Goal: Submit feedback/report problem: Submit feedback/report problem

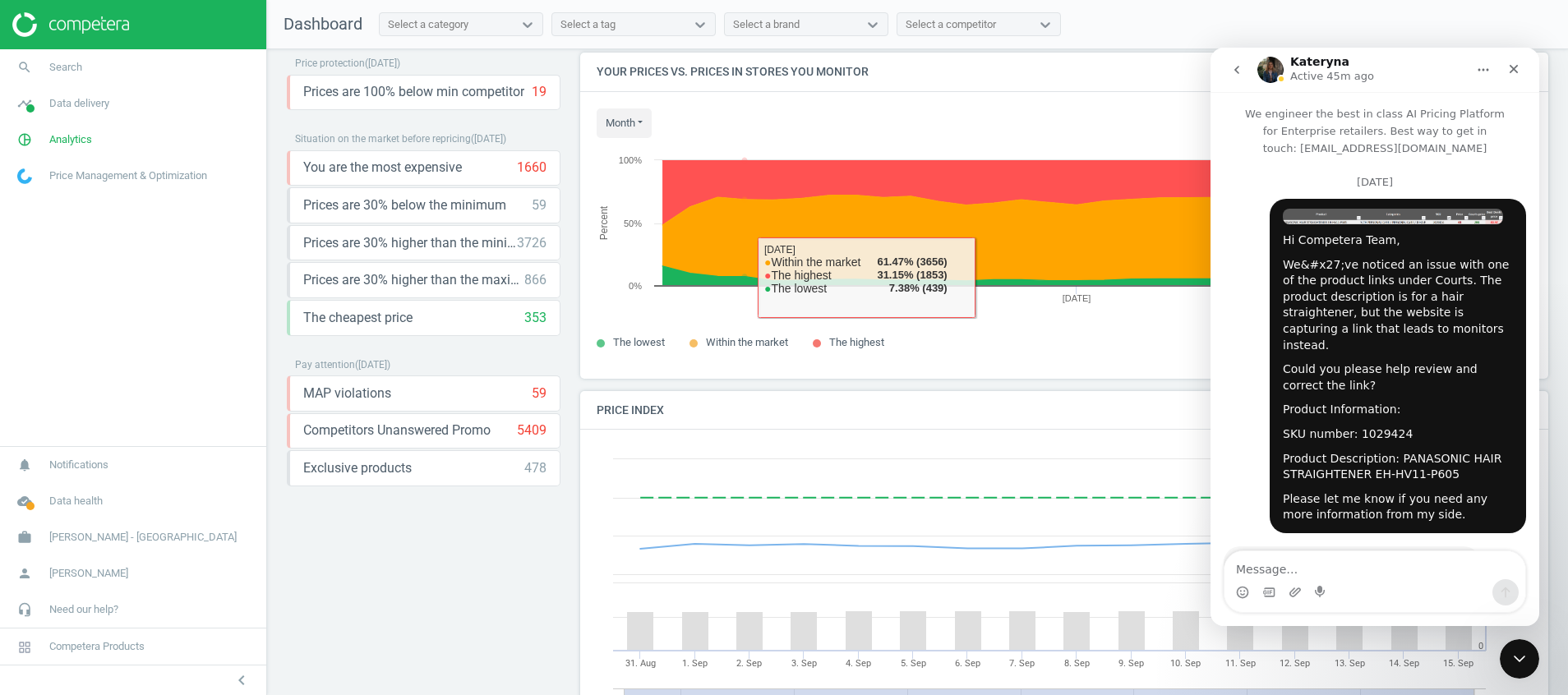
scroll to position [3, 0]
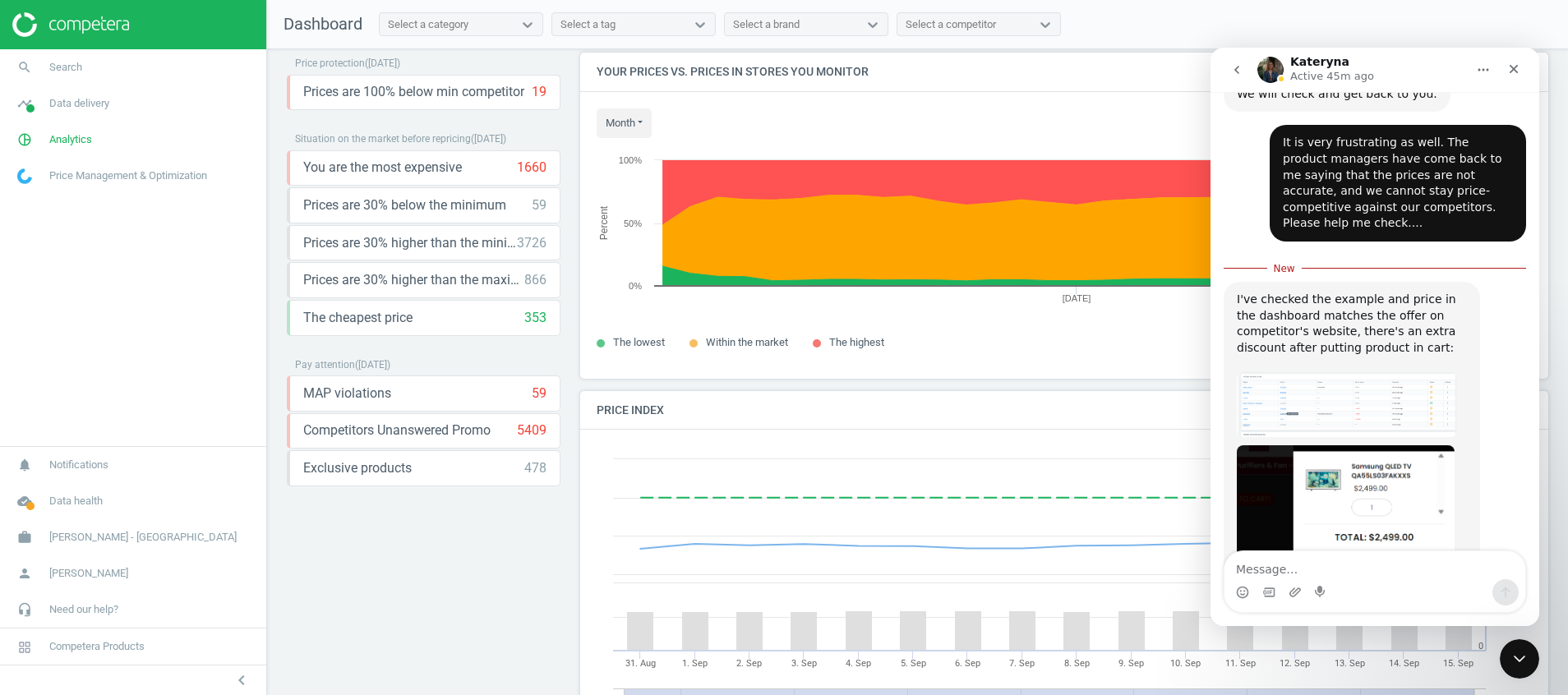
click at [1230, 67] on icon "go back" at bounding box center [1237, 70] width 13 height 13
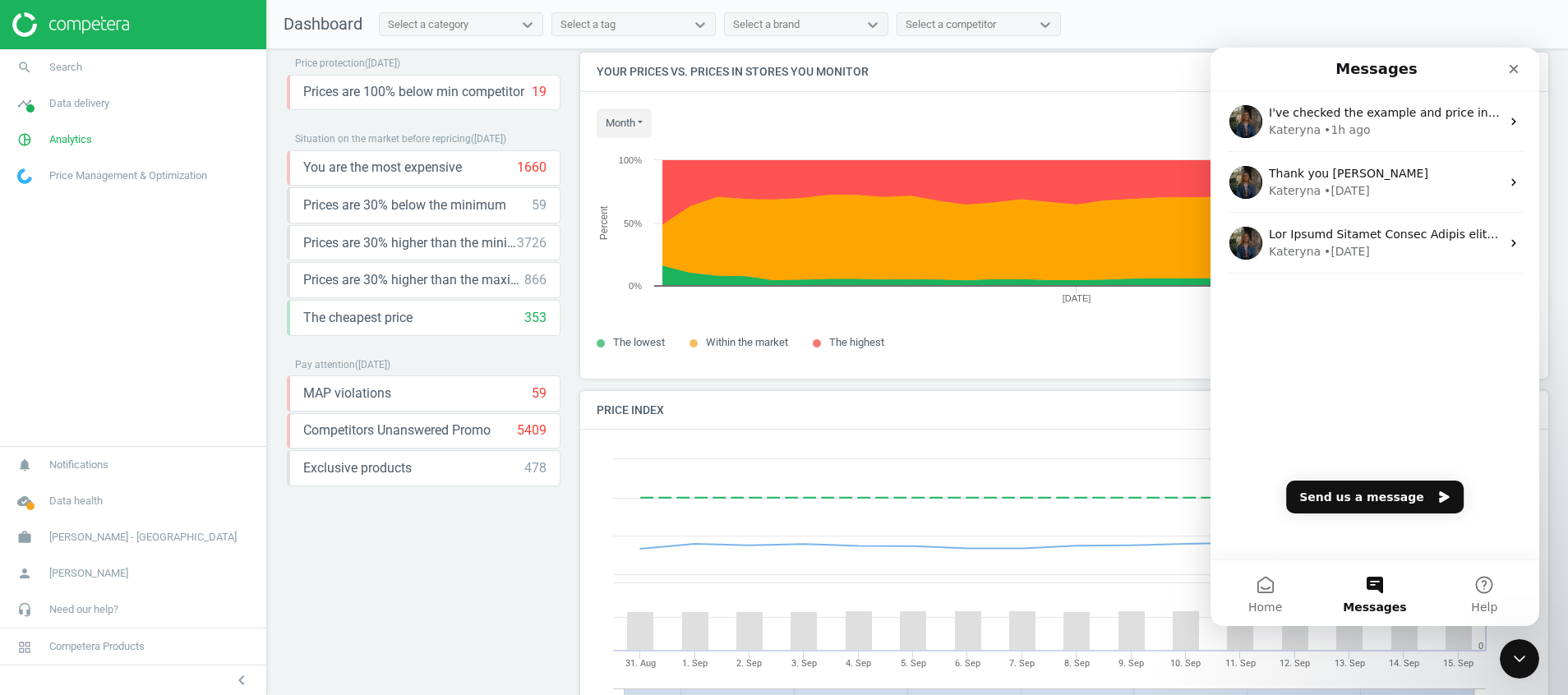
scroll to position [0, 0]
drag, startPoint x: 1514, startPoint y: 77, endPoint x: 2433, endPoint y: 315, distance: 949.3
click at [1514, 77] on div "Close" at bounding box center [1514, 69] width 30 height 30
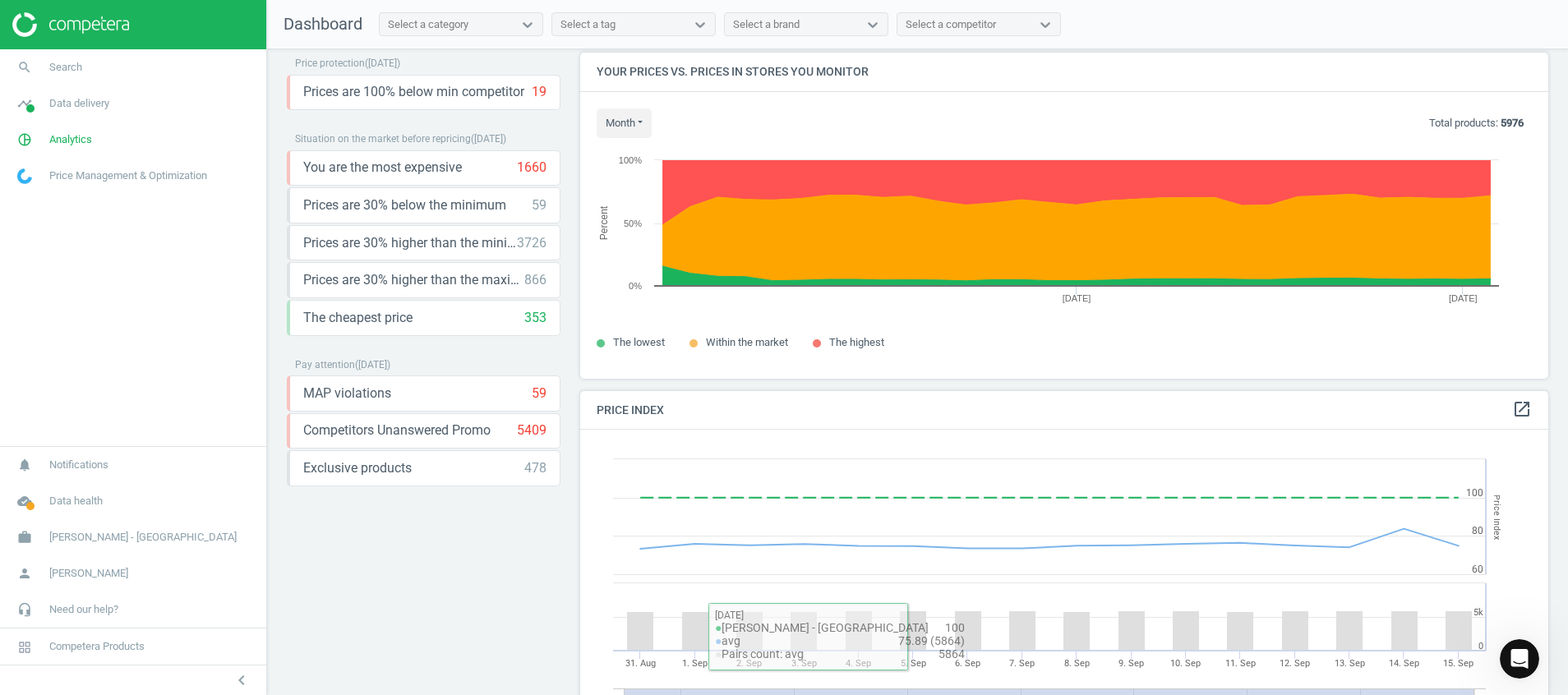
click at [350, 553] on div "Price protection ( 15.09.25 ) Prices are 100% below min competitor 19 keyboard_…" at bounding box center [423, 360] width 274 height 614
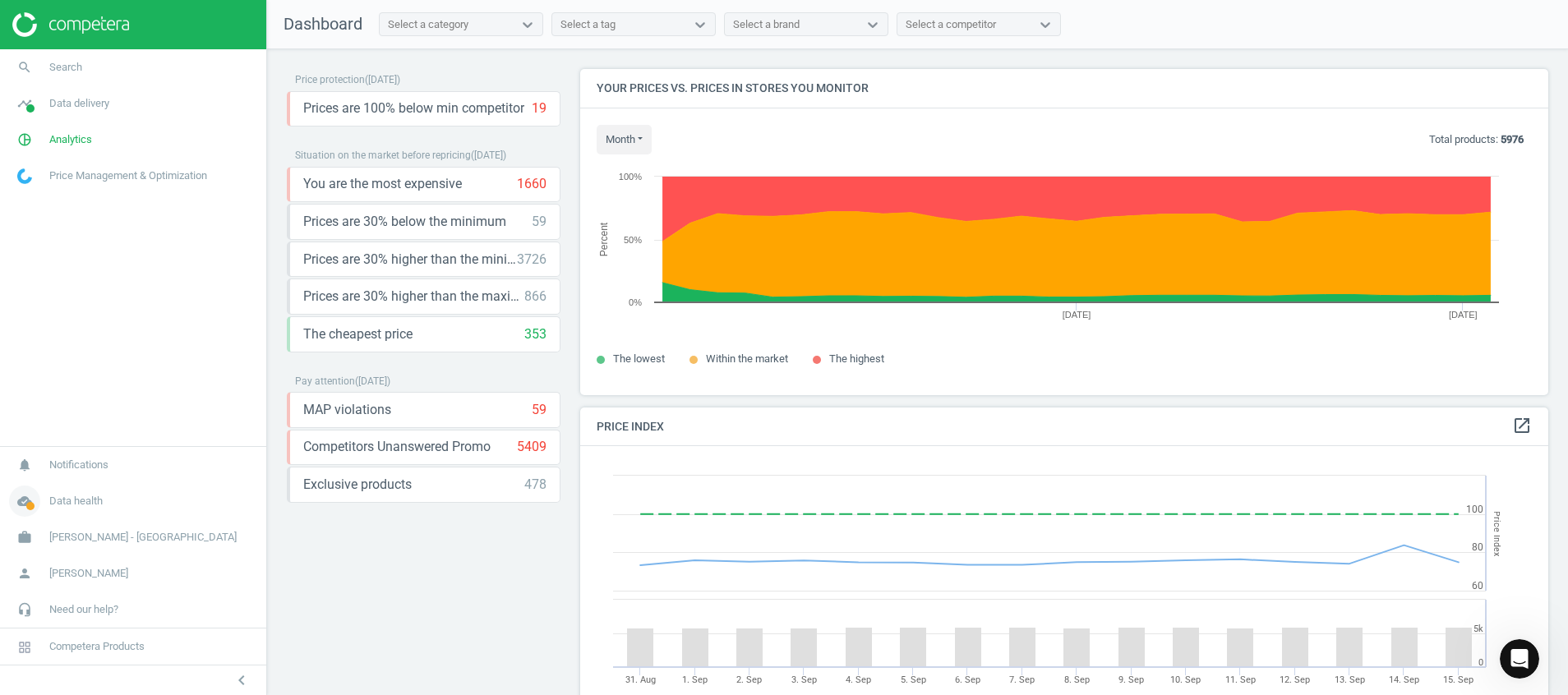
click at [24, 509] on icon "cloud_done" at bounding box center [25, 501] width 32 height 32
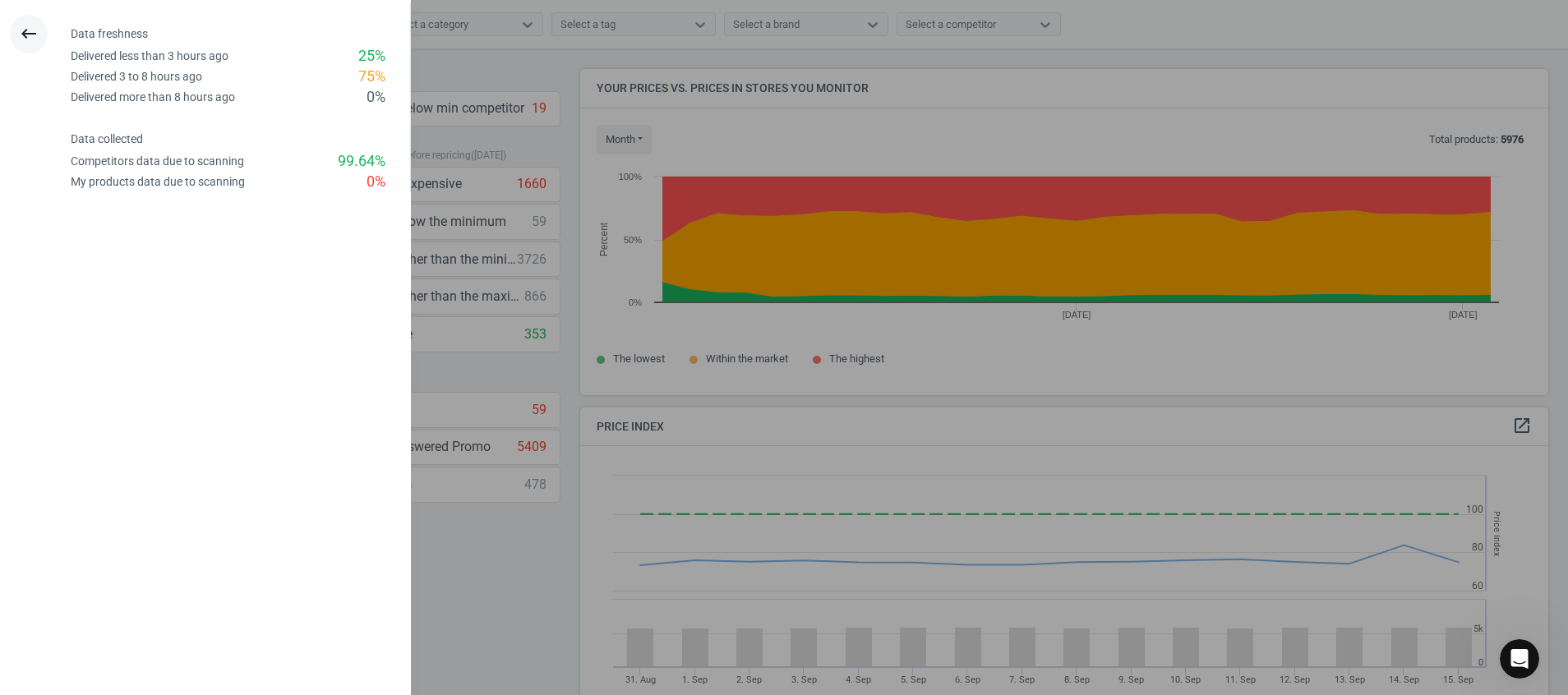
click at [26, 32] on icon "keyboard_backspace" at bounding box center [28, 33] width 19 height 19
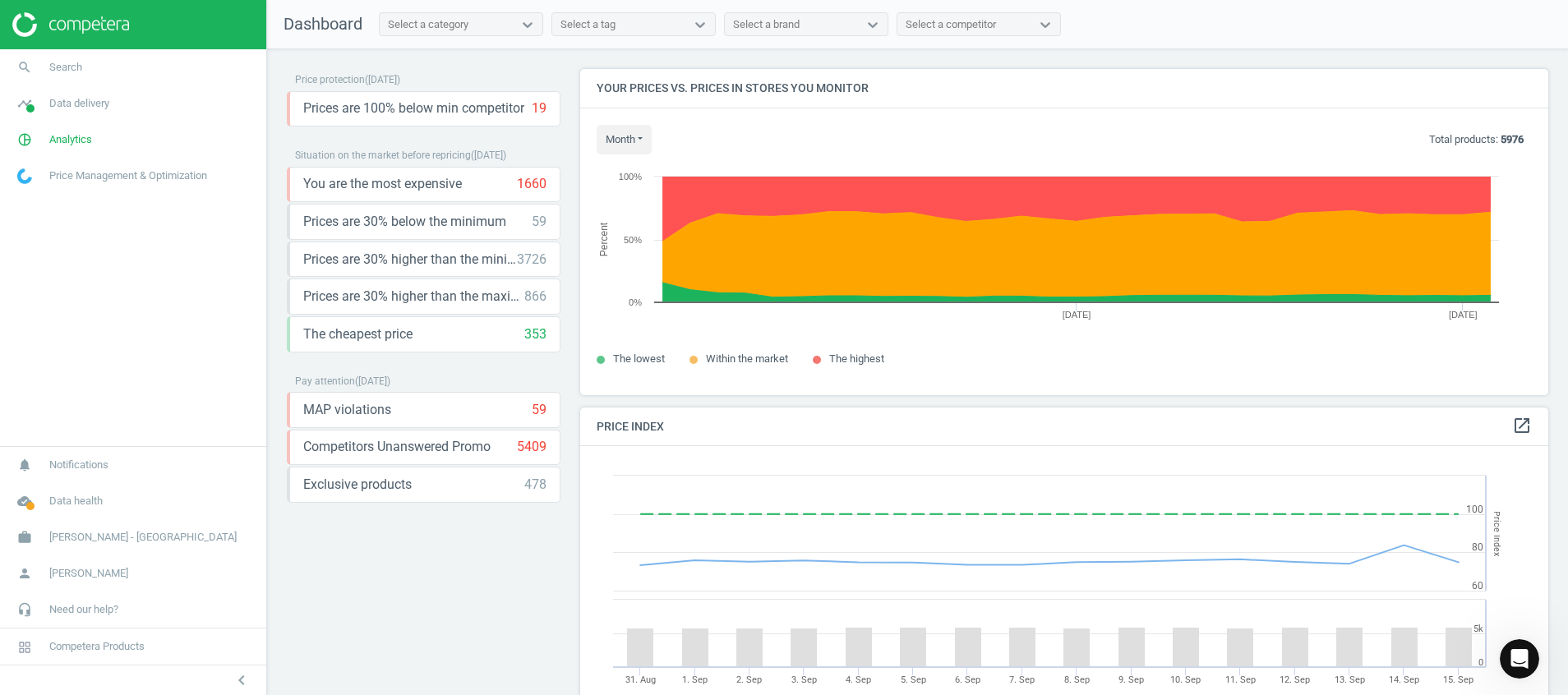
drag, startPoint x: 81, startPoint y: 25, endPoint x: 130, endPoint y: 6, distance: 52.6
click at [81, 25] on img at bounding box center [71, 24] width 117 height 25
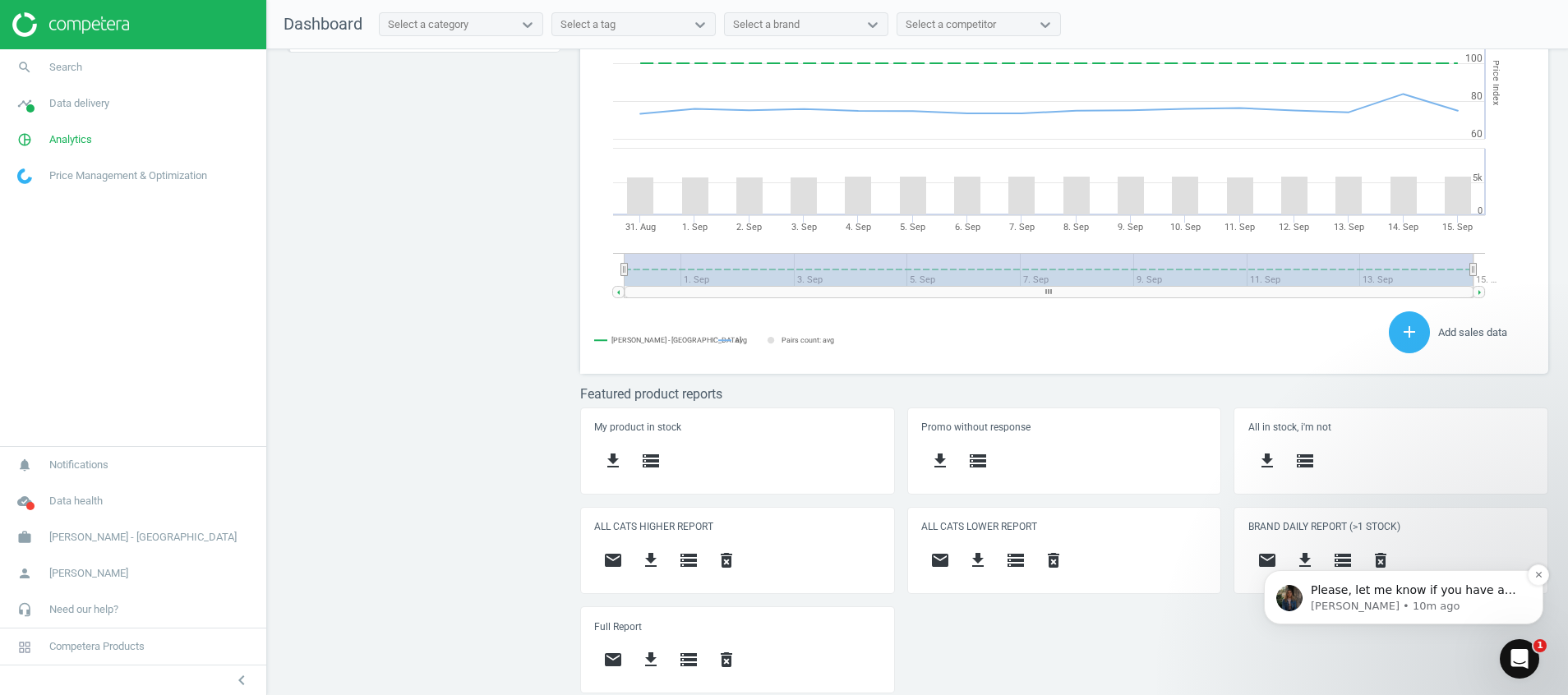
click at [1459, 584] on p "Please, let me know if you have any comments or questions on the raised request." at bounding box center [1417, 591] width 212 height 17
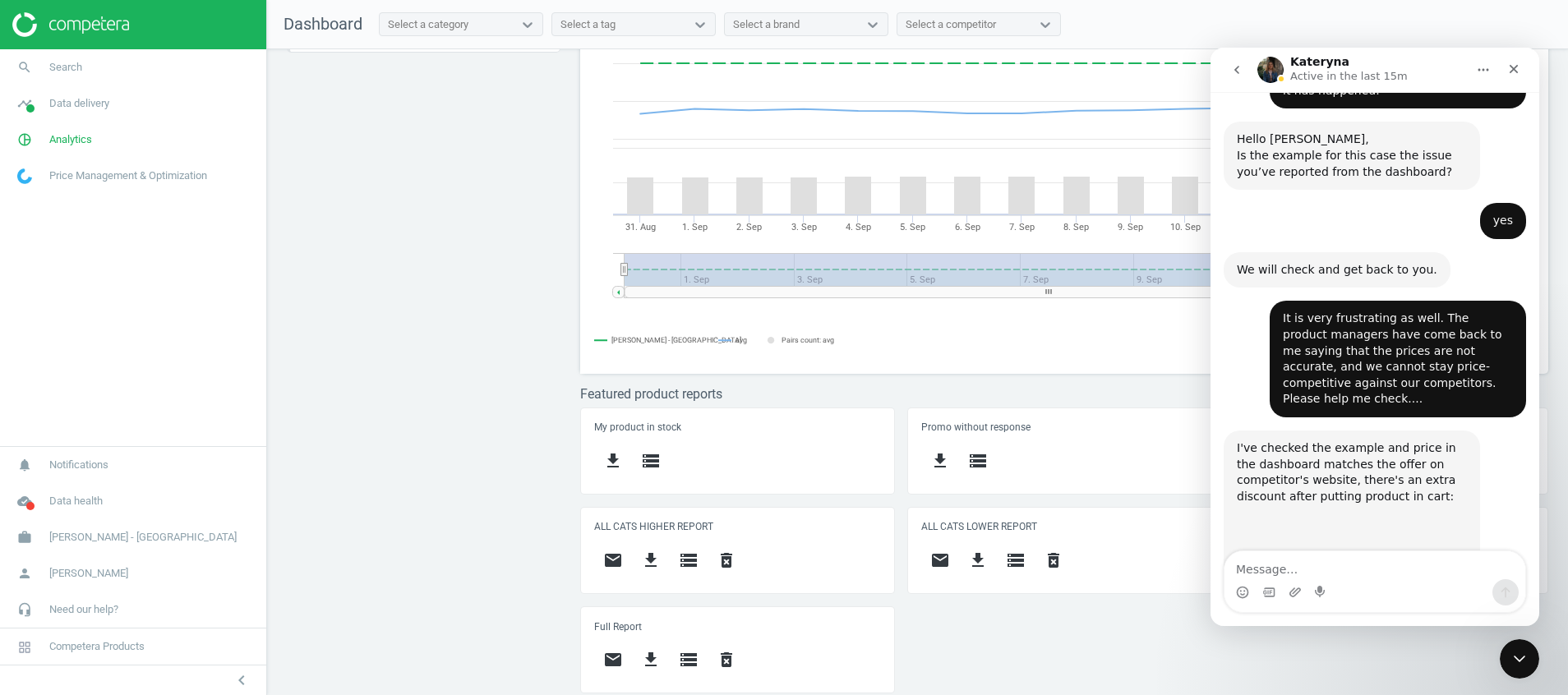
scroll to position [2296, 0]
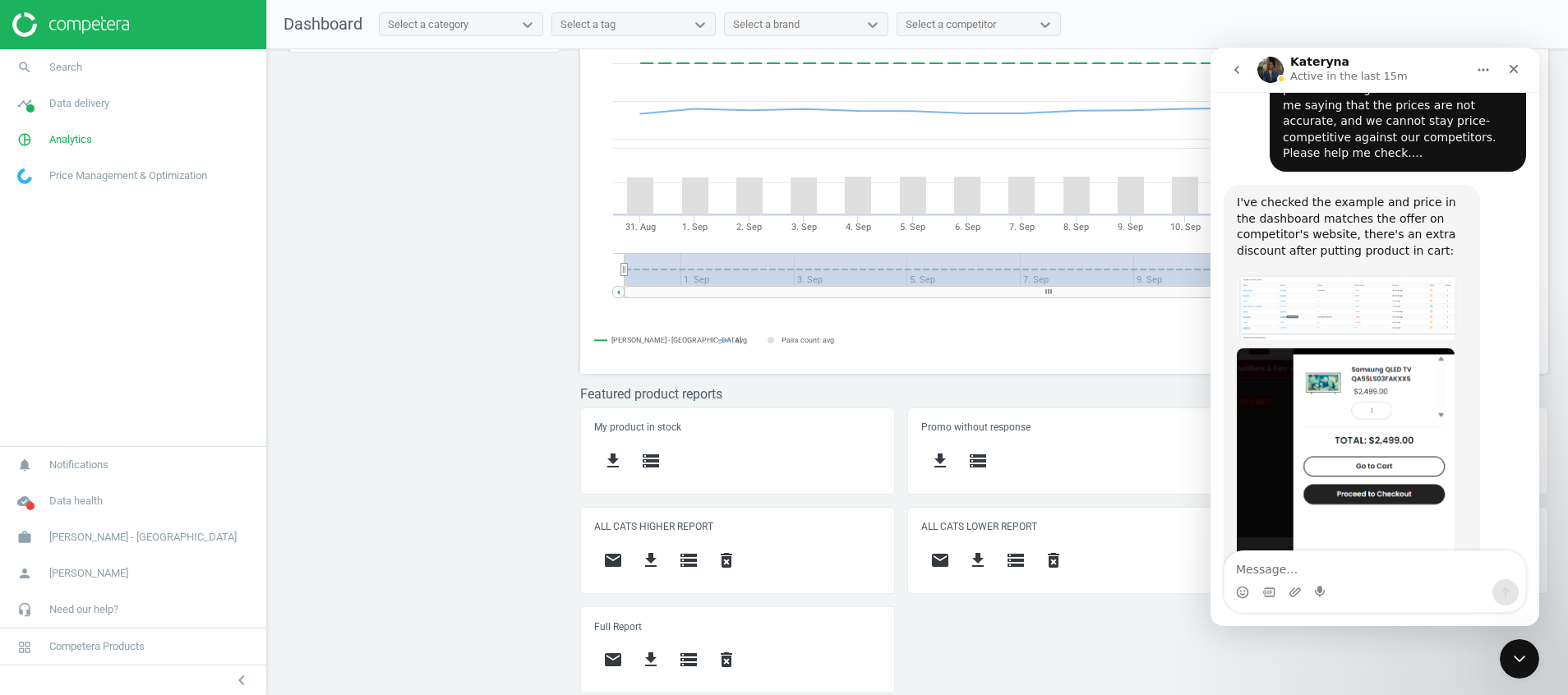
click at [1483, 607] on div "Please, let me know if you have any comments or questions on the raised request…" at bounding box center [1375, 659] width 303 height 104
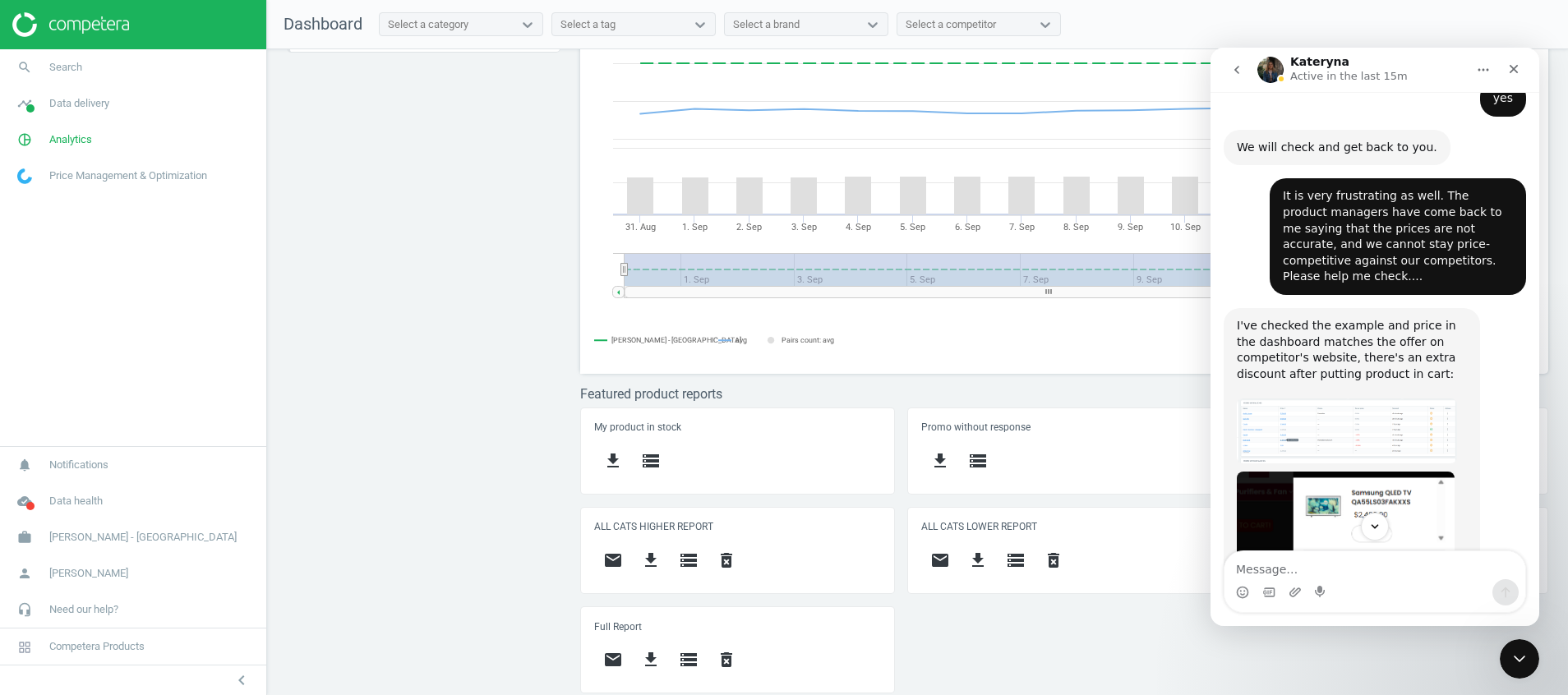
scroll to position [2233, 0]
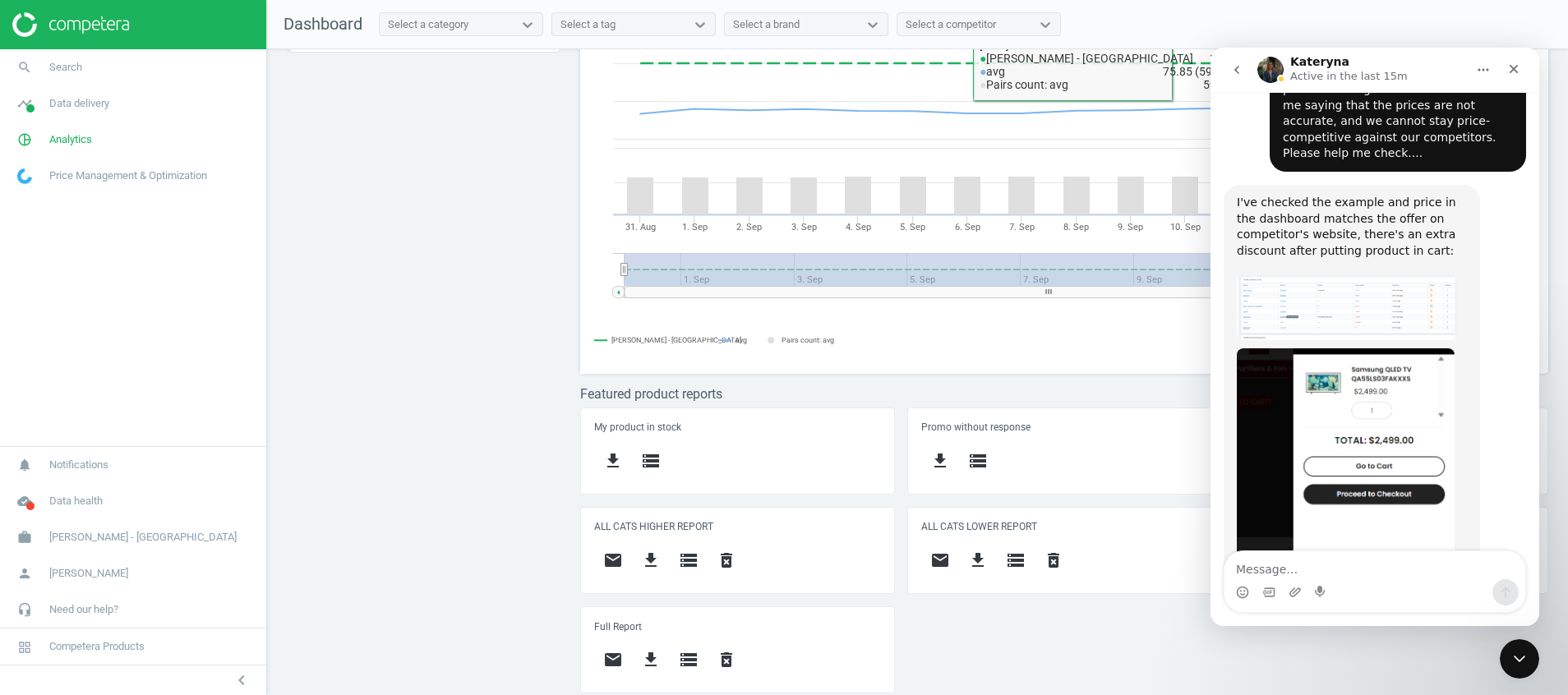
drag, startPoint x: 1243, startPoint y: 69, endPoint x: 2029, endPoint y: 740, distance: 1033.5
click at [1243, 69] on button "go back" at bounding box center [1237, 70] width 32 height 32
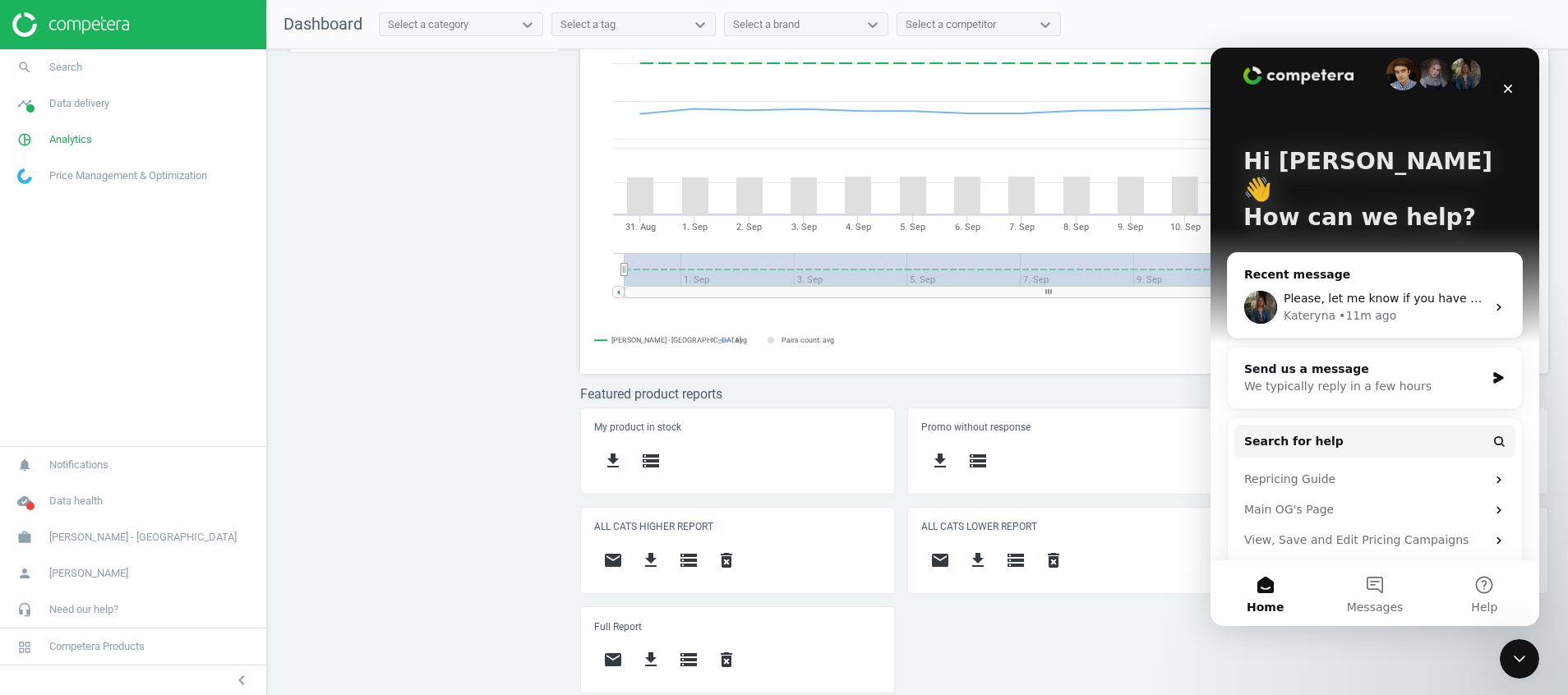
scroll to position [31, 0]
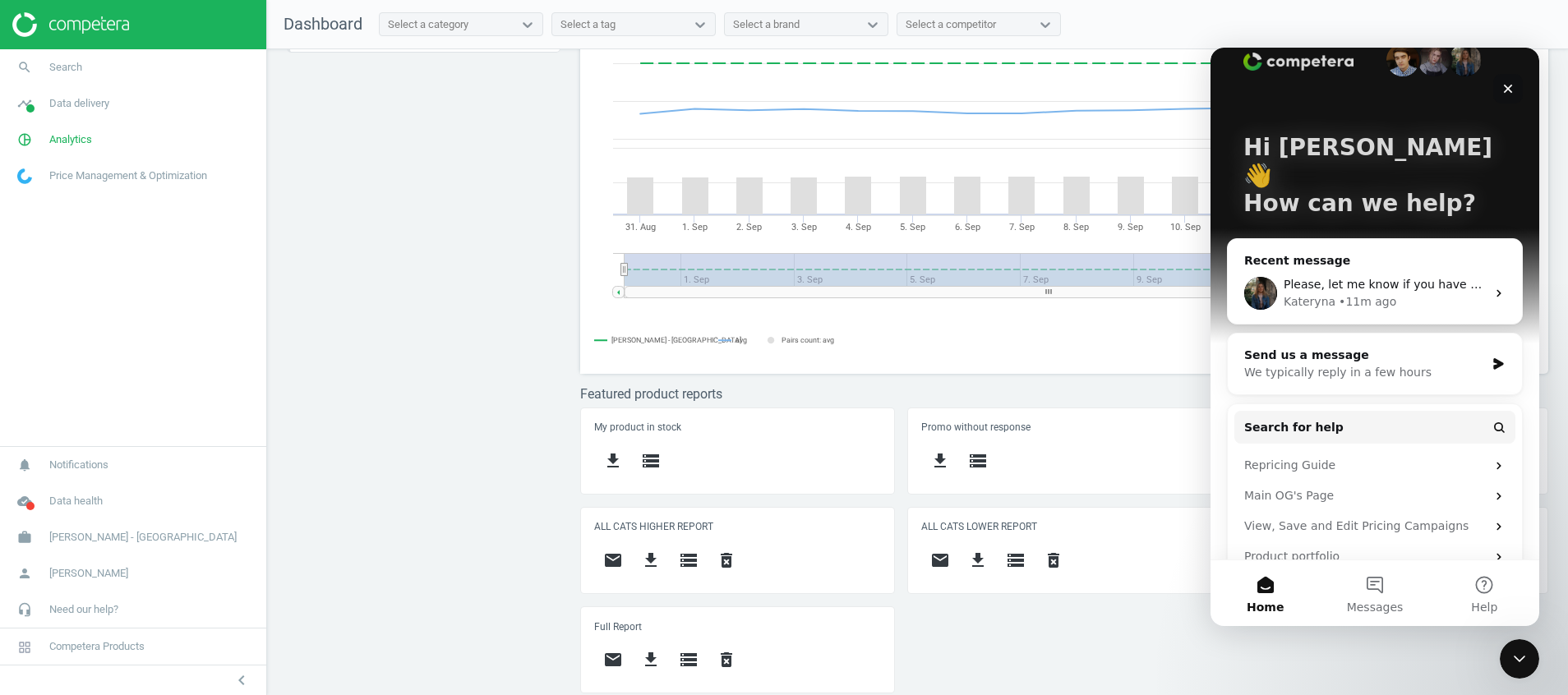
click at [1508, 90] on icon "Close" at bounding box center [1508, 89] width 13 height 13
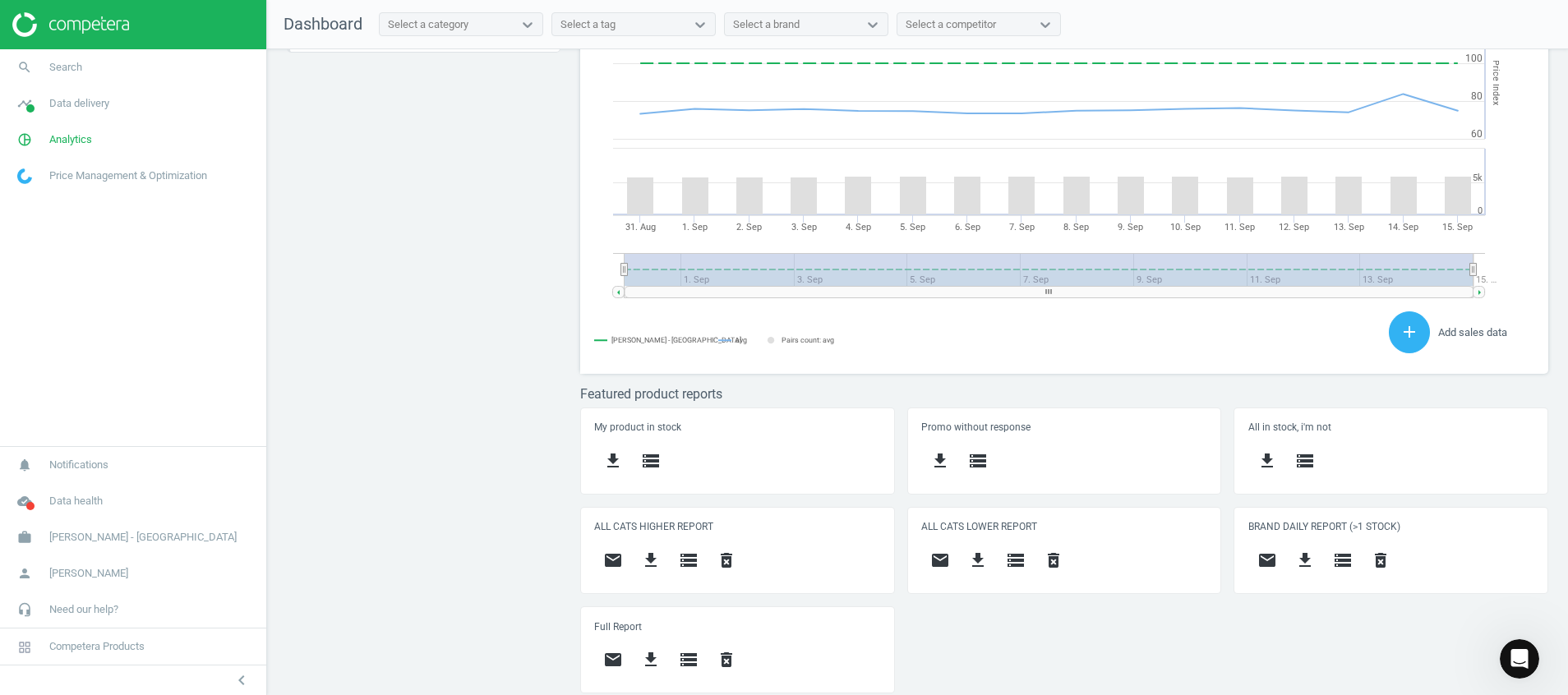
scroll to position [0, 0]
click at [23, 499] on icon "cloud_done" at bounding box center [25, 501] width 32 height 32
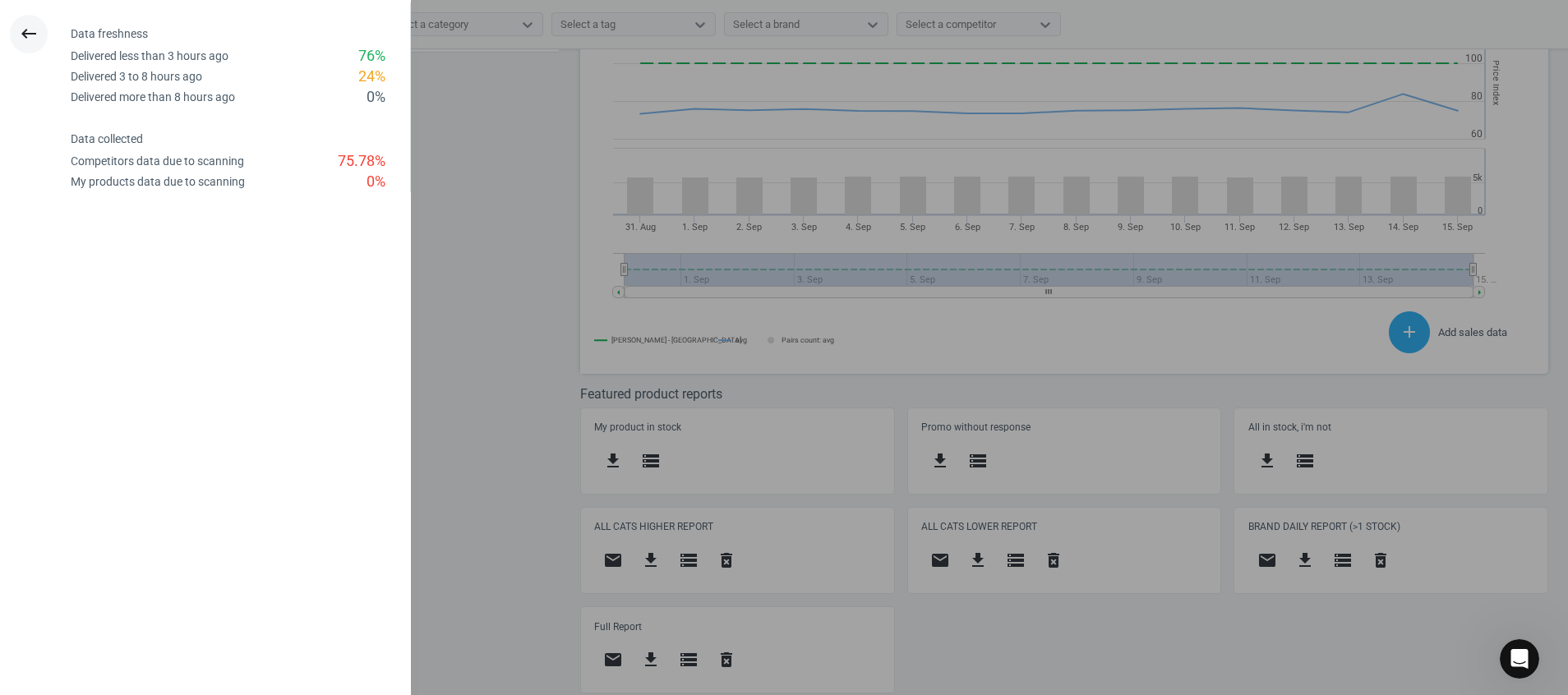
click at [30, 24] on icon "keyboard_backspace" at bounding box center [28, 33] width 19 height 19
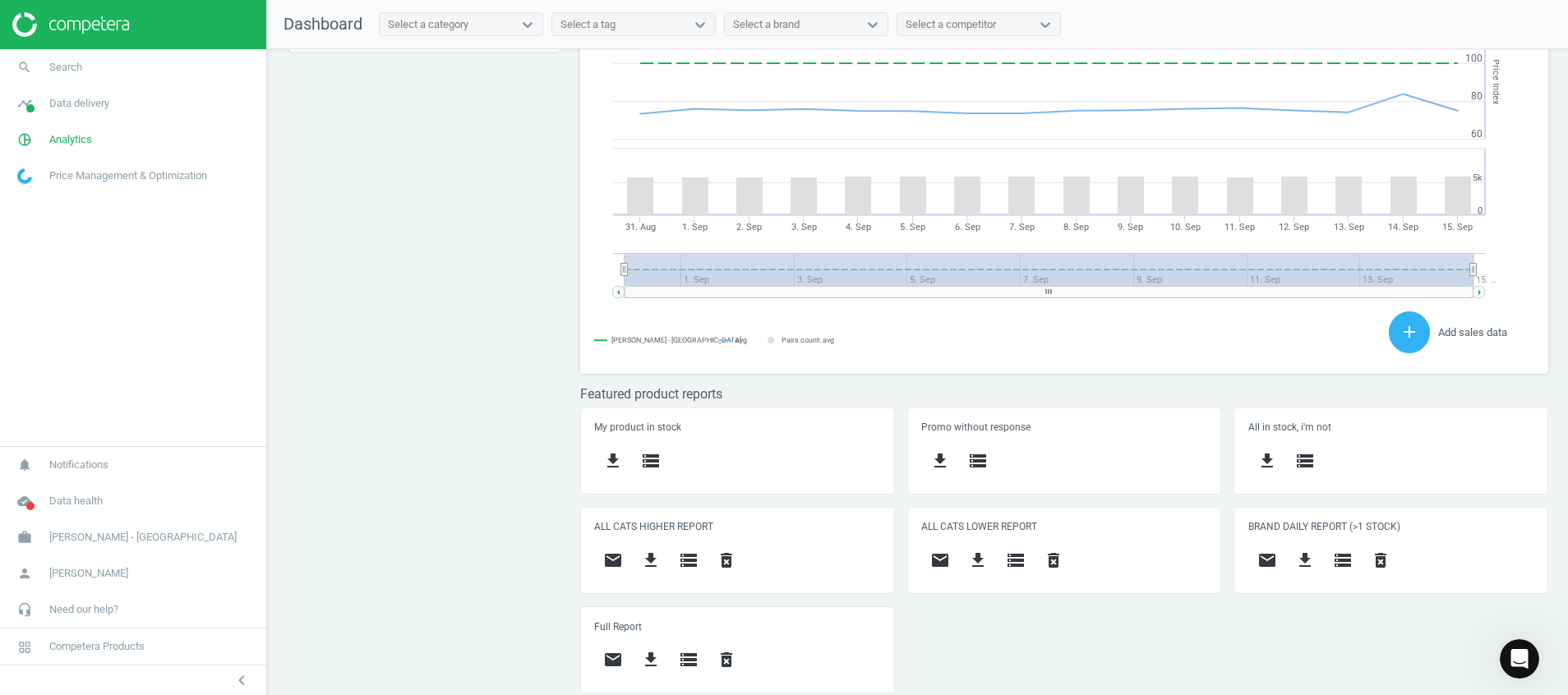
scroll to position [417, 988]
click at [31, 72] on icon "search" at bounding box center [25, 68] width 32 height 32
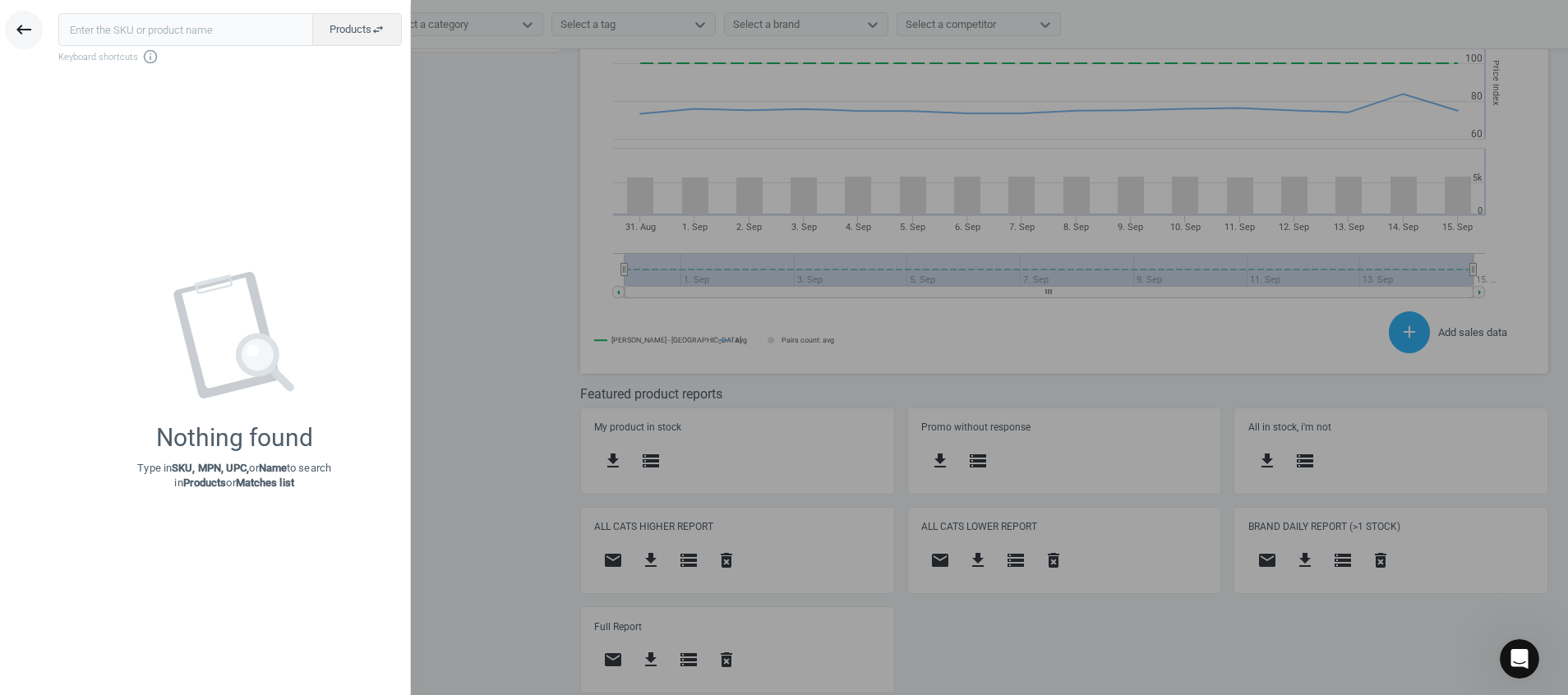
click at [26, 22] on icon "keyboard_backspace" at bounding box center [23, 29] width 19 height 19
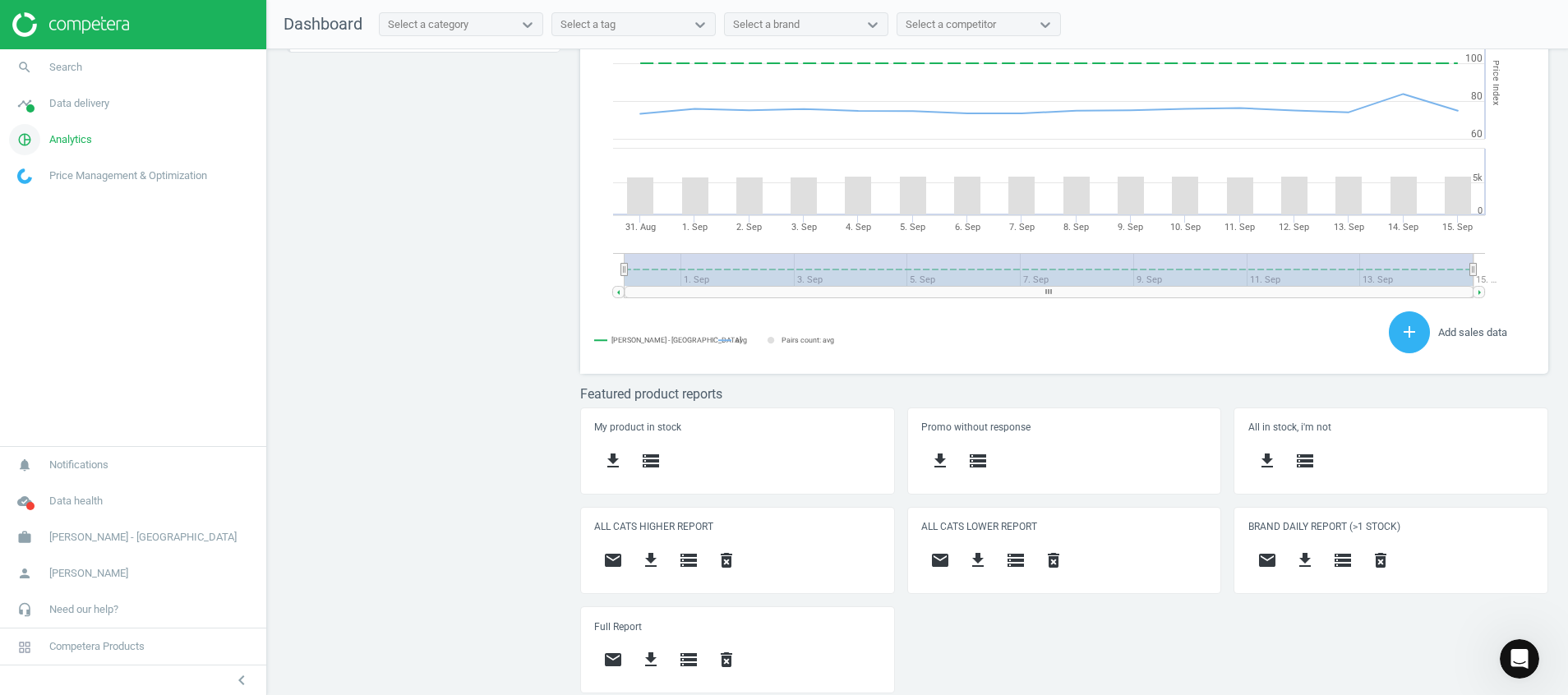
click at [29, 140] on icon "pie_chart_outlined" at bounding box center [25, 140] width 32 height 32
click at [32, 200] on span "Products" at bounding box center [37, 199] width 39 height 13
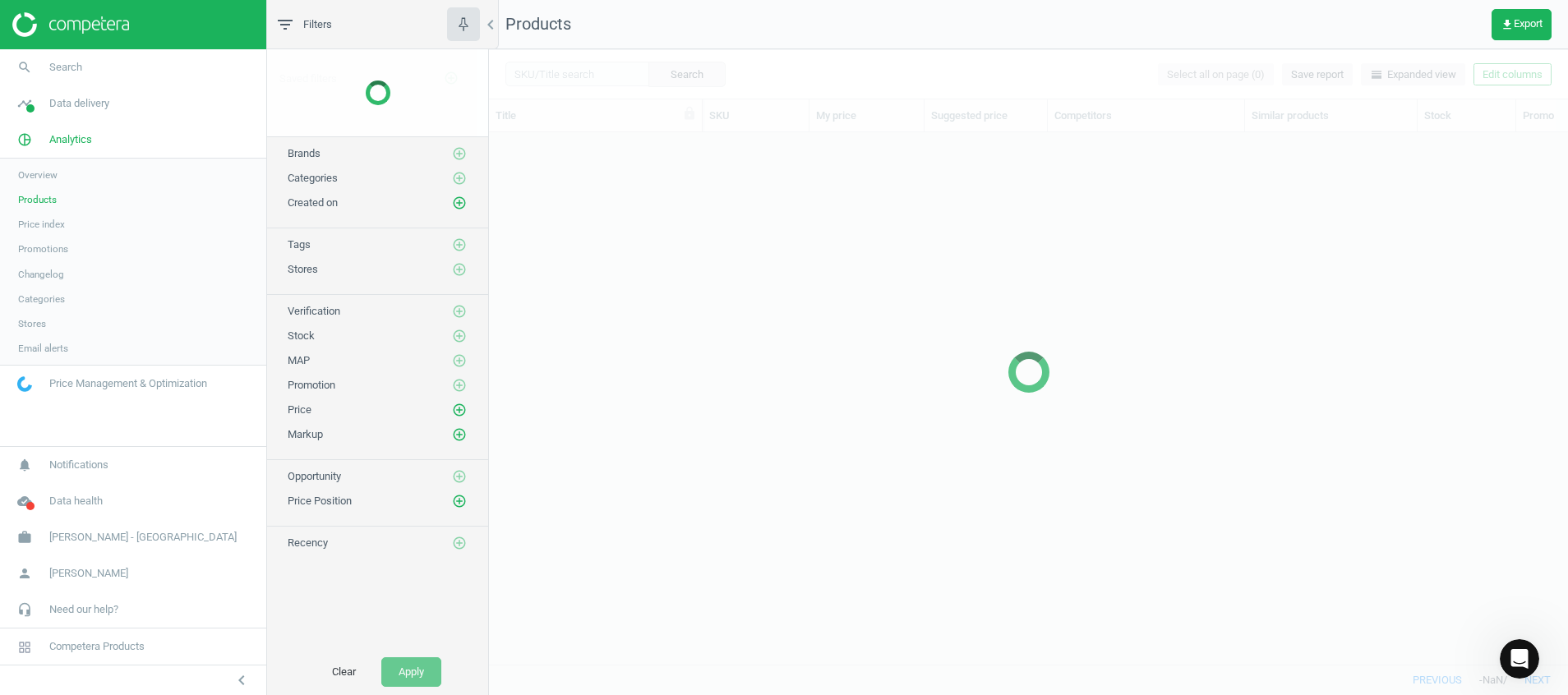
scroll to position [494, 1060]
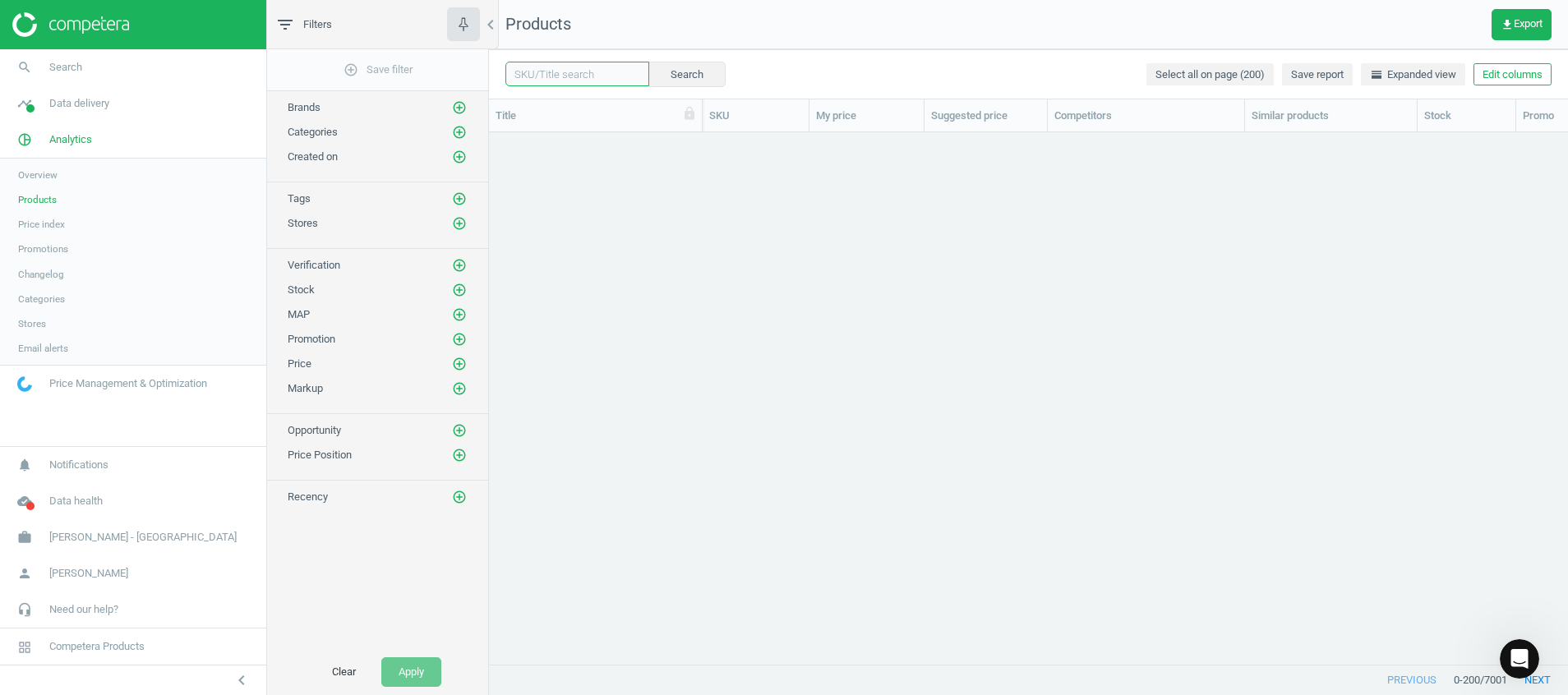
click at [566, 75] on input "text" at bounding box center [577, 73] width 144 height 25
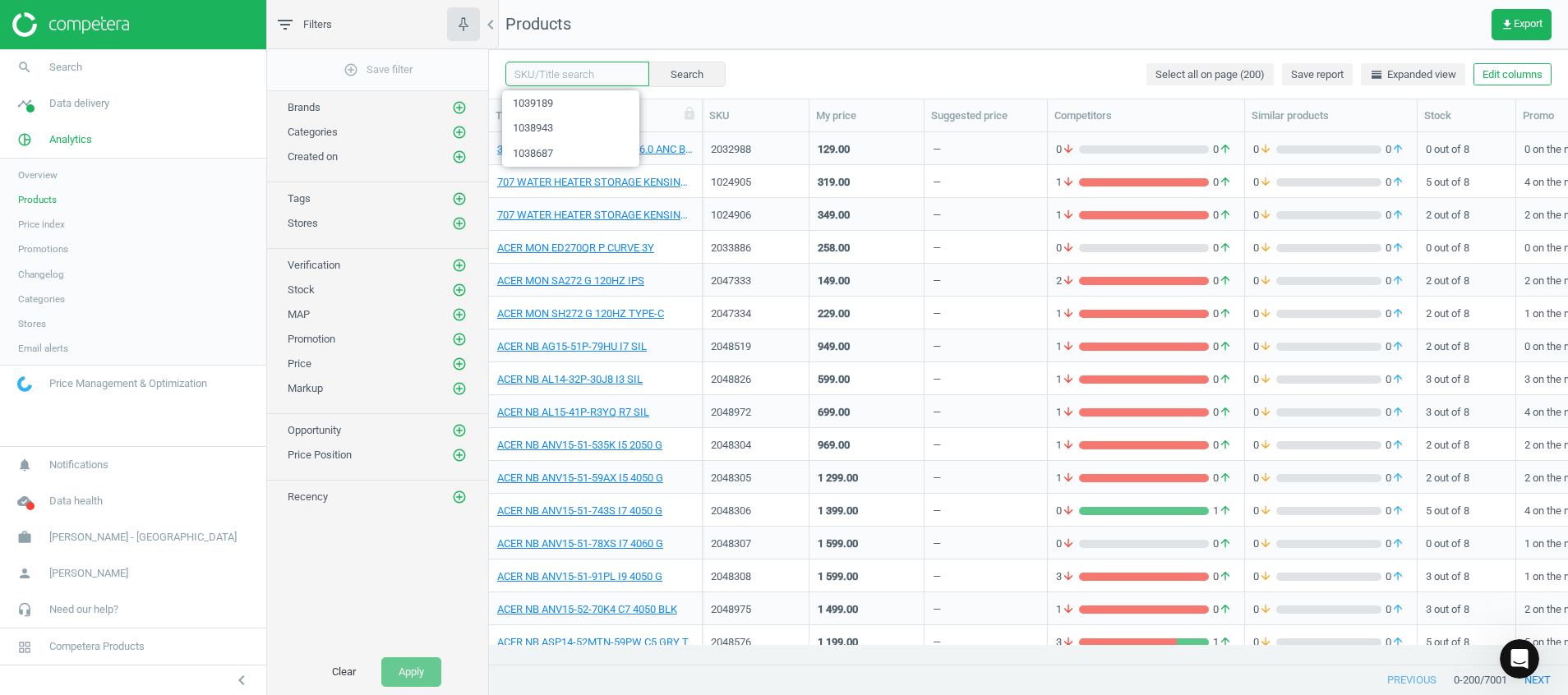
paste input "SAMSUNG TheFrame 4K SMART QA55LS03FAKXXS"
type input "SAMSUNG TheFrame 4K SMART QA55LS03FAKXXS"
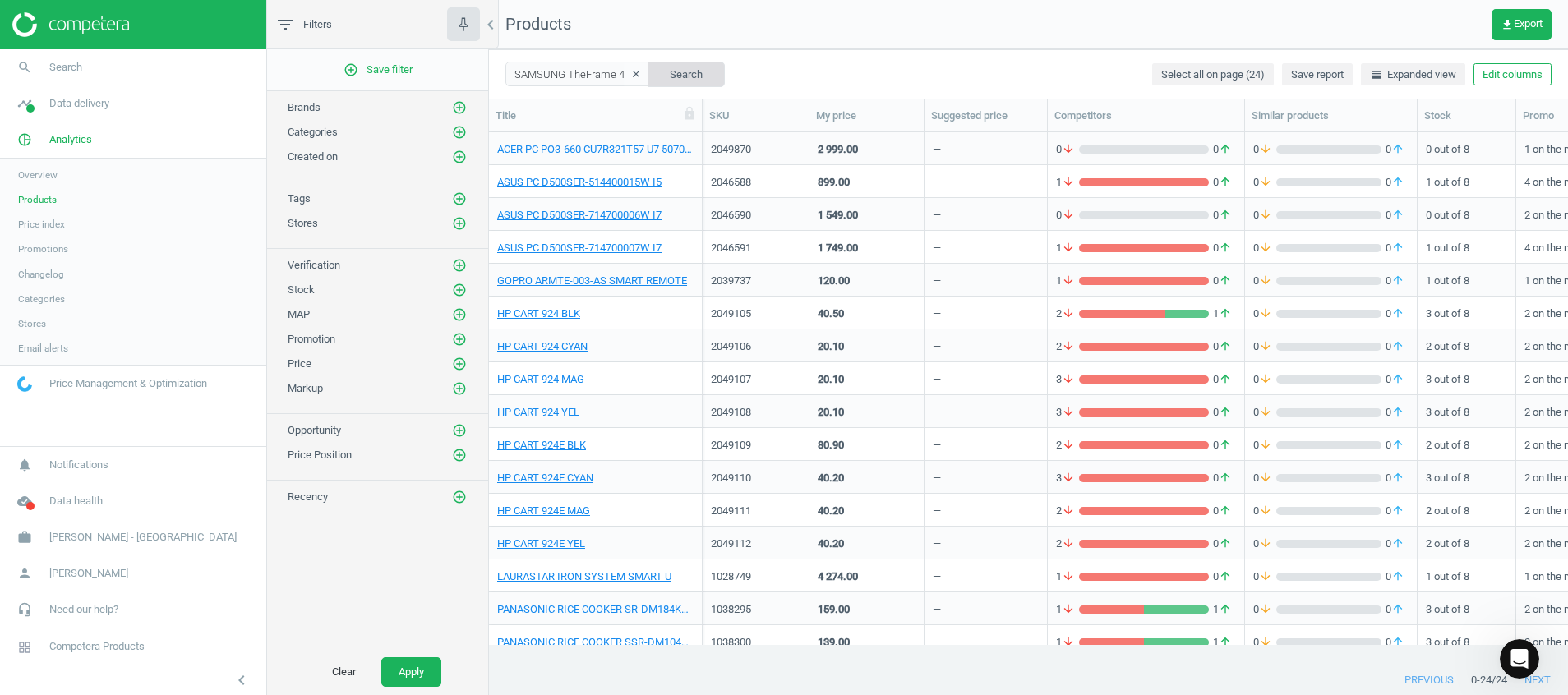
click at [685, 67] on button "Search" at bounding box center [686, 73] width 77 height 25
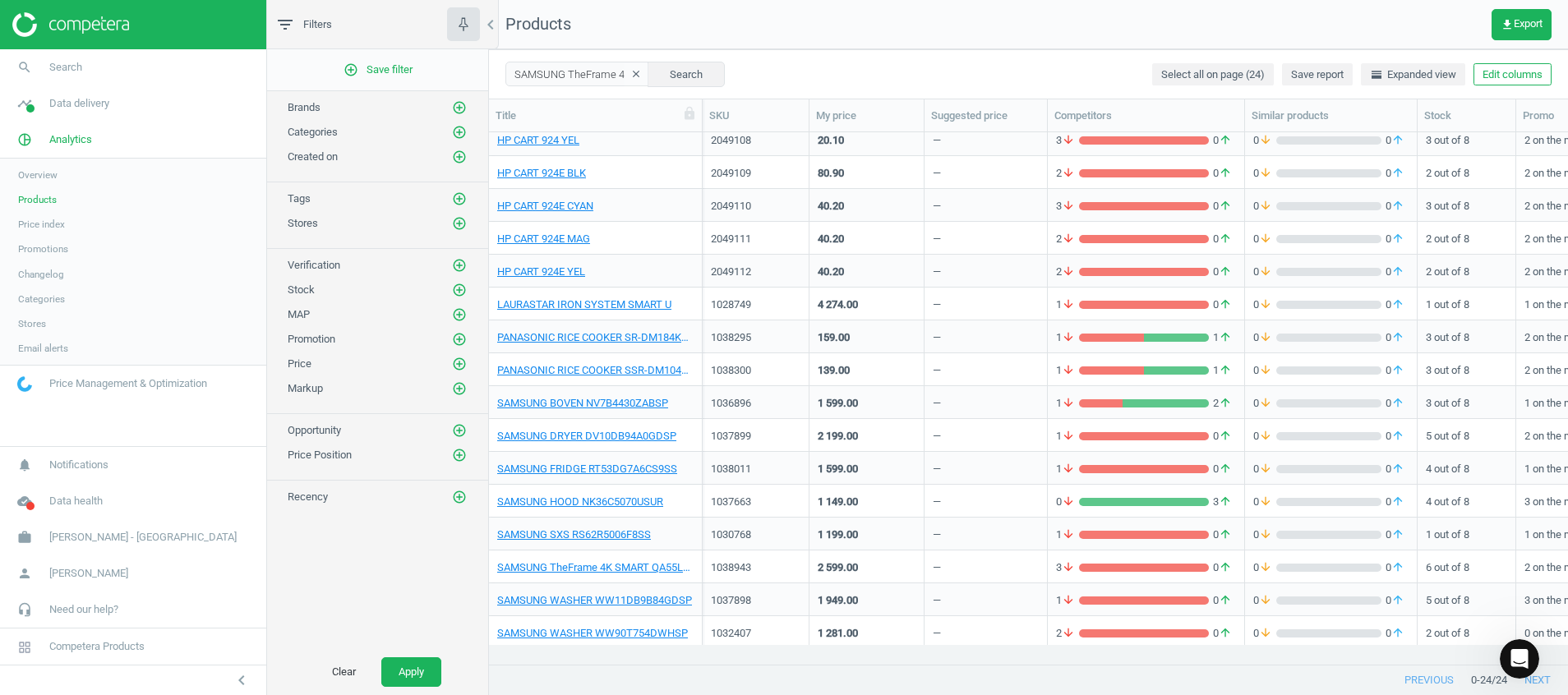
scroll to position [276, 0]
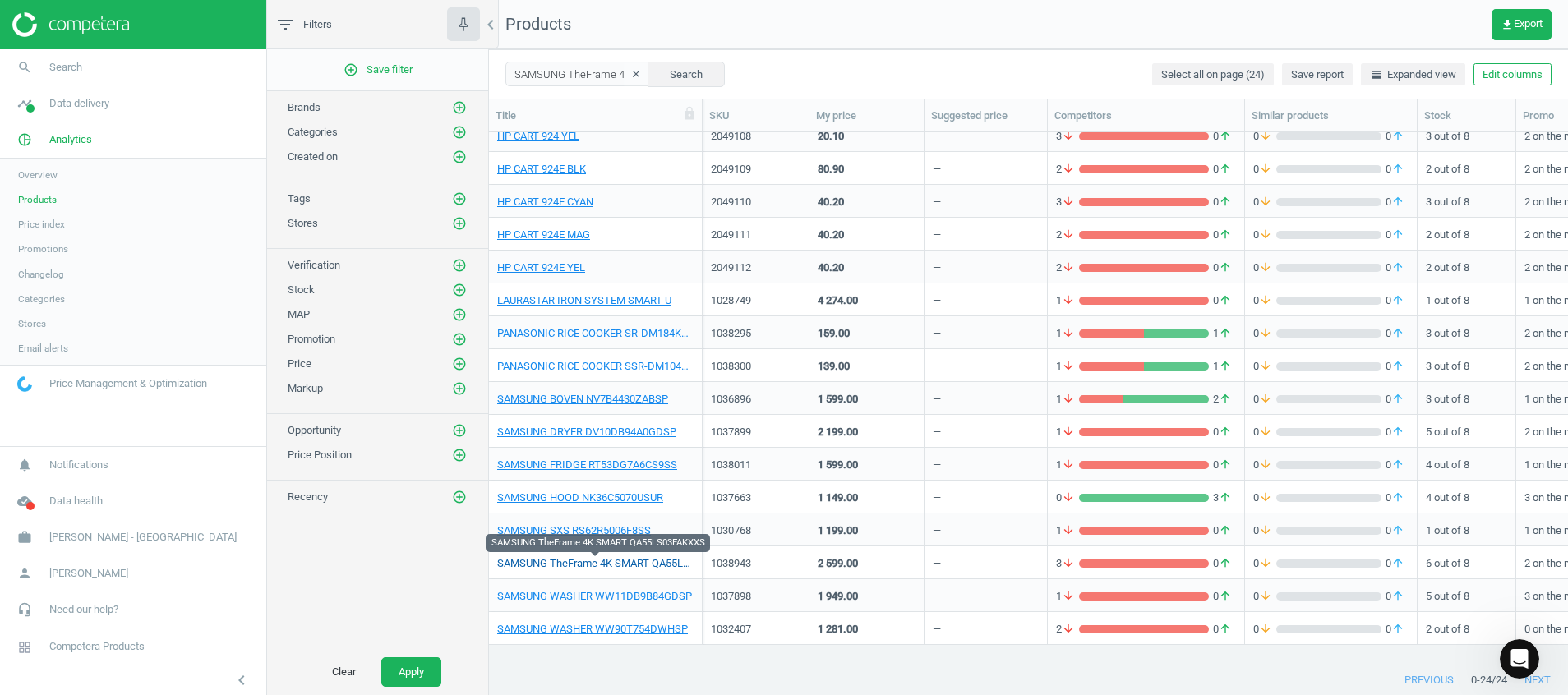
click at [676, 560] on link "SAMSUNG TheFrame 4K SMART QA55LS03FAKXXS" at bounding box center [596, 563] width 197 height 15
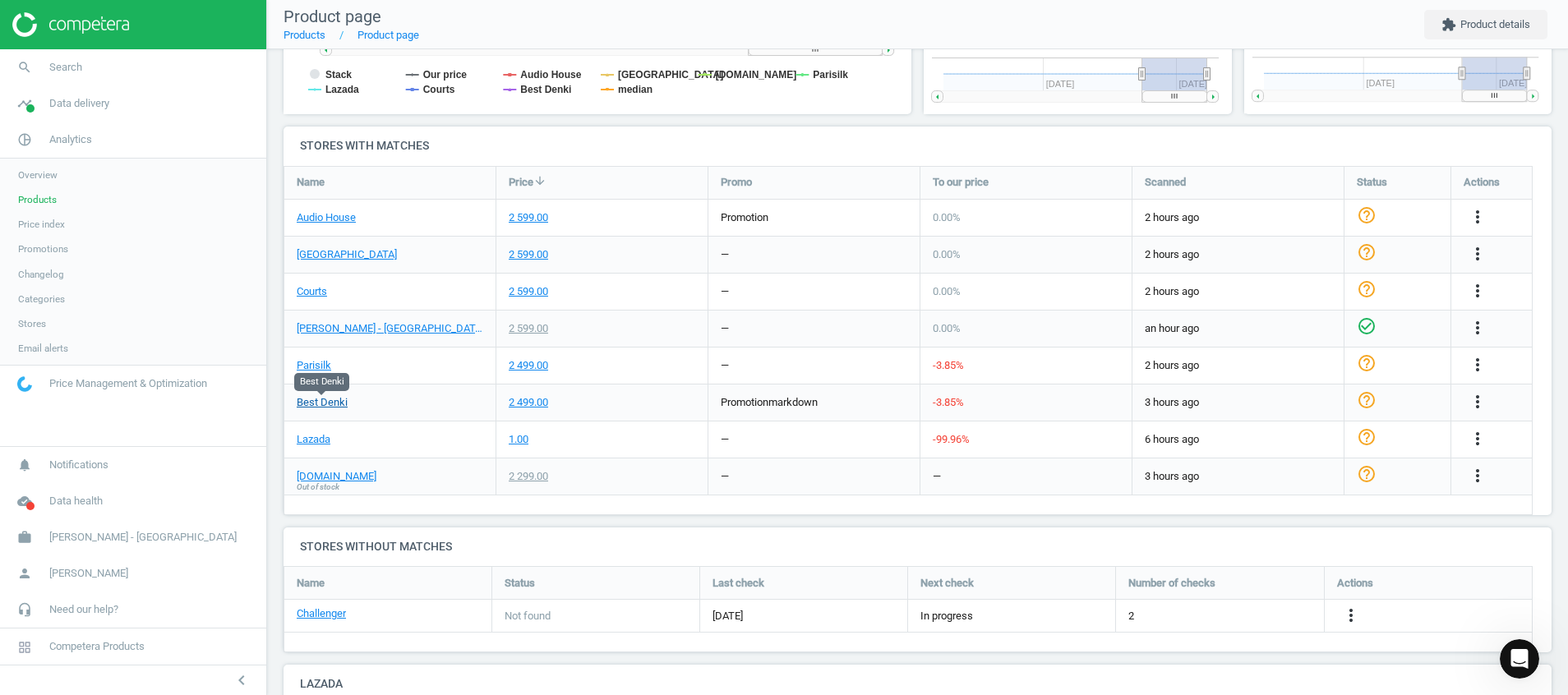
click at [332, 402] on link "Best Denki" at bounding box center [322, 403] width 51 height 15
click at [1527, 659] on div "Open Intercom Messenger" at bounding box center [1517, 656] width 54 height 54
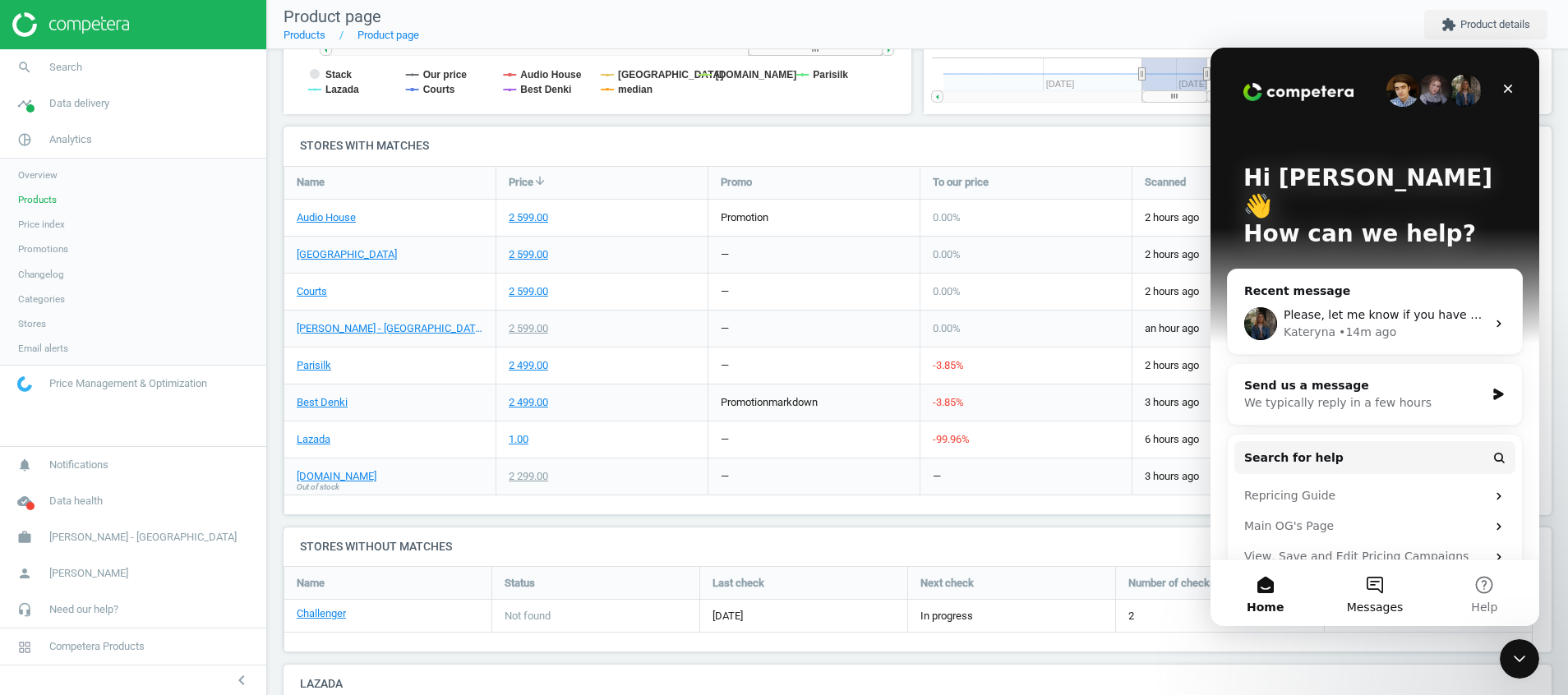
click at [1371, 582] on button "Messages" at bounding box center [1375, 593] width 110 height 66
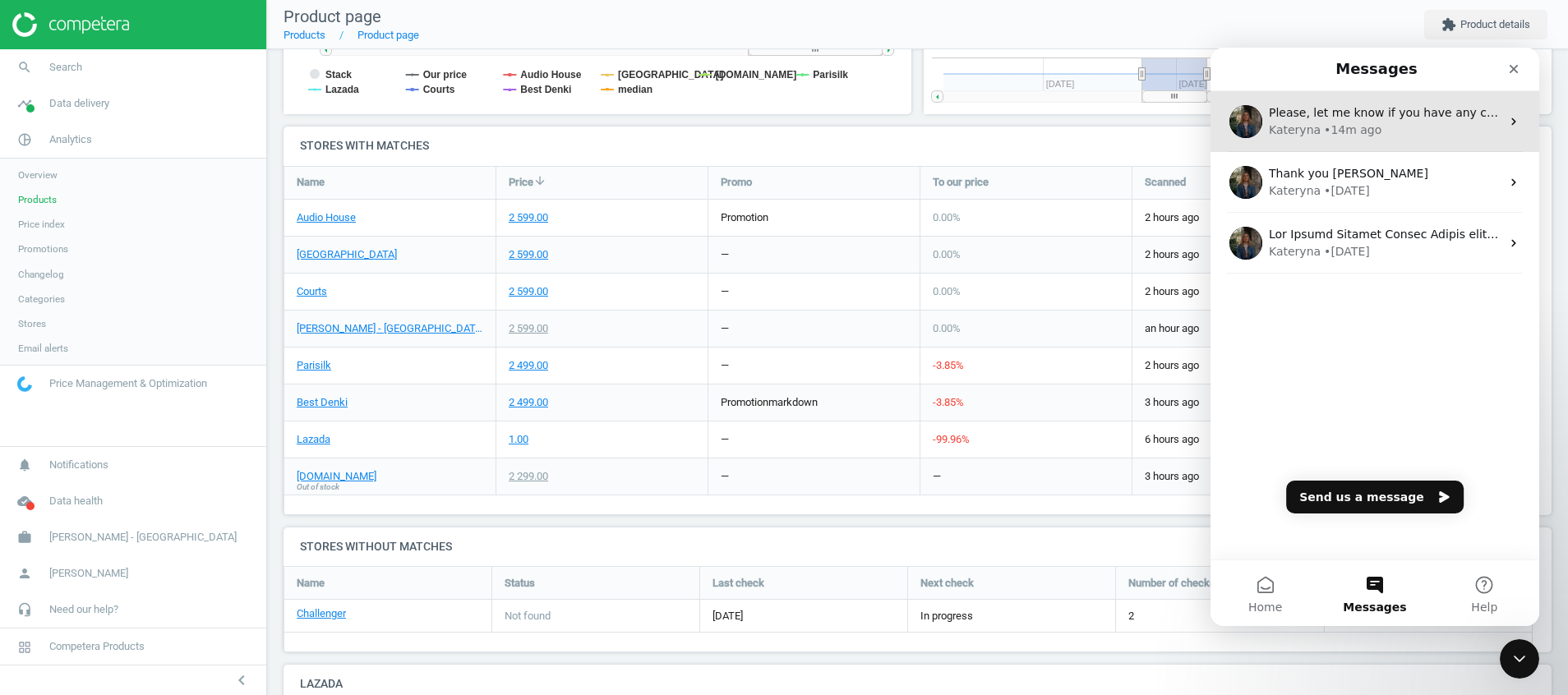
click at [1341, 130] on div "• 14m ago" at bounding box center [1353, 130] width 58 height 18
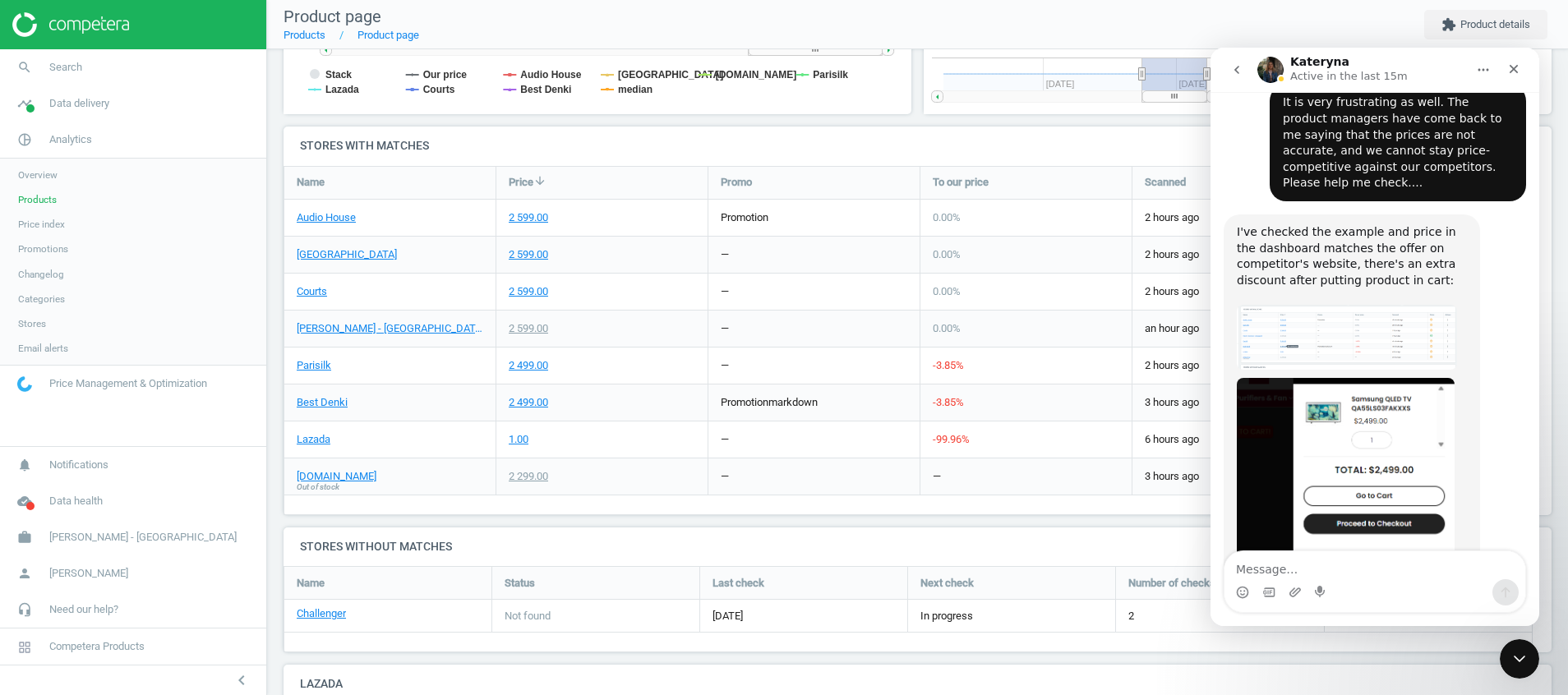
scroll to position [2082, 0]
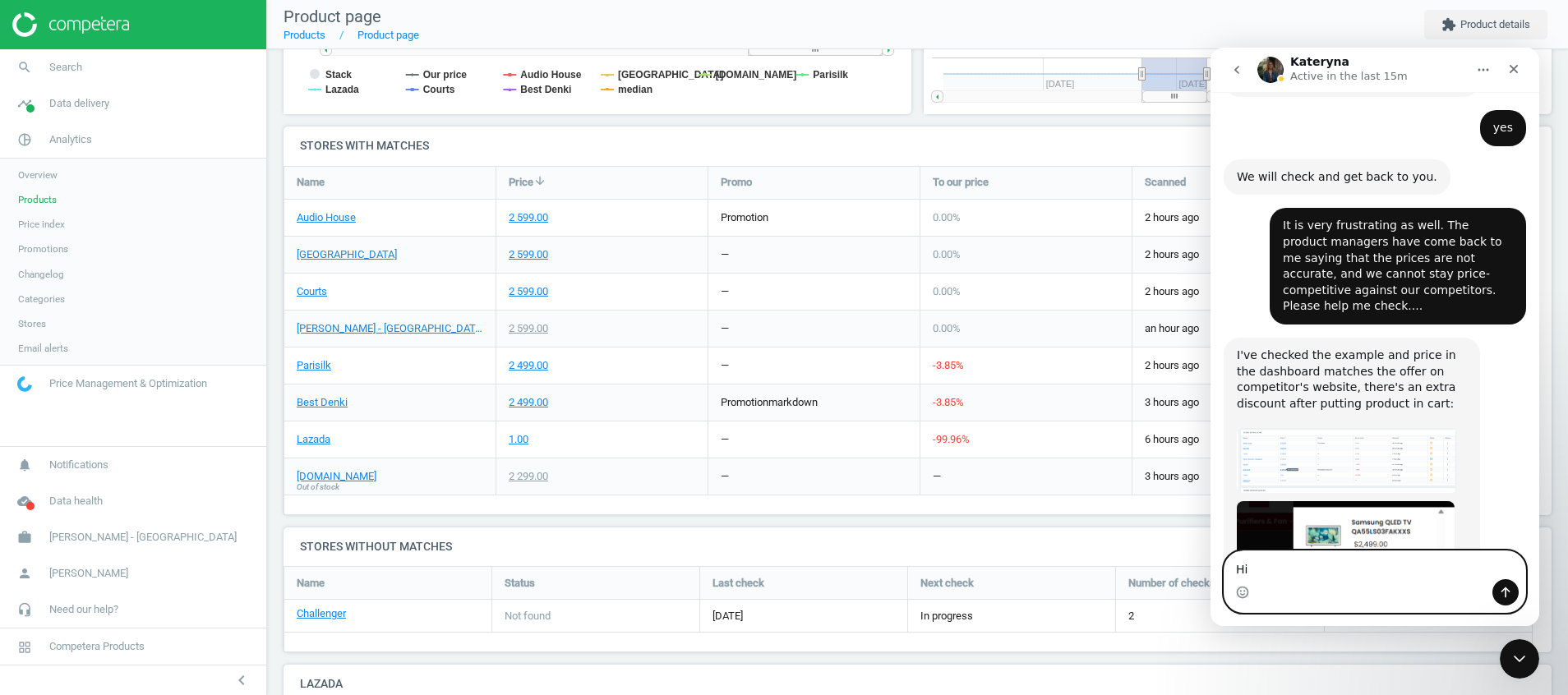
type textarea "H"
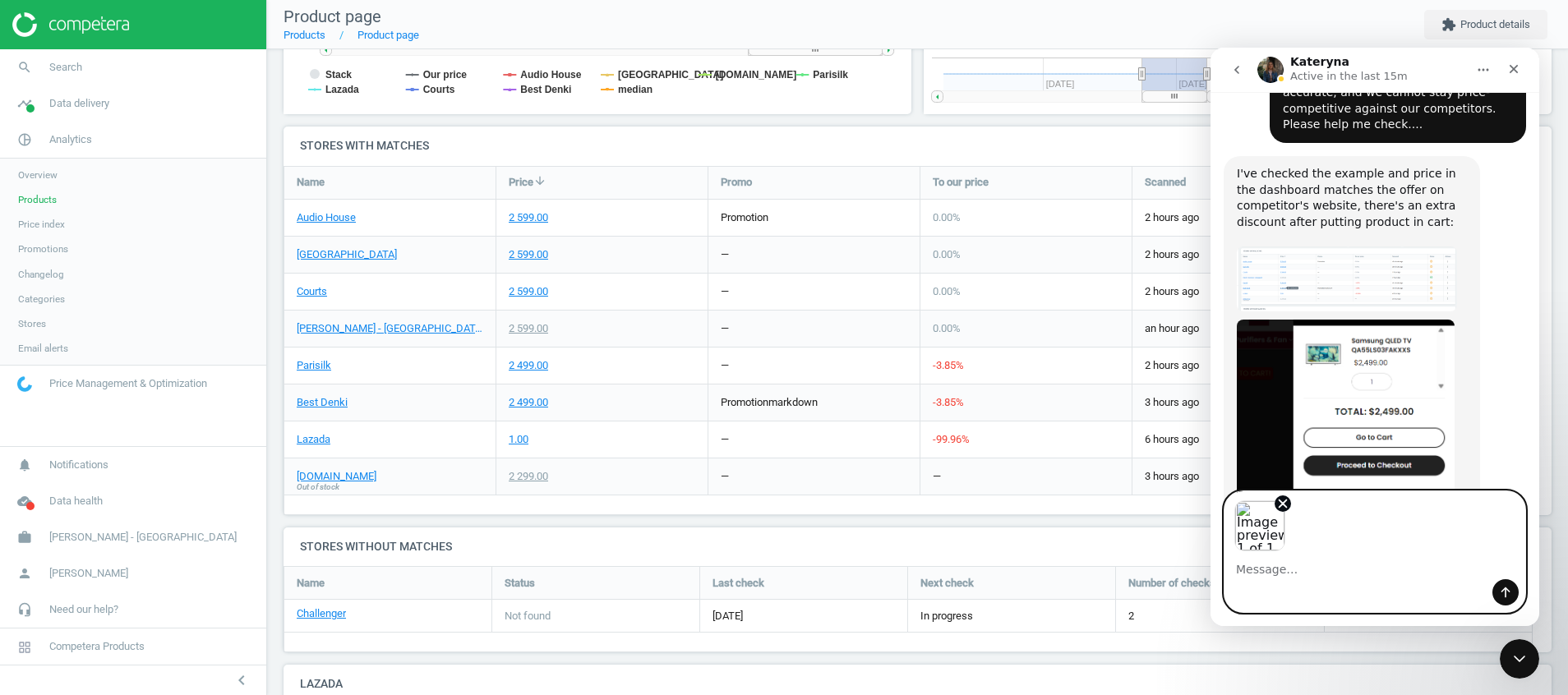
scroll to position [2265, 0]
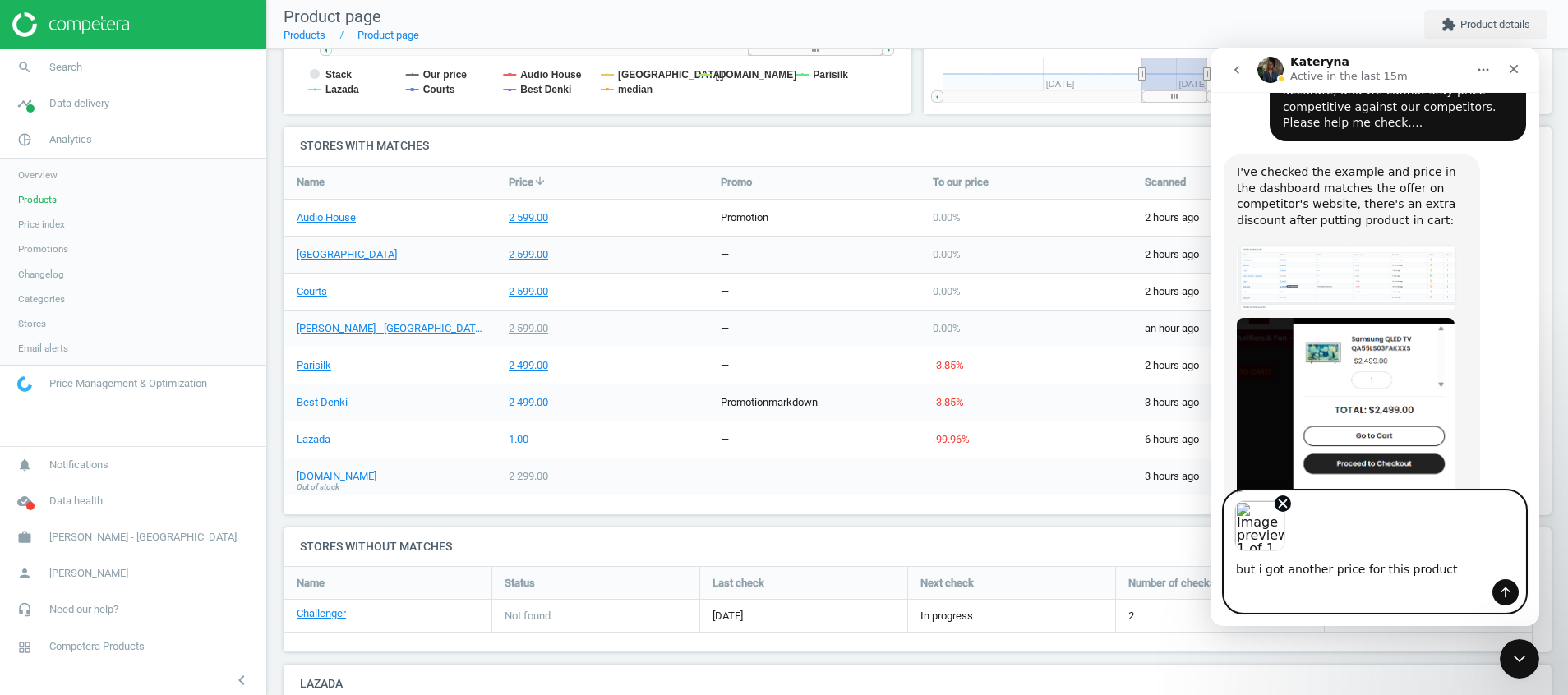
click at [1454, 564] on textarea "but i got another price for this product" at bounding box center [1375, 565] width 301 height 28
drag, startPoint x: 1457, startPoint y: 569, endPoint x: 1193, endPoint y: 560, distance: 264.2
click at [1211, 560] on html "Kateryna Active in the last 15m We engineer the best in class AI Pricing Platfo…" at bounding box center [1375, 336] width 329 height 578
click at [1453, 564] on textarea "but i got another price for this product" at bounding box center [1375, 565] width 301 height 28
type textarea "but i got another price for this product"
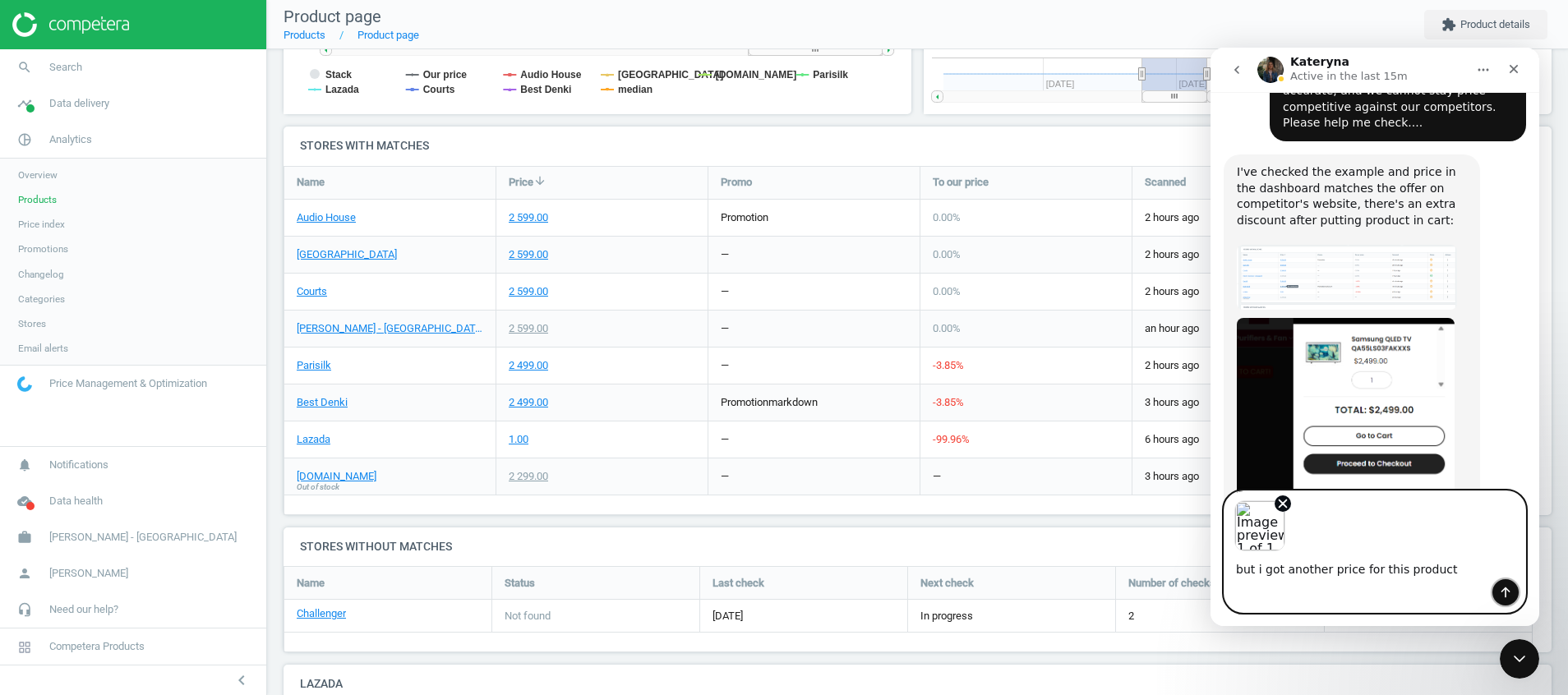
click at [1498, 590] on button "Send a message…" at bounding box center [1506, 592] width 26 height 26
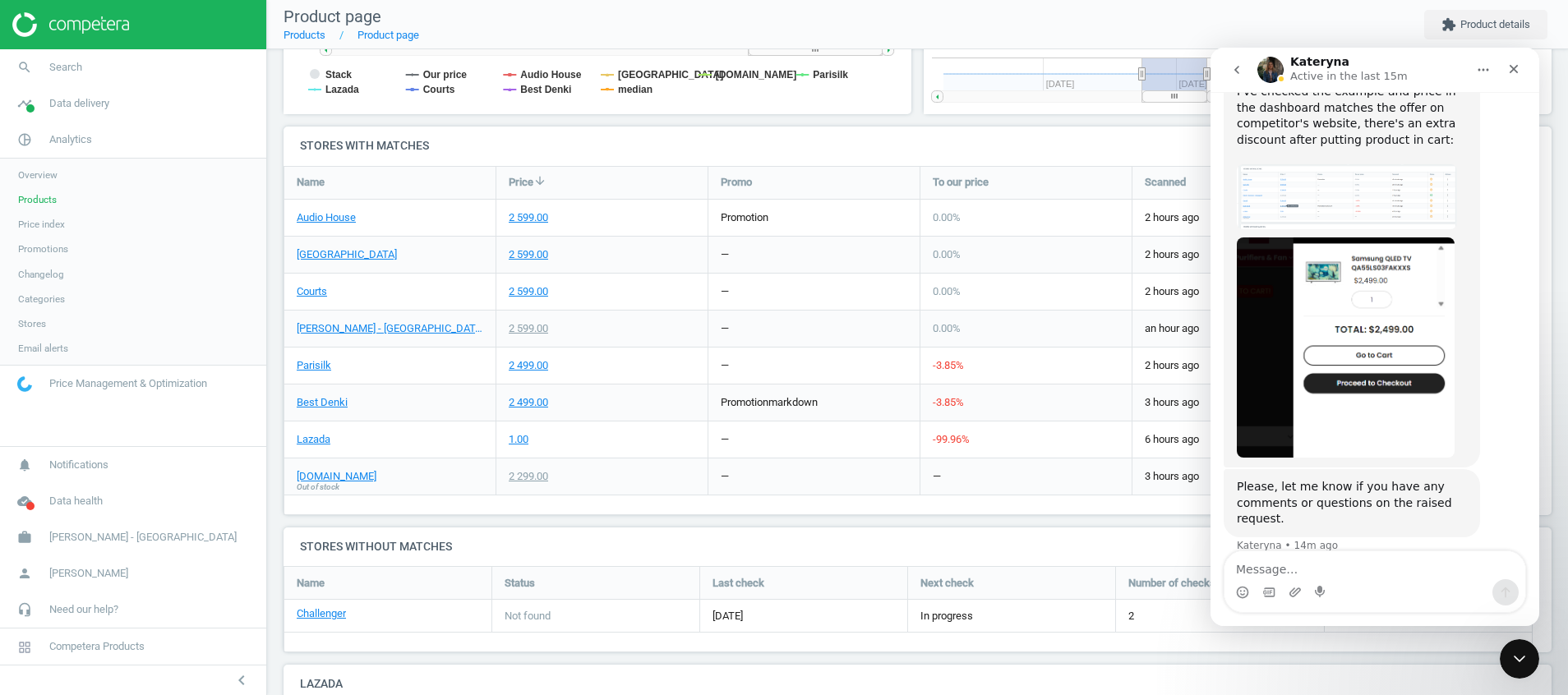
scroll to position [2429, 0]
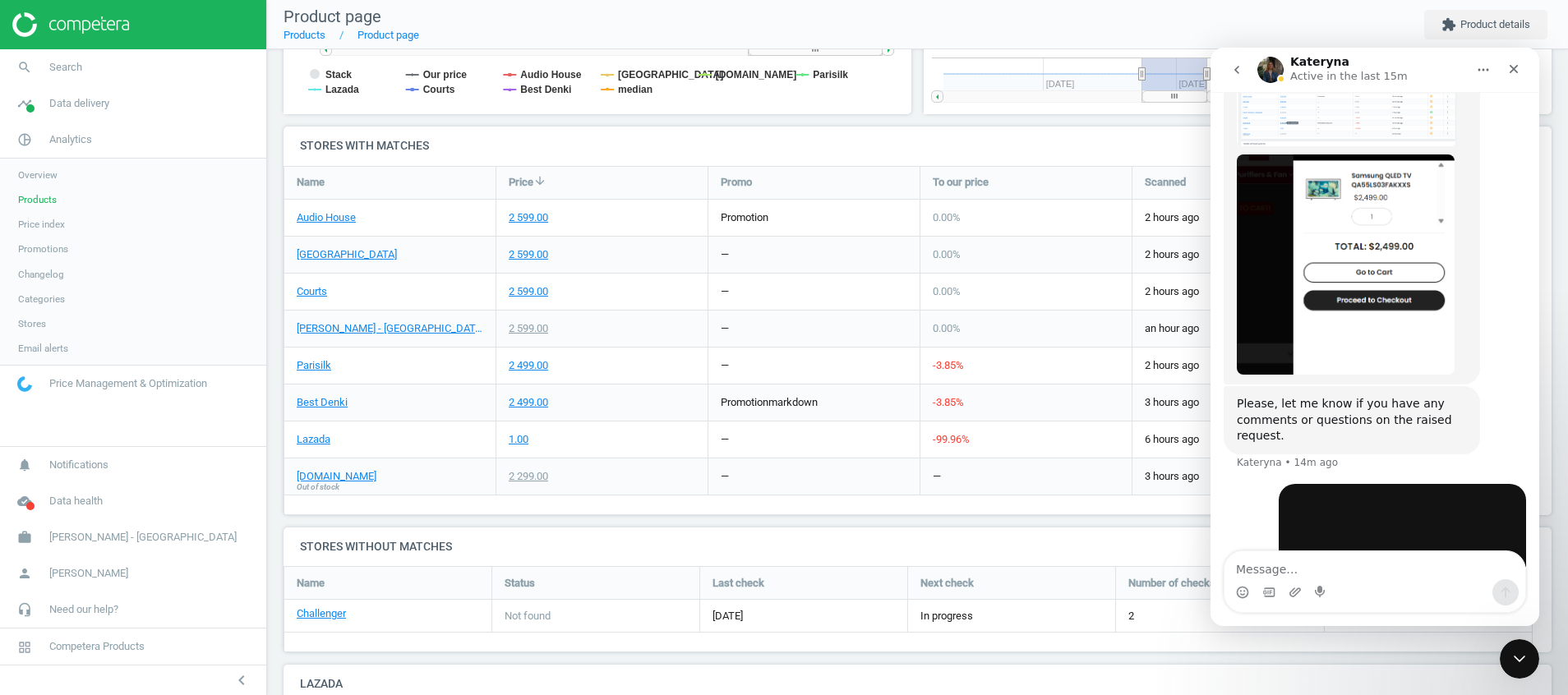
click at [1368, 567] on textarea "Message…" at bounding box center [1375, 565] width 301 height 28
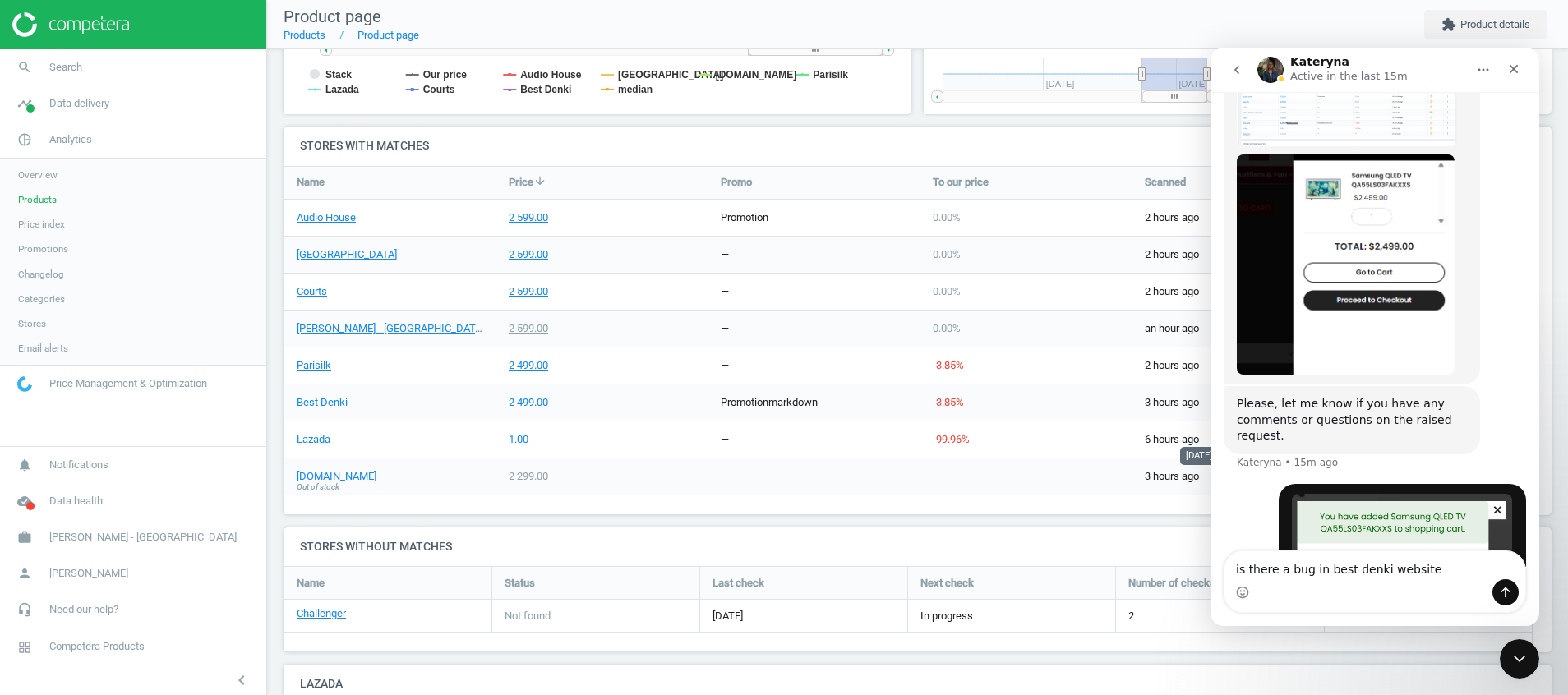
type textarea "is there a bug in best denki website?"
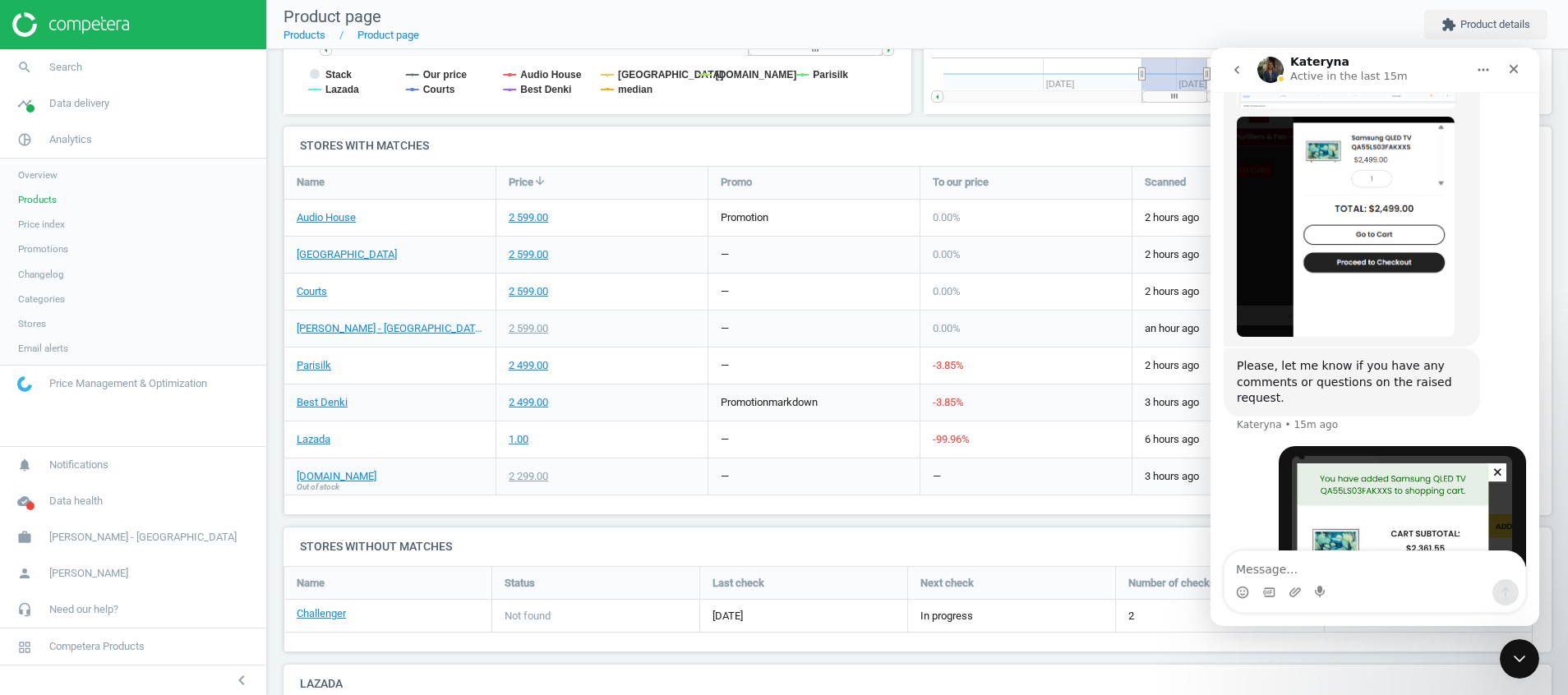
click at [1246, 446] on div "but i got another price for this product Han • Just now" at bounding box center [1375, 552] width 303 height 212
click at [1239, 73] on icon "go back" at bounding box center [1237, 70] width 13 height 13
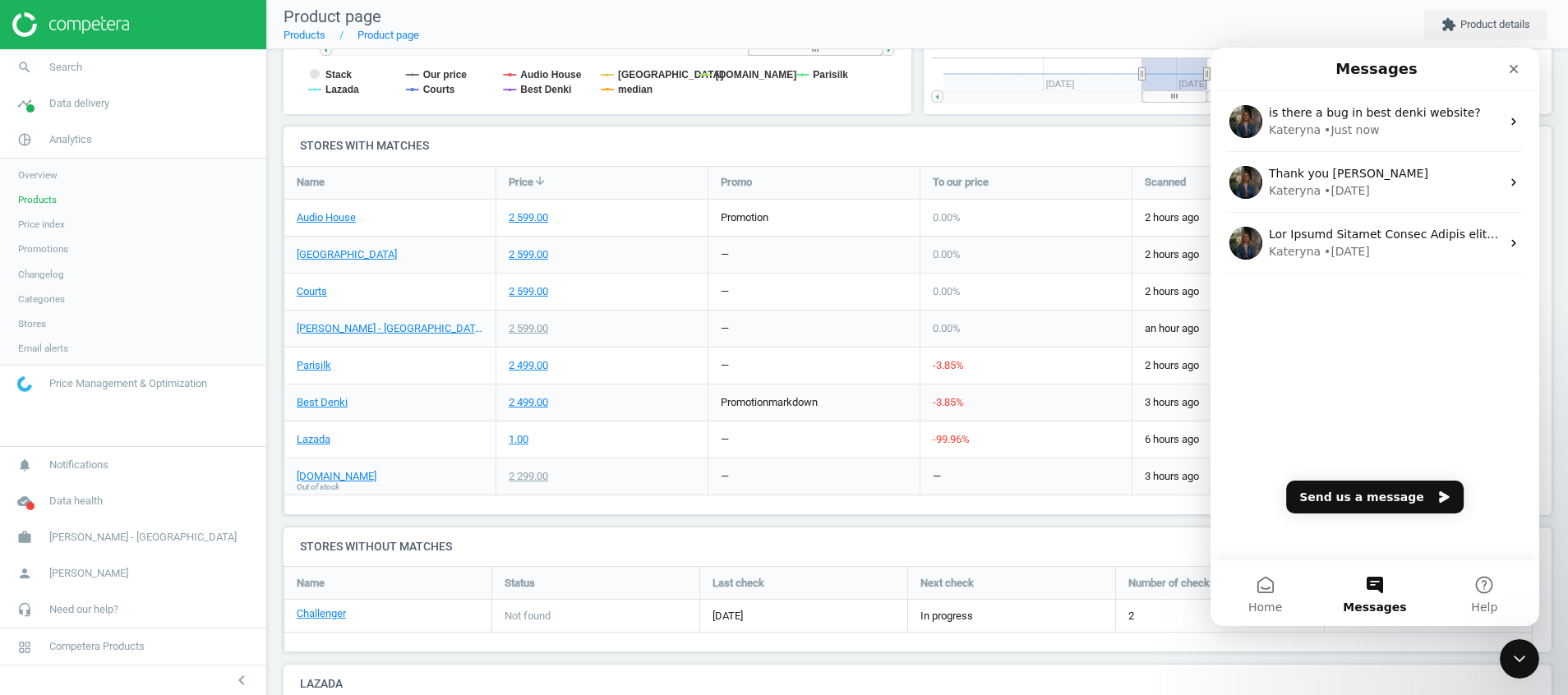
scroll to position [0, 0]
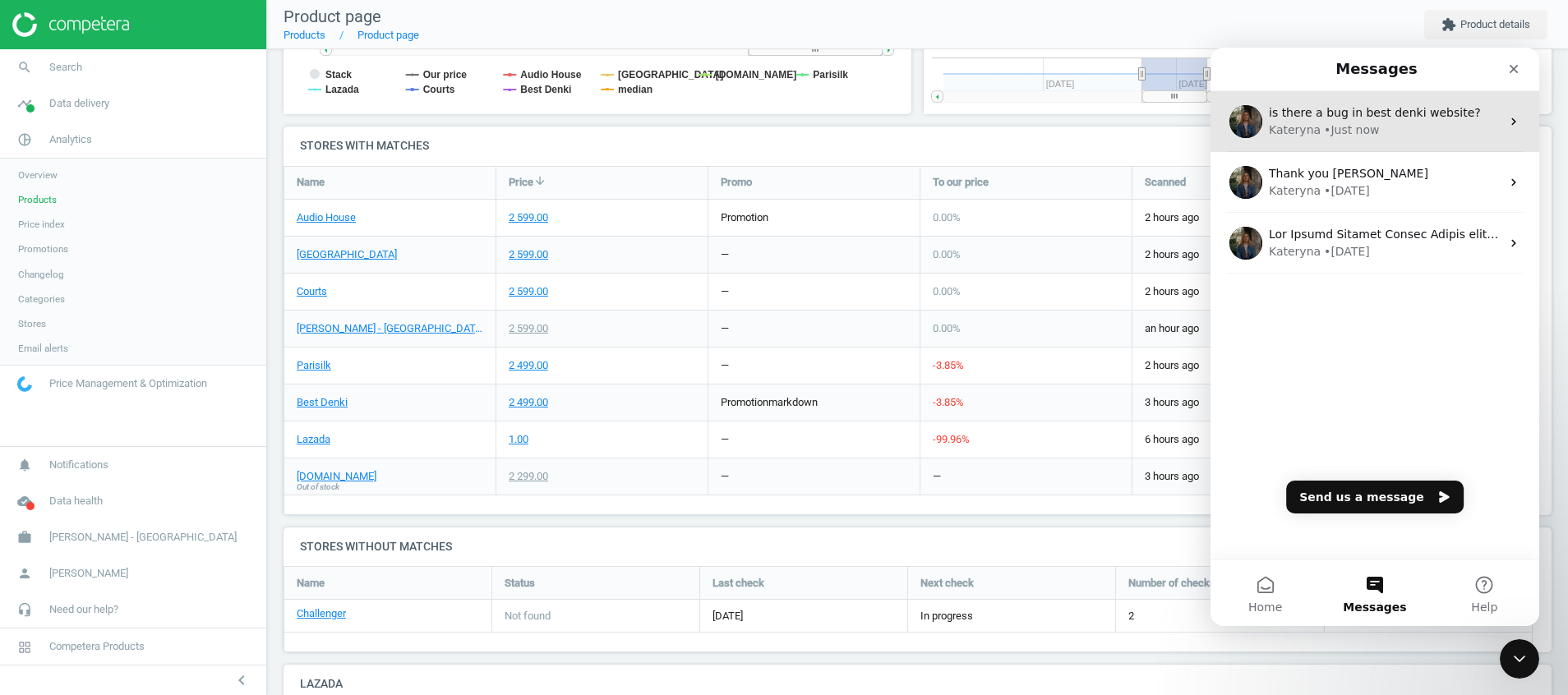
click at [1328, 135] on div "• Just now" at bounding box center [1351, 130] width 55 height 18
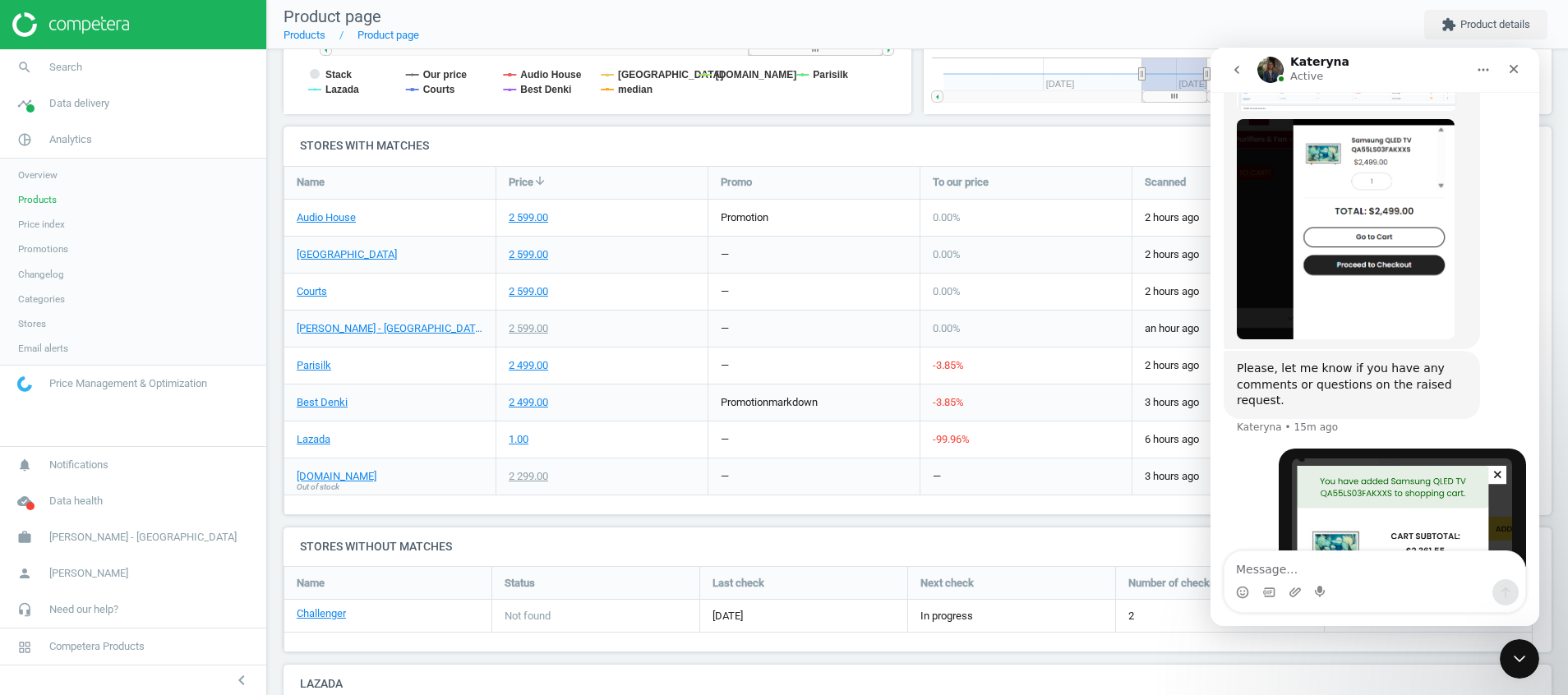
scroll to position [2466, 0]
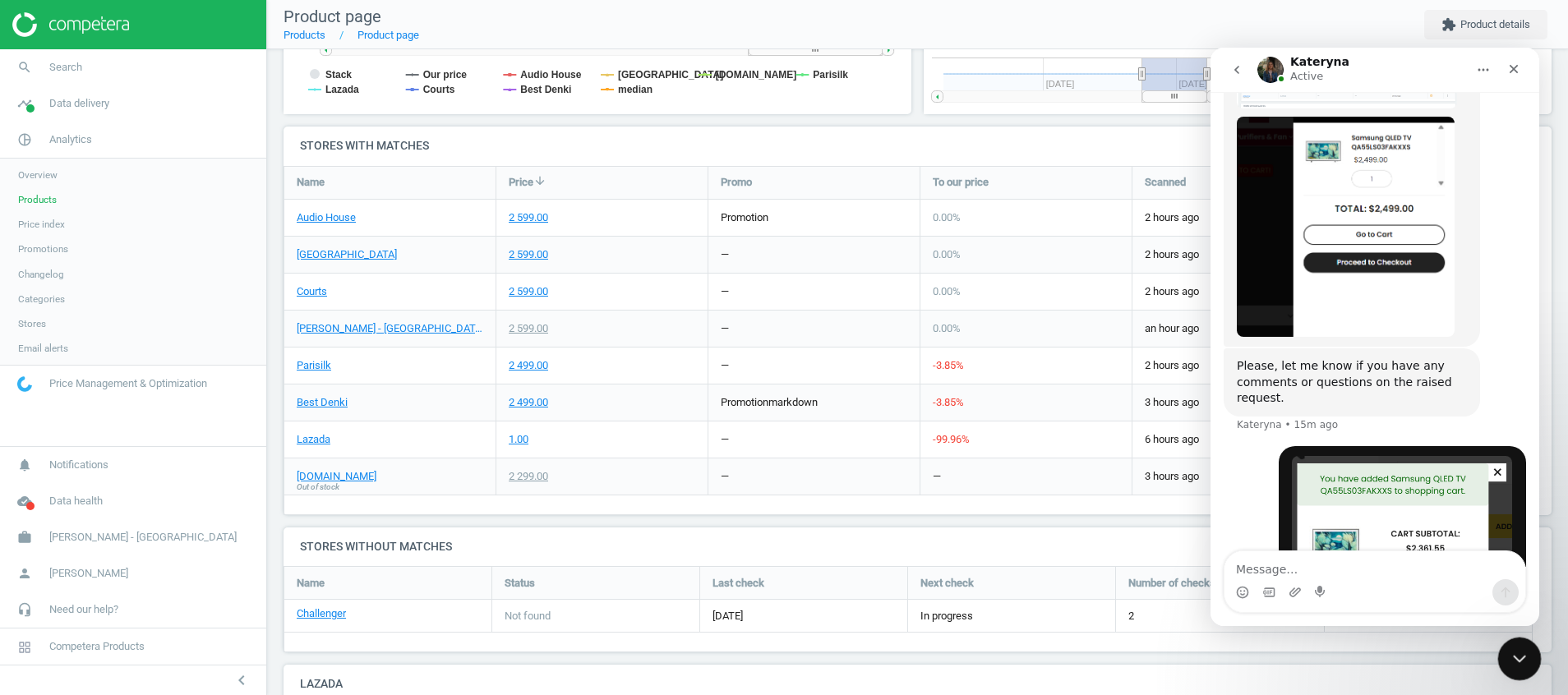
click at [1502, 662] on div "Close Intercom Messenger" at bounding box center [1517, 656] width 39 height 39
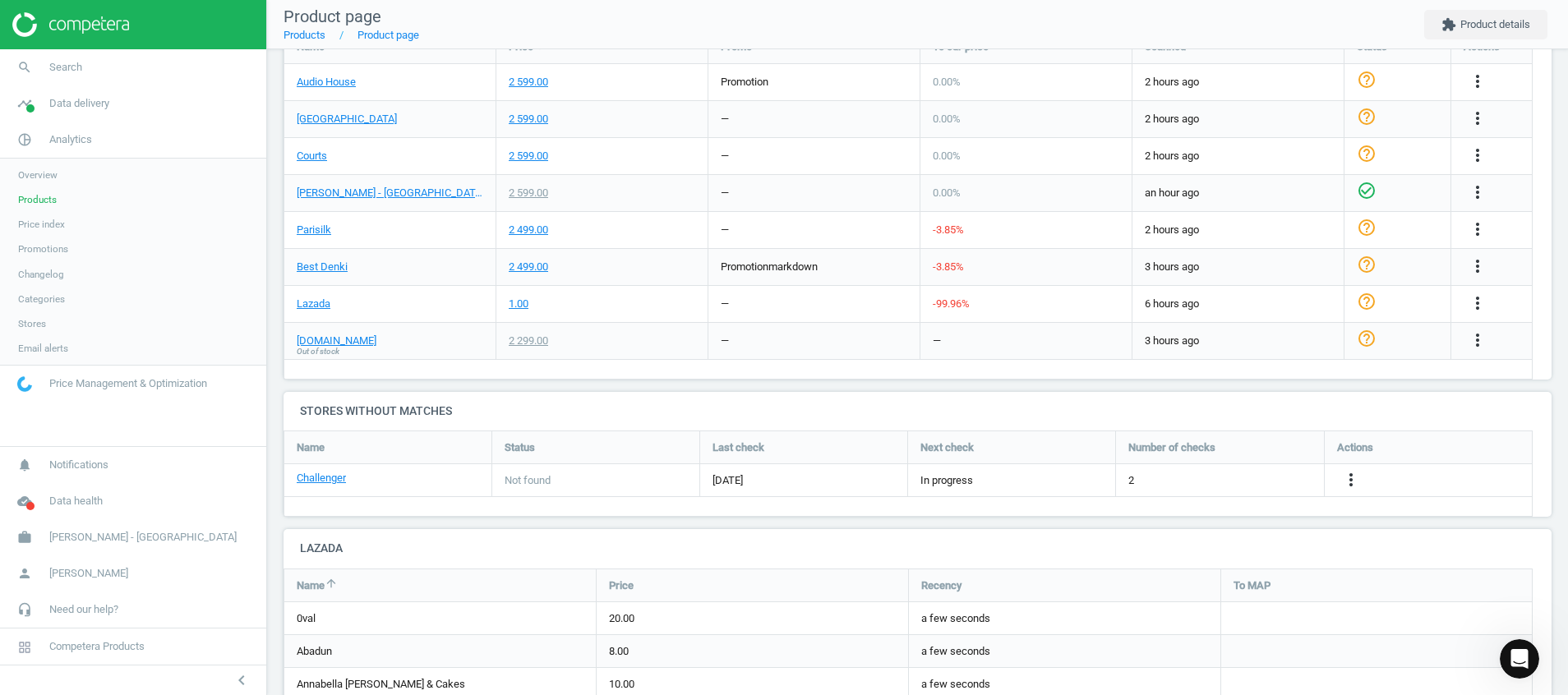
scroll to position [985, 0]
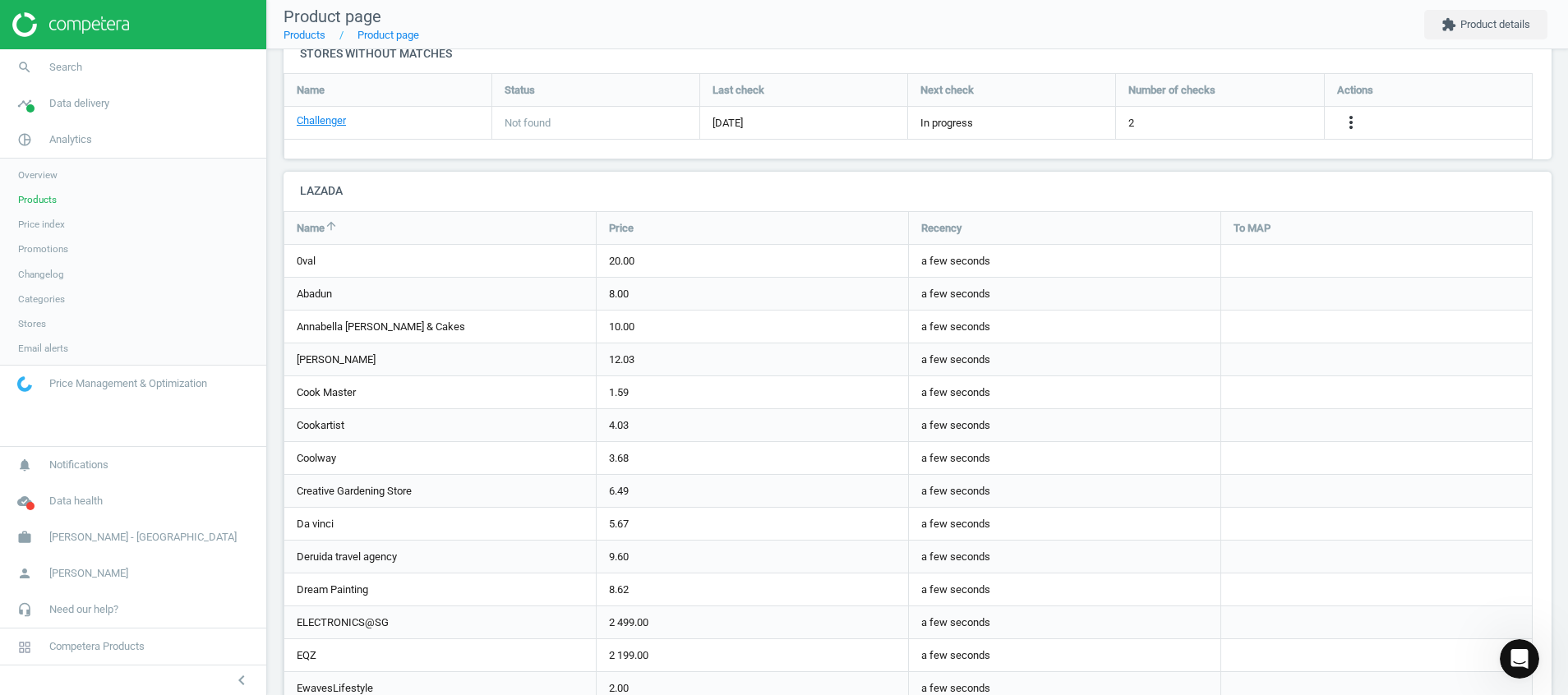
click at [70, 25] on img at bounding box center [71, 24] width 117 height 25
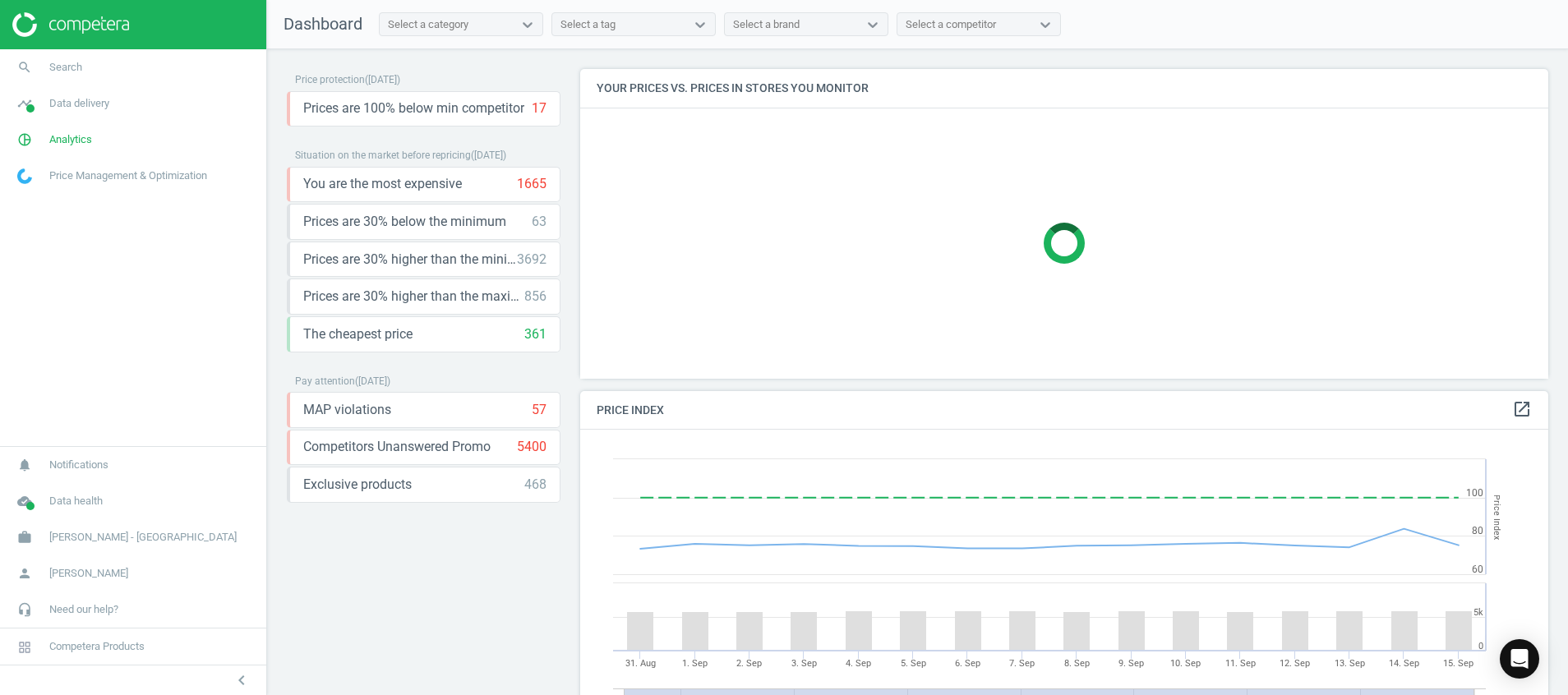
scroll to position [417, 988]
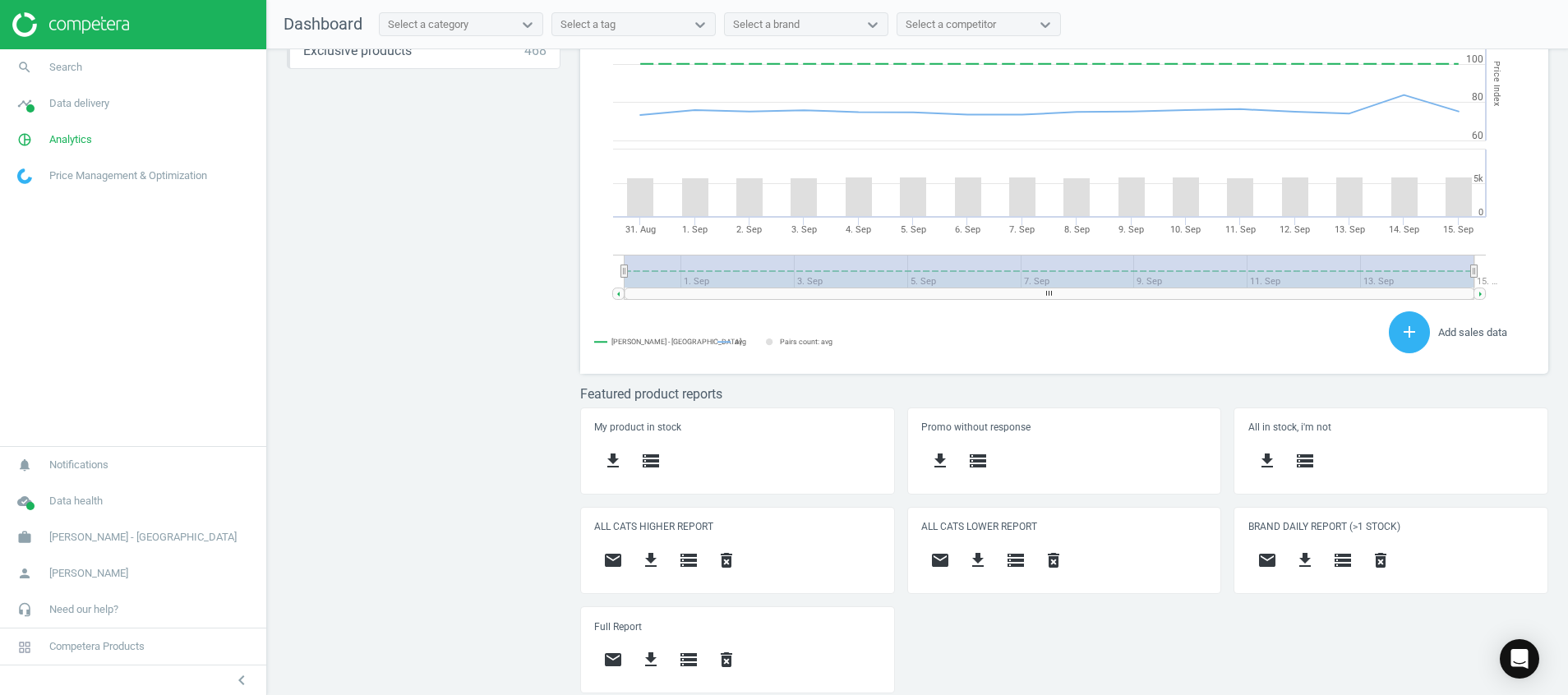
click at [454, 547] on div "Price protection ( 15.09.25 ) Prices are 100% below min competitor 17 keyboard_…" at bounding box center [917, 376] width 1301 height 654
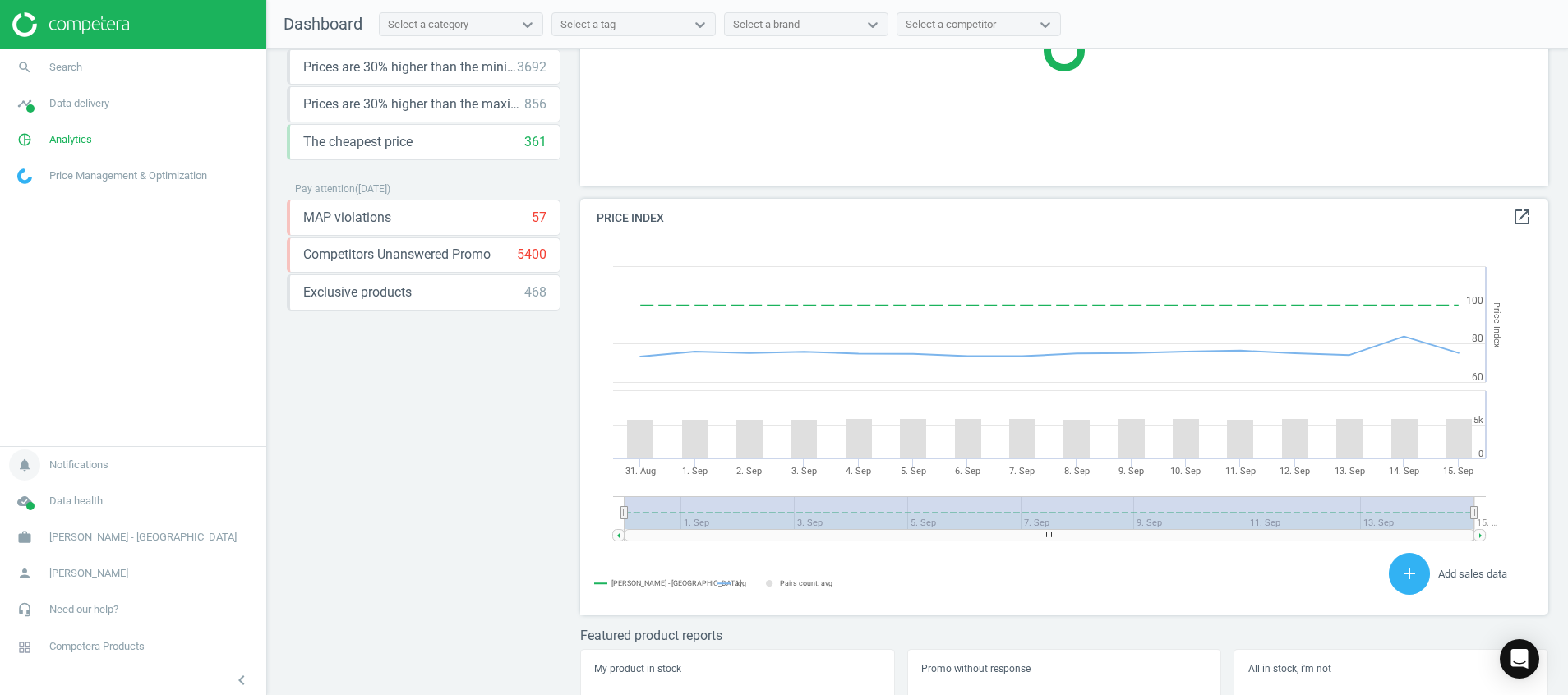
scroll to position [64, 0]
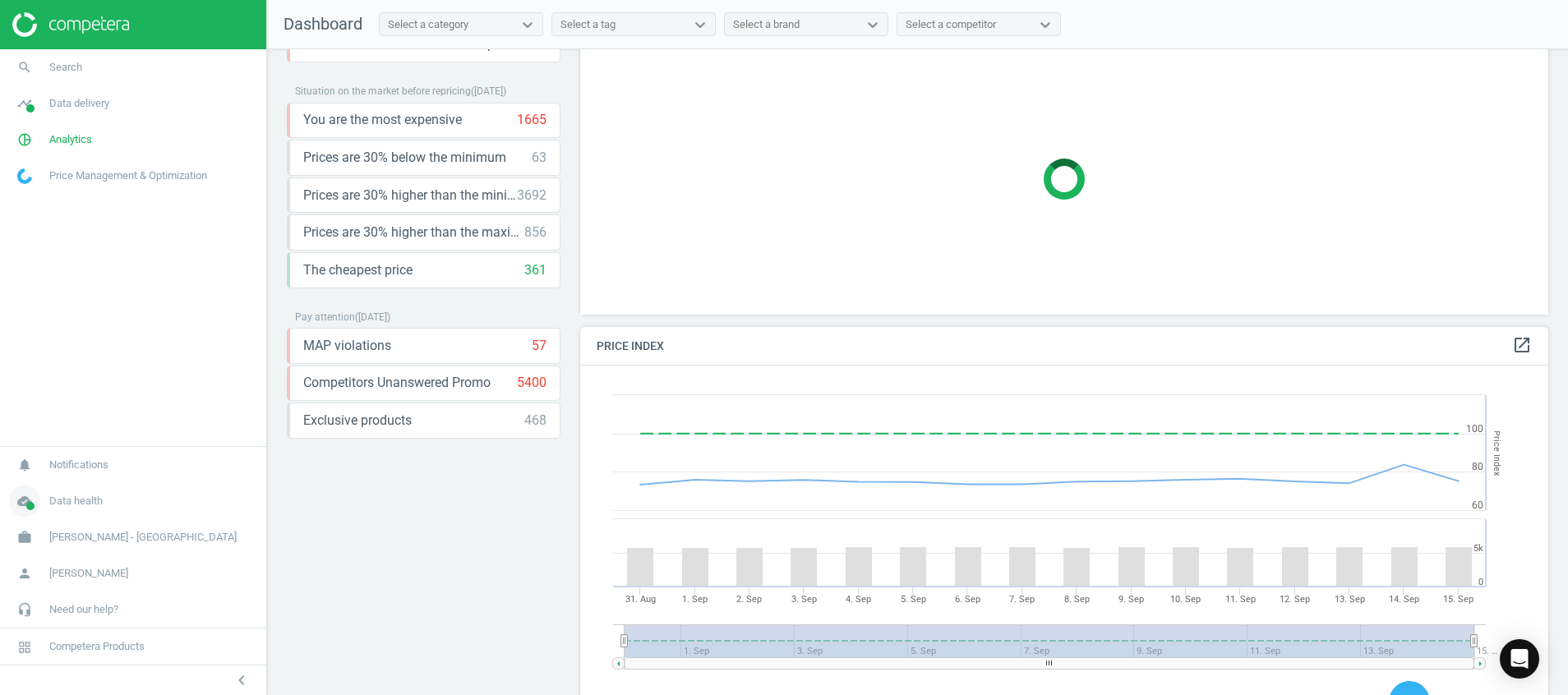
click at [10, 512] on span "cloud_done" at bounding box center [24, 501] width 49 height 36
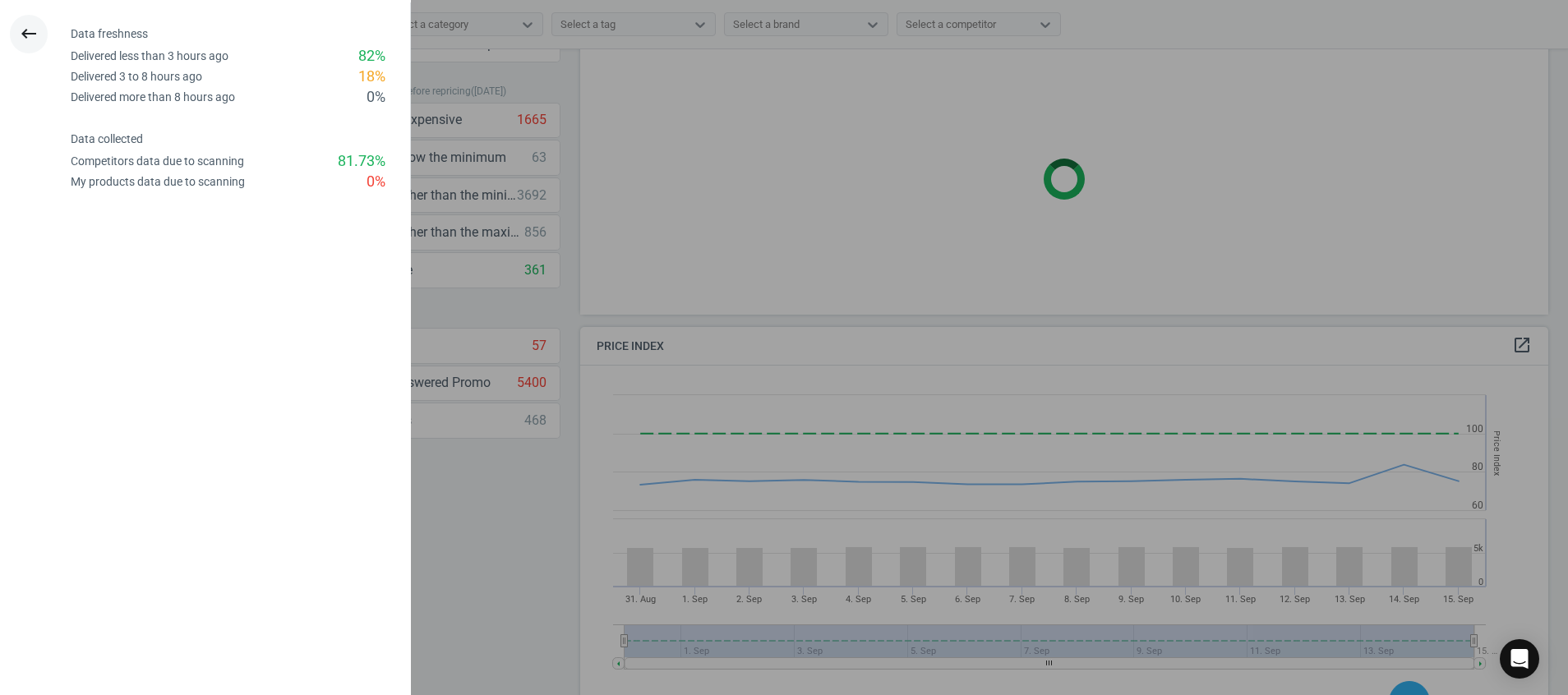
click at [36, 40] on icon "keyboard_backspace" at bounding box center [28, 33] width 19 height 19
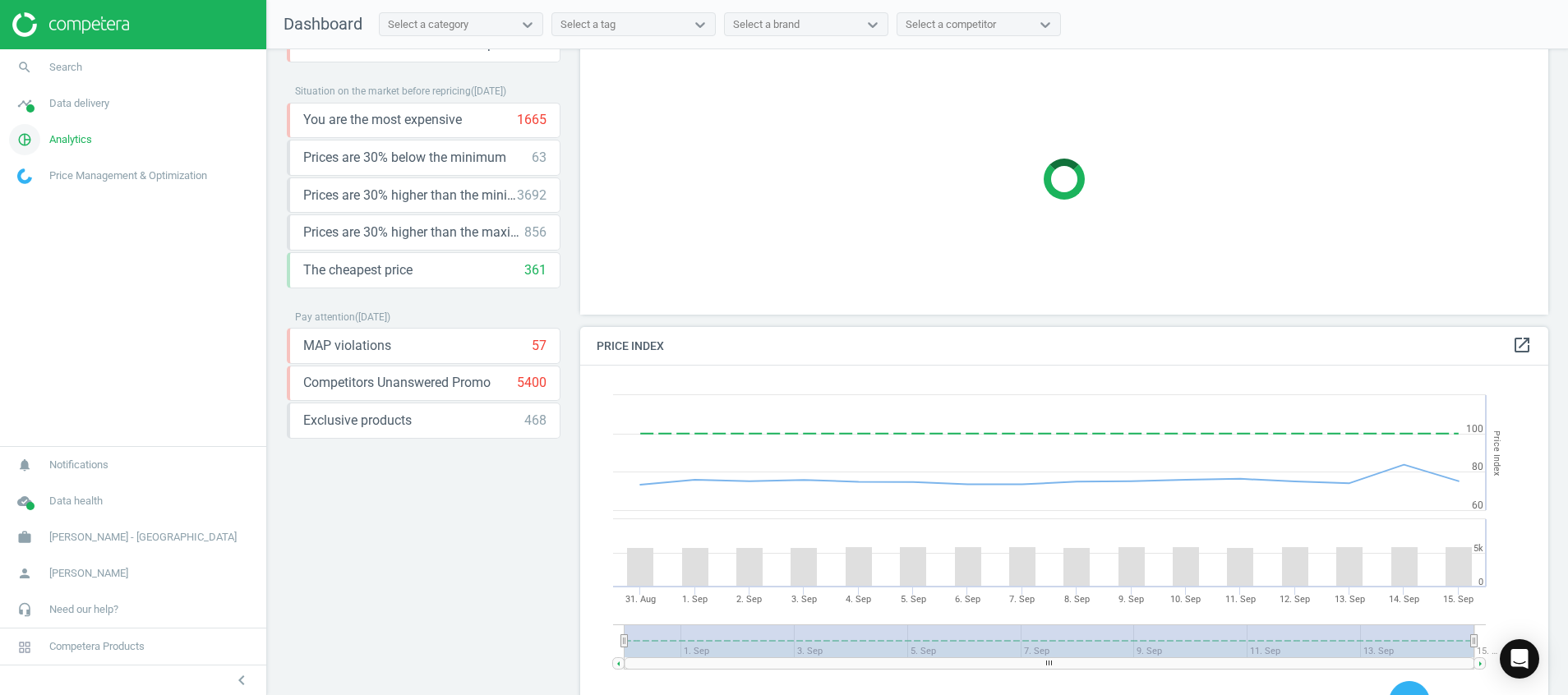
click at [19, 145] on icon "pie_chart_outlined" at bounding box center [25, 140] width 32 height 32
click at [32, 199] on span "Products" at bounding box center [37, 199] width 39 height 13
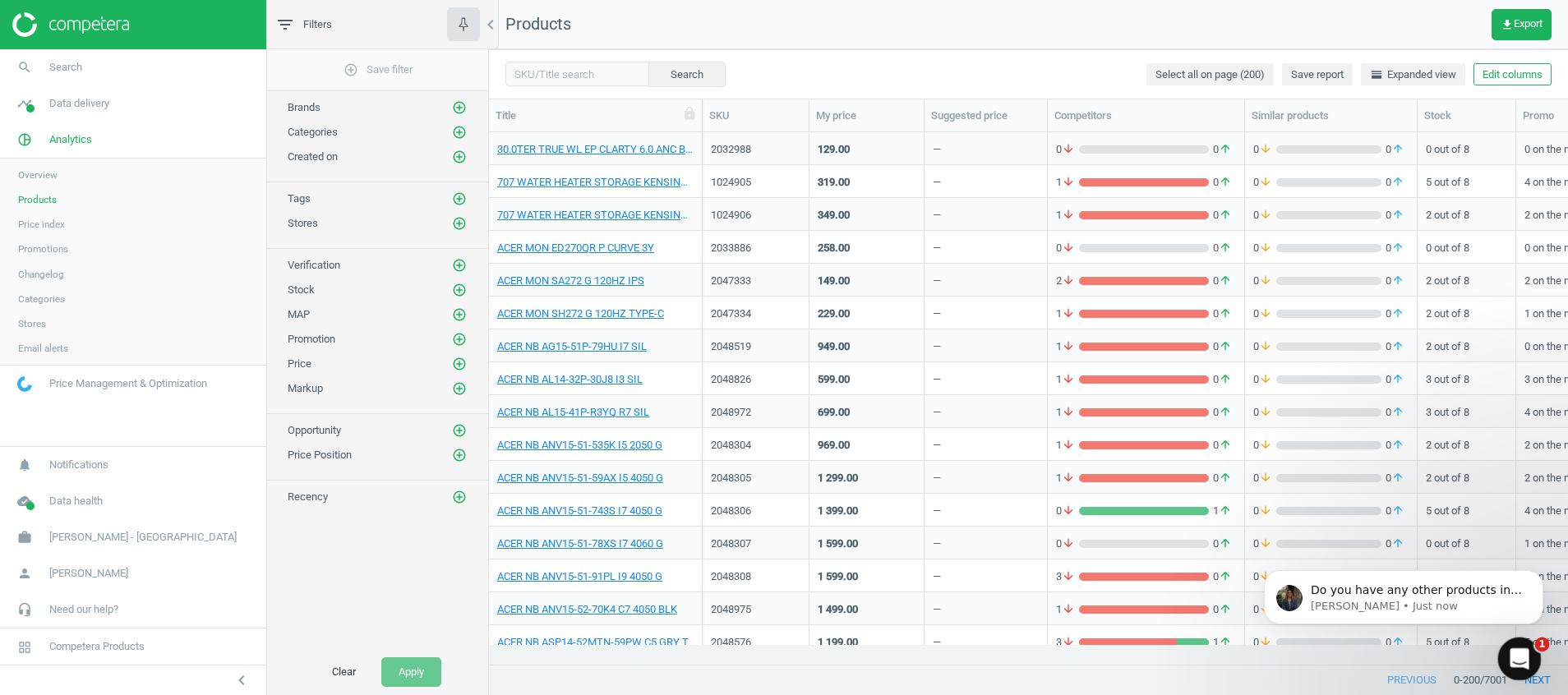
click at [1514, 660] on icon "Open Intercom Messenger" at bounding box center [1517, 656] width 27 height 27
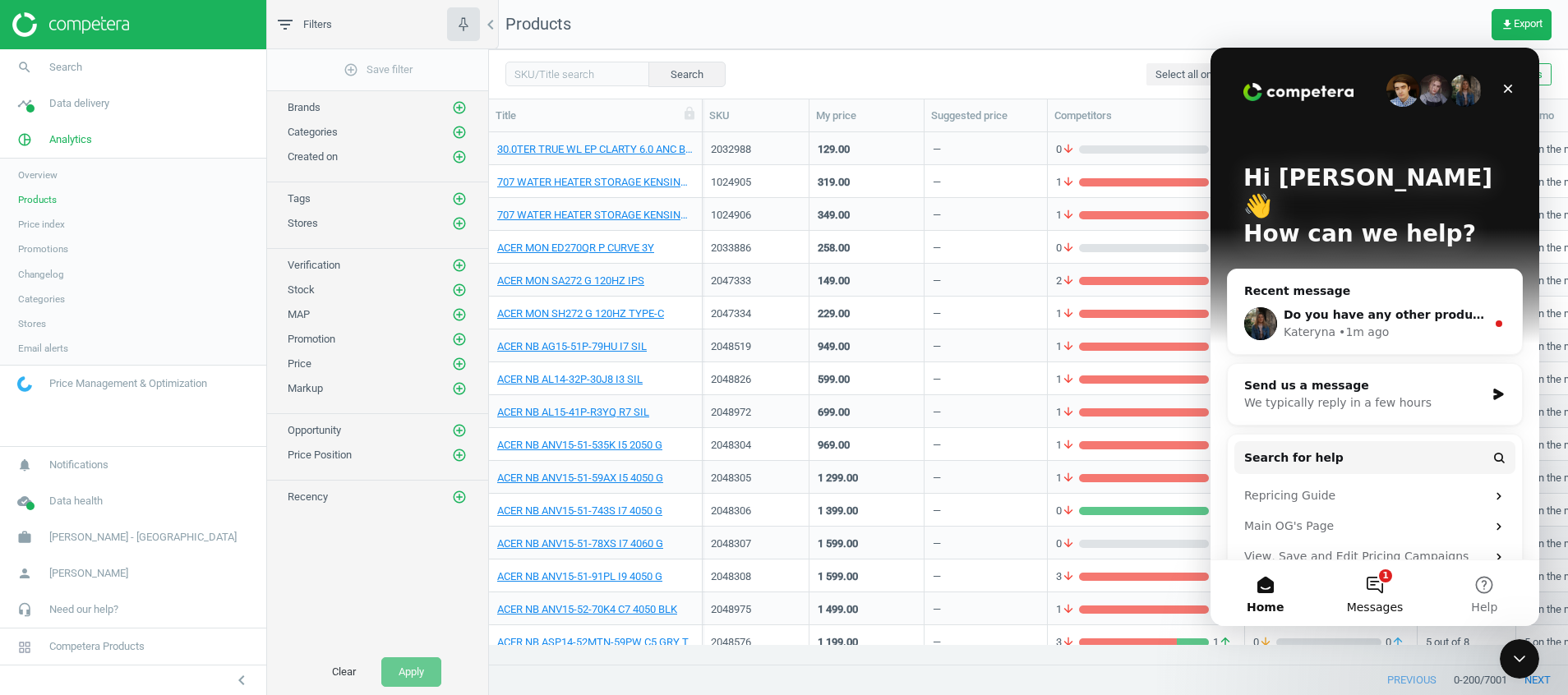
click at [1376, 612] on span "Messages" at bounding box center [1375, 607] width 57 height 11
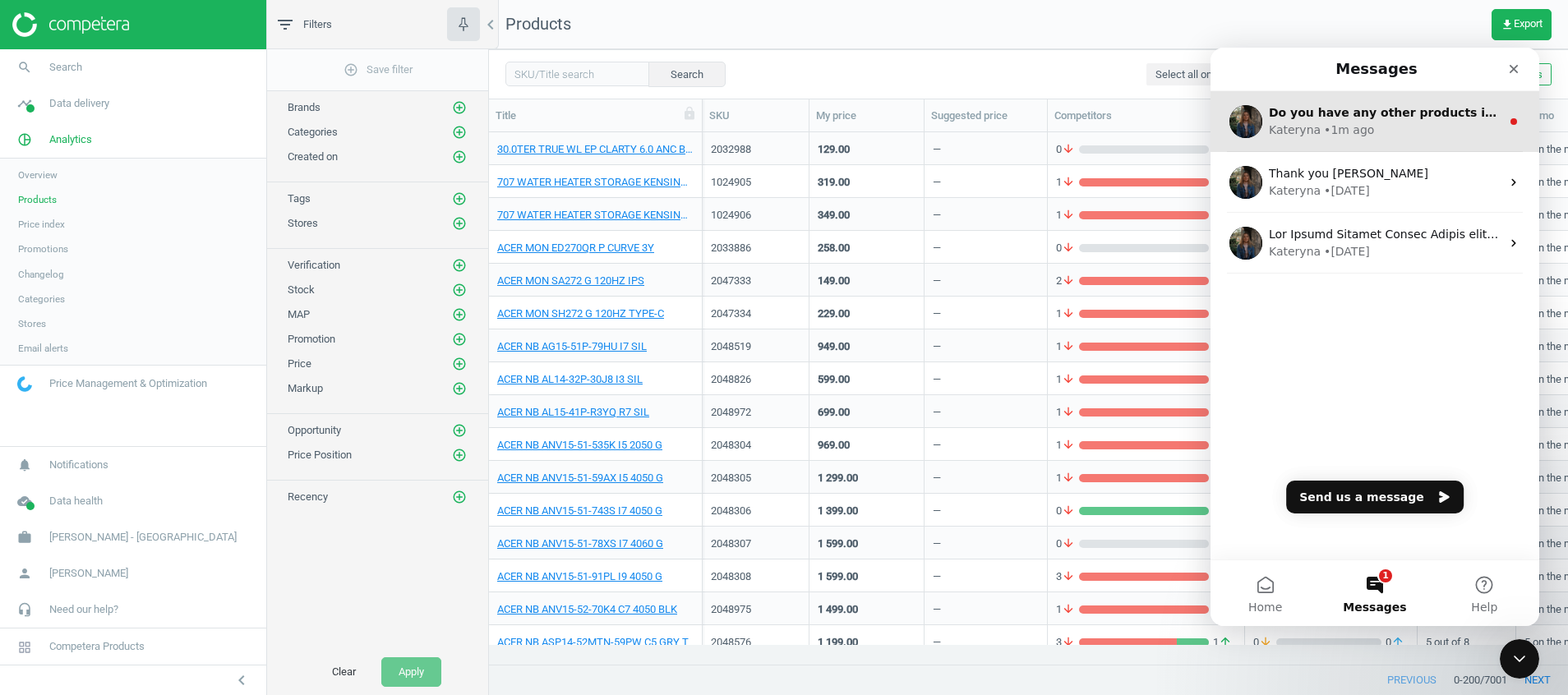
click at [1385, 133] on div "Kateryna • 1m ago" at bounding box center [1385, 130] width 232 height 18
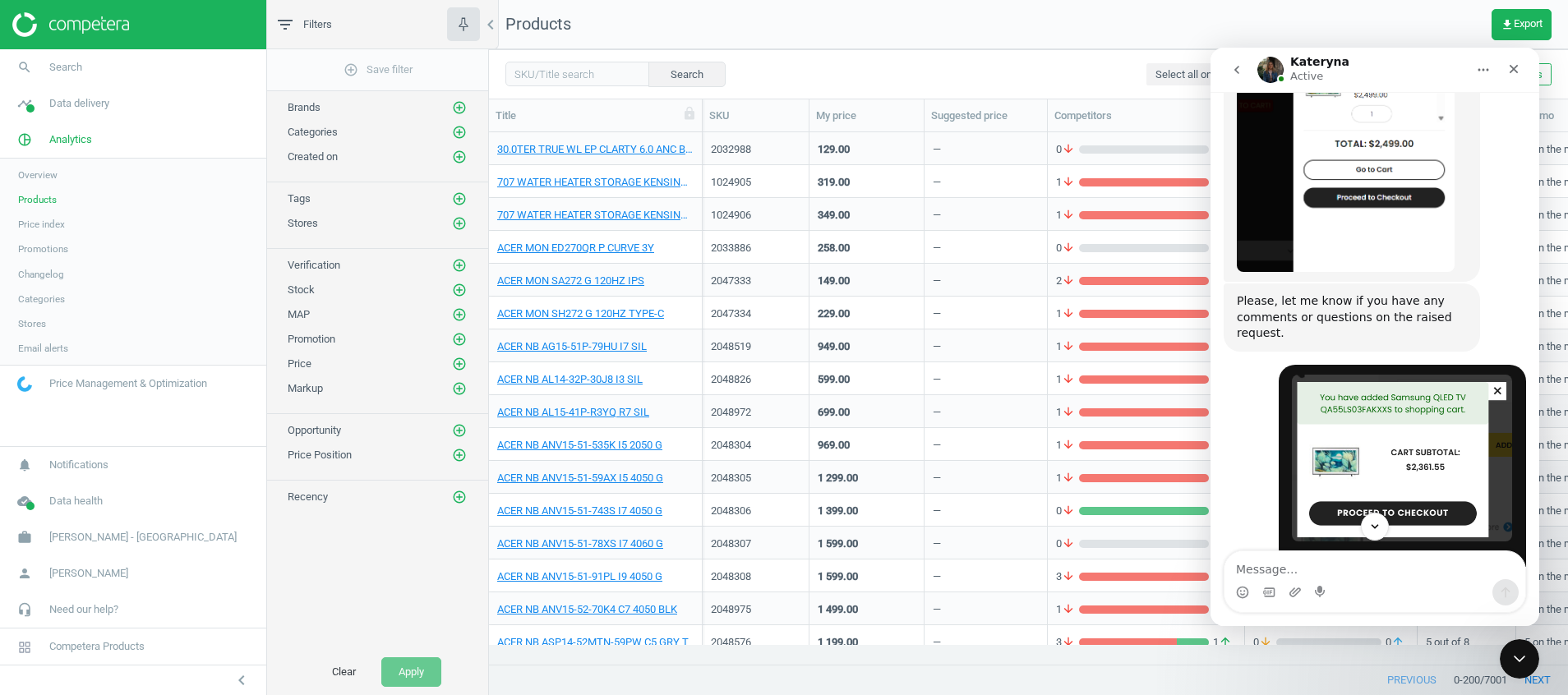
scroll to position [2558, 0]
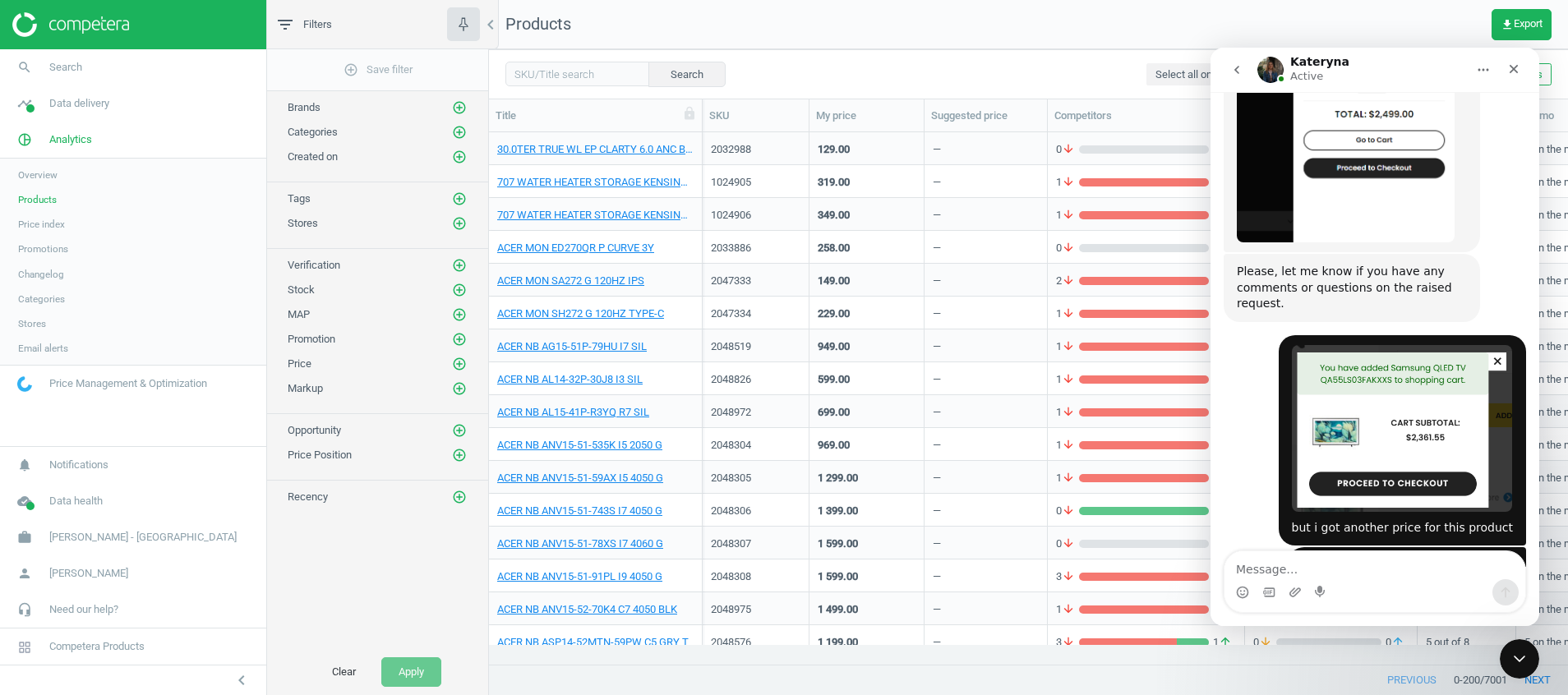
click at [1247, 547] on div "is there a bug in best denki website? Han • 3m ago" at bounding box center [1375, 572] width 303 height 49
click at [1391, 565] on textarea "Message…" at bounding box center [1375, 565] width 301 height 28
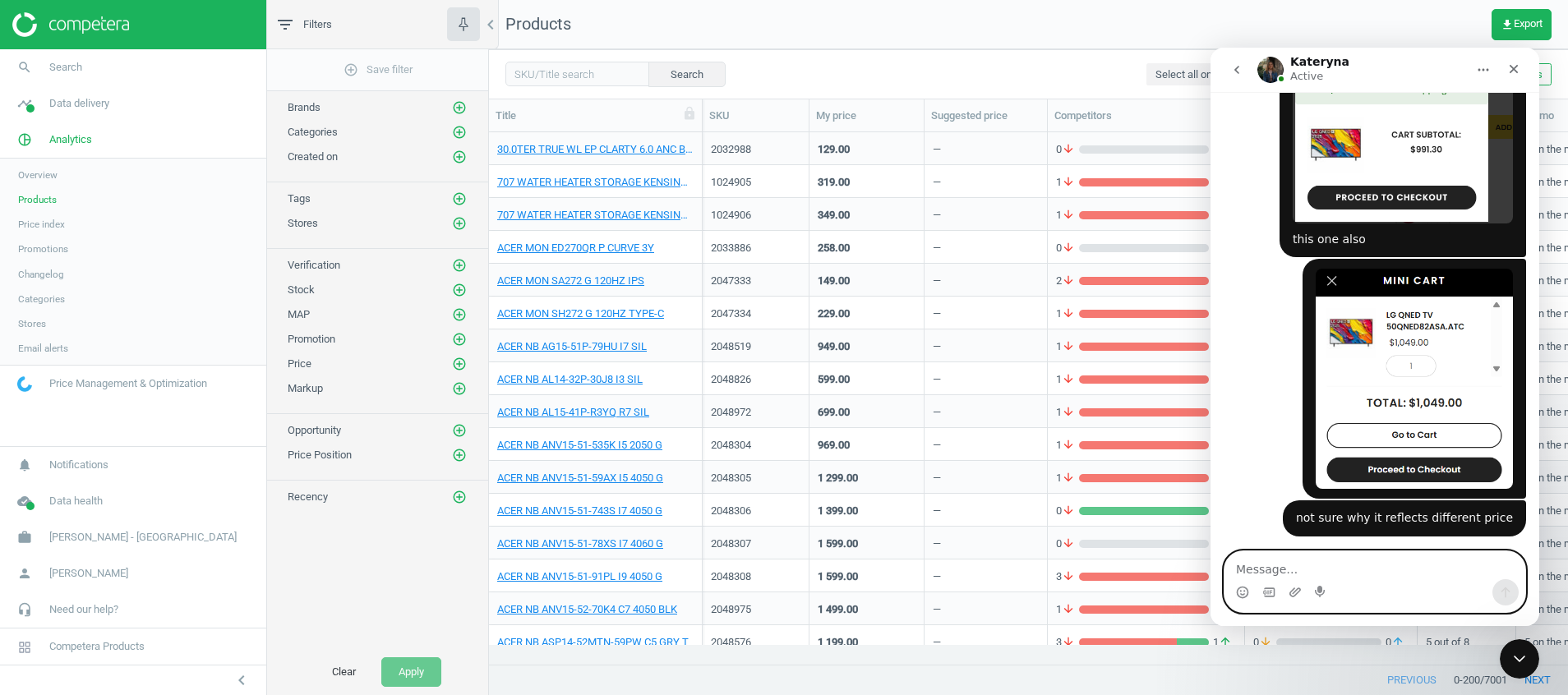
scroll to position [3292, 0]
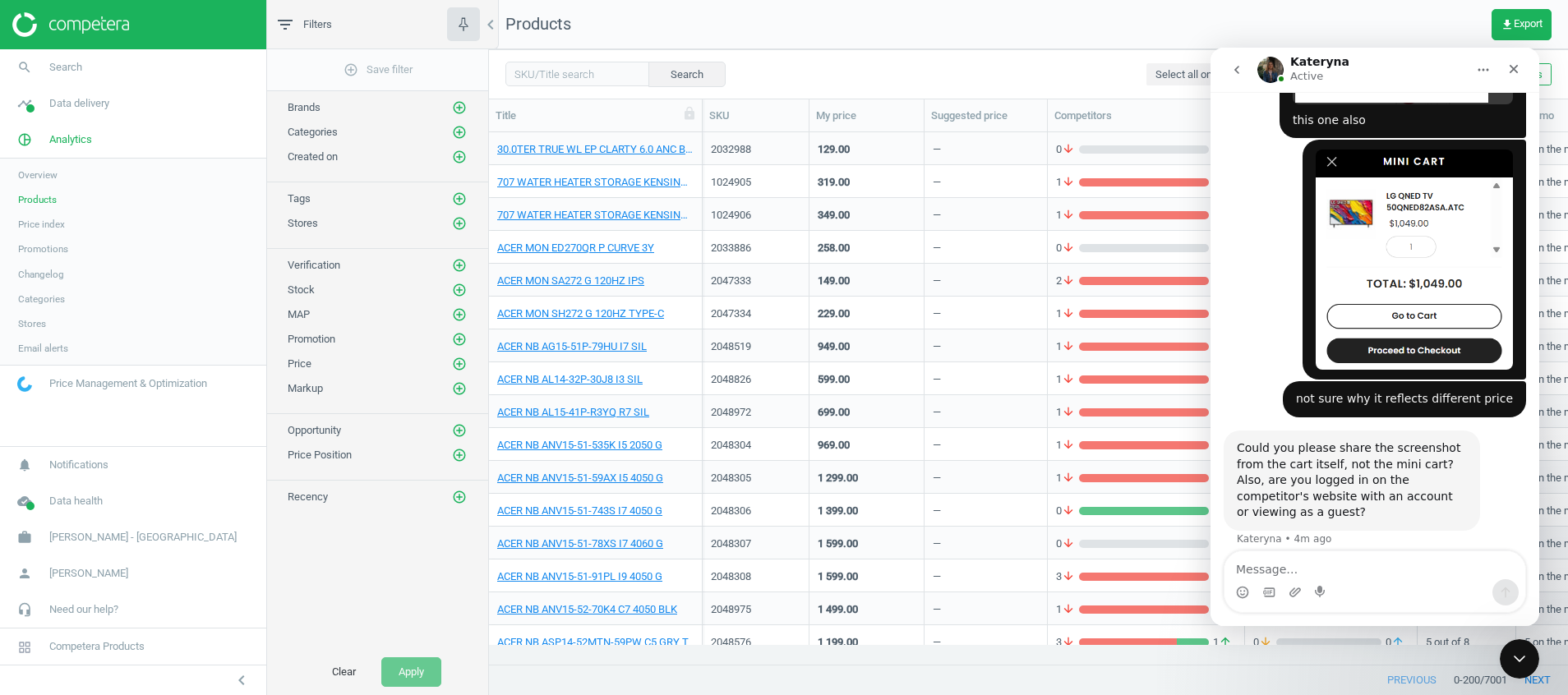
click at [1250, 560] on div "I view website as a guest and just wanted to let you know that I found the ATC …" at bounding box center [1375, 620] width 303 height 120
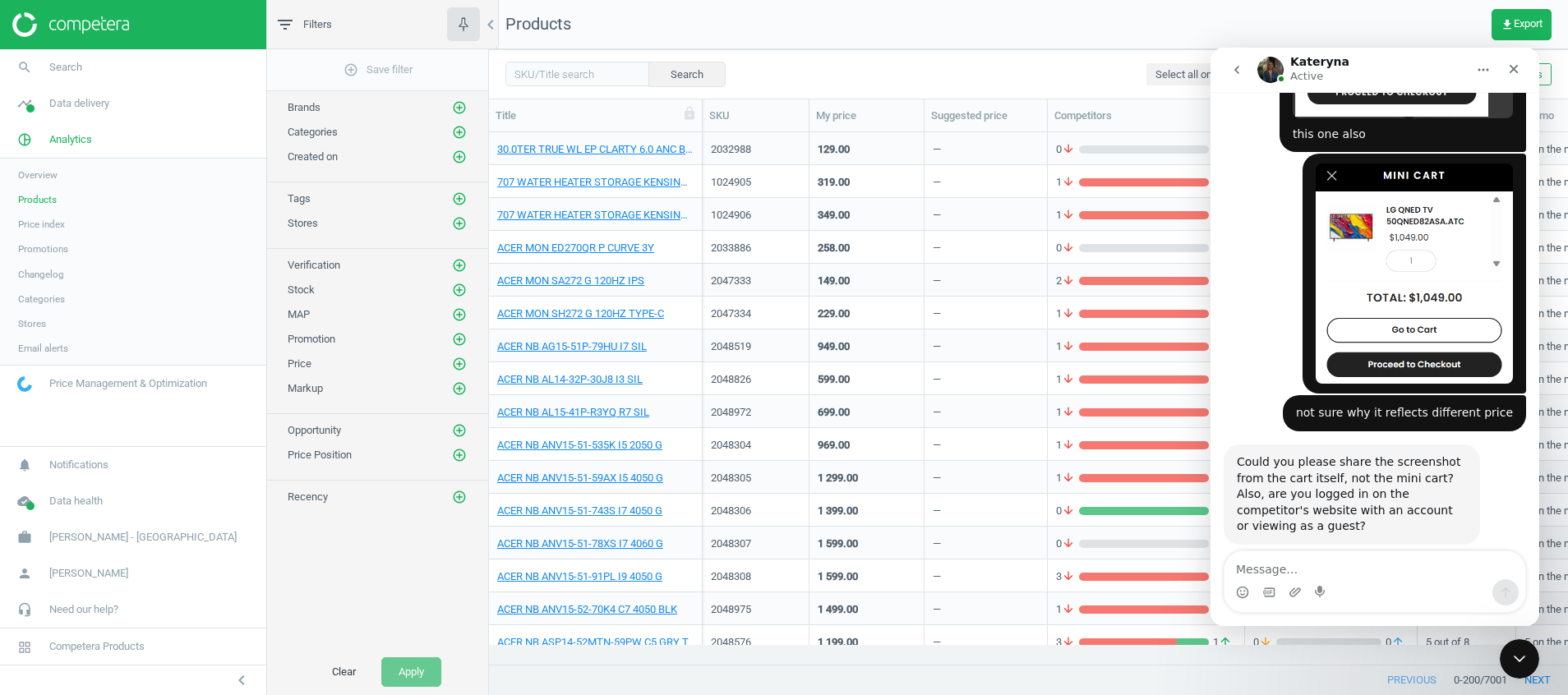
scroll to position [3277, 0]
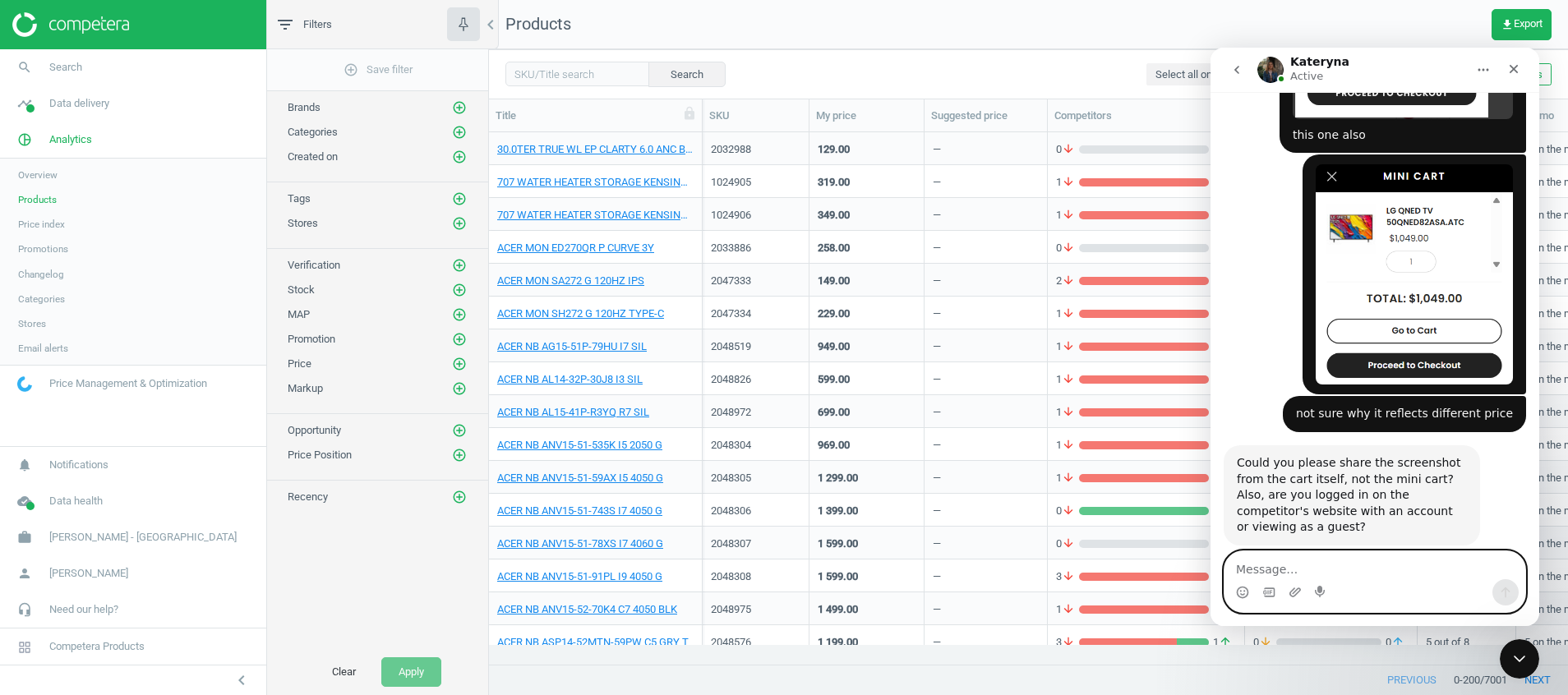
click at [1323, 562] on textarea "Message…" at bounding box center [1375, 565] width 301 height 28
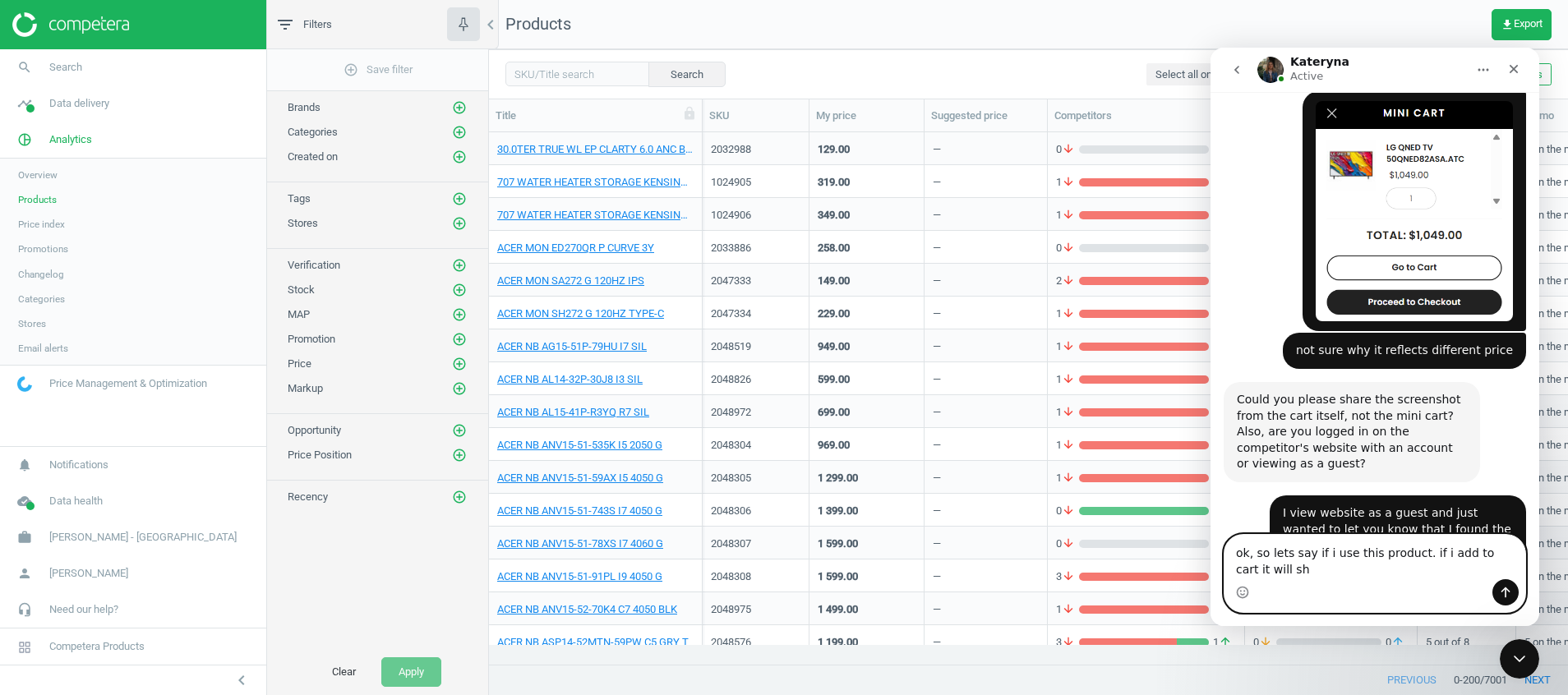
scroll to position [3357, 0]
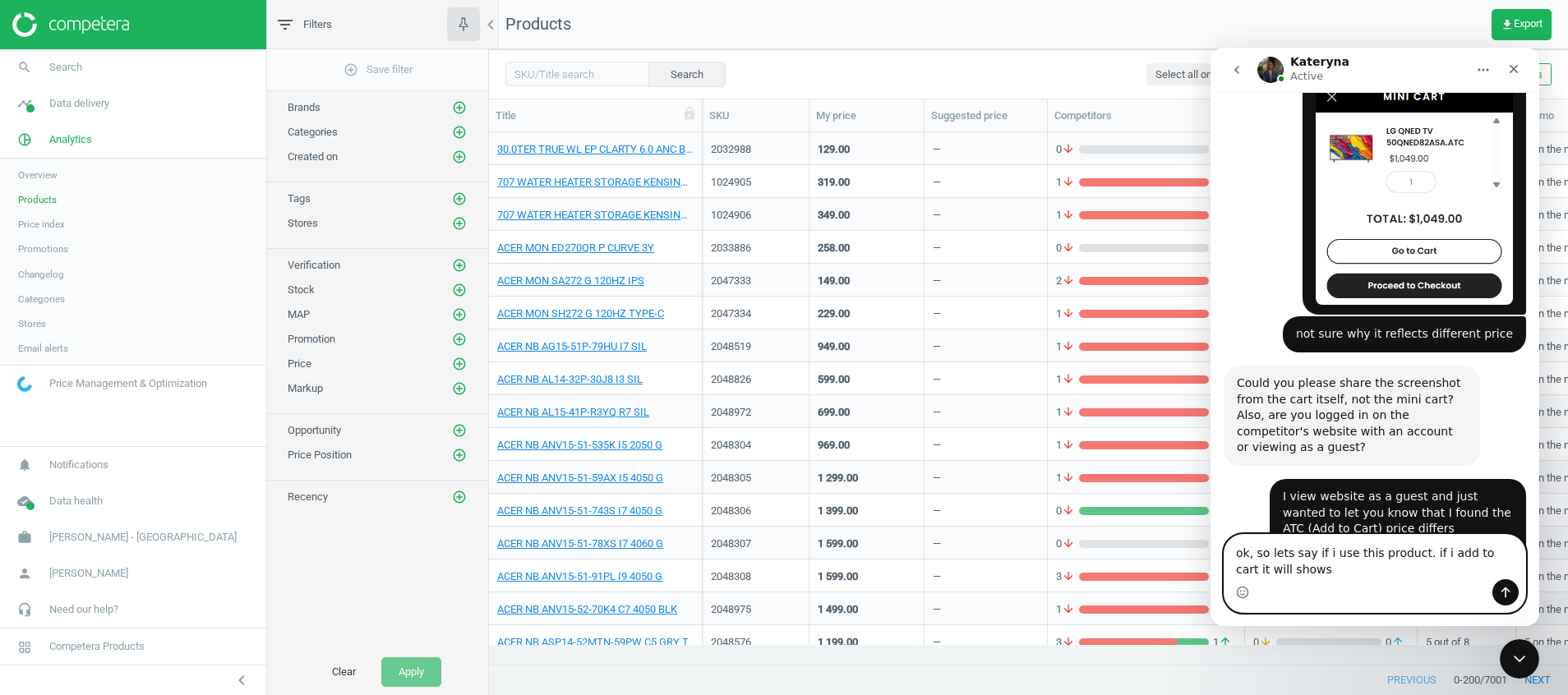
drag, startPoint x: 1410, startPoint y: 554, endPoint x: 1256, endPoint y: 548, distance: 154.1
click at [1256, 548] on textarea "ok, so lets say if i use this product. if i add to cart it will shows" at bounding box center [1375, 557] width 301 height 45
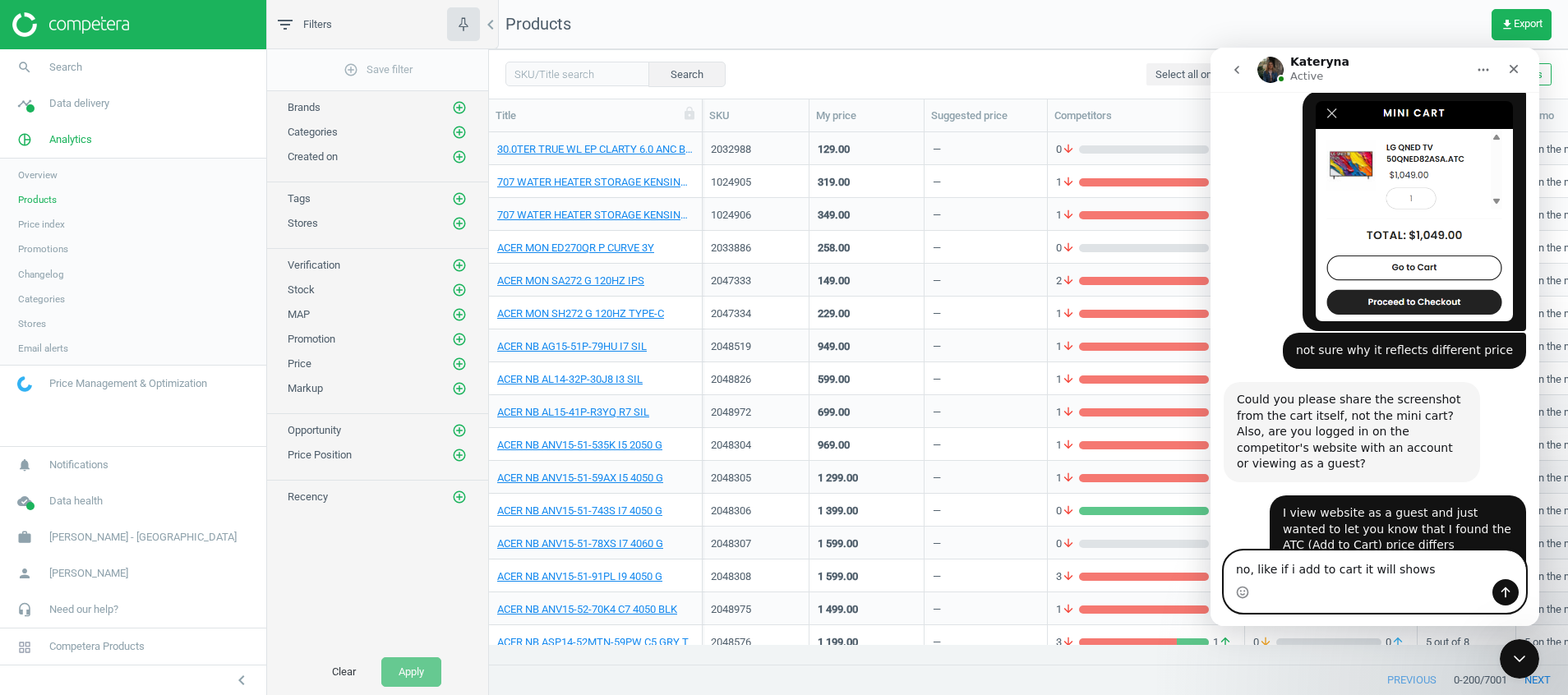
click at [1434, 566] on textarea "no, like if i add to cart it will shows" at bounding box center [1375, 565] width 301 height 28
click at [1296, 573] on textarea "no, like if i add to cart it will shows" at bounding box center [1375, 565] width 301 height 28
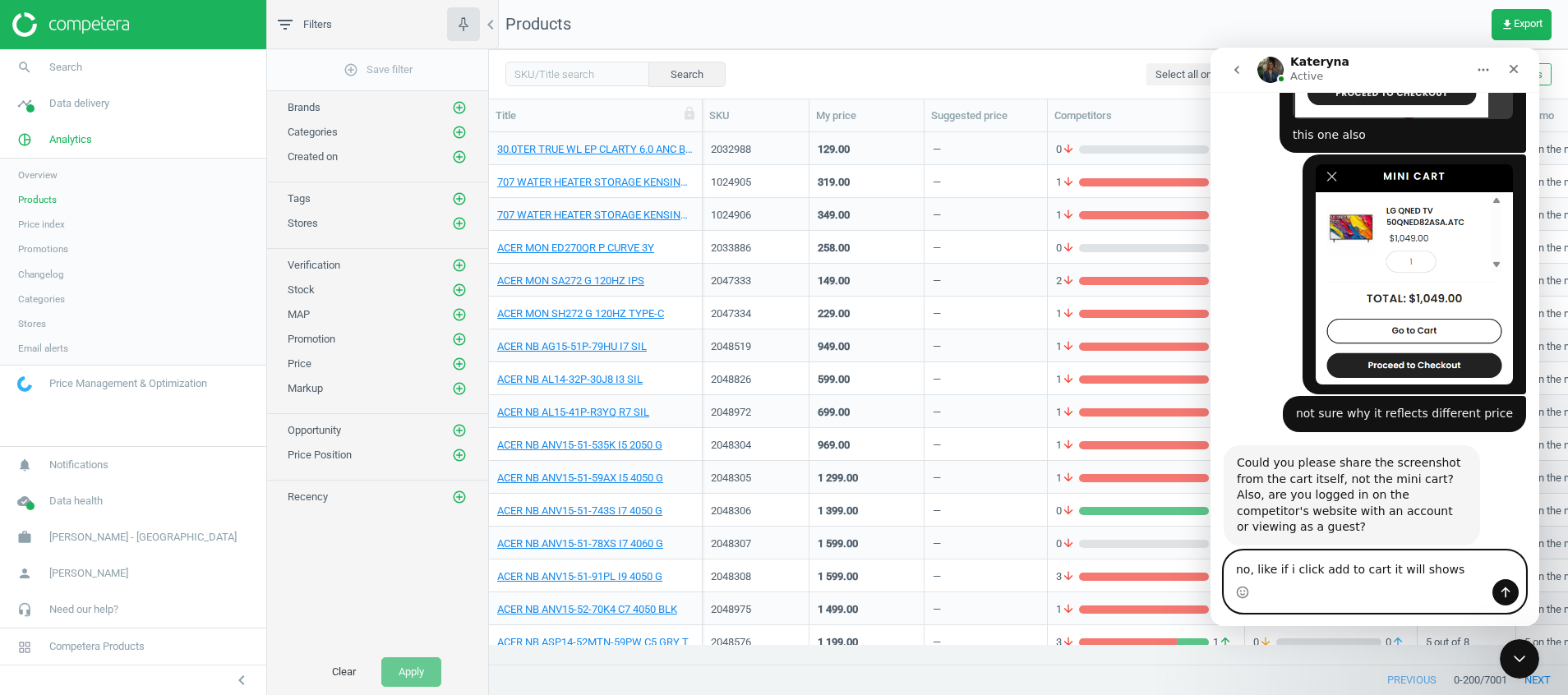
click at [1456, 575] on textarea "no, like if i click add to cart it will shows" at bounding box center [1375, 565] width 301 height 28
drag, startPoint x: 1457, startPoint y: 564, endPoint x: 1406, endPoint y: 565, distance: 51.0
click at [1406, 565] on textarea "no, like if i click add to cart it will shows" at bounding box center [1375, 565] width 301 height 28
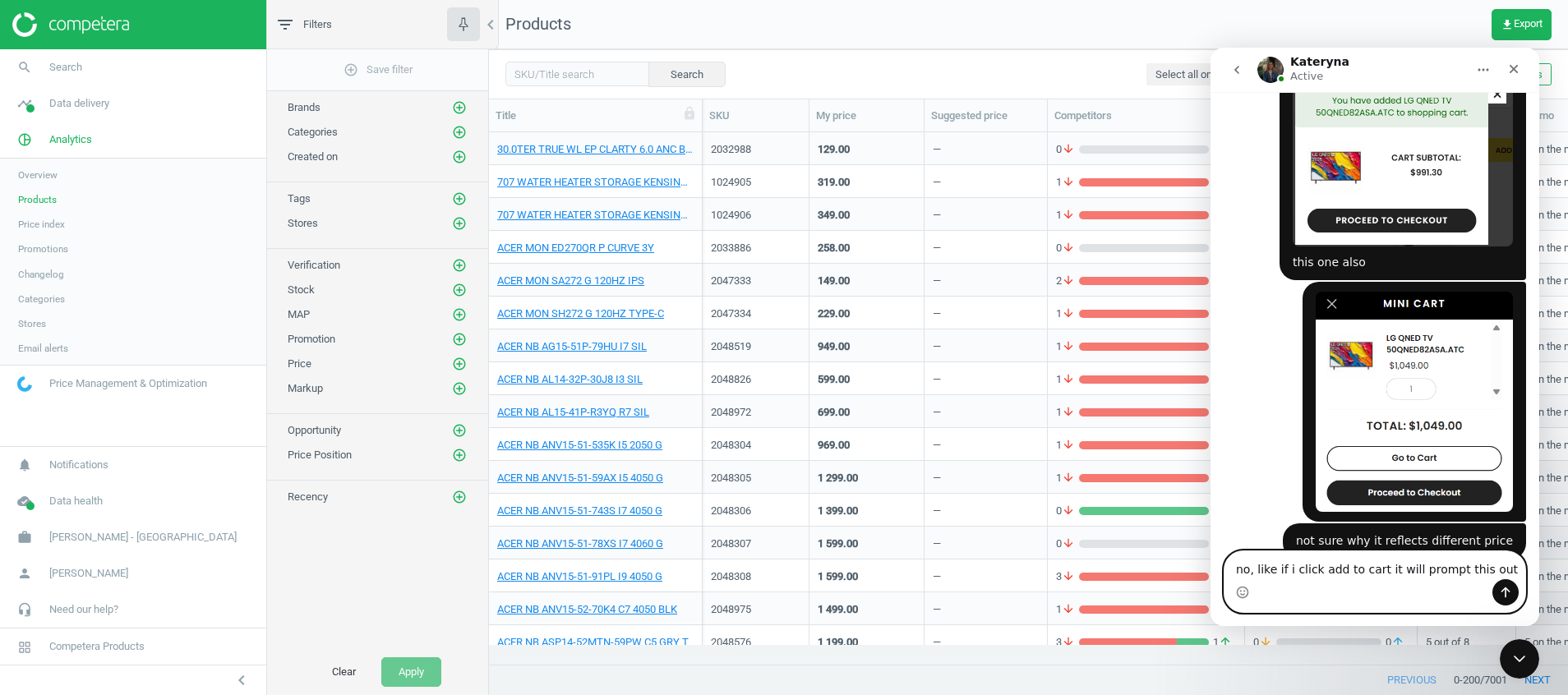
scroll to position [2785, 0]
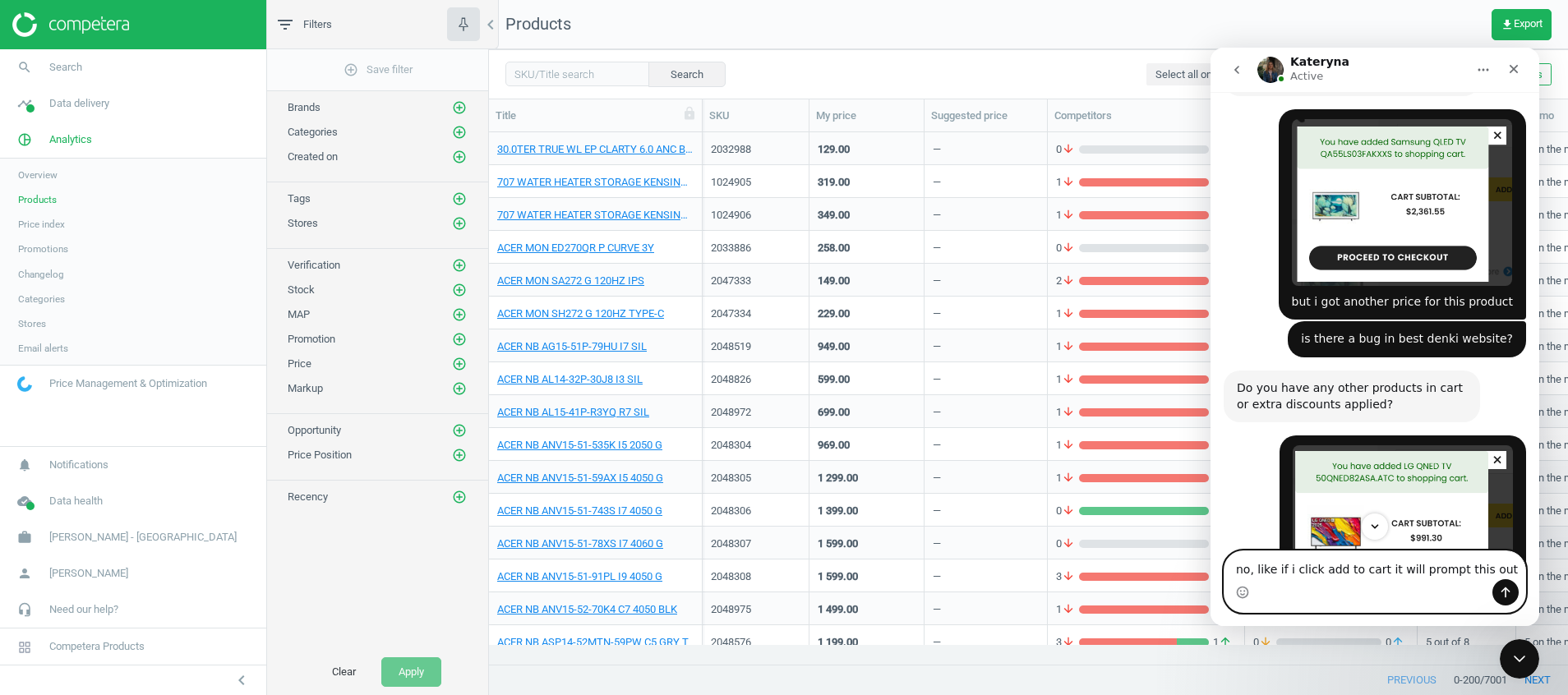
type textarea "no, like if i click add to cart it will prompt this out"
click at [1484, 565] on textarea "no, like if i click add to cart it will prompt this out" at bounding box center [1375, 565] width 301 height 28
click at [1484, 569] on textarea "no, like if i click add to cart it will prompt this out" at bounding box center [1375, 565] width 301 height 28
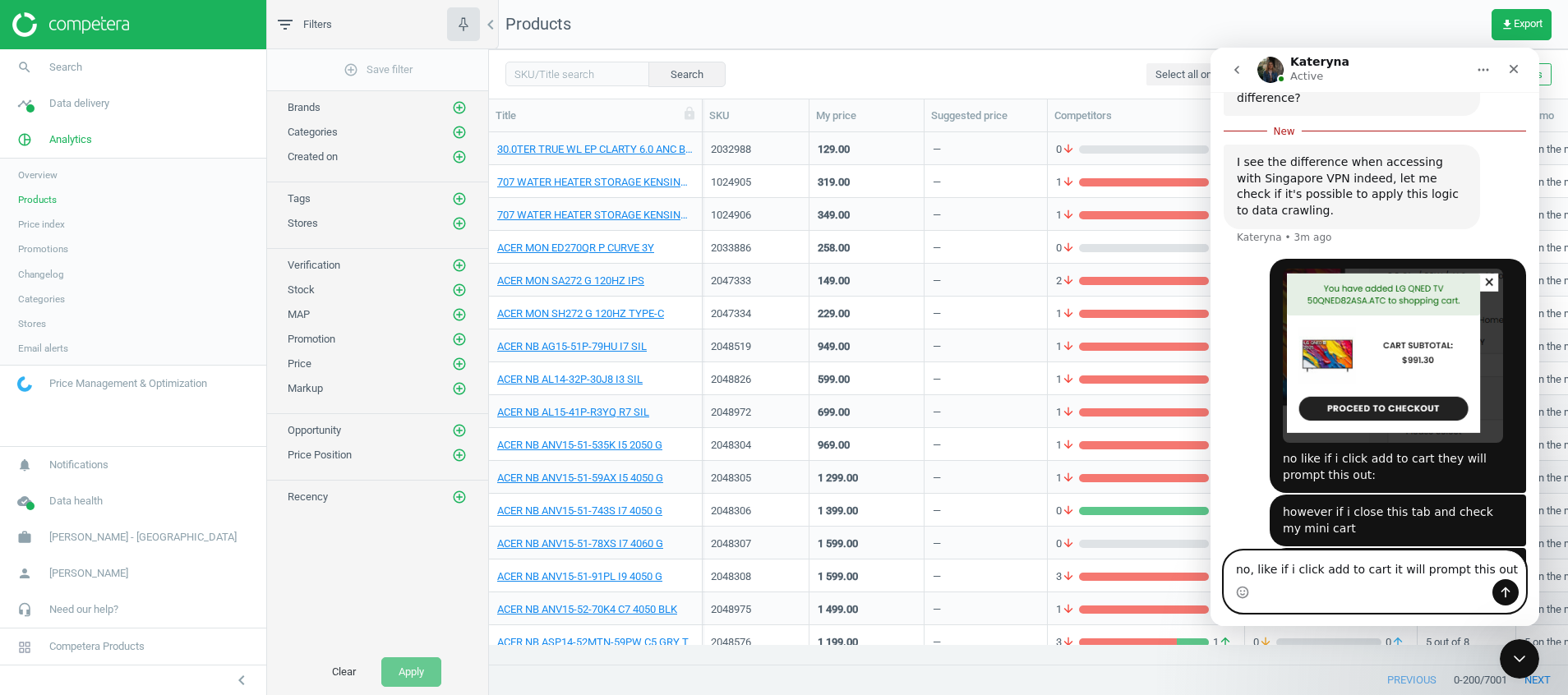
scroll to position [3979, 0]
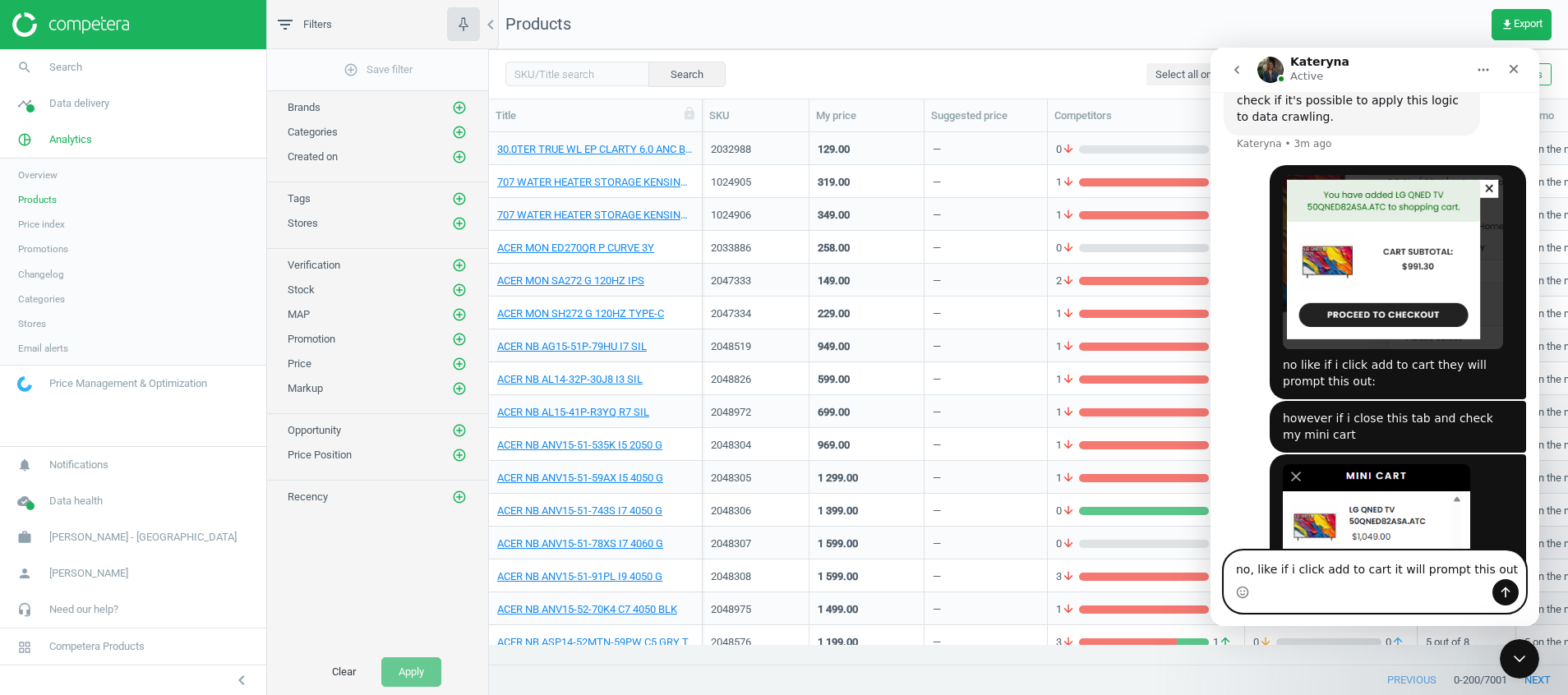
drag, startPoint x: 1501, startPoint y: 561, endPoint x: 987, endPoint y: 550, distance: 514.1
click at [1211, 550] on html "Kateryna Active We engineer the best in class AI Pricing Platform for Enterpris…" at bounding box center [1375, 336] width 329 height 578
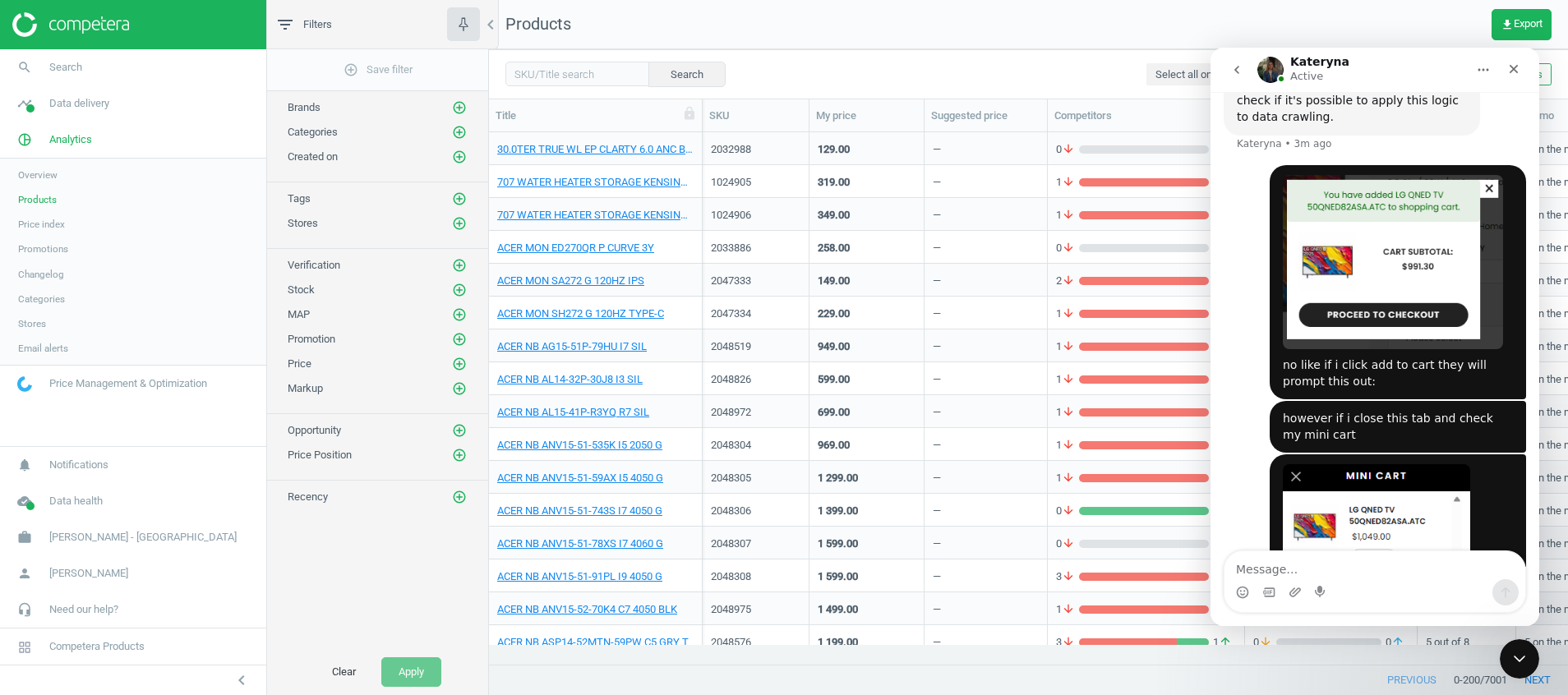
click at [1231, 71] on icon "go back" at bounding box center [1237, 70] width 13 height 13
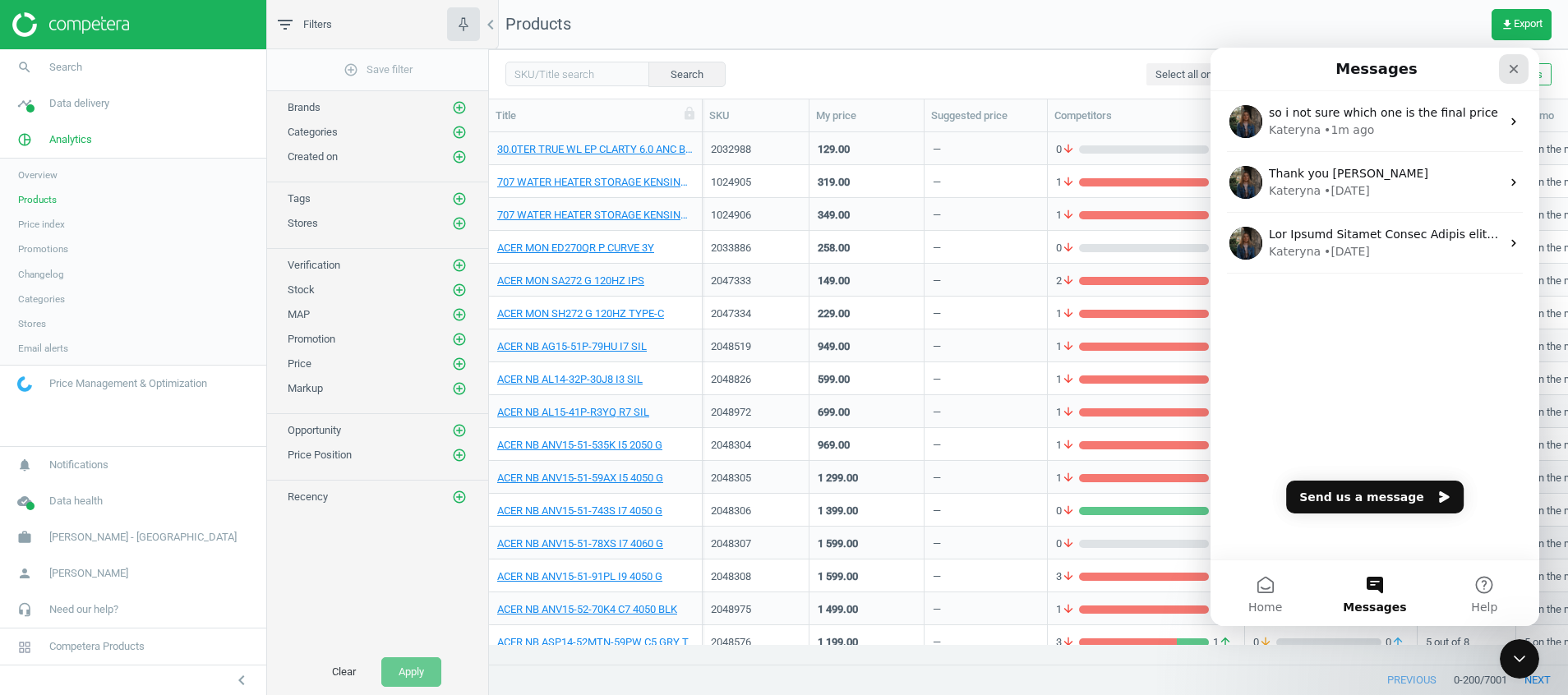
click at [1514, 68] on icon "Close" at bounding box center [1514, 70] width 9 height 9
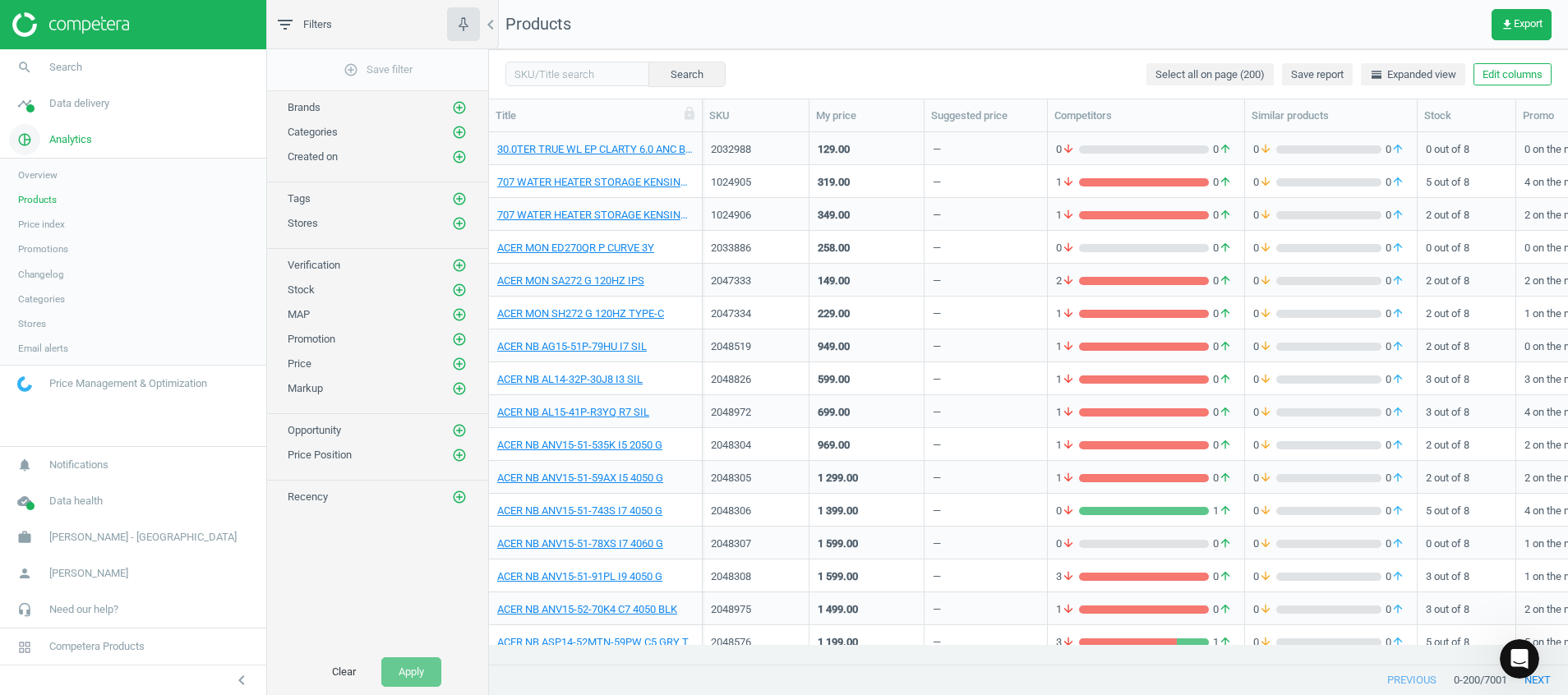
click at [32, 146] on icon "pie_chart_outlined" at bounding box center [25, 140] width 32 height 32
click at [120, 18] on img at bounding box center [71, 24] width 117 height 25
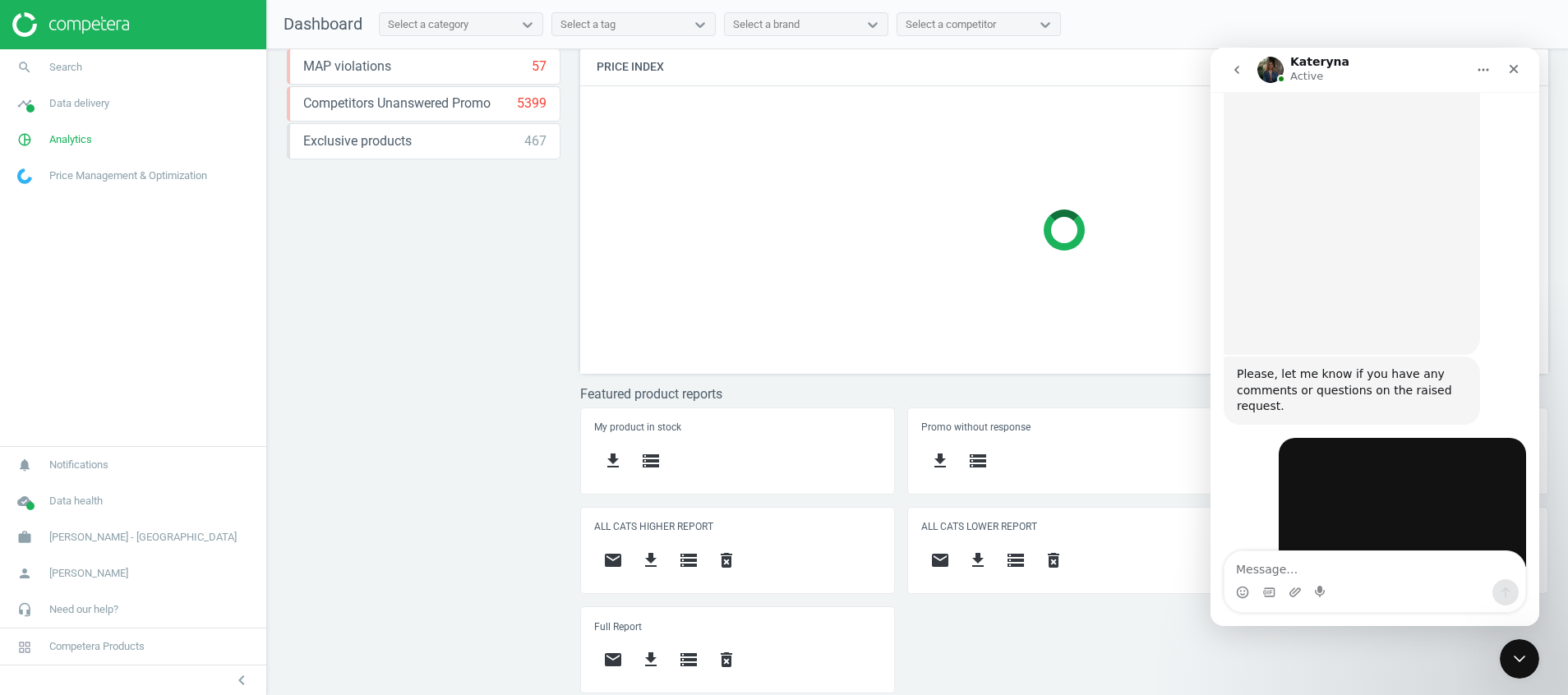
scroll to position [2531, 0]
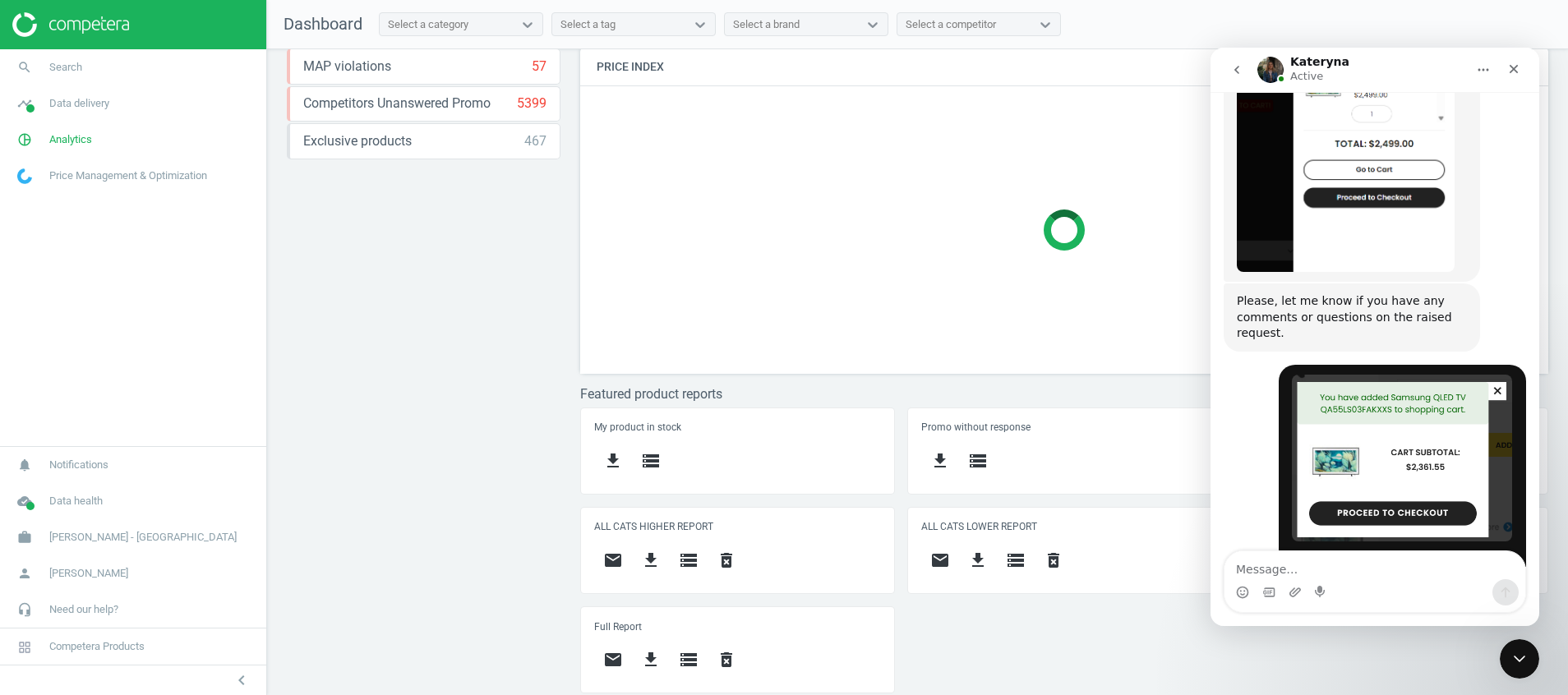
click at [444, 443] on div "Price protection ( 15.09.25 ) Prices are 100% below min competitor 17 keyboard_…" at bounding box center [917, 376] width 1301 height 654
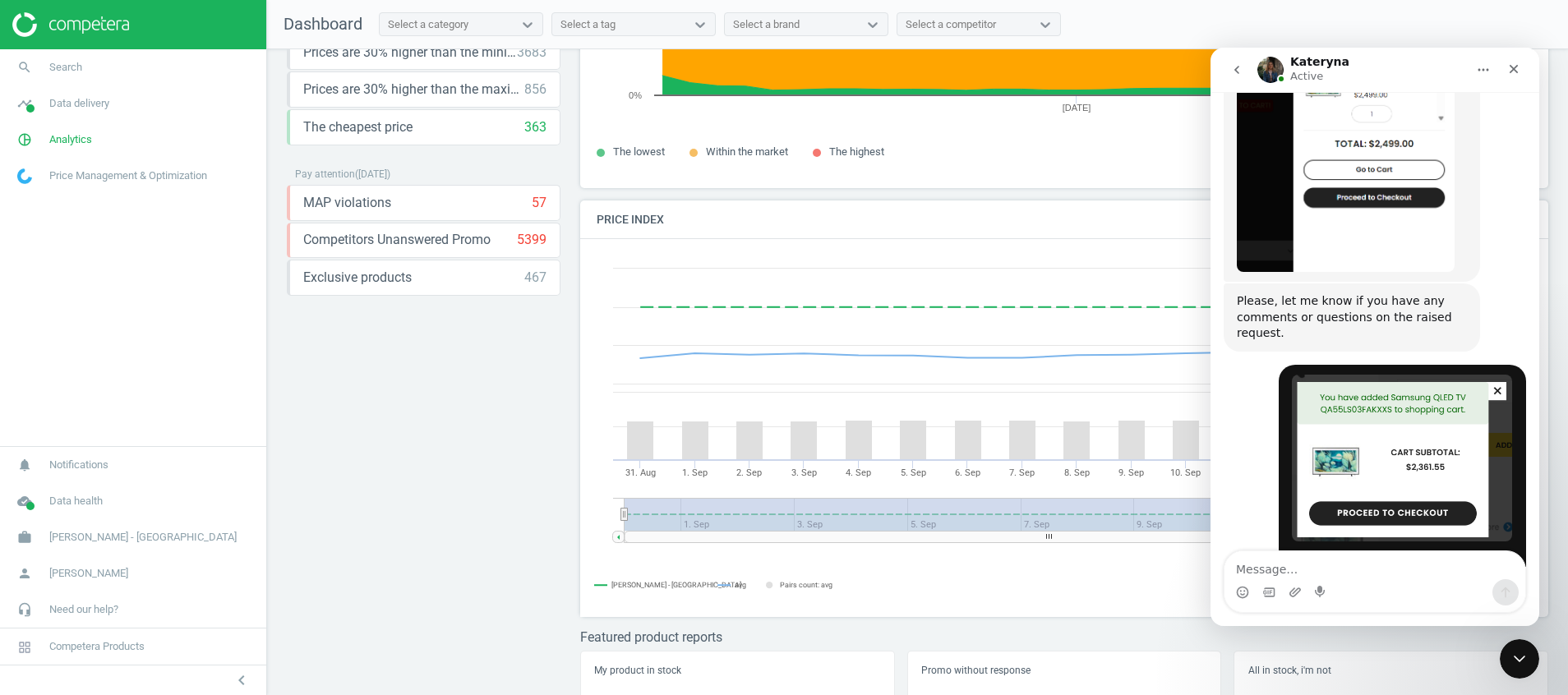
scroll to position [0, 0]
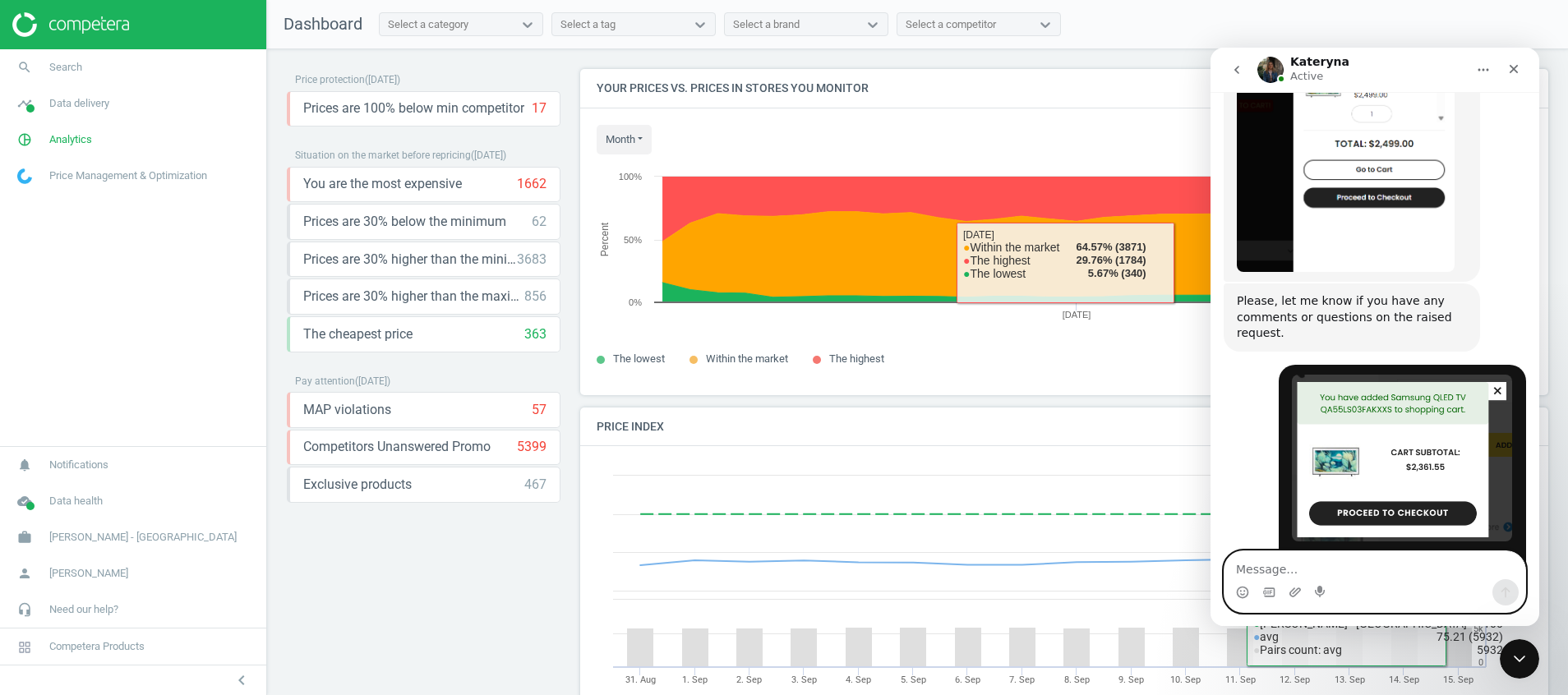
click at [1349, 576] on textarea "Message…" at bounding box center [1375, 565] width 301 height 28
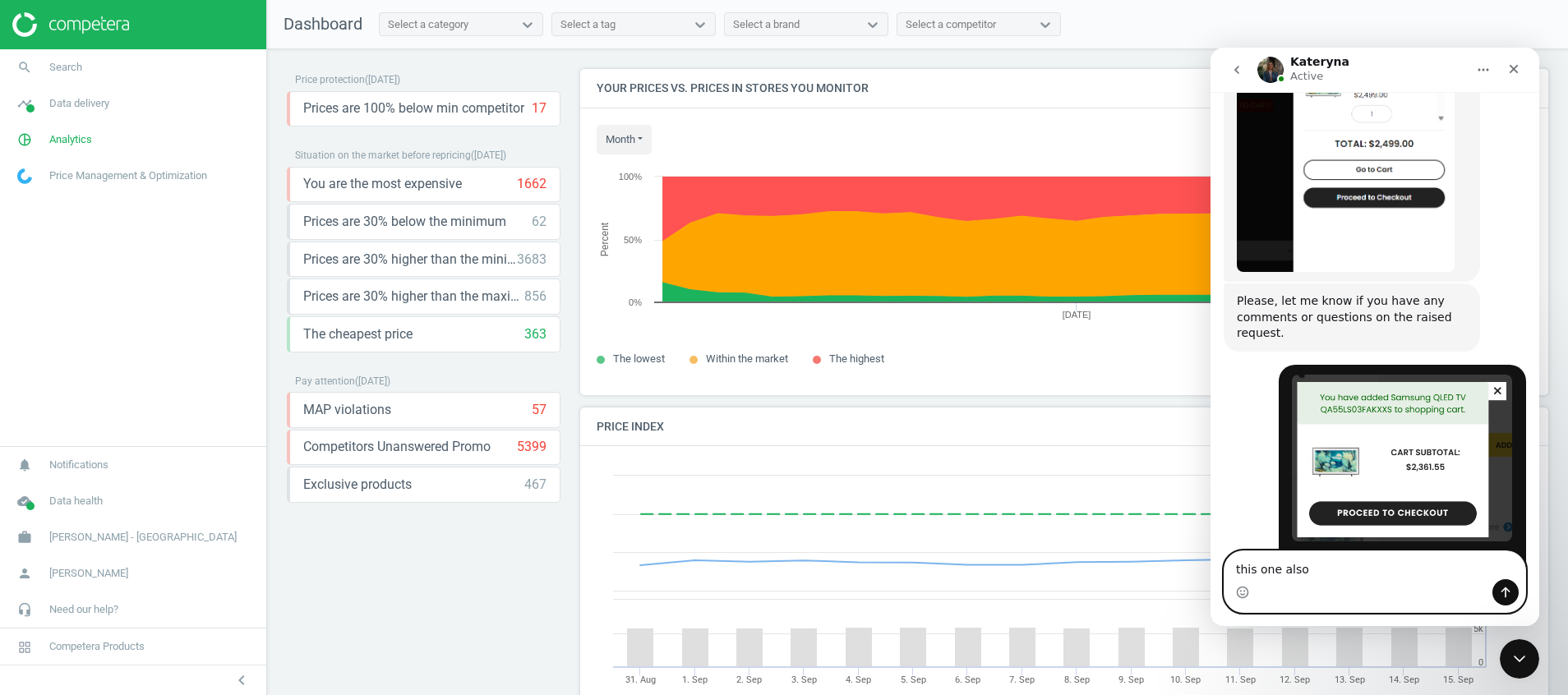
type textarea "this one also"
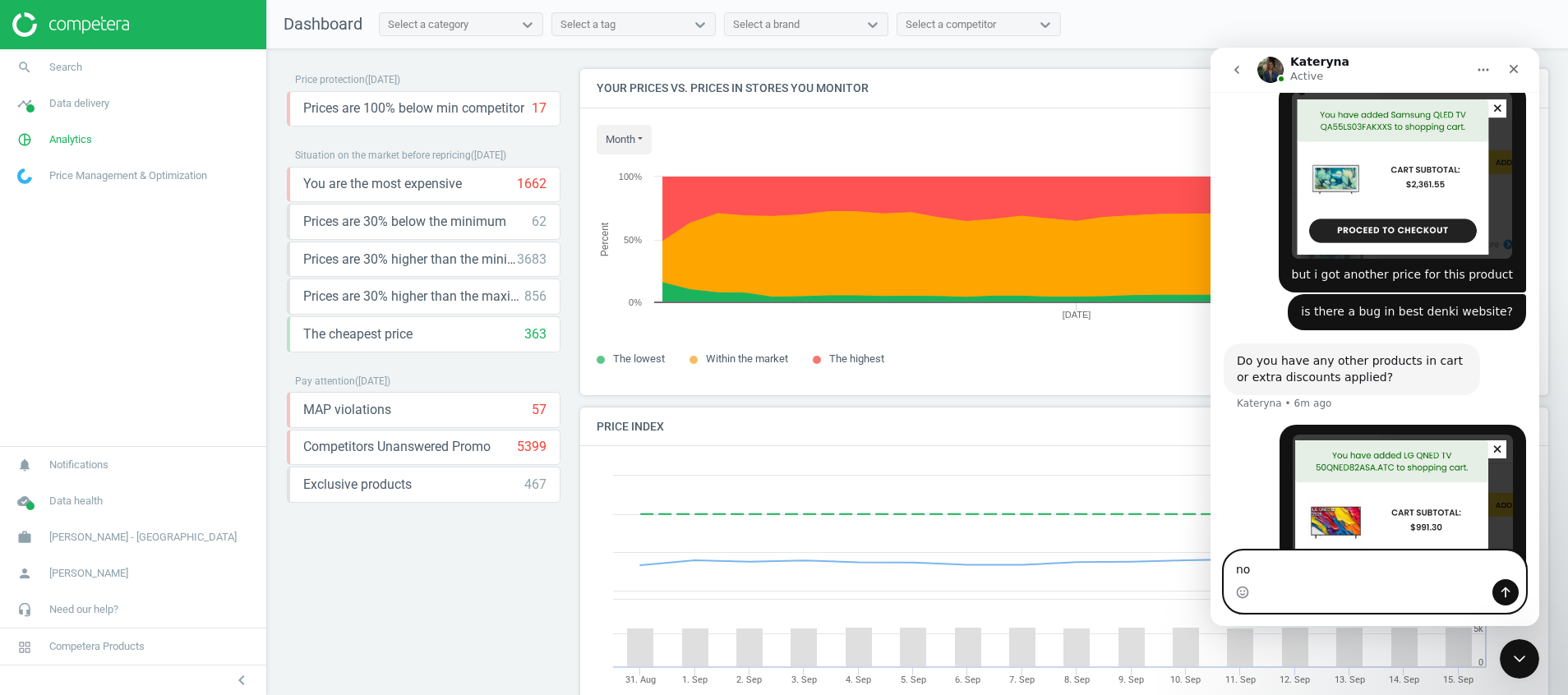
scroll to position [2819, 0]
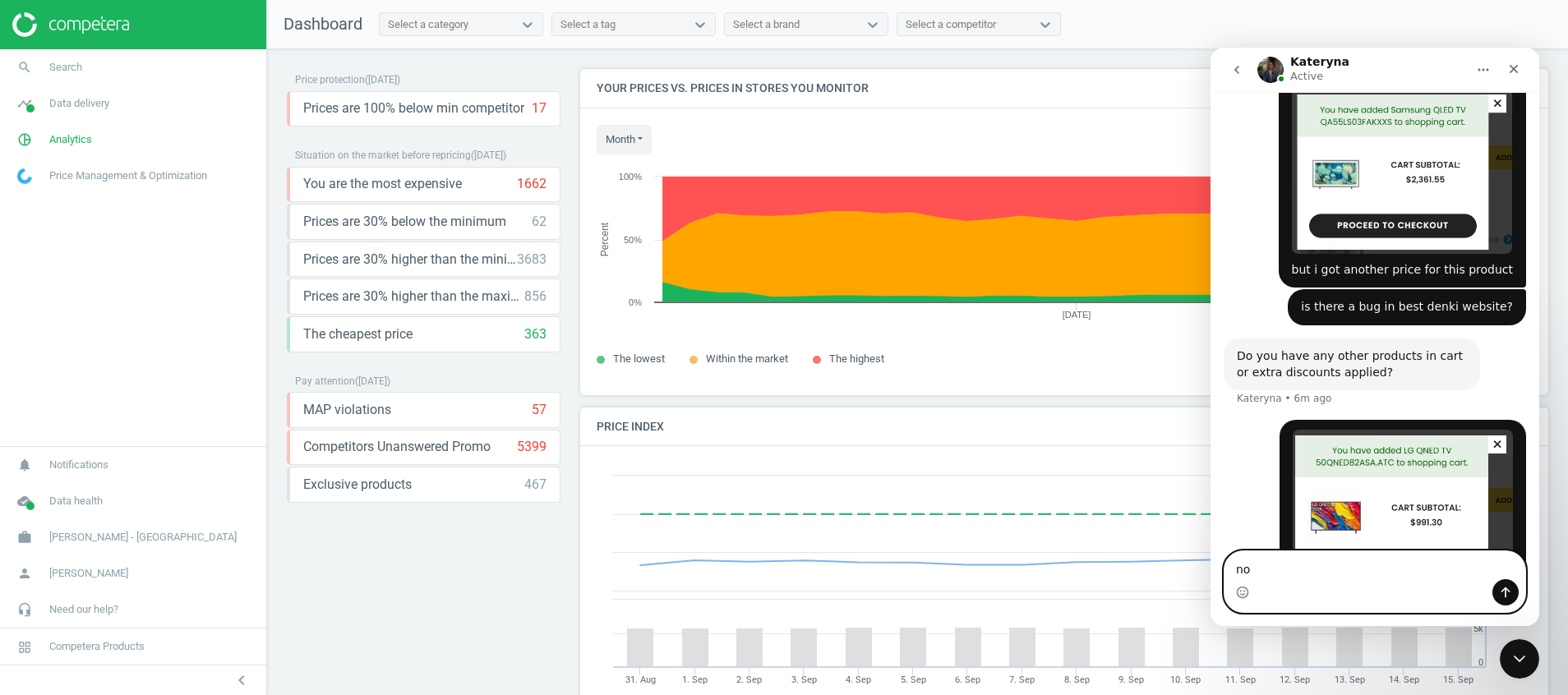
click at [1340, 575] on textarea "no" at bounding box center [1375, 565] width 301 height 28
type textarea "n"
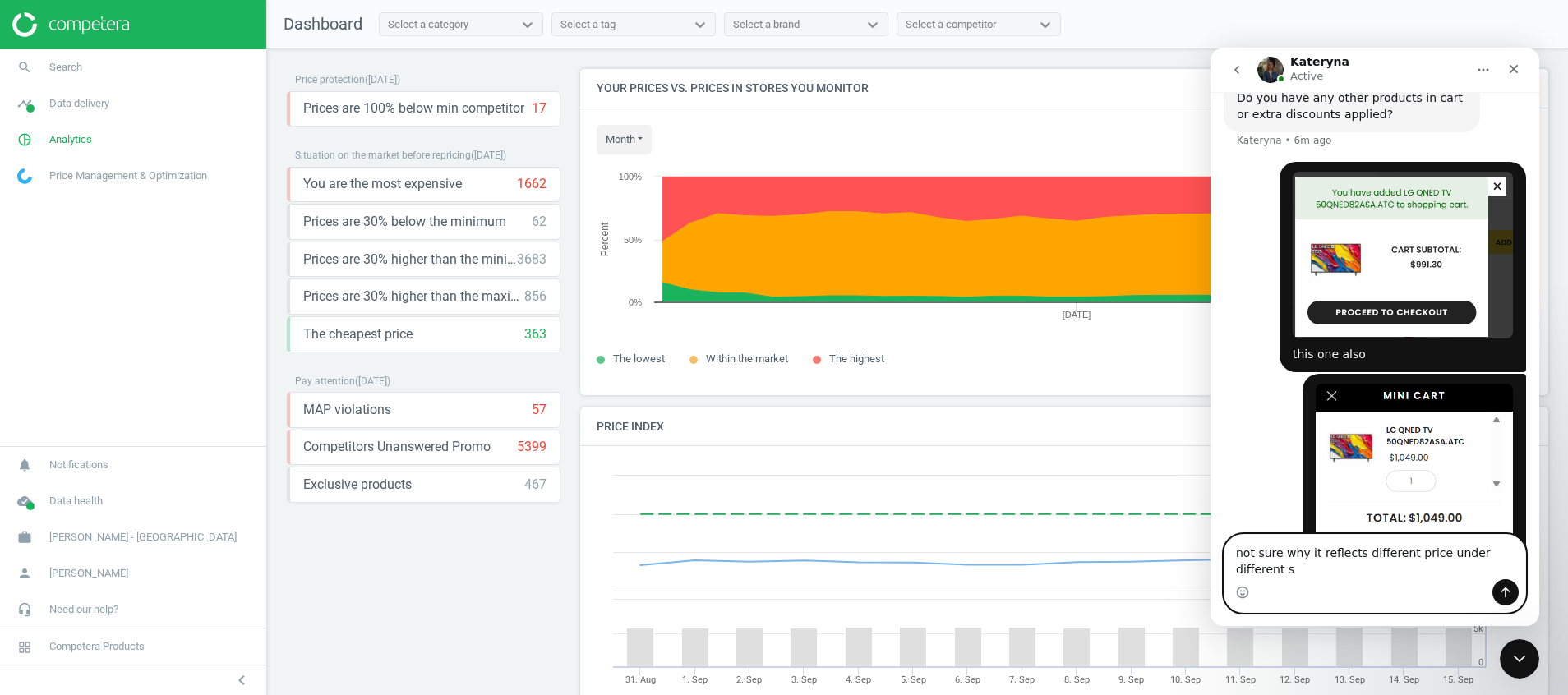
scroll to position [3060, 0]
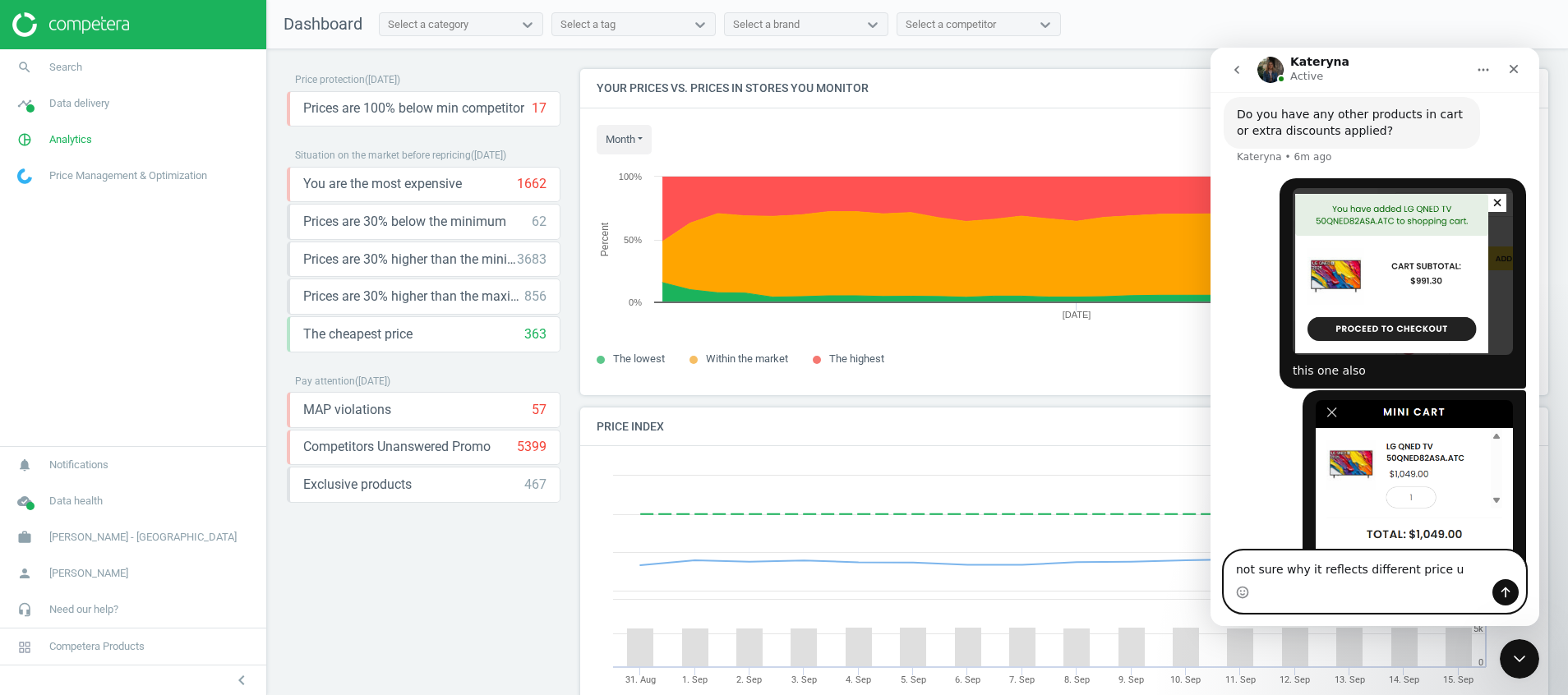
type textarea "not sure why it reflects different price"
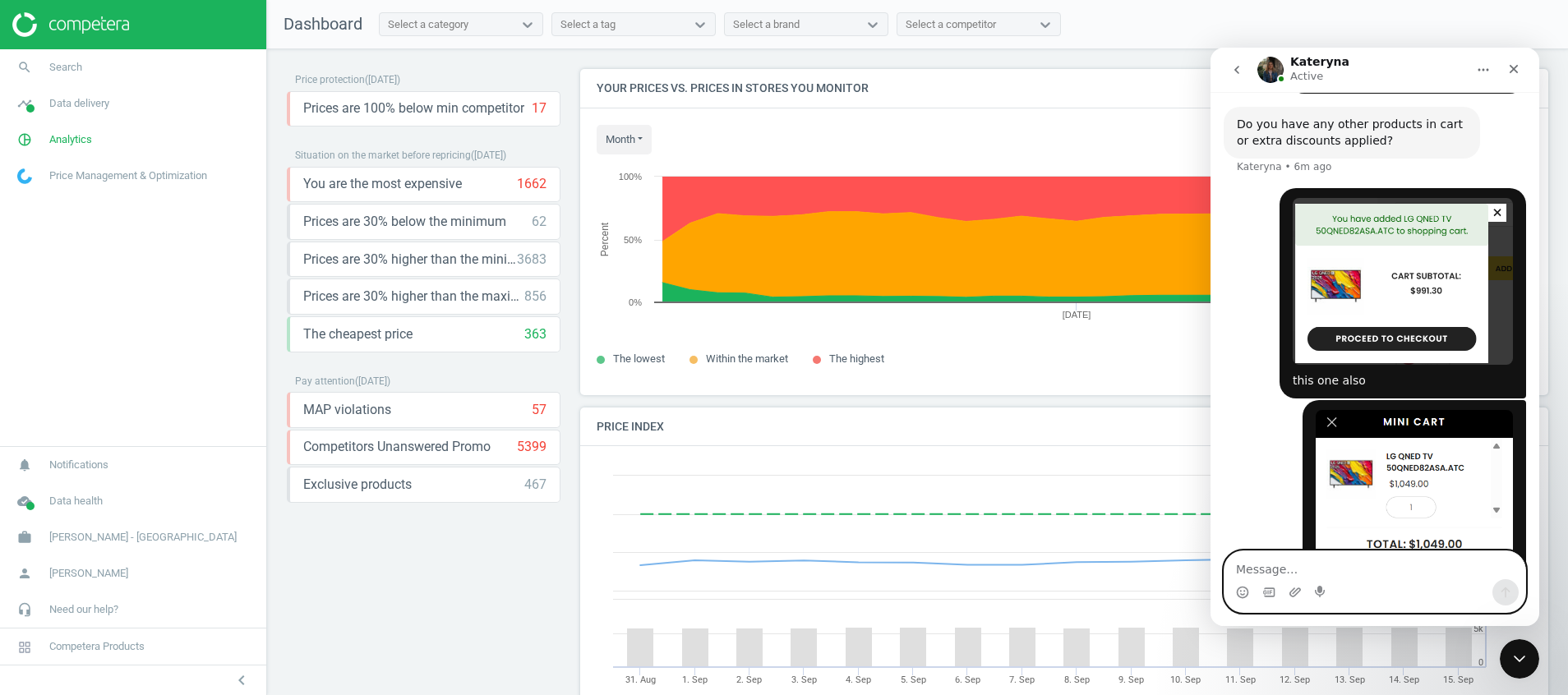
scroll to position [3097, 0]
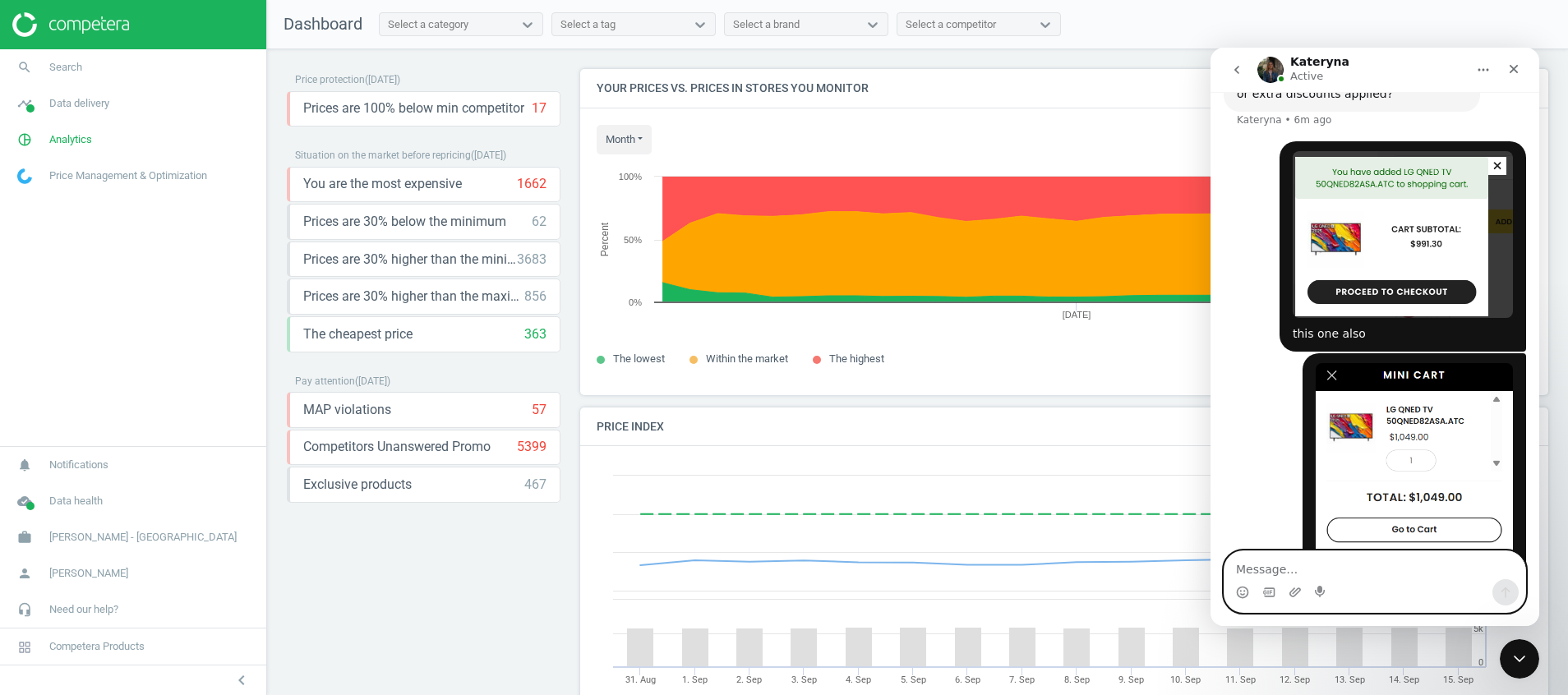
click at [1240, 427] on div "Han • Just now" at bounding box center [1375, 474] width 303 height 241
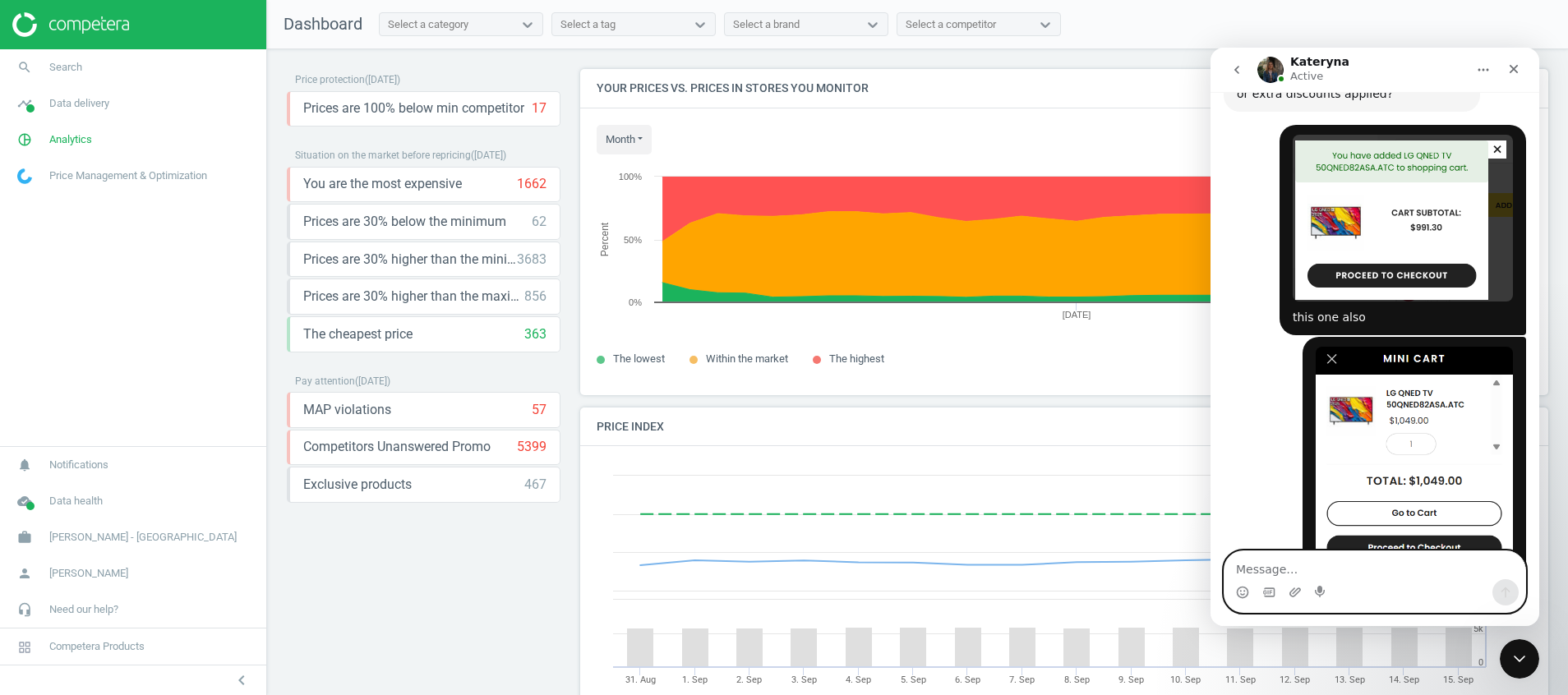
scroll to position [3132, 0]
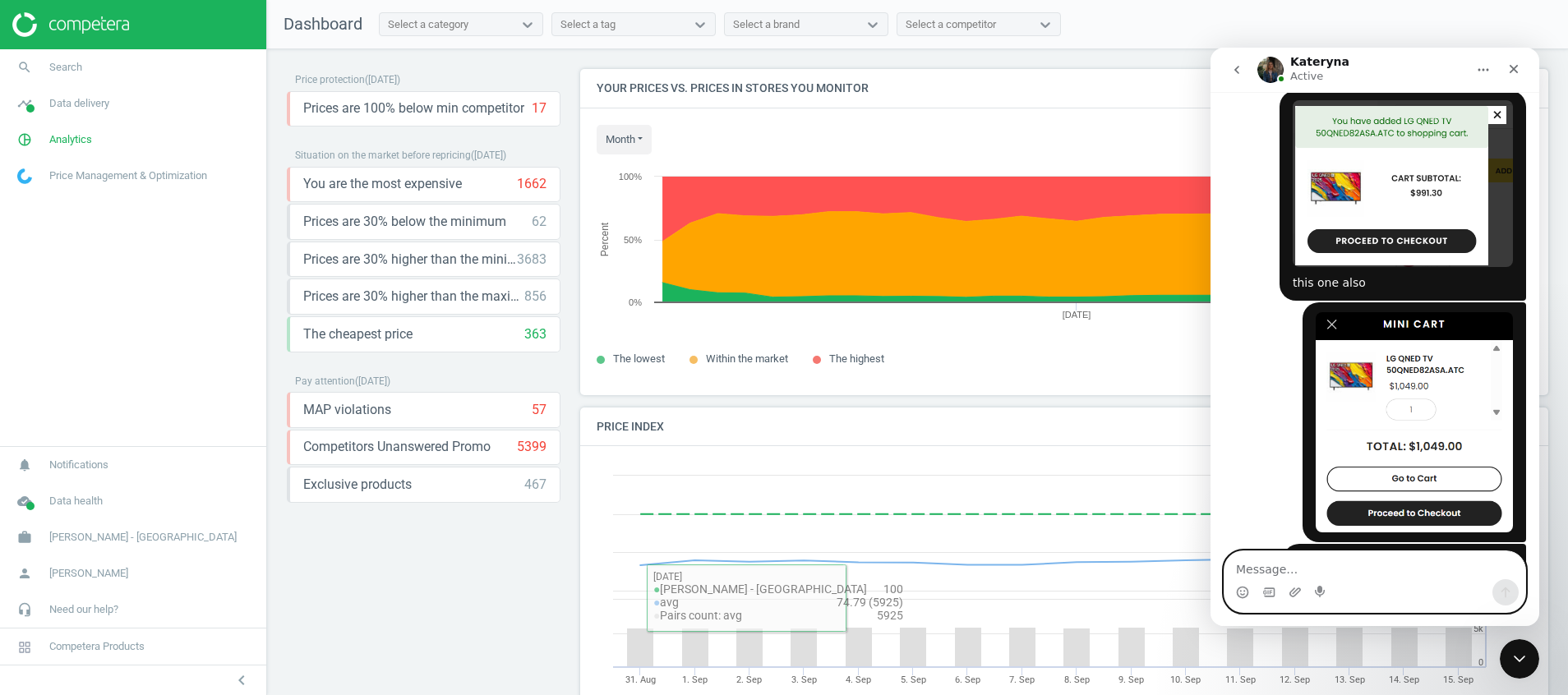
click at [1443, 575] on textarea "Message…" at bounding box center [1375, 565] width 301 height 28
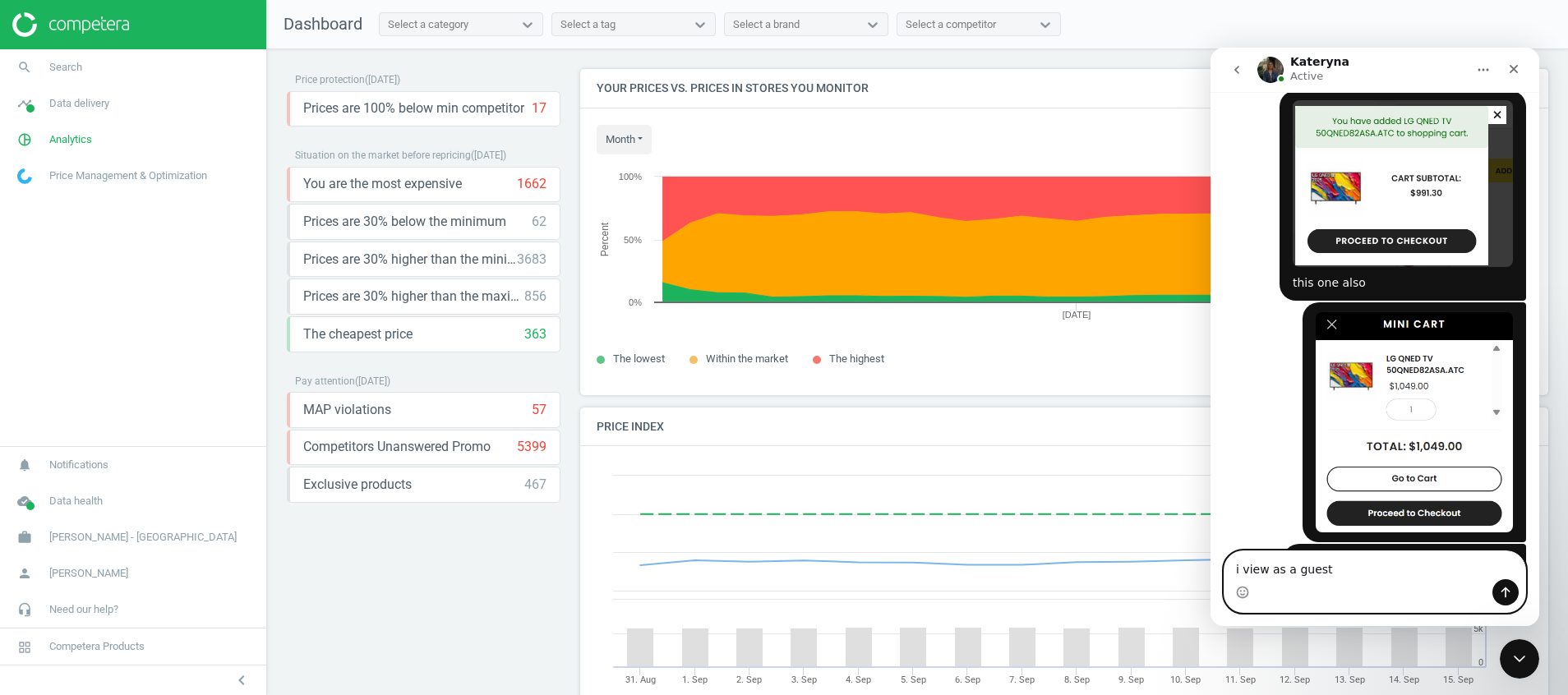
type textarea "i view as a guest"
drag, startPoint x: 1402, startPoint y: 547, endPoint x: 1146, endPoint y: 569, distance: 256.9
click at [1211, 569] on html "Kateryna Active We engineer the best in class AI Pricing Platform for Enterpris…" at bounding box center [1375, 336] width 329 height 578
drag, startPoint x: 1146, startPoint y: 569, endPoint x: 1328, endPoint y: 576, distance: 182.1
click at [1328, 576] on textarea "i view as a guest" at bounding box center [1375, 565] width 301 height 28
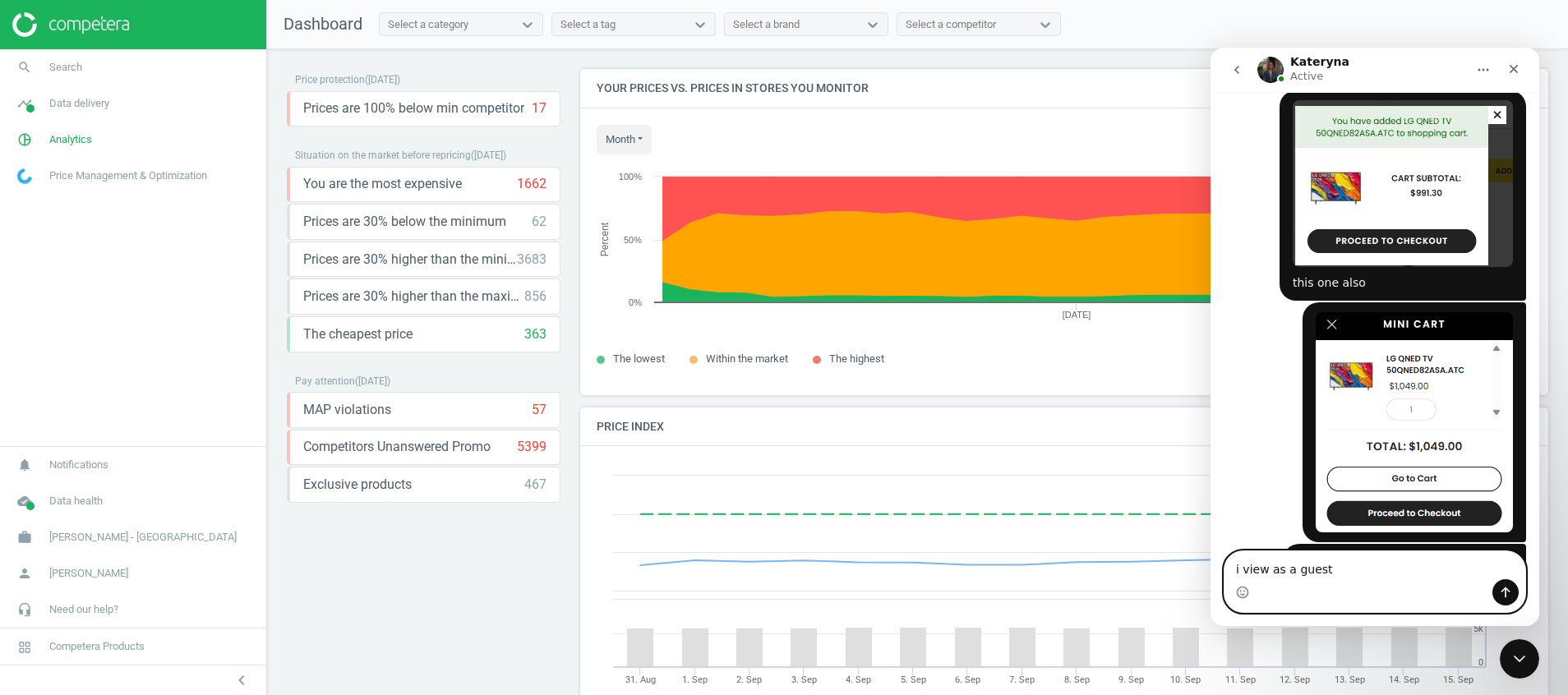
drag, startPoint x: 1368, startPoint y: 573, endPoint x: 1136, endPoint y: 573, distance: 232.0
click at [1211, 573] on html "Kateryna Active We engineer the best in class AI Pricing Platform for Enterpris…" at bounding box center [1375, 336] width 329 height 578
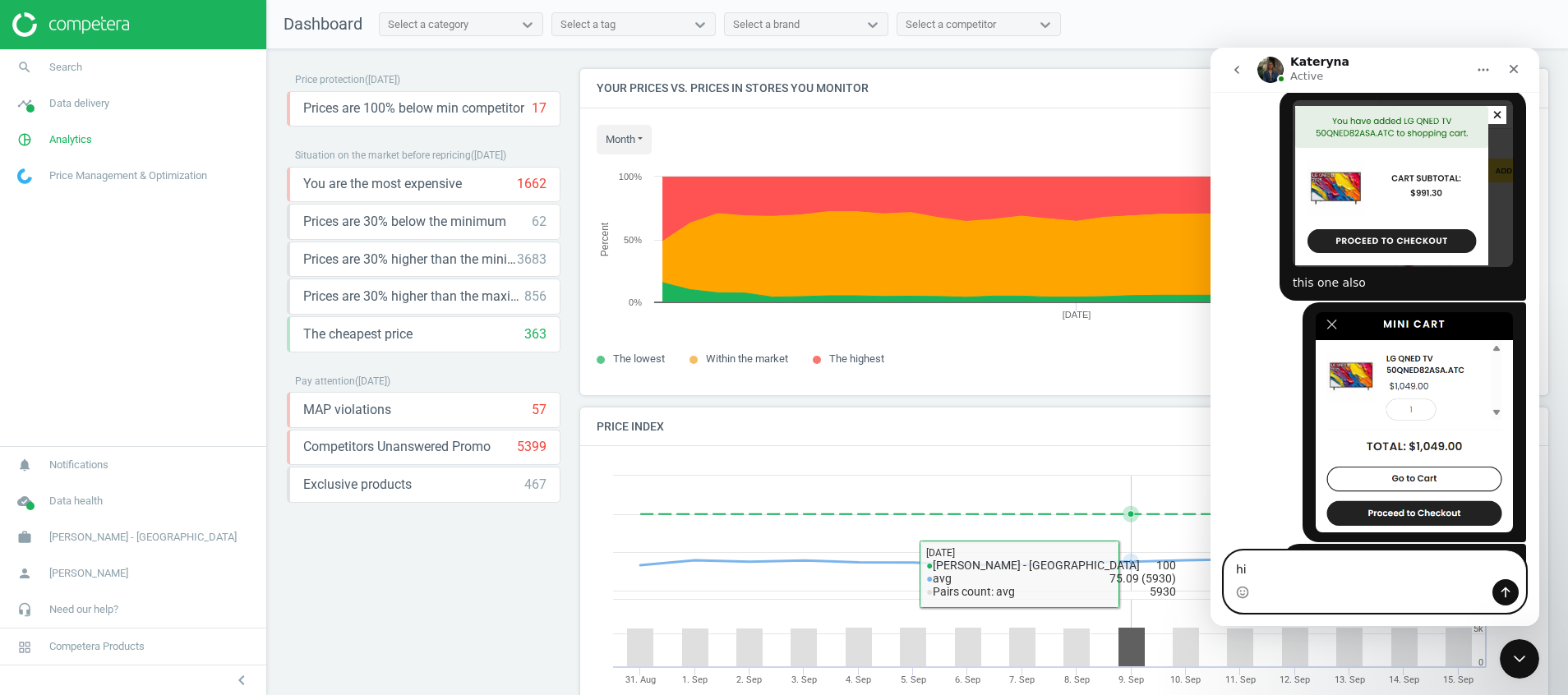
type textarea "h"
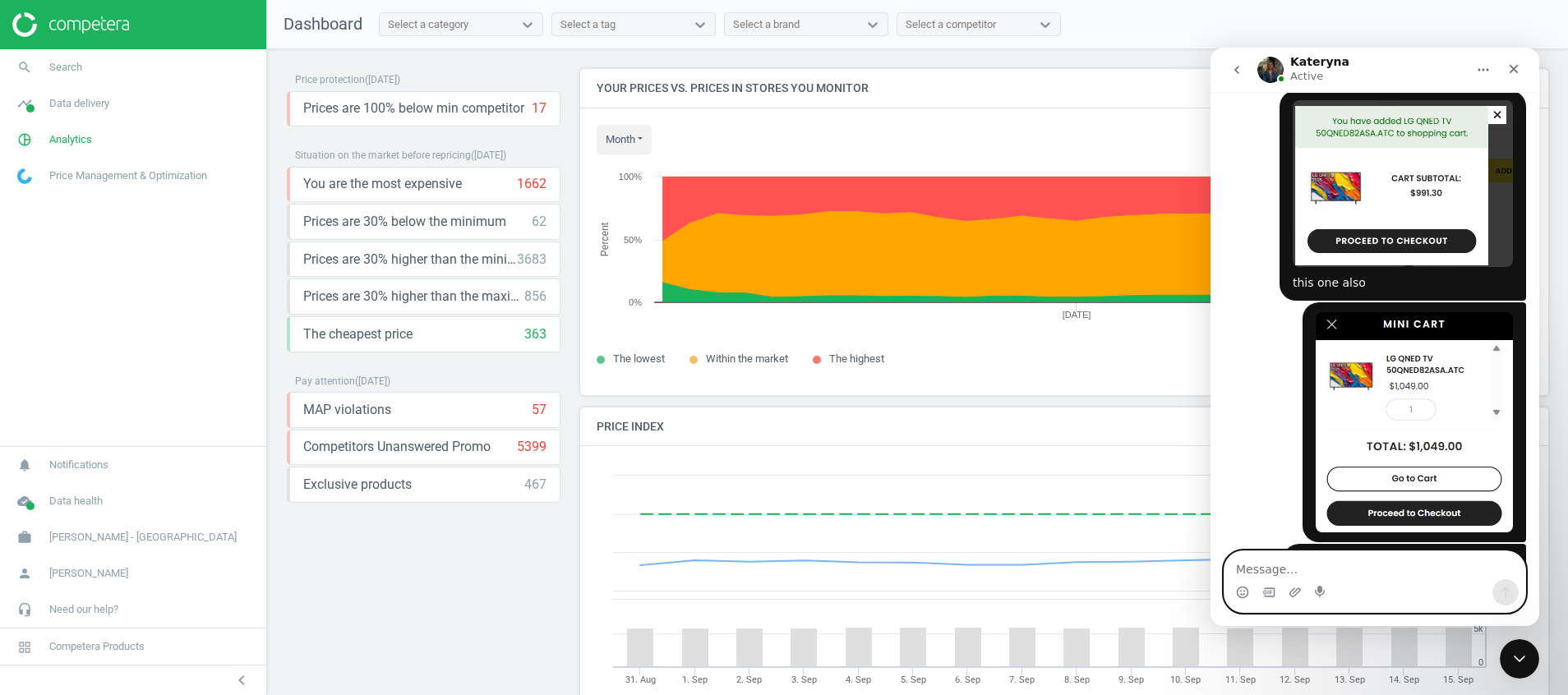
click at [1396, 563] on textarea "Message…" at bounding box center [1375, 565] width 301 height 28
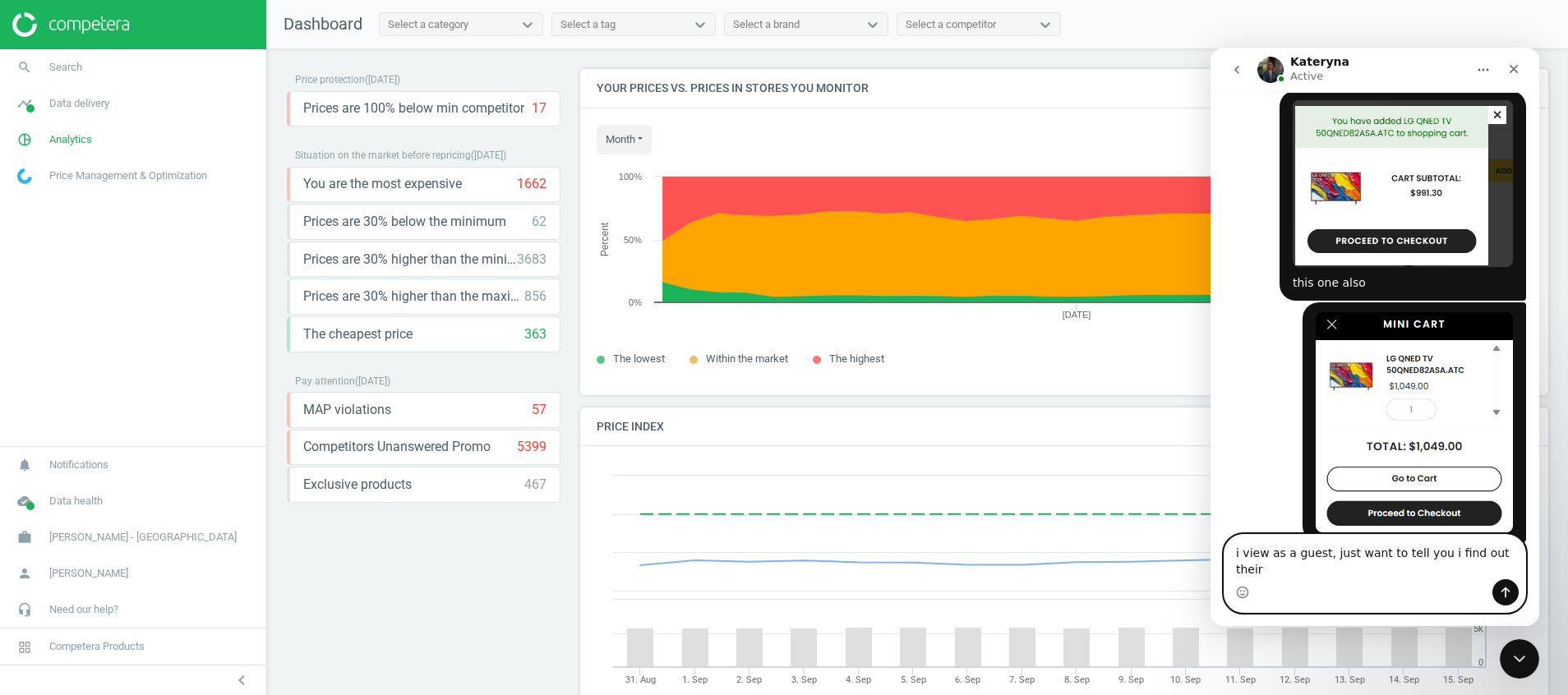
click at [1263, 563] on textarea "i view as a guest, just want to tell you i find out their" at bounding box center [1375, 557] width 301 height 45
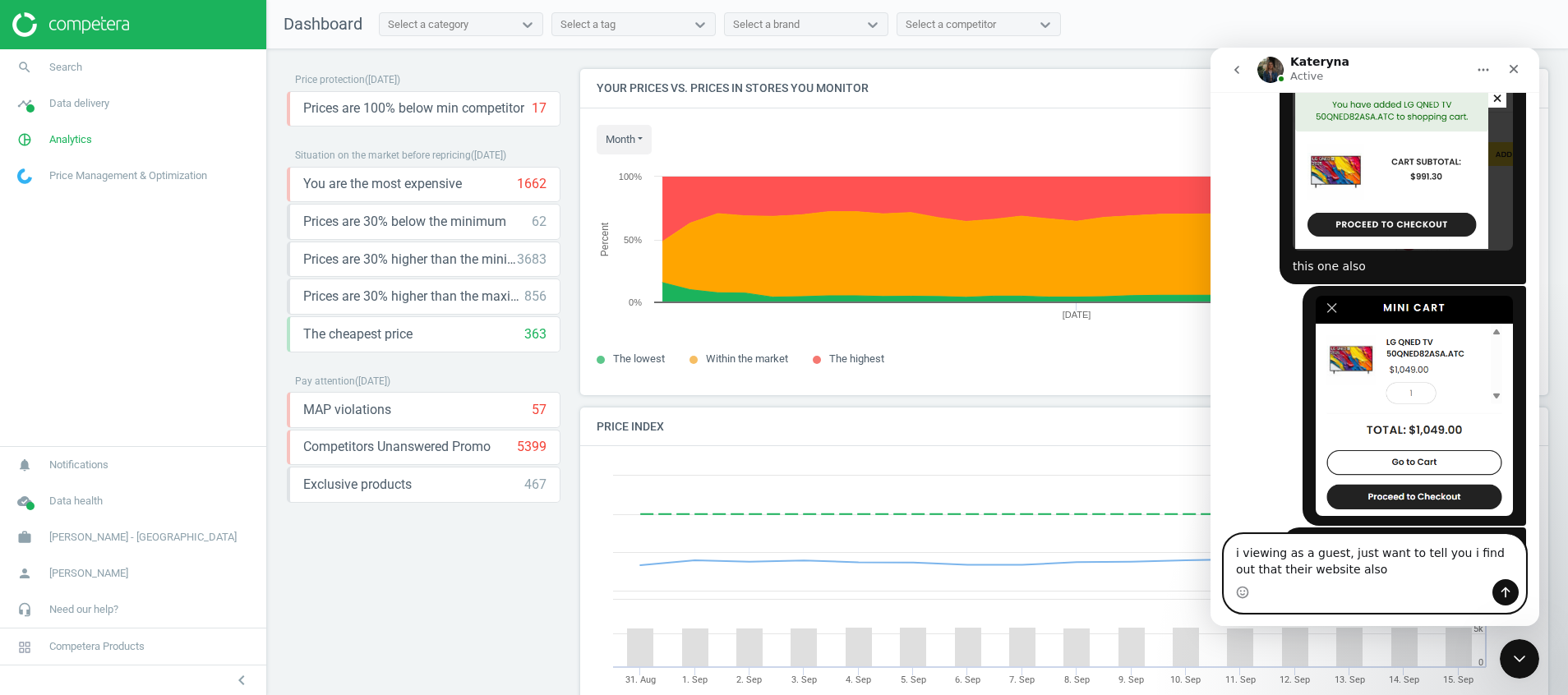
click at [1278, 551] on textarea "i viewing as a guest, just want to tell you i find out that their website also" at bounding box center [1375, 557] width 301 height 45
click at [1335, 570] on textarea "i view as a guest, just want to tell you i find out that their website also" at bounding box center [1375, 557] width 301 height 45
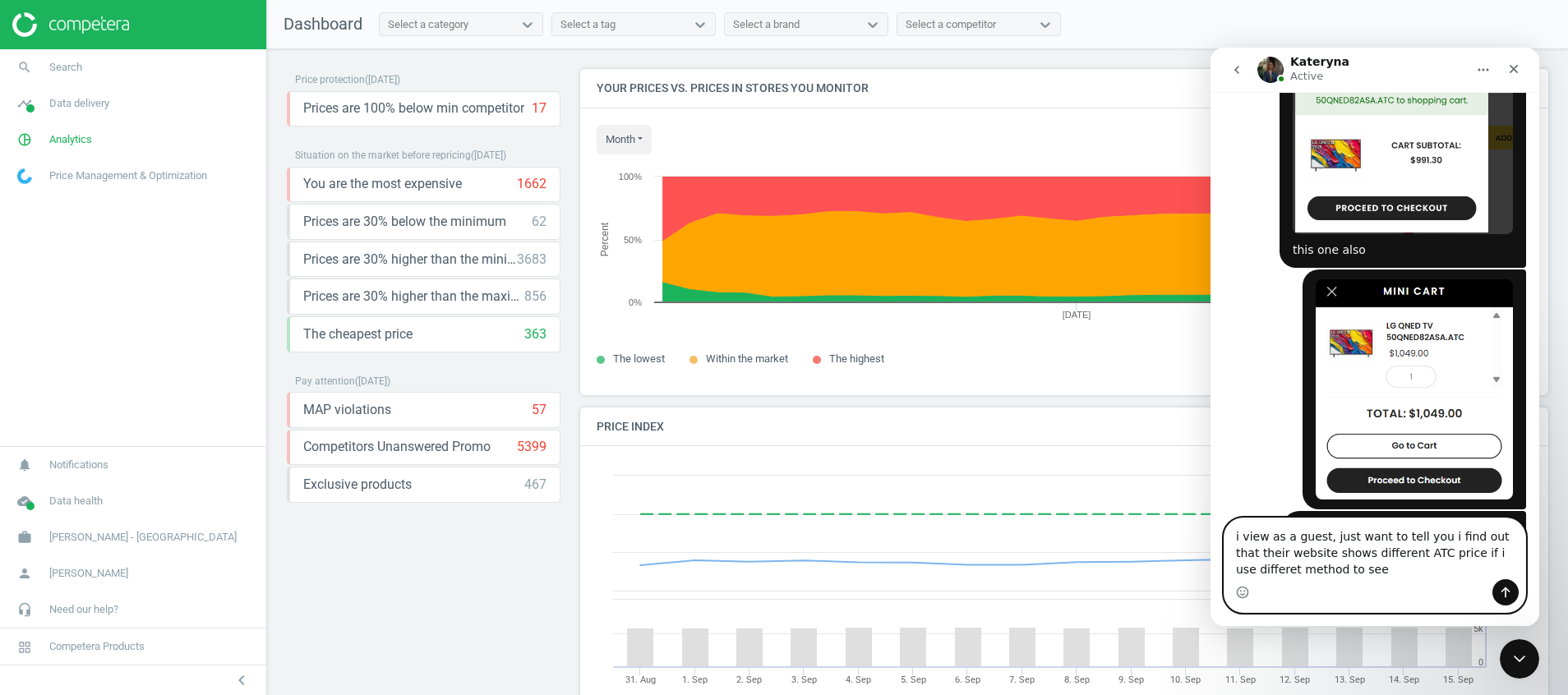
drag, startPoint x: 1323, startPoint y: 575, endPoint x: 1218, endPoint y: 535, distance: 112.4
click at [1218, 535] on div "i view as a guest, just want to tell you i find out that their website shows di…" at bounding box center [1375, 565] width 329 height 96
click at [1405, 577] on textarea "i view as a guest, just want to tell you i find out that their website shows di…" at bounding box center [1375, 549] width 301 height 61
drag, startPoint x: 1405, startPoint y: 577, endPoint x: 1194, endPoint y: 532, distance: 215.7
click at [1211, 532] on html "Kateryna Active We engineer the best in class AI Pricing Platform for Enterpris…" at bounding box center [1375, 336] width 329 height 578
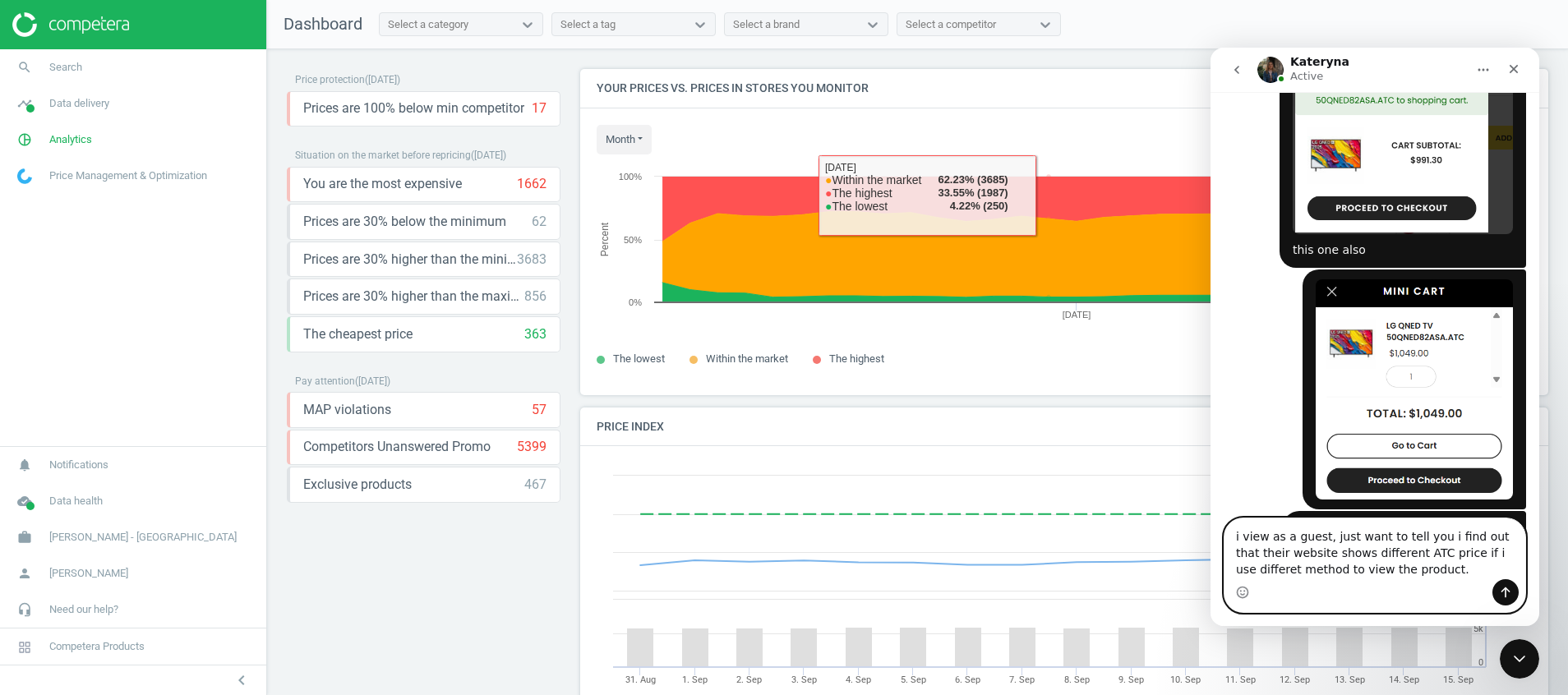
paste textarea "I viewed the website as a guest and just wanted to let you know that I found th…"
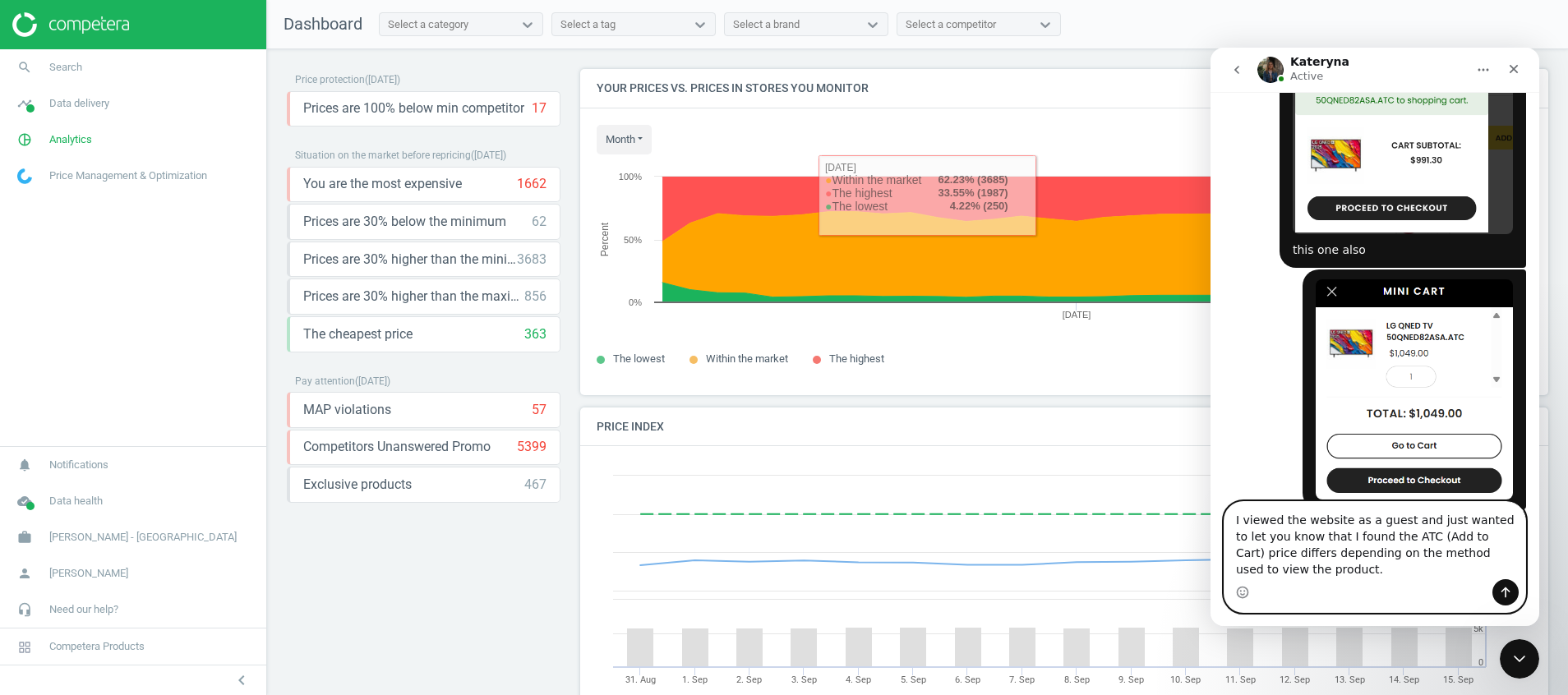
scroll to position [3181, 0]
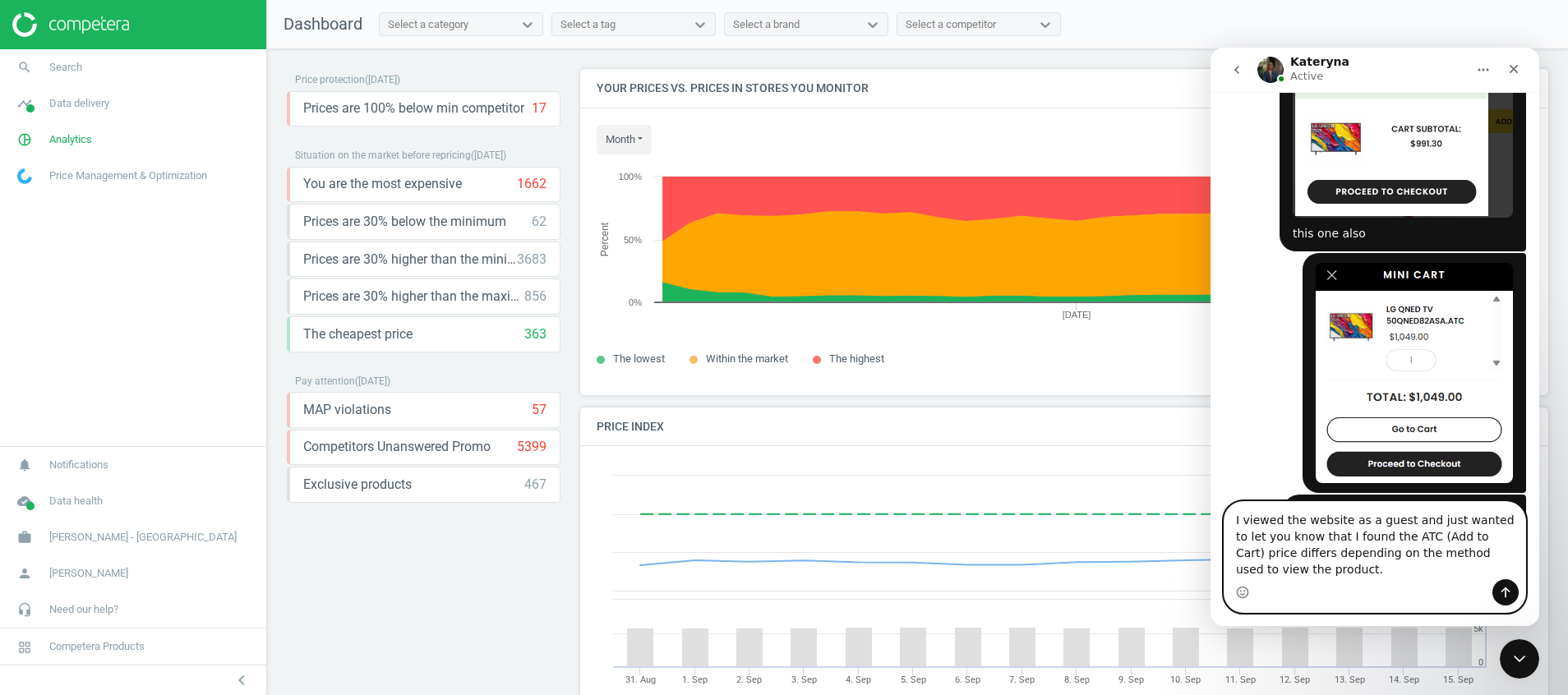
click at [1364, 574] on textarea "I viewed the website as a guest and just wanted to let you know that I found th…" at bounding box center [1375, 540] width 301 height 77
drag, startPoint x: 1432, startPoint y: 554, endPoint x: 1346, endPoint y: 554, distance: 86.0
click at [1346, 554] on textarea "I viewed the website as a guest and just wanted to let you know that I found th…" at bounding box center [1375, 540] width 301 height 77
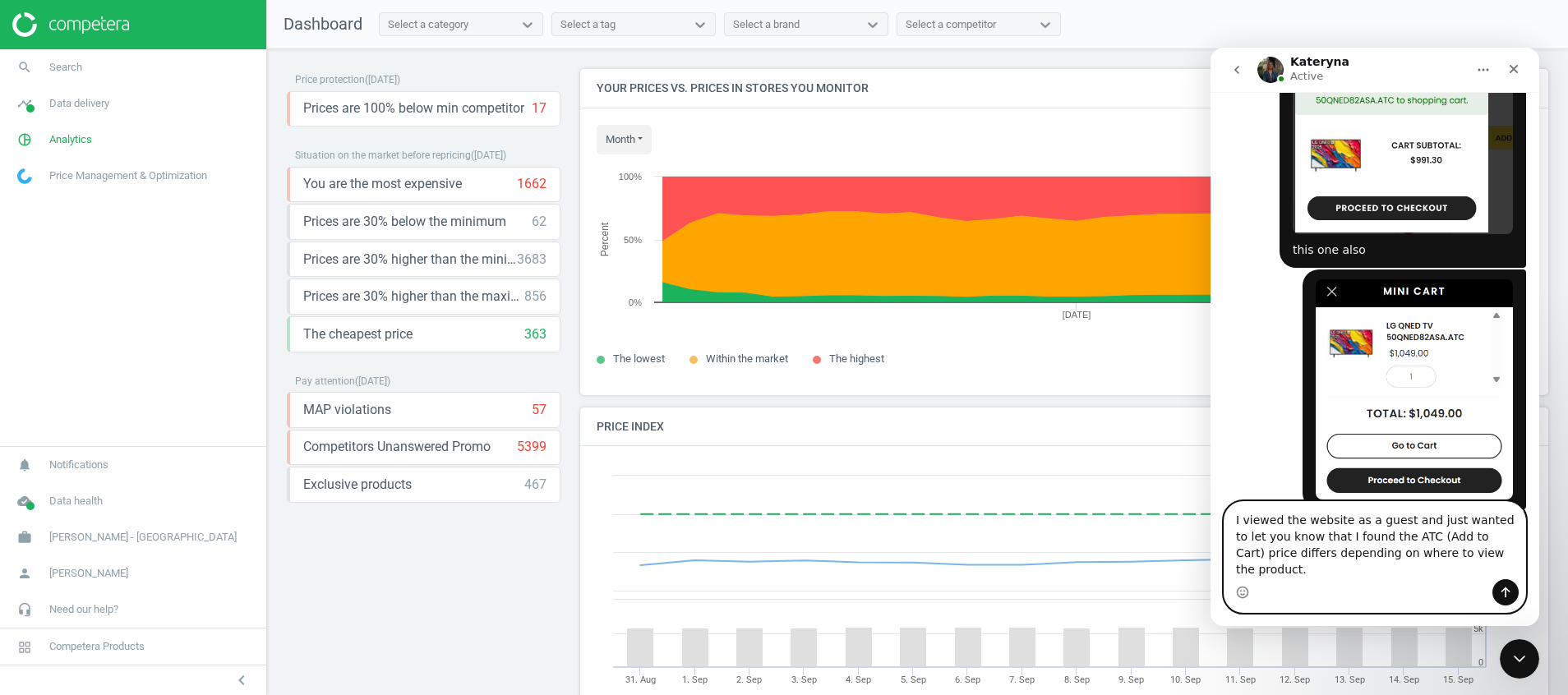
click at [1486, 566] on textarea "I viewed the website as a guest and just wanted to let you know that I found th…" at bounding box center [1375, 540] width 301 height 77
click at [1276, 534] on textarea "I viewed the website as a guest and just wanted to let you know that I found th…" at bounding box center [1375, 540] width 301 height 77
drag, startPoint x: 1327, startPoint y: 534, endPoint x: 1275, endPoint y: 535, distance: 52.0
click at [1275, 535] on textarea "I view the website as a guest and just wanted to let you know that I found the …" at bounding box center [1375, 540] width 301 height 77
click at [1286, 535] on textarea "I view the website as a guest and just wanted to let you know that I found the …" at bounding box center [1375, 540] width 301 height 77
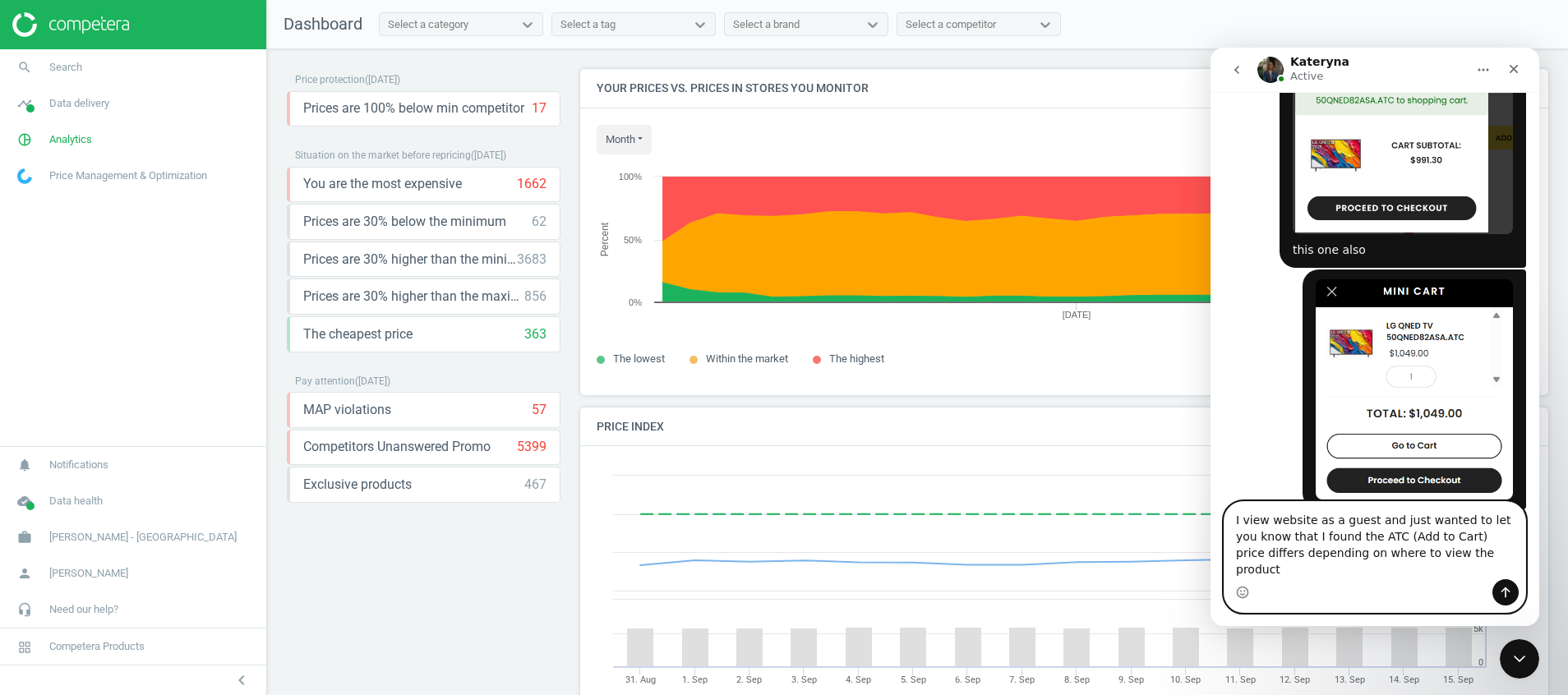
click at [1454, 563] on textarea "I view website as a guest and just wanted to let you know that I found the ATC …" at bounding box center [1375, 540] width 301 height 77
click at [1478, 569] on textarea "I view website as a guest and just wanted to let you know that I found the ATC …" at bounding box center [1375, 540] width 301 height 77
type textarea "I view website as a guest and just wanted to let you know that I found the ATC …"
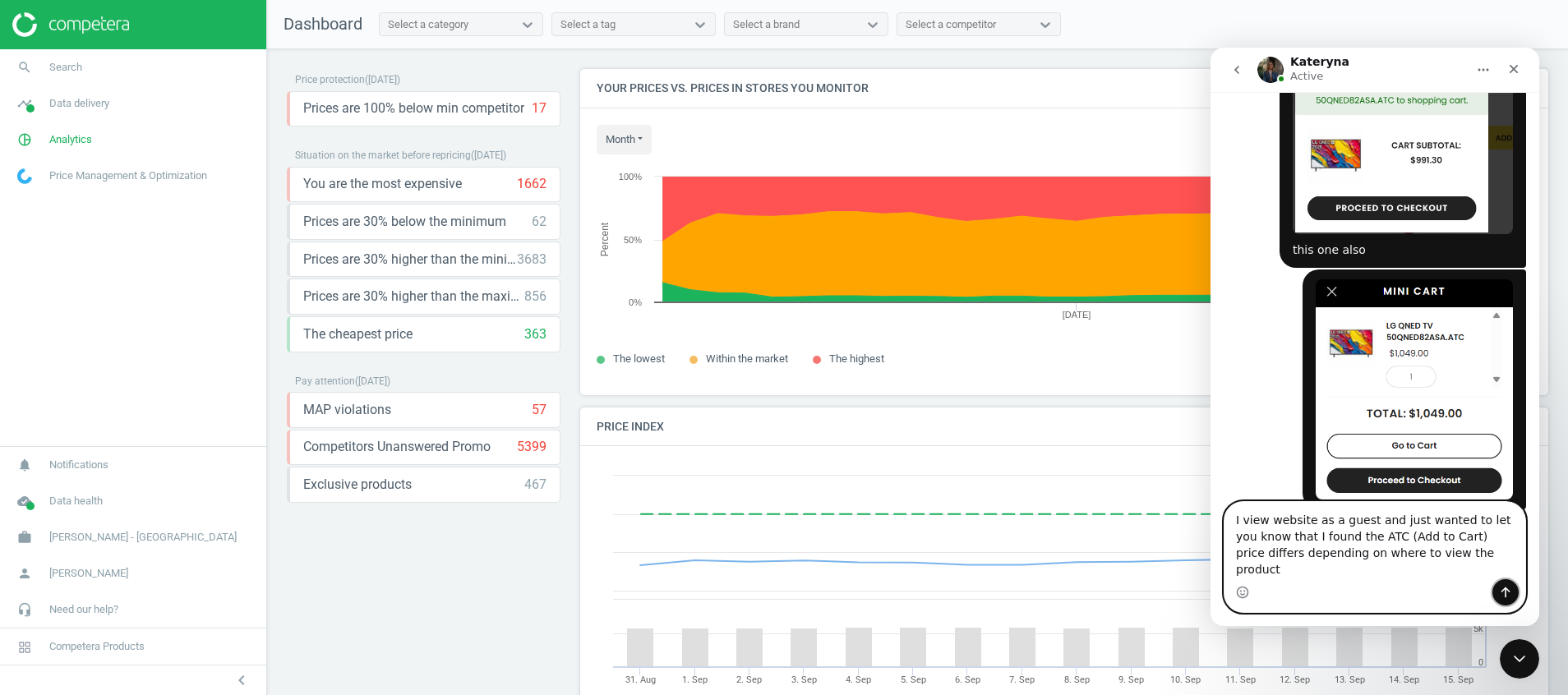
click at [1506, 587] on icon "Send a message…" at bounding box center [1506, 593] width 9 height 11
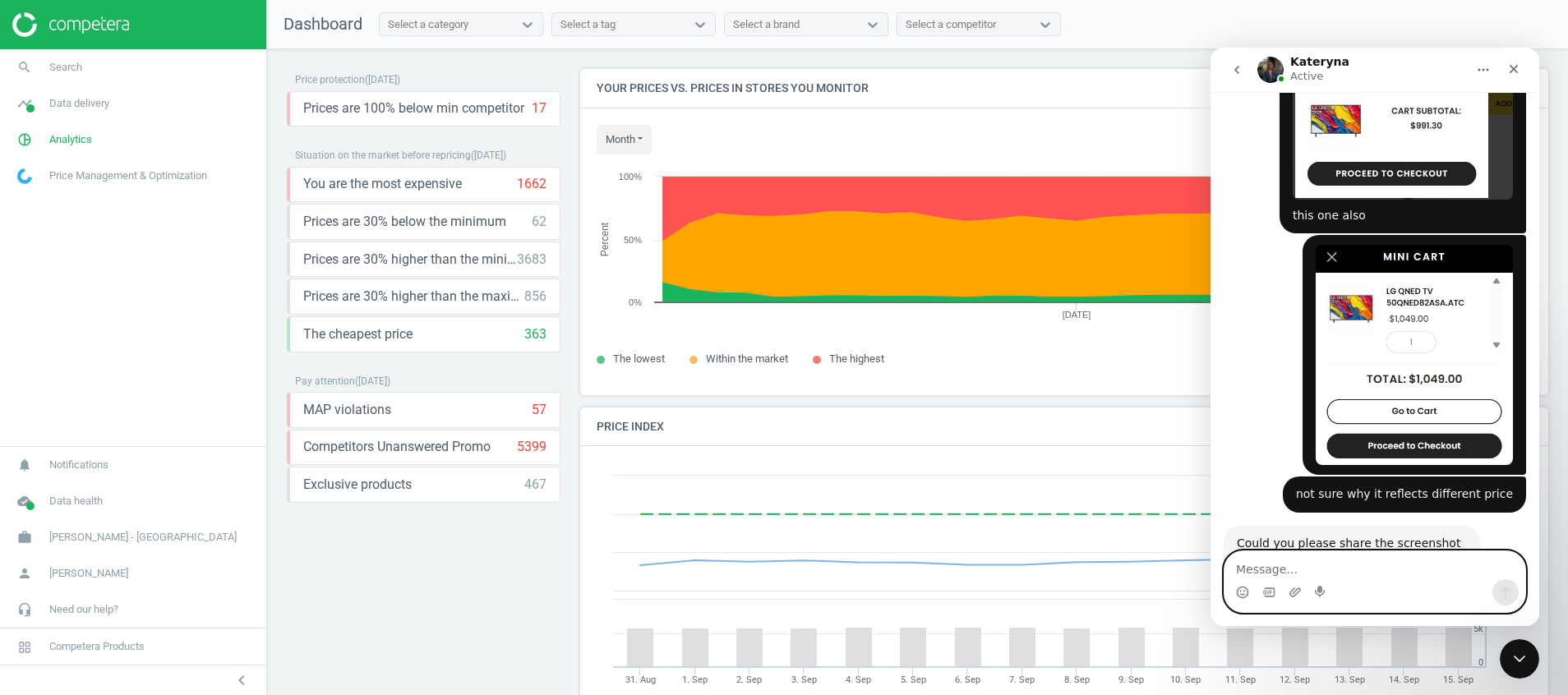
scroll to position [3229, 0]
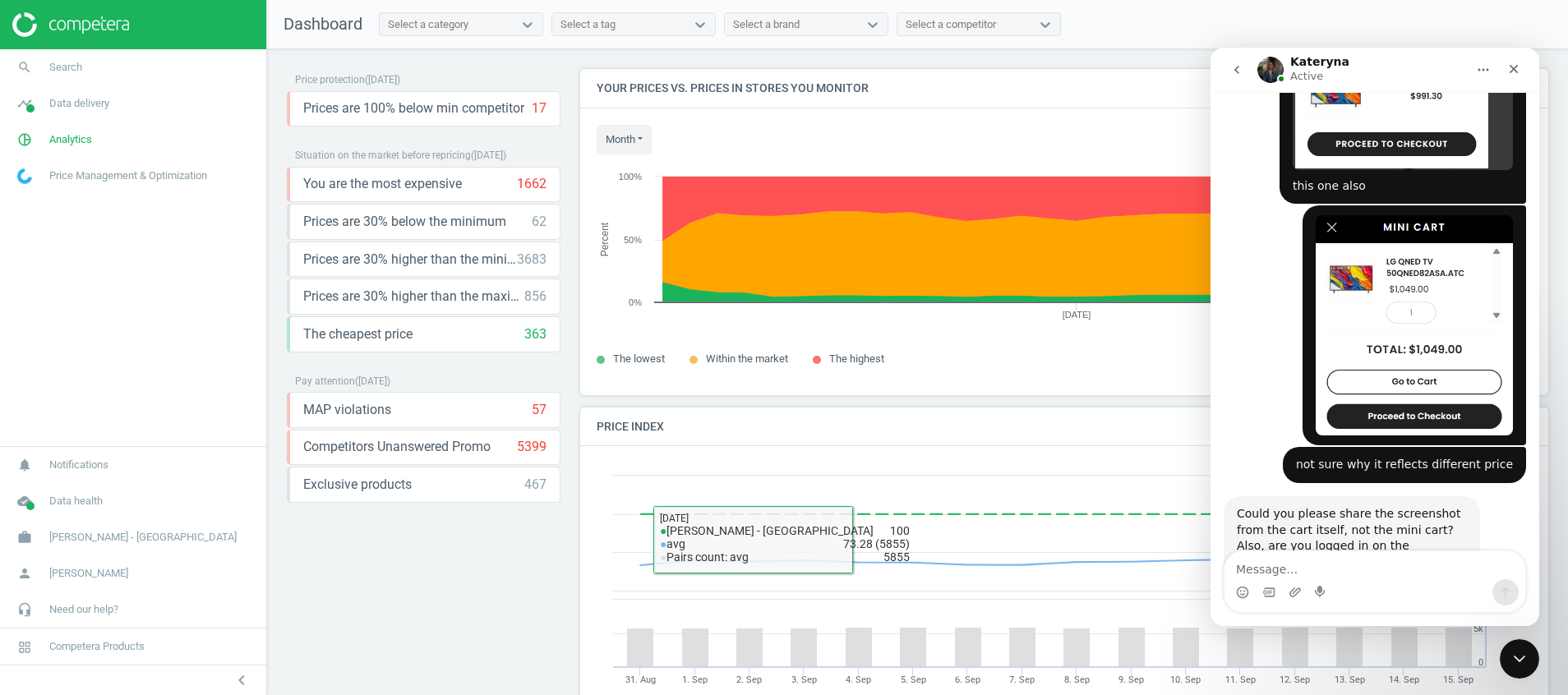
click at [428, 544] on div "Price protection ( 15.09.25 ) Prices are 100% below min competitor 17 keyboard_…" at bounding box center [423, 376] width 274 height 614
click at [1235, 63] on icon "go back" at bounding box center [1237, 70] width 13 height 13
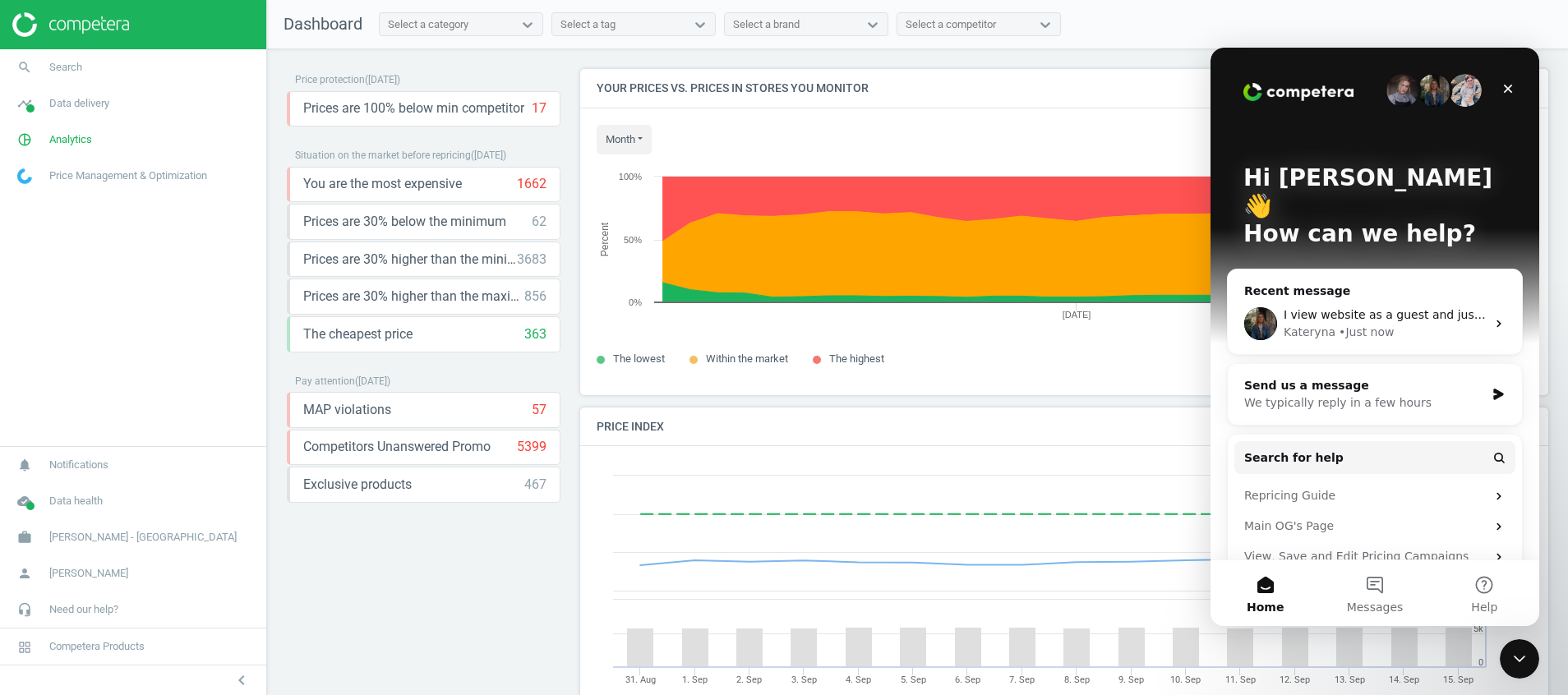
scroll to position [0, 0]
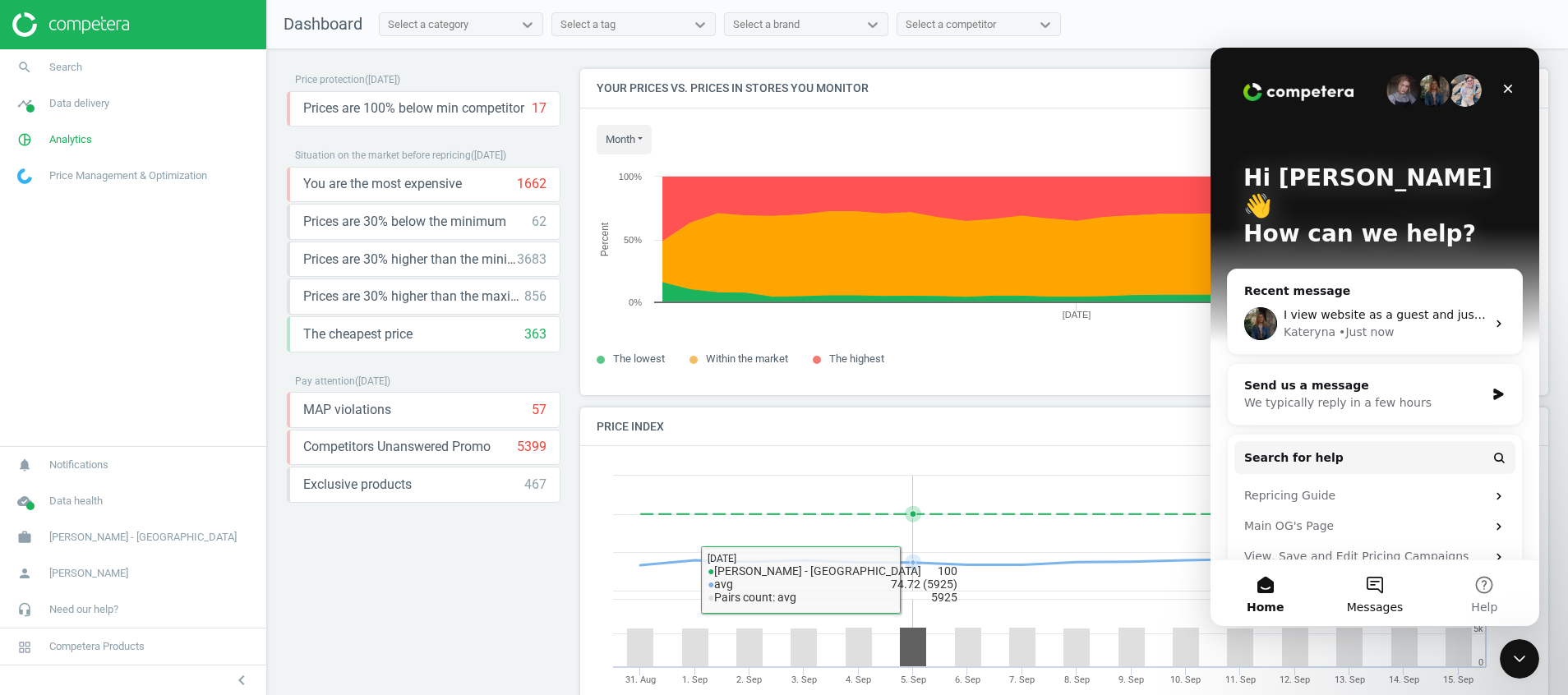
click at [1381, 586] on button "Messages" at bounding box center [1375, 593] width 110 height 66
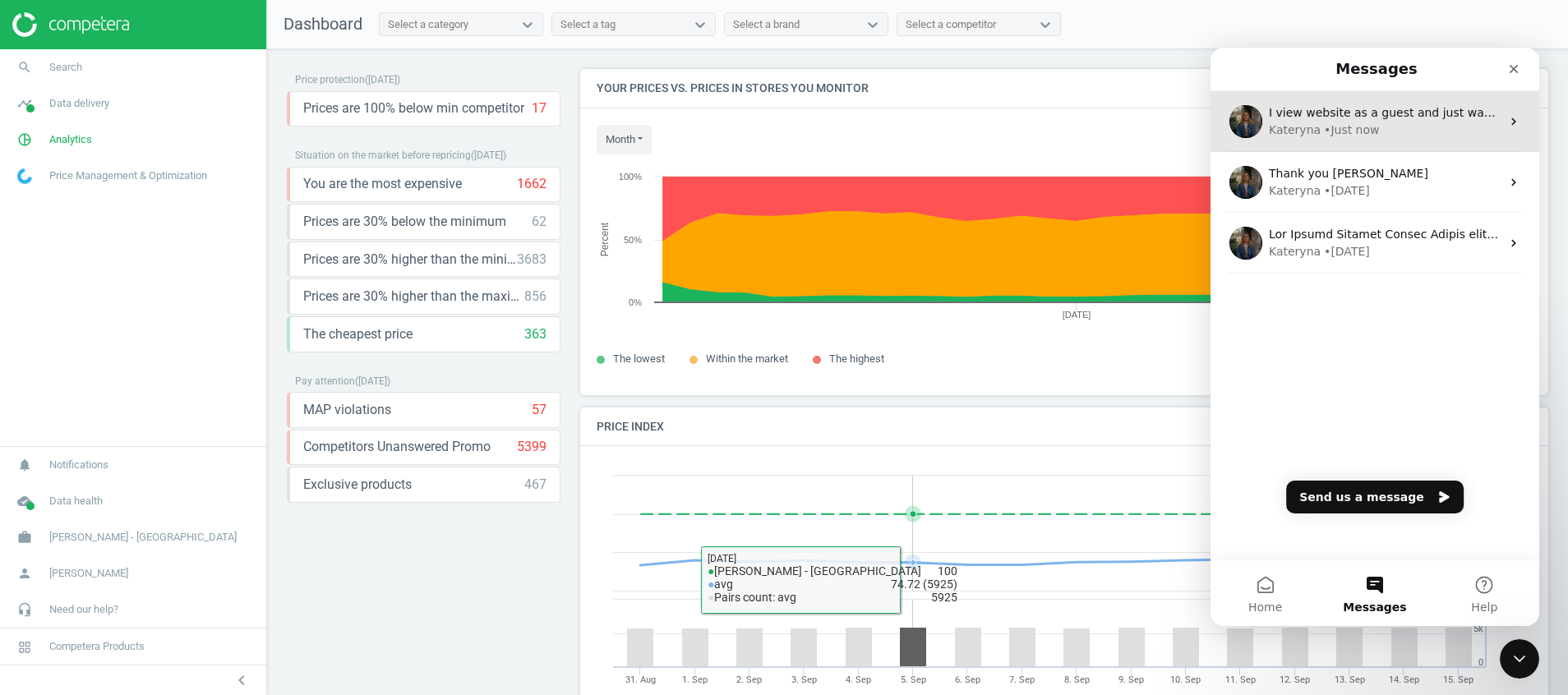
click at [1343, 129] on div "• Just now" at bounding box center [1351, 130] width 55 height 18
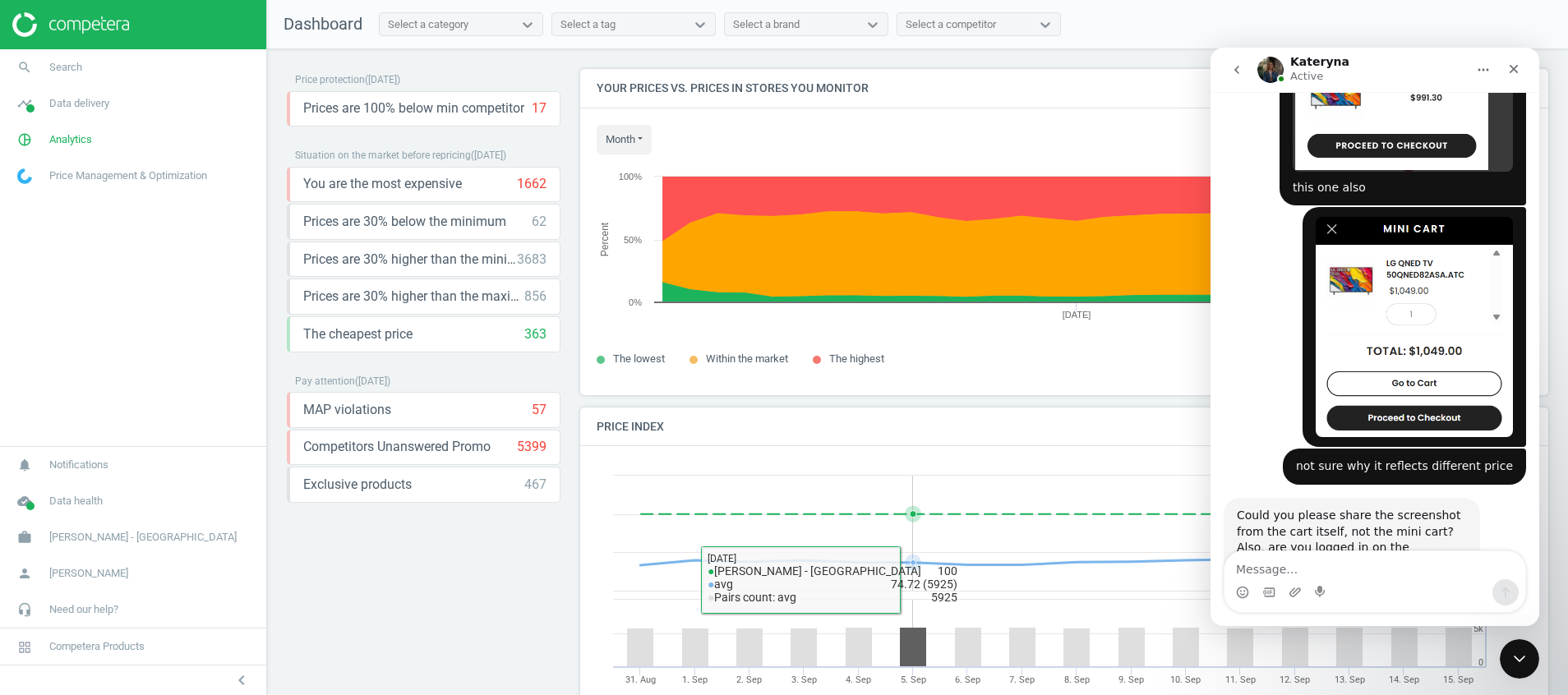
scroll to position [3229, 0]
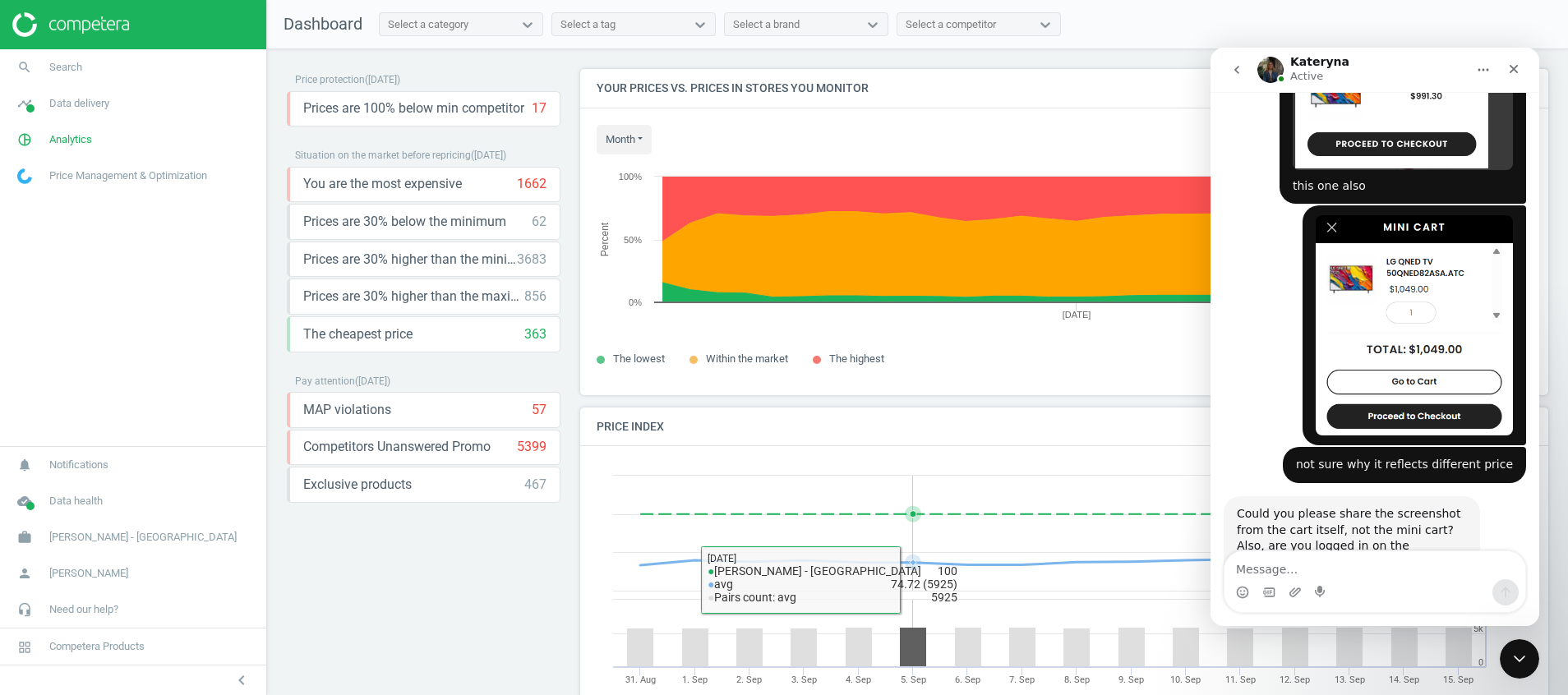
click at [1246, 626] on div "I view website as a guest and just wanted to let you know that I found the ATC …" at bounding box center [1375, 686] width 303 height 120
click at [1241, 71] on icon "go back" at bounding box center [1237, 70] width 13 height 13
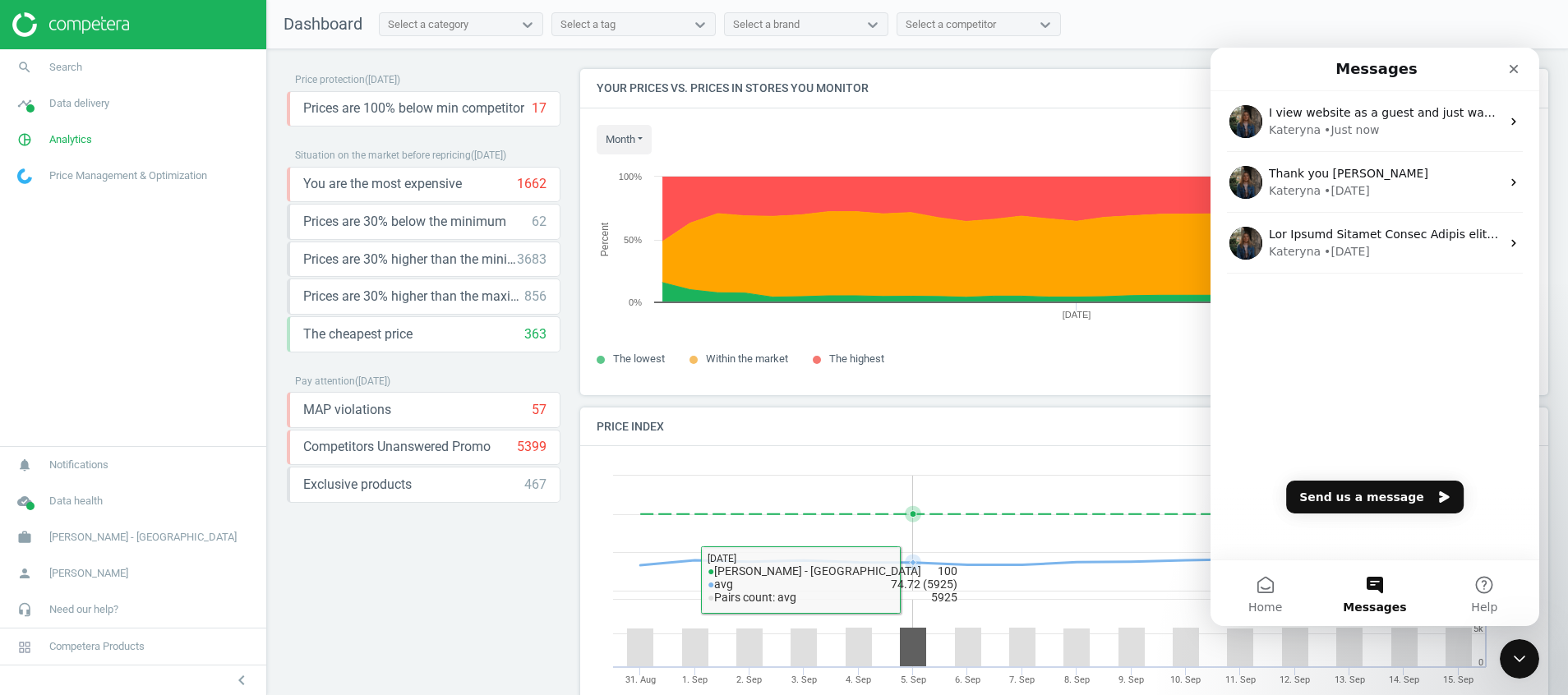
scroll to position [0, 0]
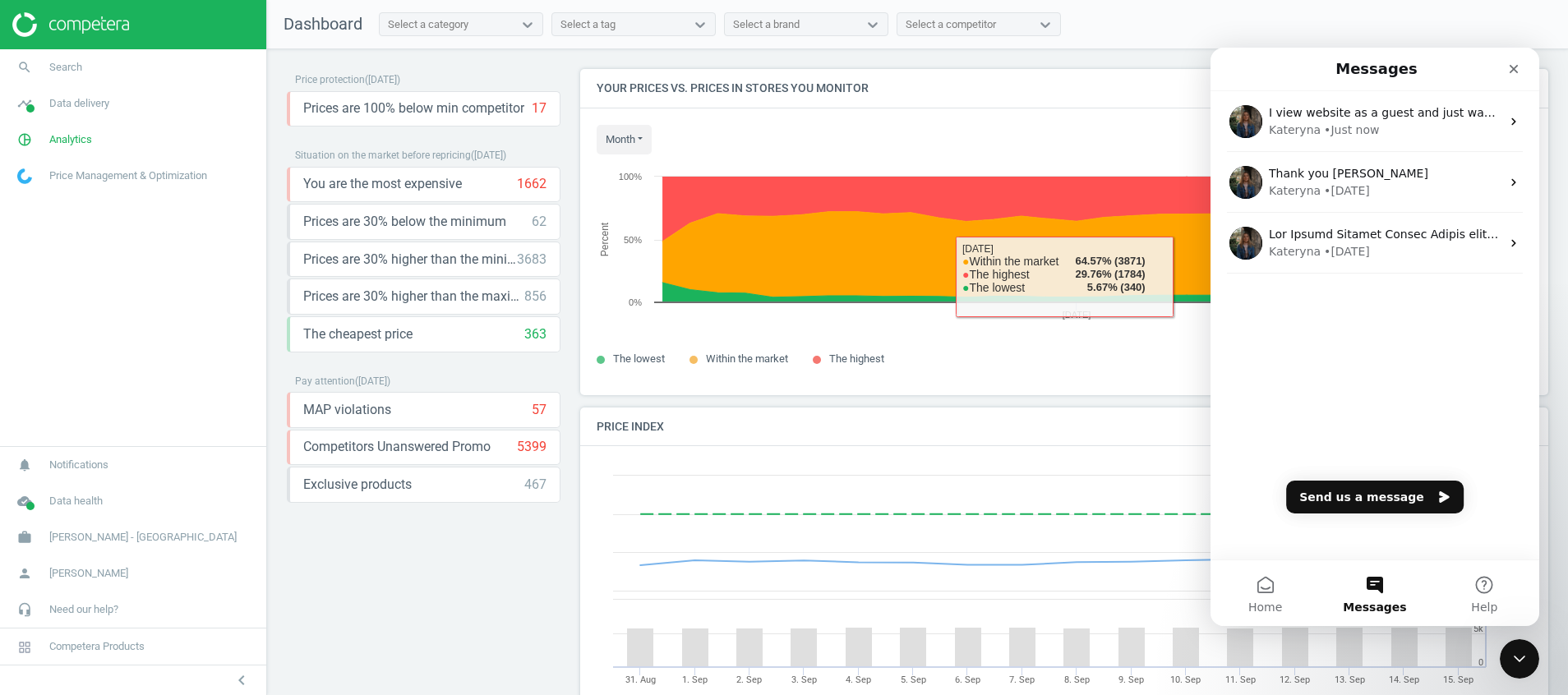
click at [1347, 352] on div "I view website as a guest and just wanted to let you know that I found the ATC …" at bounding box center [1375, 325] width 329 height 469
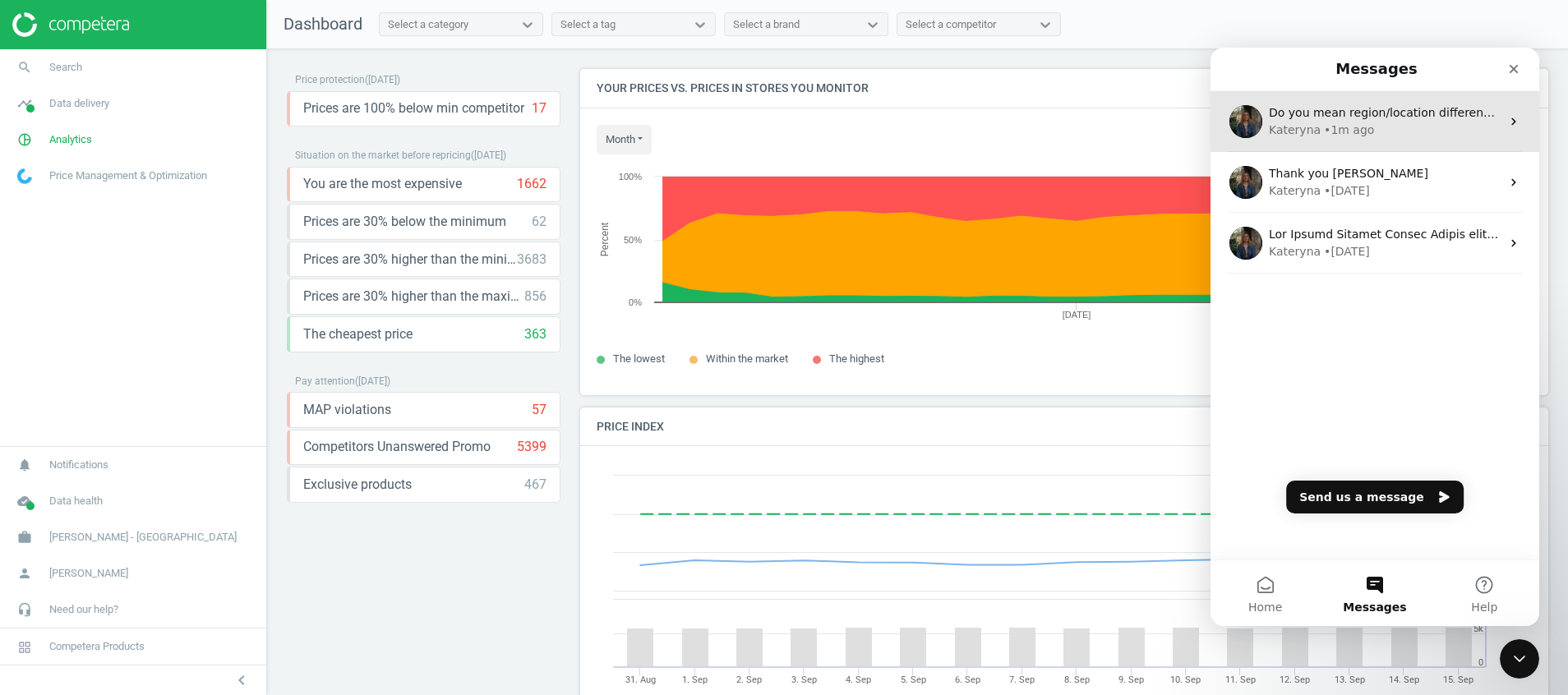
click at [1379, 117] on span "Do you mean region/location difference?" at bounding box center [1386, 112] width 234 height 13
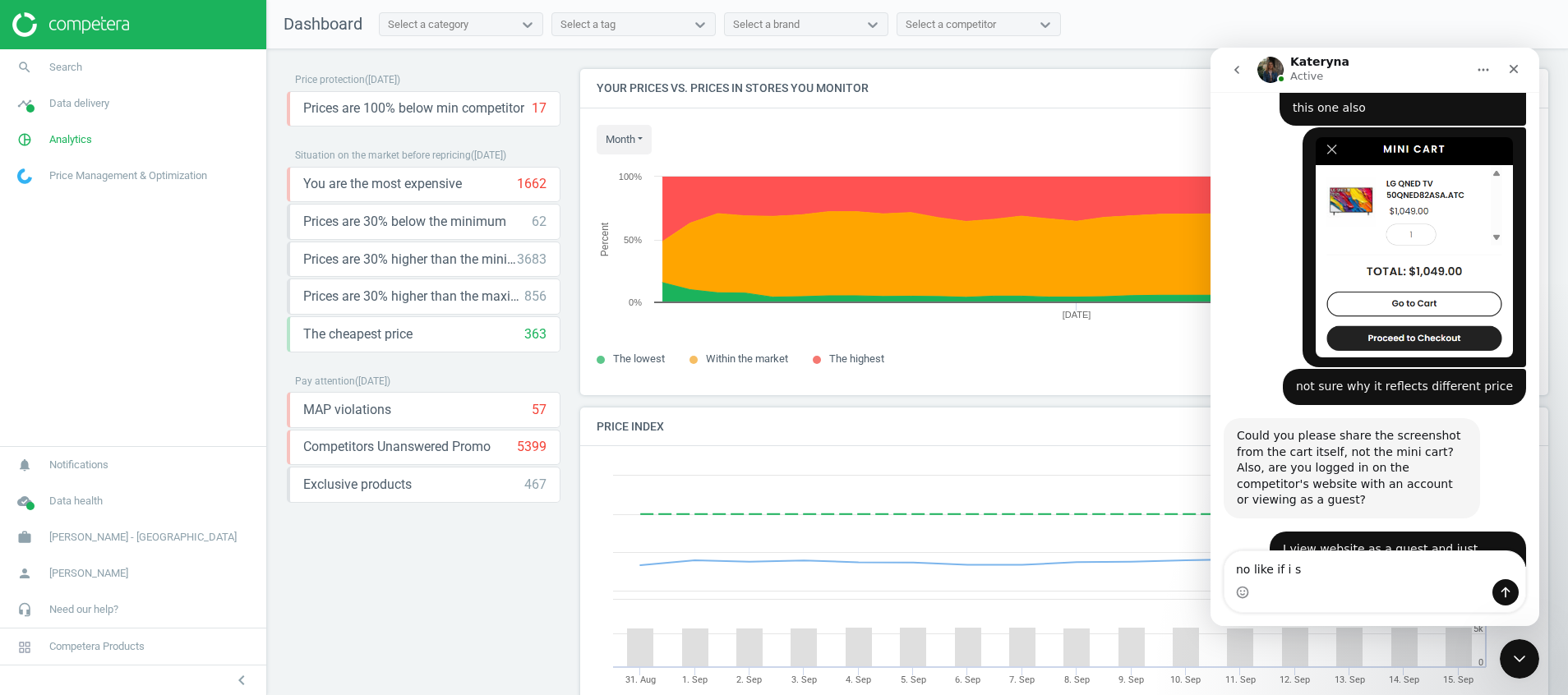
scroll to position [3347, 0]
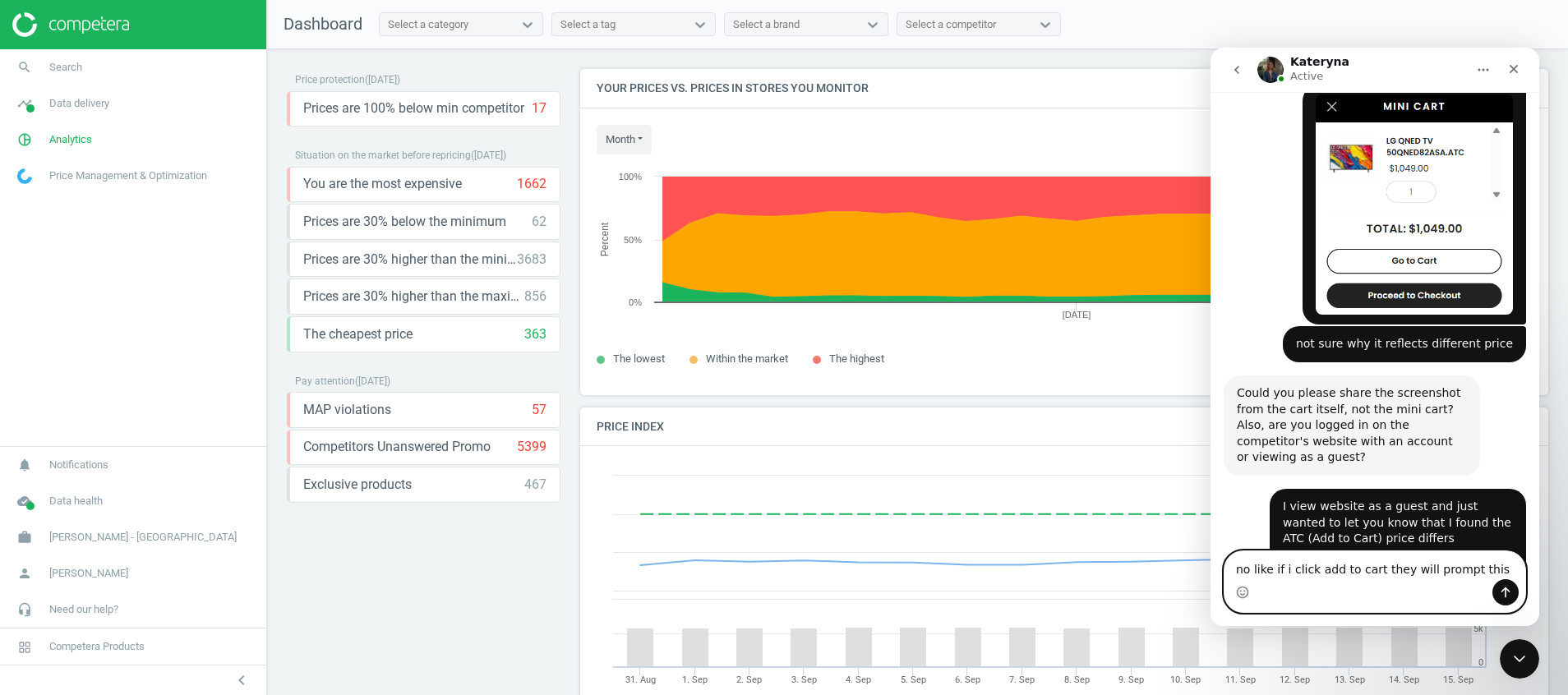
click at [1478, 571] on textarea "no like if i click add to cart they will prompt this" at bounding box center [1375, 565] width 301 height 28
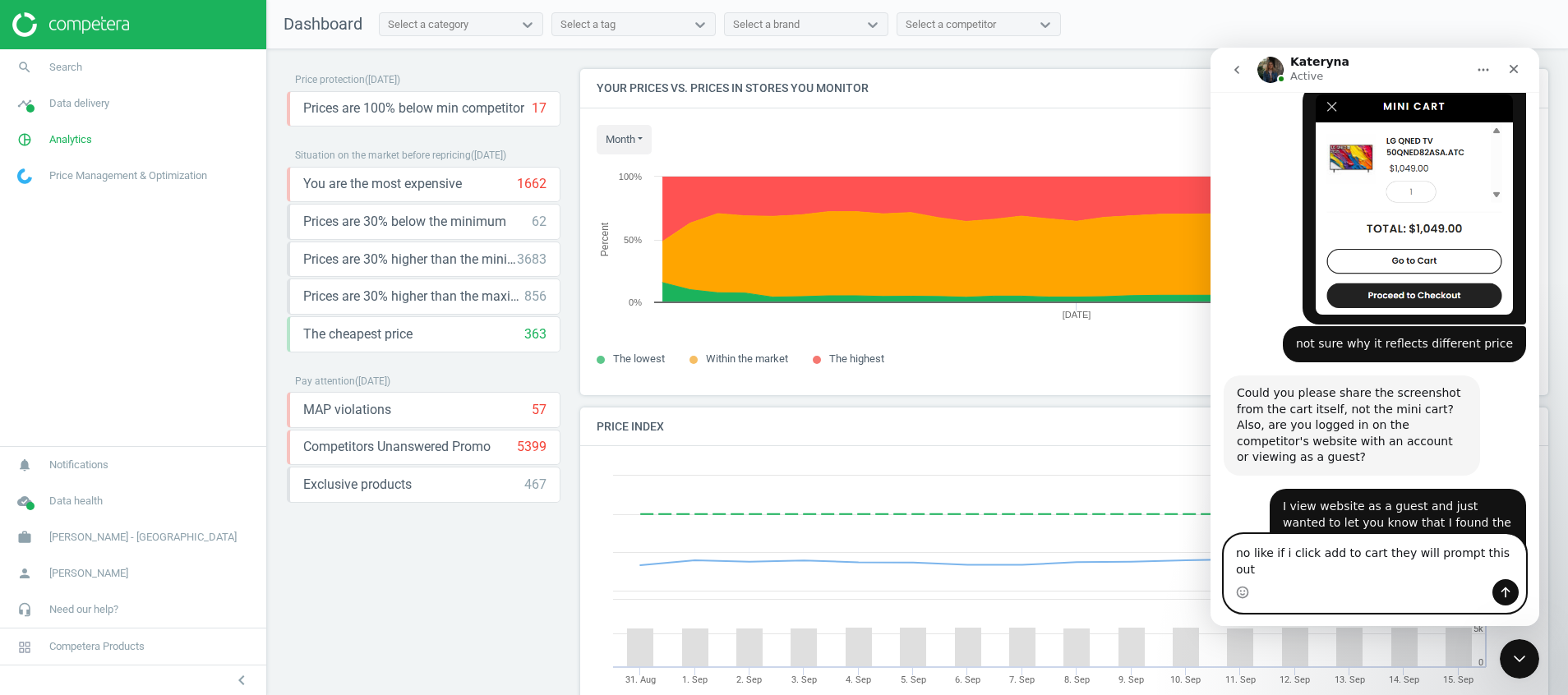
type textarea "no like if i click add to cart they will prompt this out:"
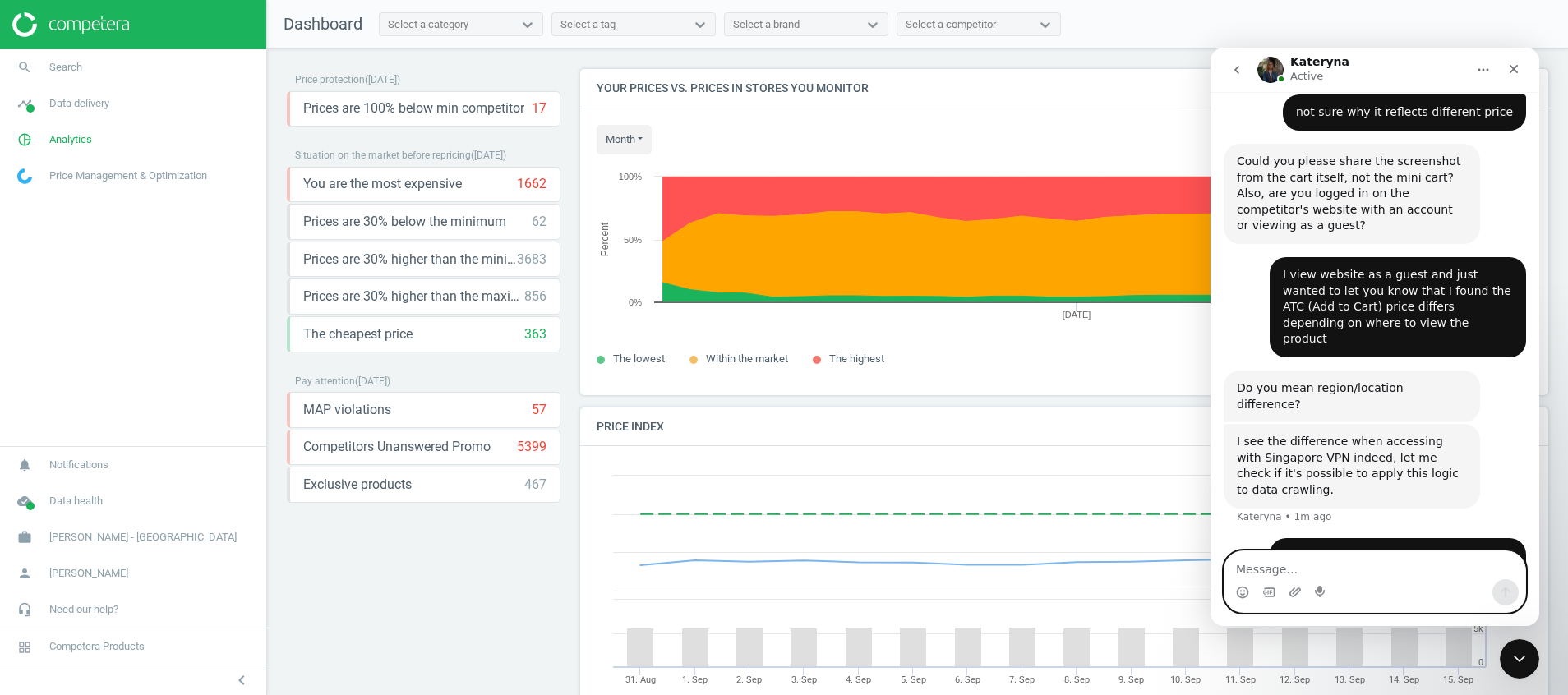
scroll to position [3596, 0]
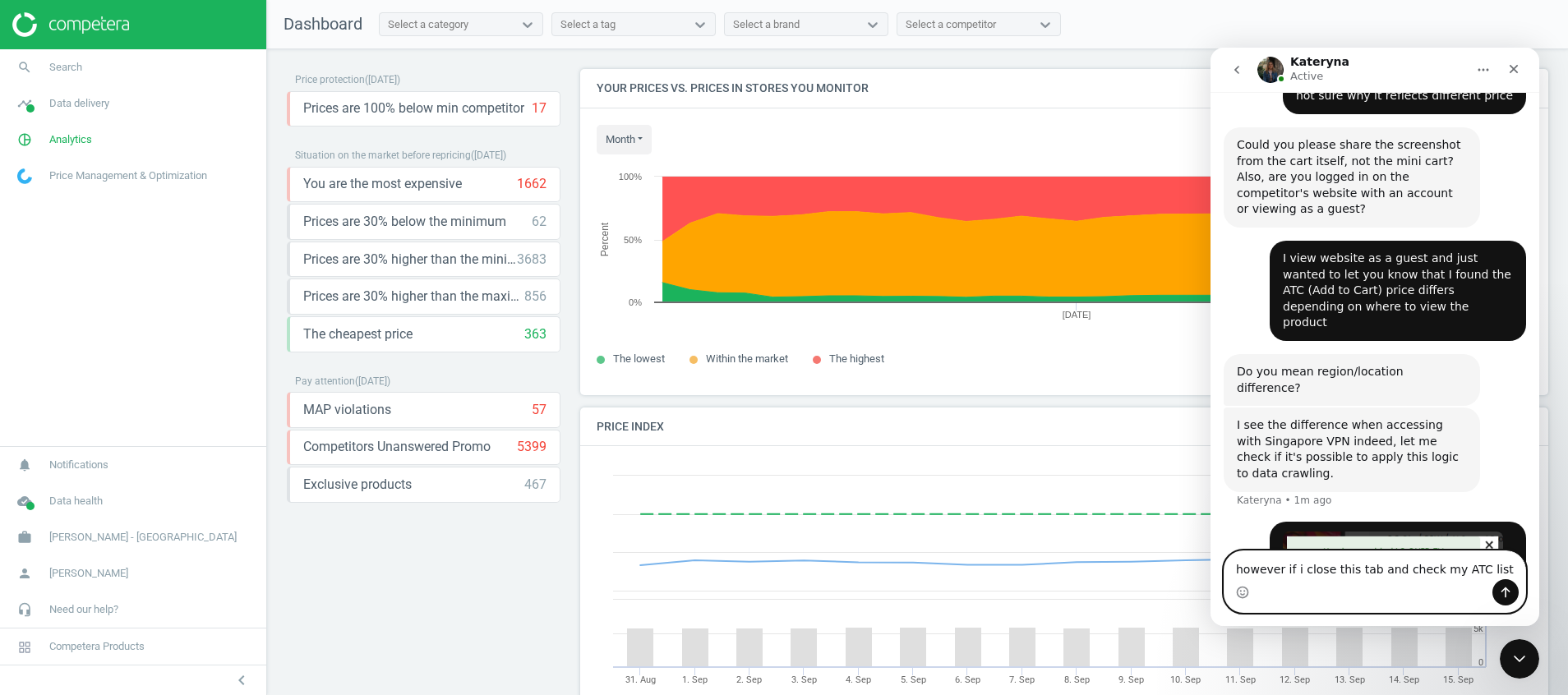
drag, startPoint x: 1480, startPoint y: 569, endPoint x: 1441, endPoint y: 569, distance: 39.0
click at [1441, 569] on textarea "however if i close this tab and check my ATC list" at bounding box center [1375, 565] width 301 height 28
type textarea "however if i close this tab and check my mini cart"
click at [1506, 590] on icon "Send a message…" at bounding box center [1506, 593] width 9 height 11
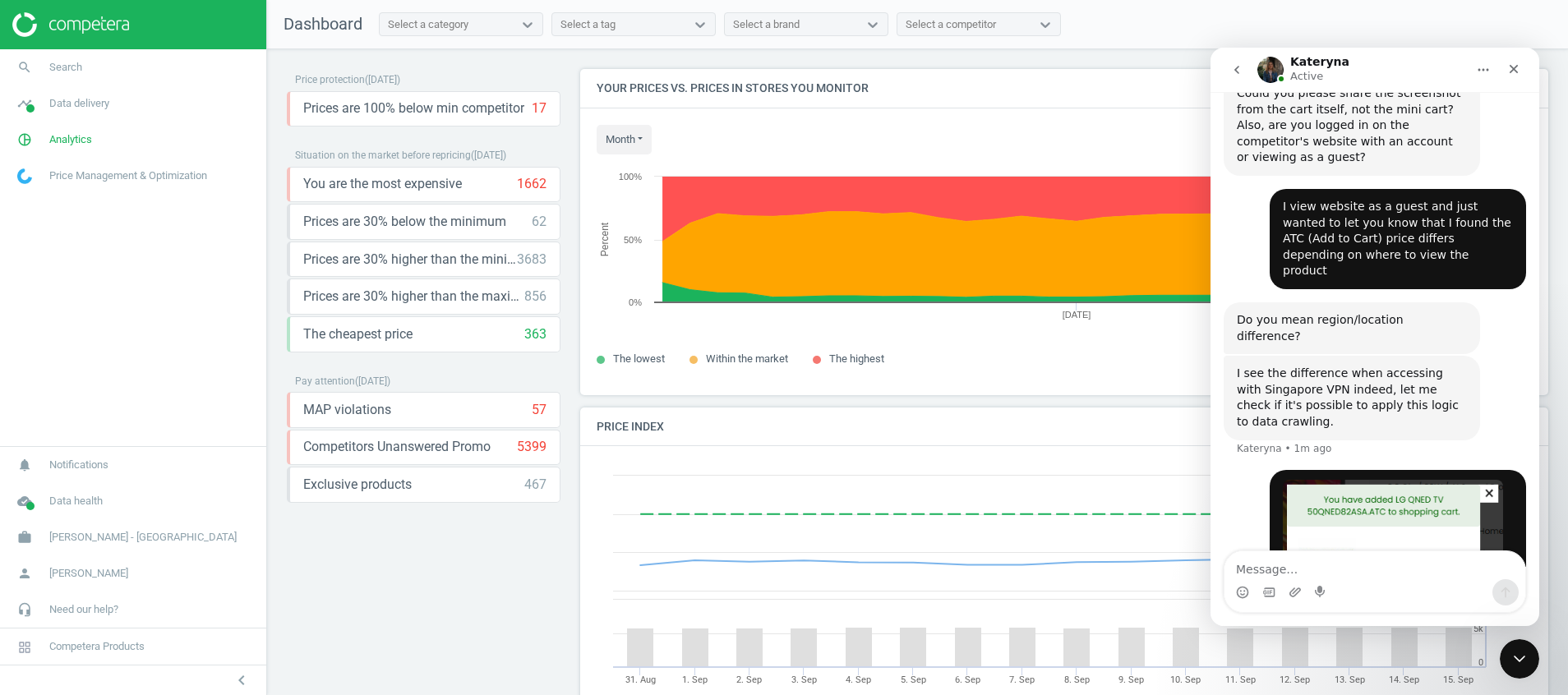
scroll to position [3649, 0]
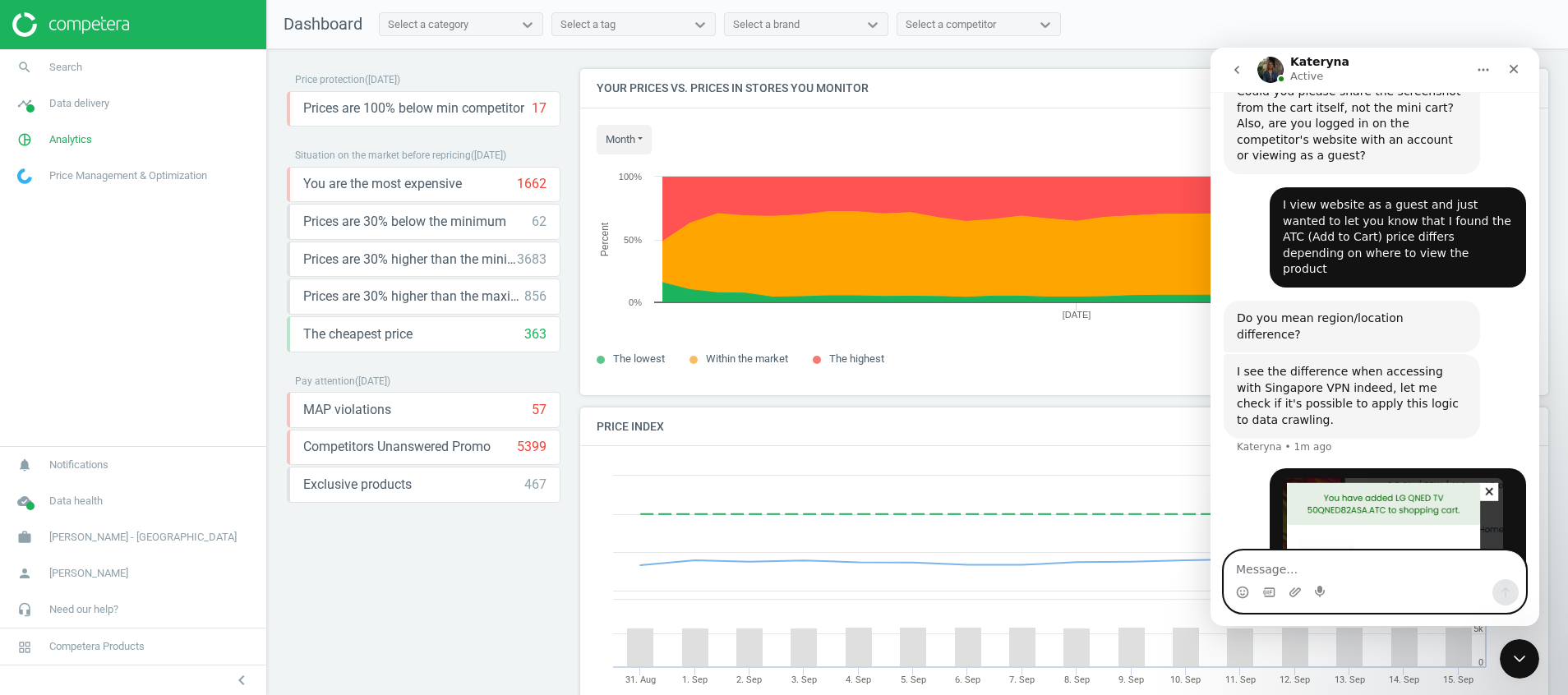
click at [1366, 574] on textarea "Message…" at bounding box center [1375, 565] width 301 height 28
type textarea "the price has no discount apply"
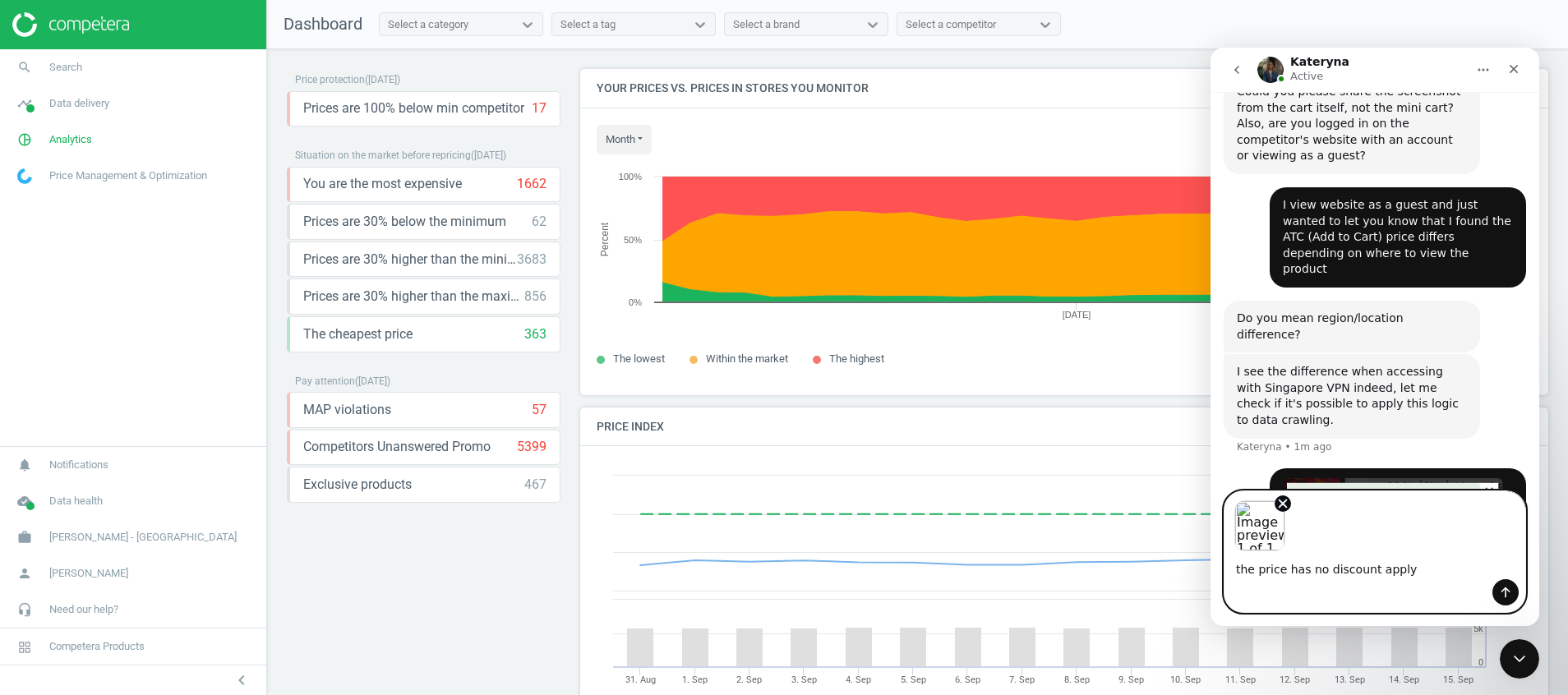
scroll to position [3709, 0]
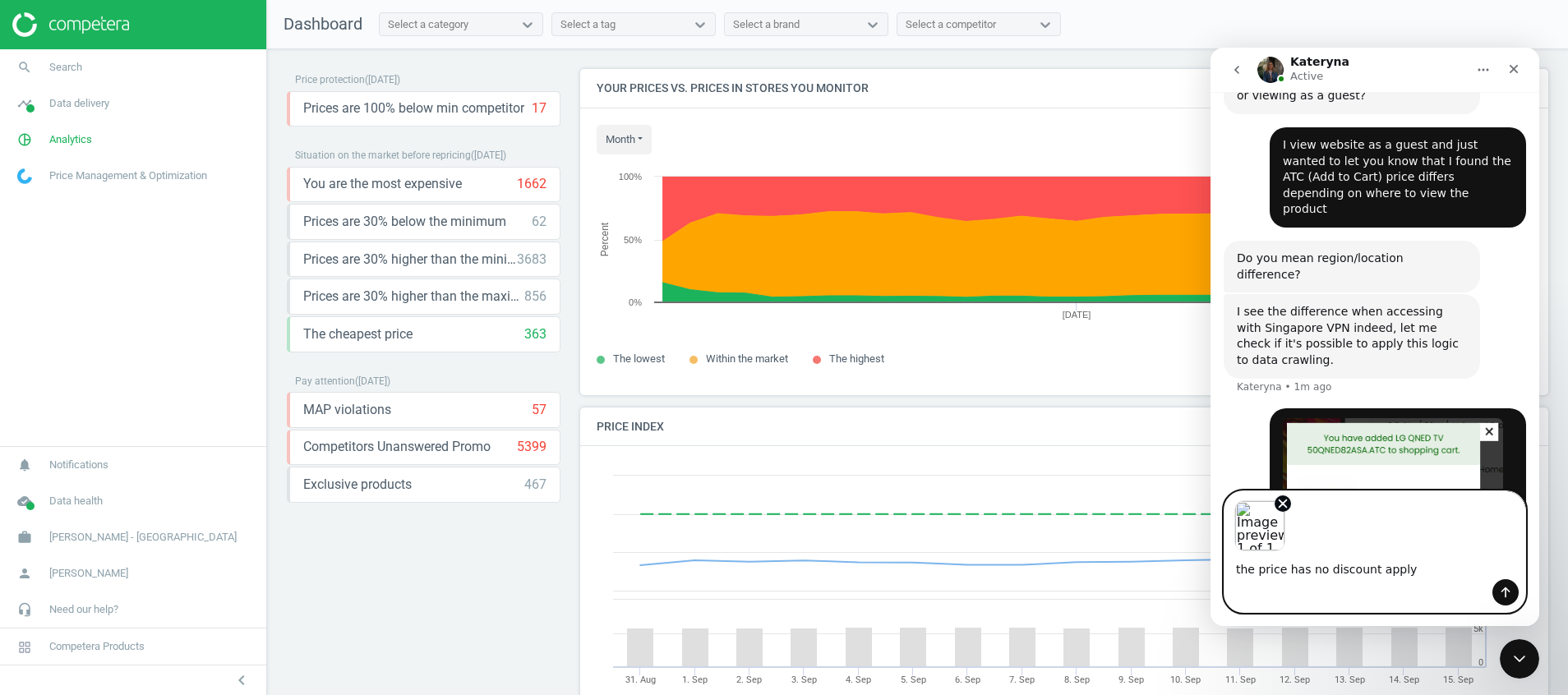
drag, startPoint x: 1424, startPoint y: 569, endPoint x: 1228, endPoint y: 572, distance: 196.0
click at [1228, 572] on textarea "the price has no discount apply" at bounding box center [1375, 565] width 301 height 28
paste textarea "The price does not have any discount applied."
type textarea "The price does not have any discount applied"
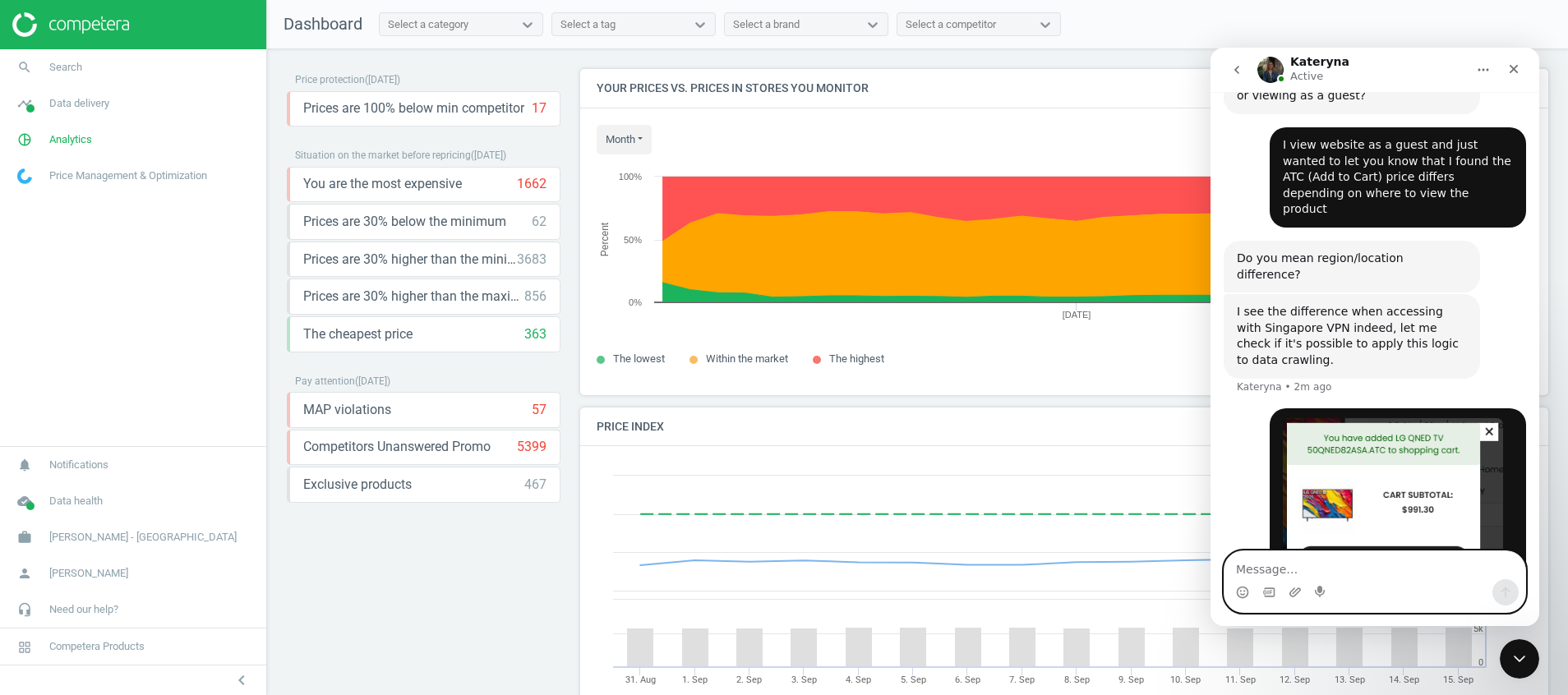
scroll to position [3915, 0]
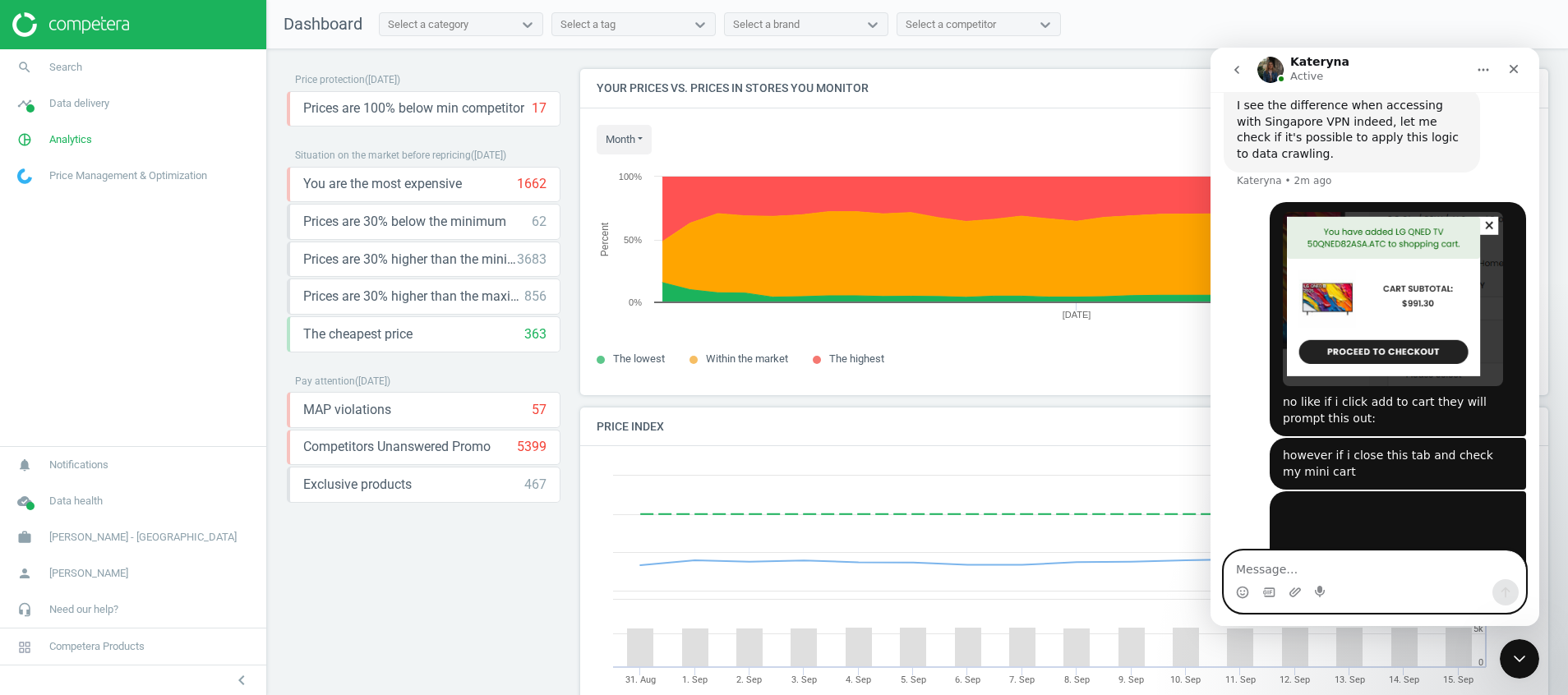
click at [1312, 569] on textarea "Message…" at bounding box center [1375, 565] width 301 height 28
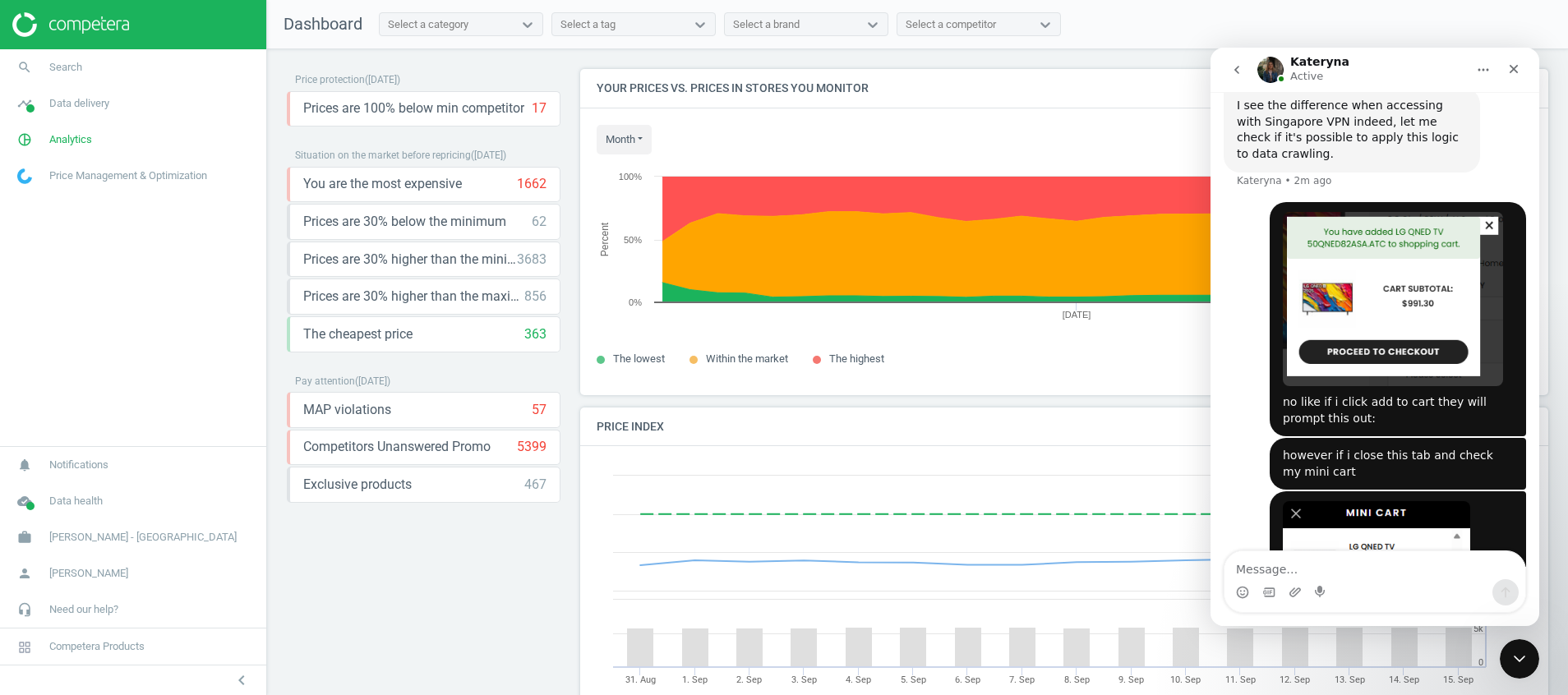
click at [1453, 594] on div "Intercom messenger" at bounding box center [1375, 592] width 301 height 26
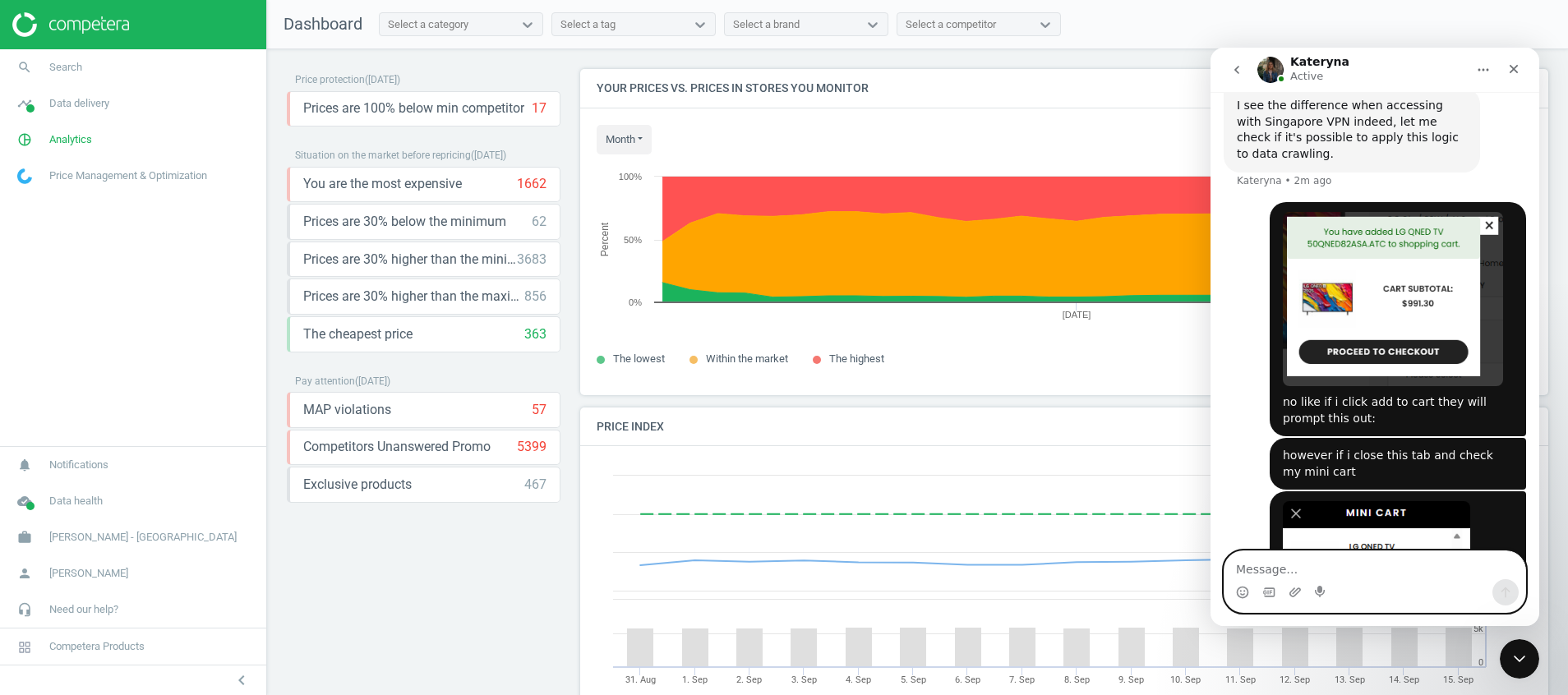
click at [1417, 560] on textarea "Message…" at bounding box center [1375, 565] width 301 height 28
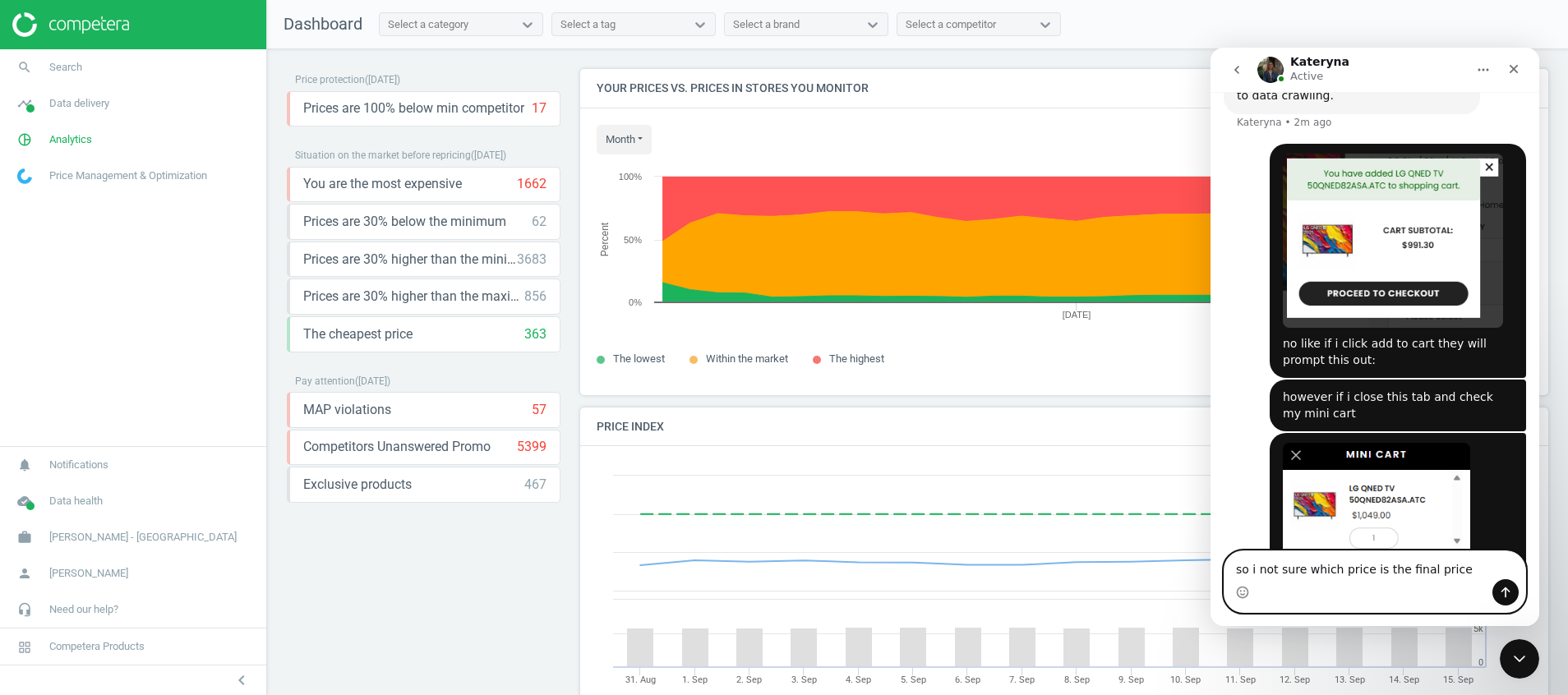
scroll to position [3978, 0]
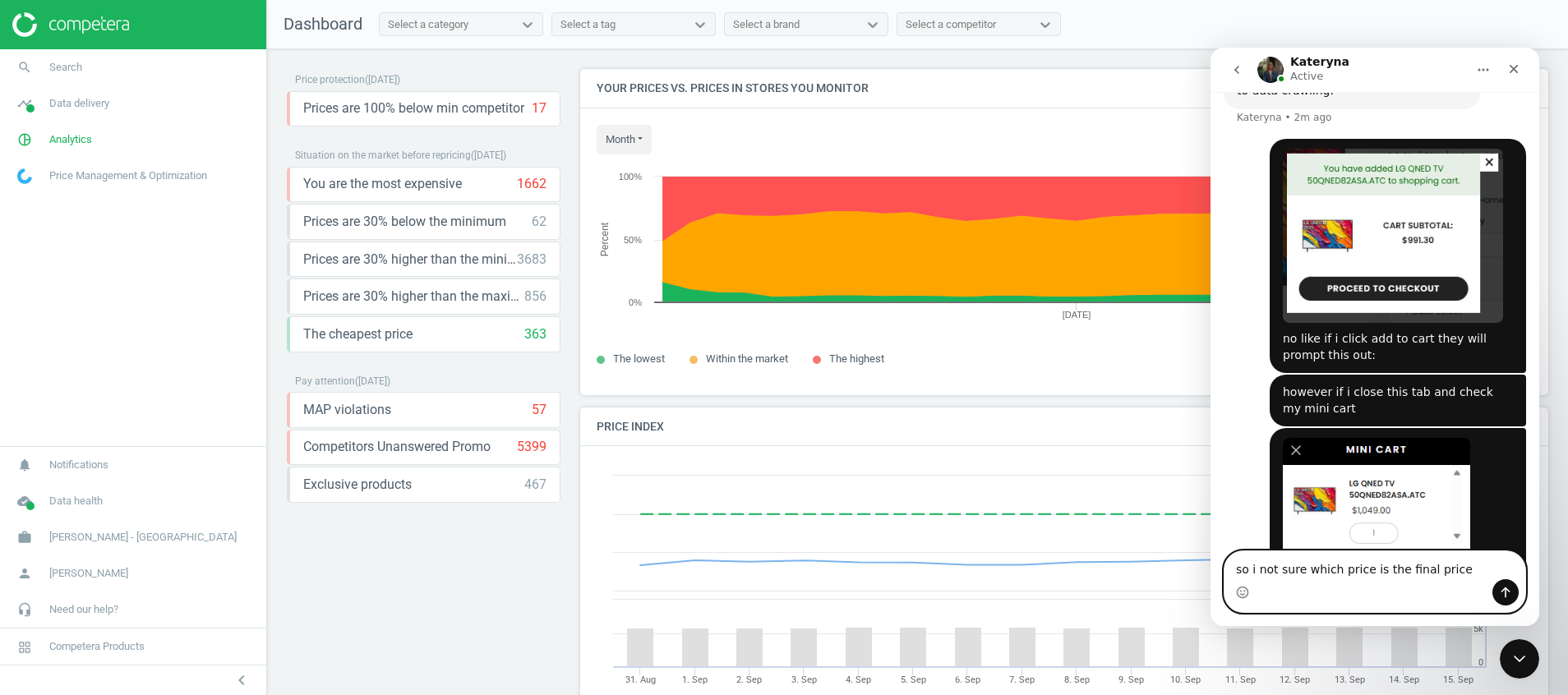
drag, startPoint x: 1455, startPoint y: 568, endPoint x: 1304, endPoint y: 567, distance: 151.0
click at [1304, 567] on textarea "so i not sure which price is the final price" at bounding box center [1375, 565] width 301 height 28
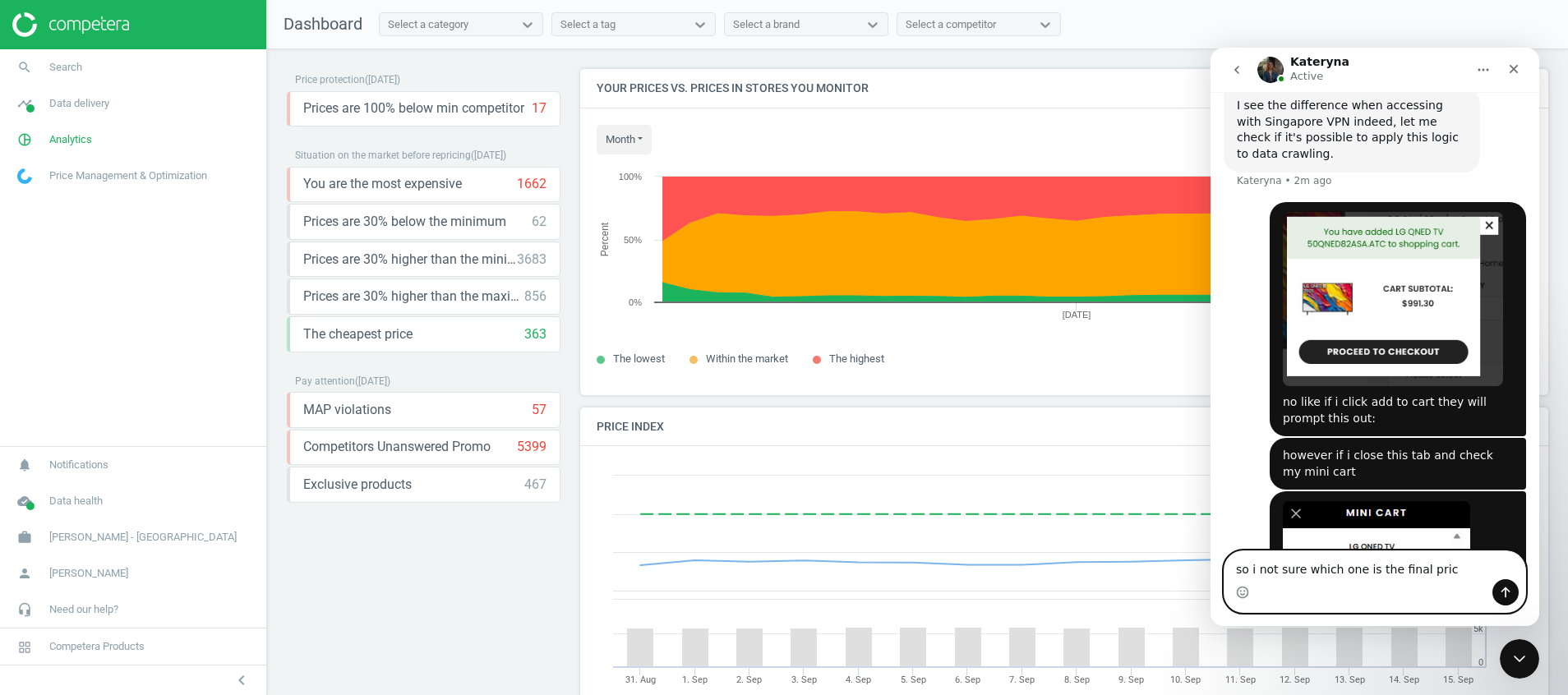
type textarea "so i not sure which one is the final price"
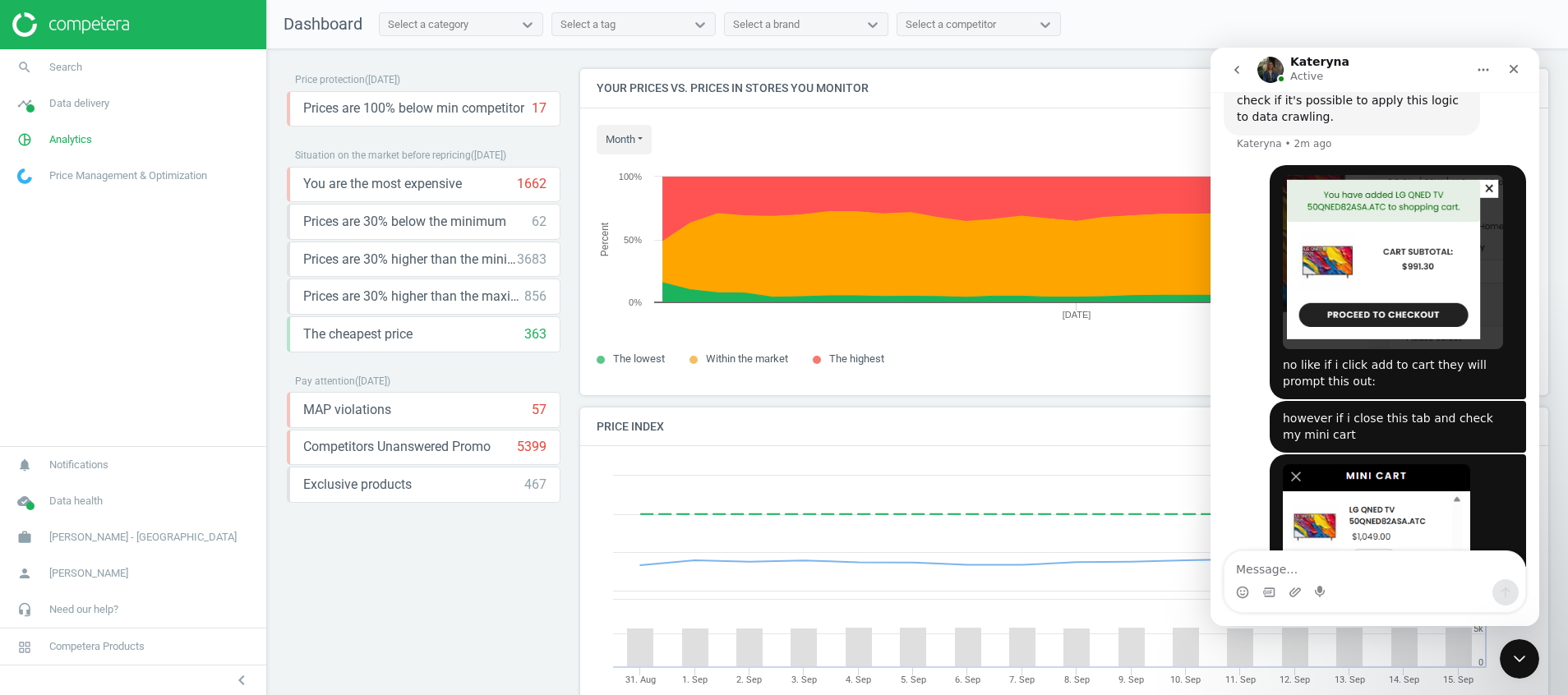
click at [1228, 476] on div "The price does not have any discount applied Han • Just now" at bounding box center [1375, 596] width 303 height 282
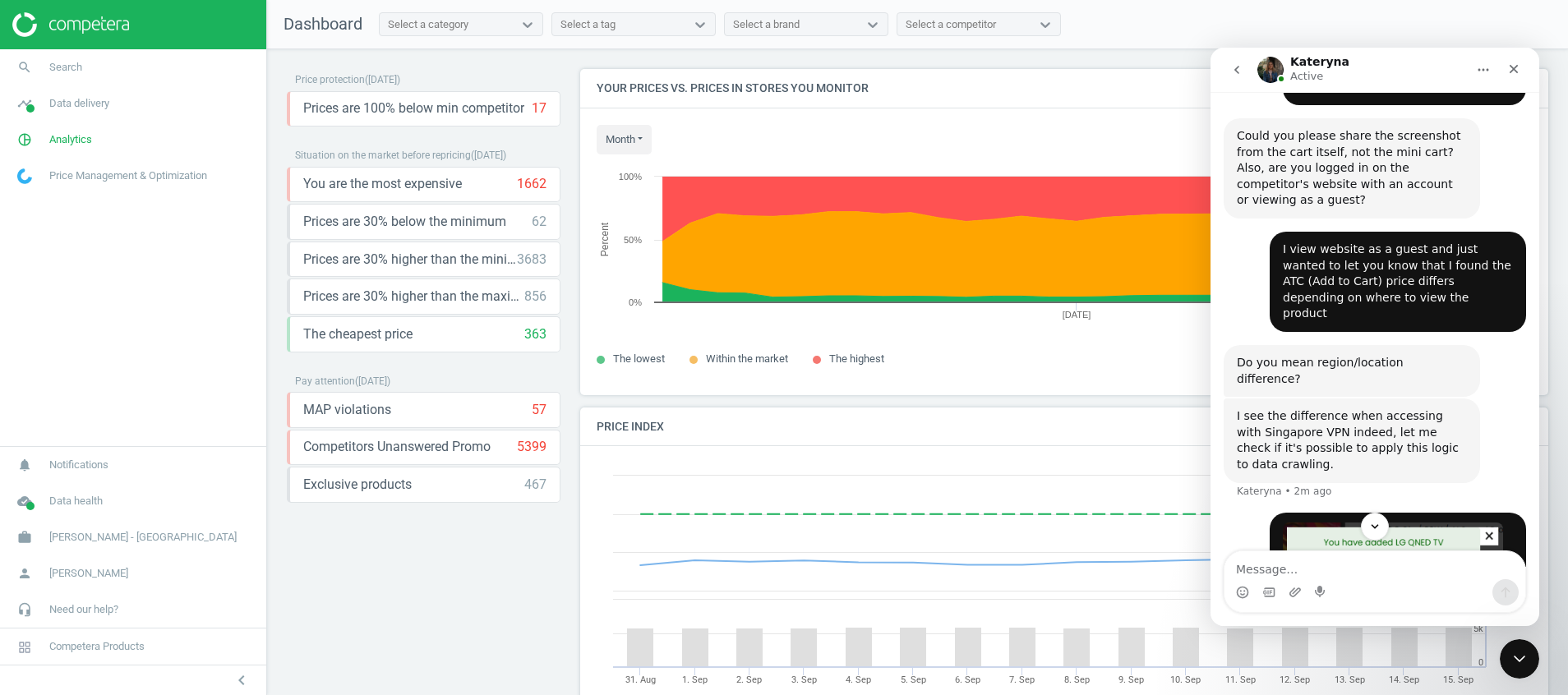
scroll to position [3582, 0]
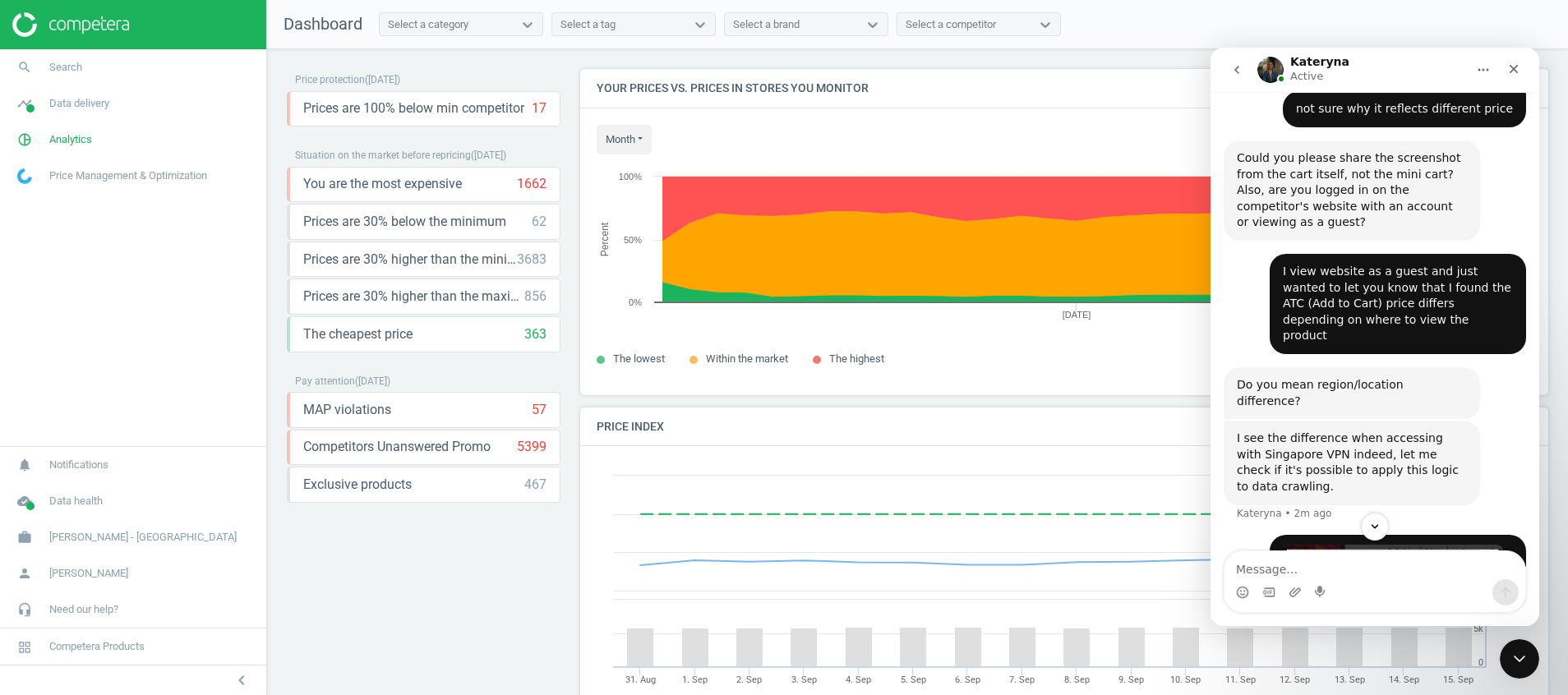
click at [1225, 65] on button "go back" at bounding box center [1237, 70] width 32 height 32
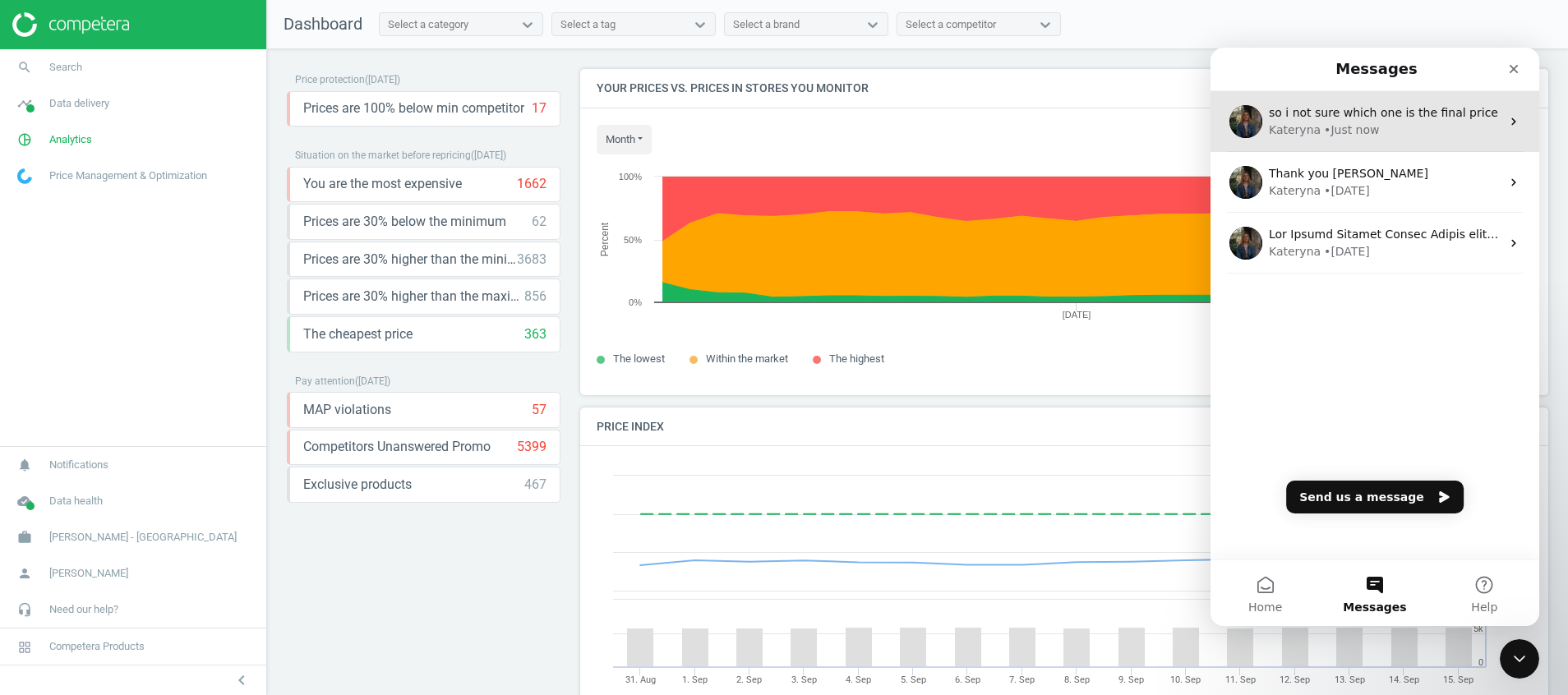
click at [1378, 124] on div "Kateryna • Just now" at bounding box center [1385, 130] width 232 height 18
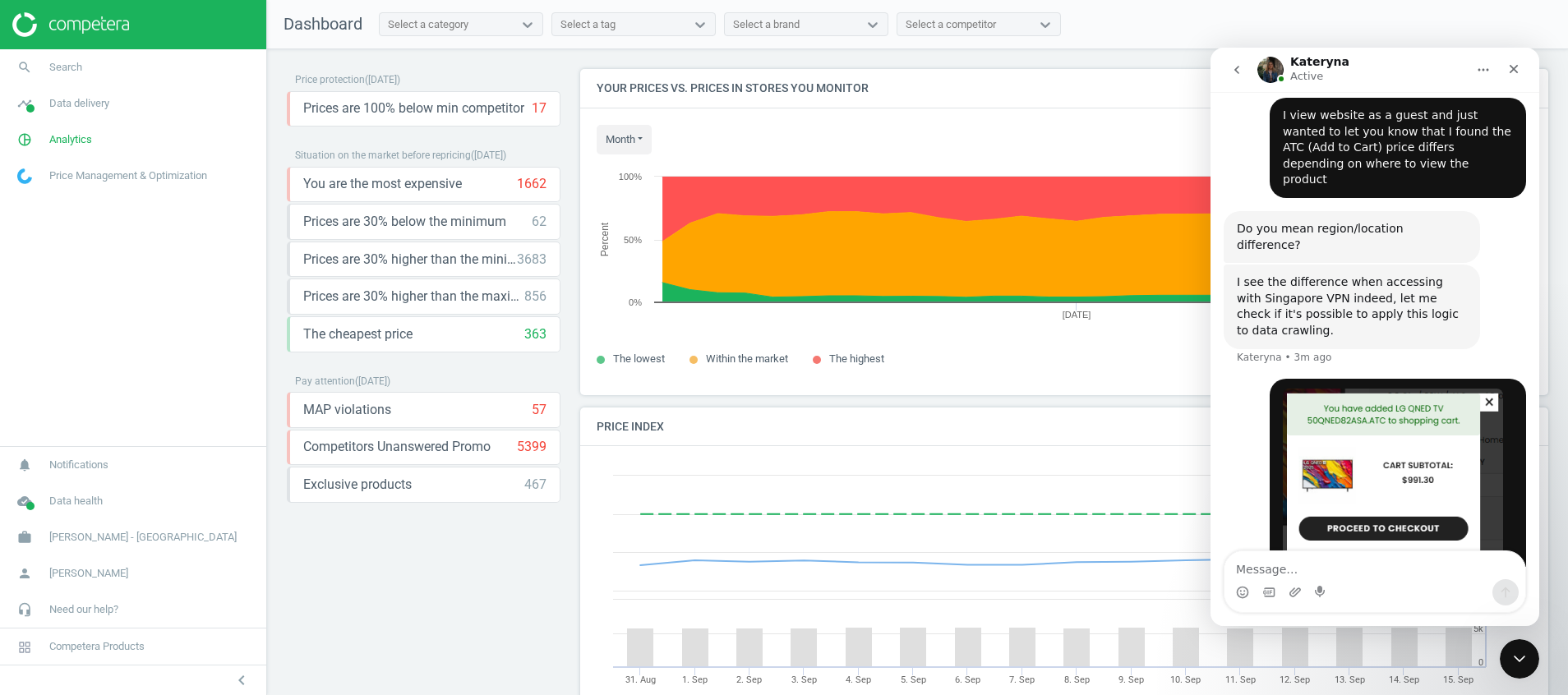
scroll to position [3952, 0]
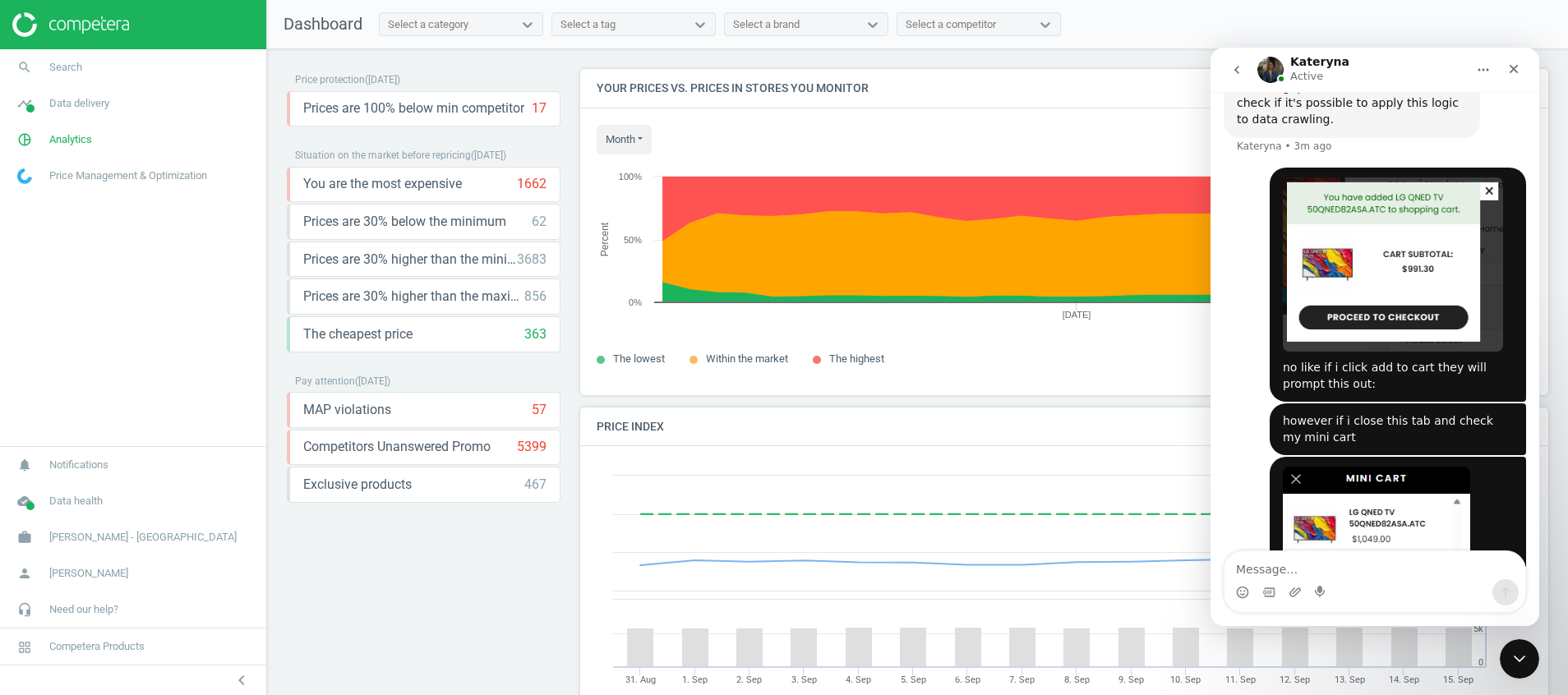
click at [1236, 64] on icon "go back" at bounding box center [1237, 70] width 13 height 13
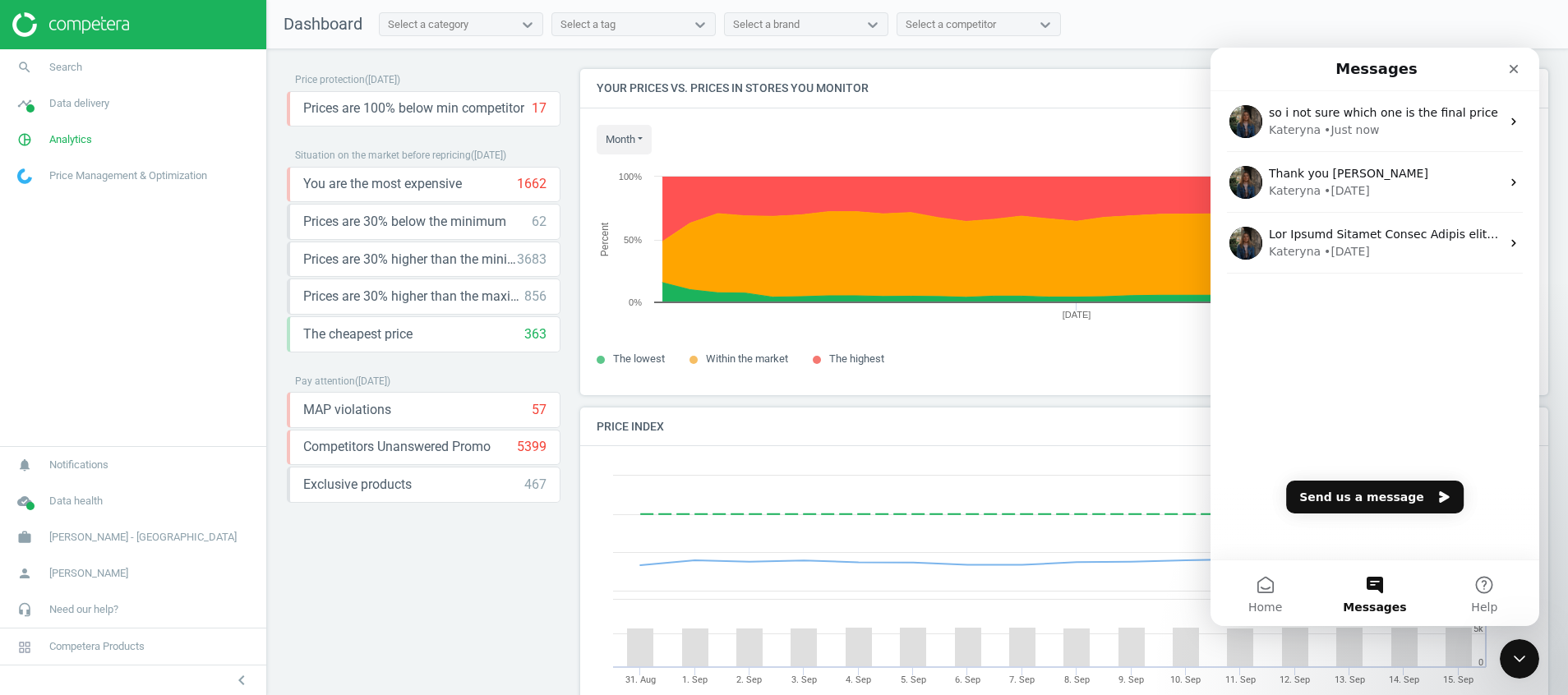
scroll to position [0, 0]
click at [479, 570] on div "Price protection ( 15.09.25 ) Prices are 100% below min competitor 17 keyboard_…" at bounding box center [423, 376] width 274 height 614
click at [1510, 72] on icon "Close" at bounding box center [1514, 70] width 9 height 9
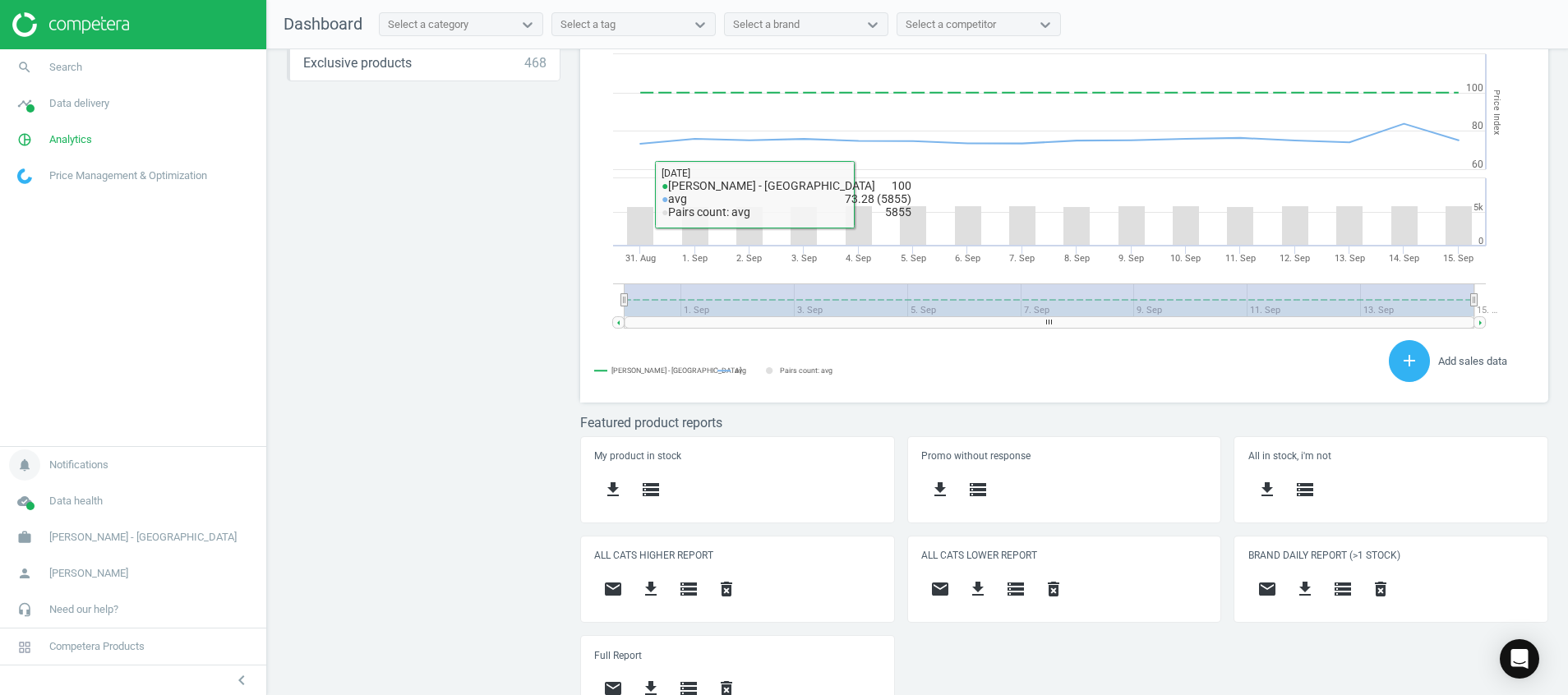
scroll to position [450, 0]
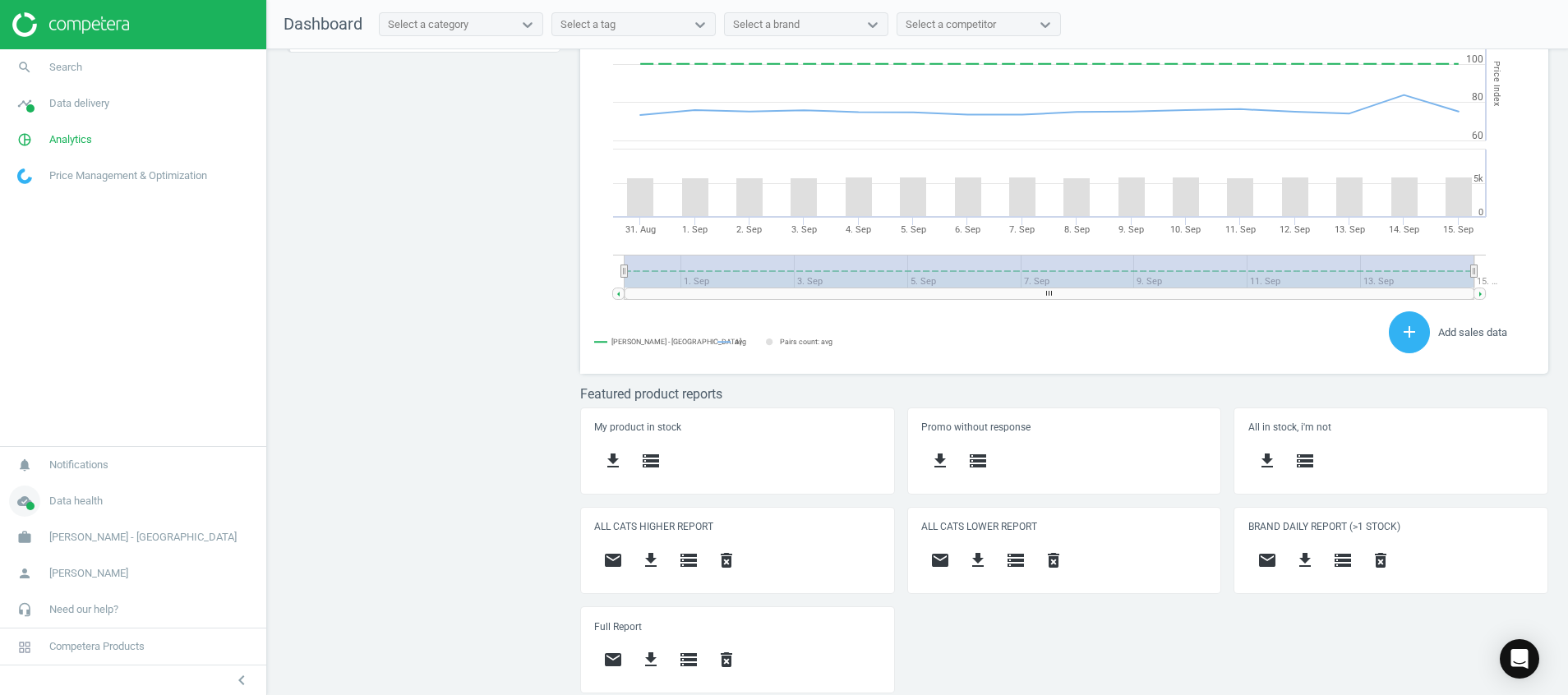
click at [27, 503] on span at bounding box center [30, 506] width 8 height 8
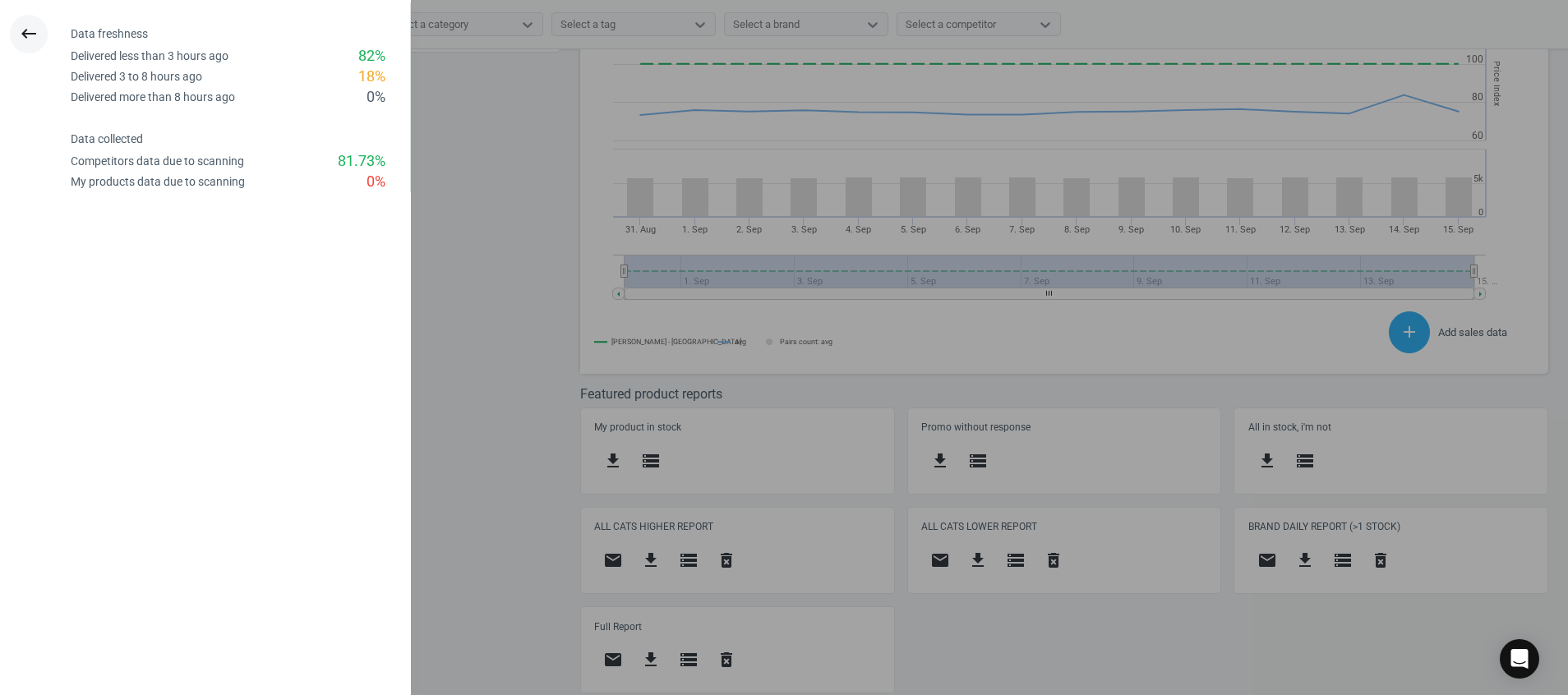
click at [27, 39] on icon "keyboard_backspace" at bounding box center [28, 33] width 19 height 19
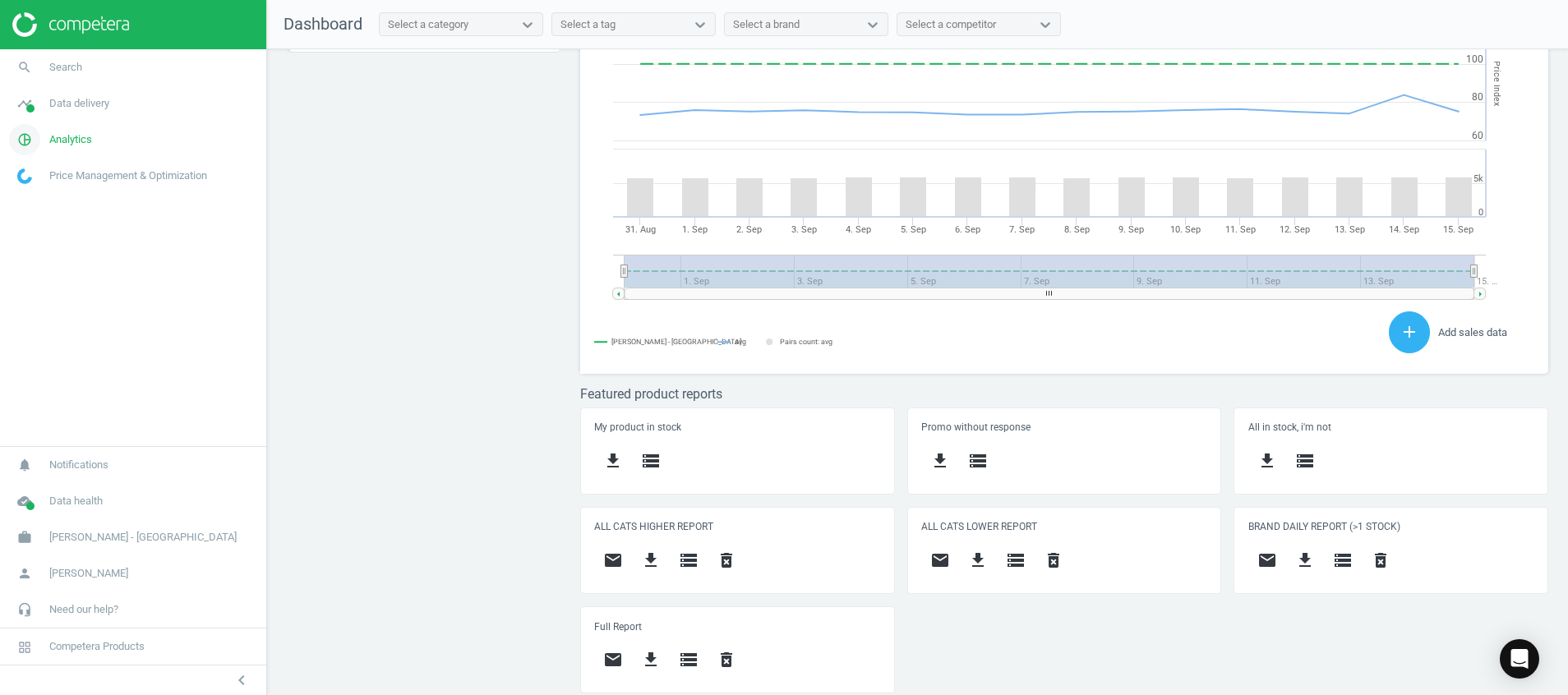
click at [17, 144] on icon "pie_chart_outlined" at bounding box center [25, 140] width 32 height 32
click at [27, 102] on icon "timeline" at bounding box center [25, 104] width 32 height 32
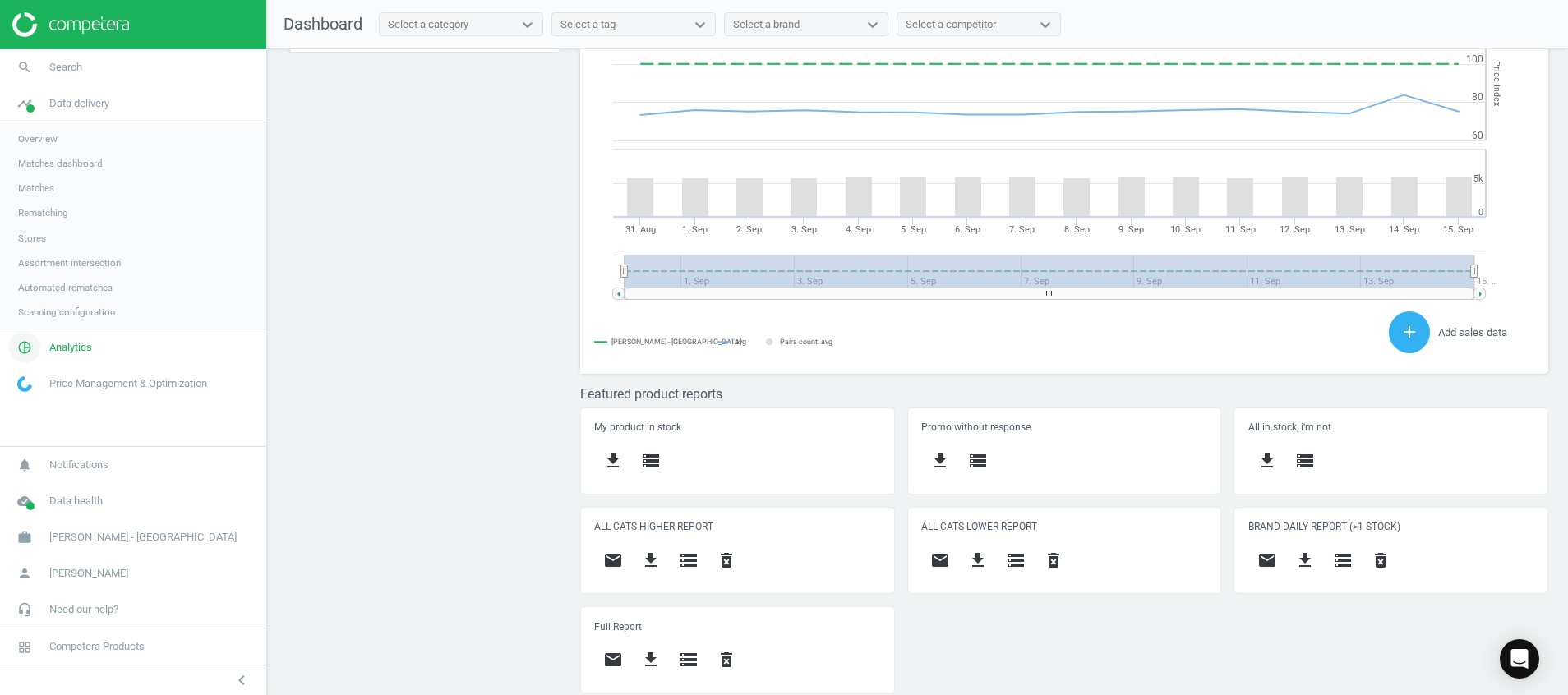
click at [23, 345] on icon "pie_chart_outlined" at bounding box center [25, 348] width 32 height 32
click at [39, 199] on span "Products" at bounding box center [37, 199] width 39 height 13
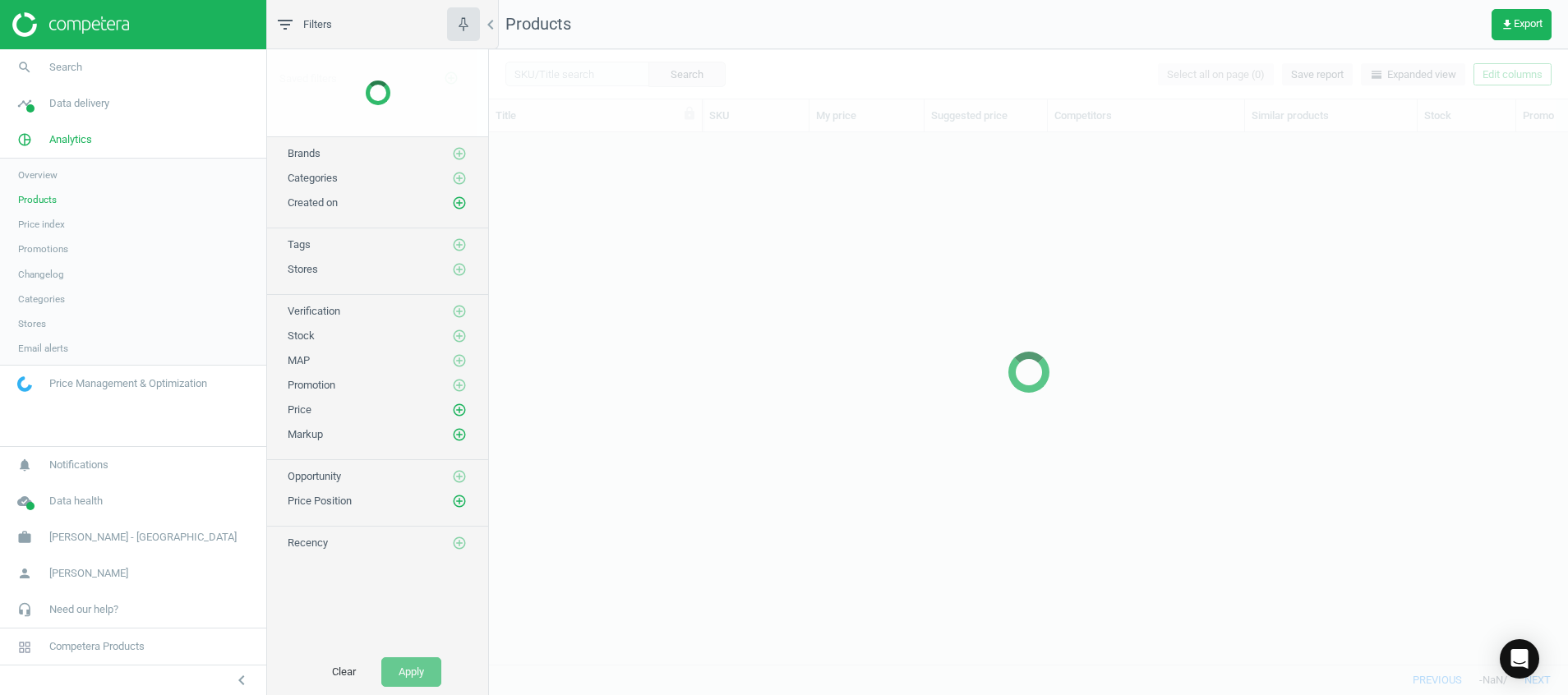
scroll to position [494, 1060]
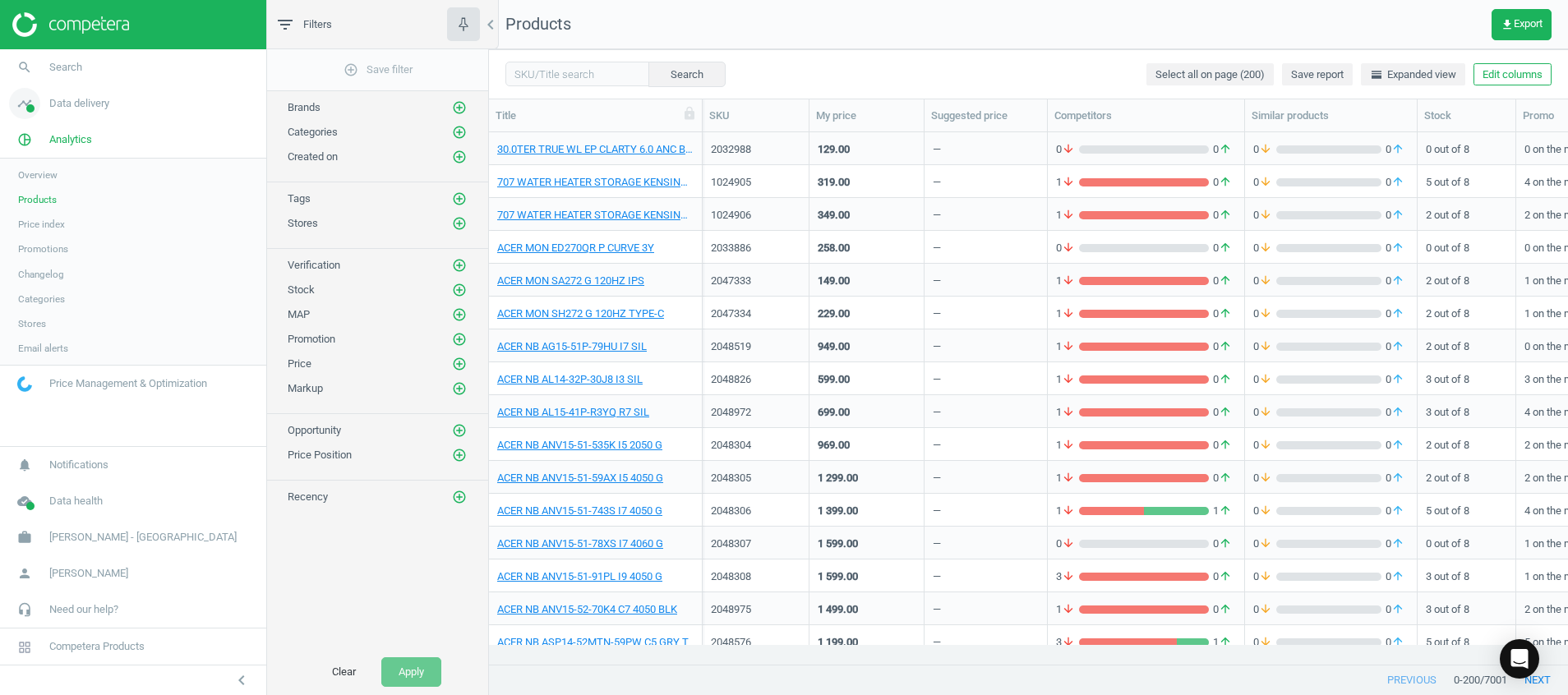
click at [28, 107] on span at bounding box center [30, 108] width 8 height 8
click at [33, 245] on link "Stores" at bounding box center [133, 238] width 266 height 25
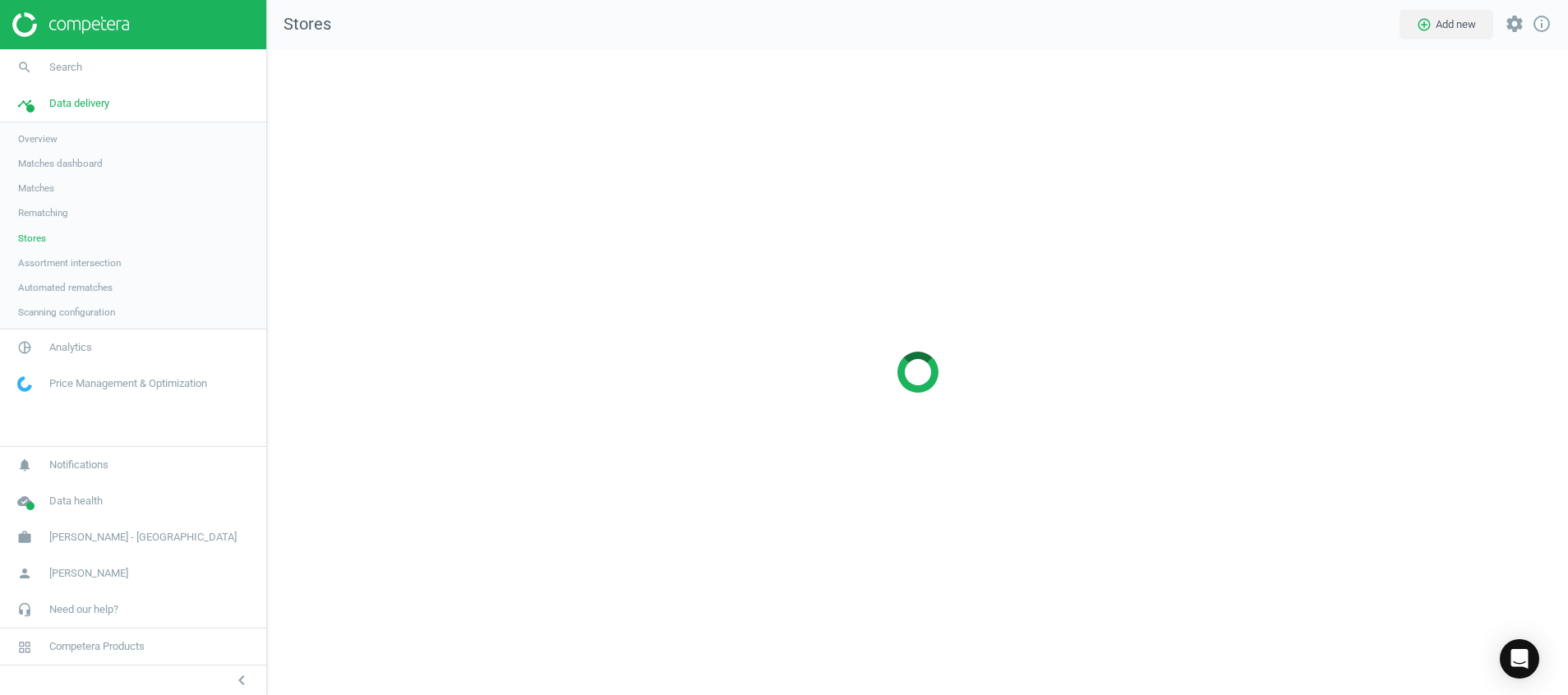
scroll to position [684, 1340]
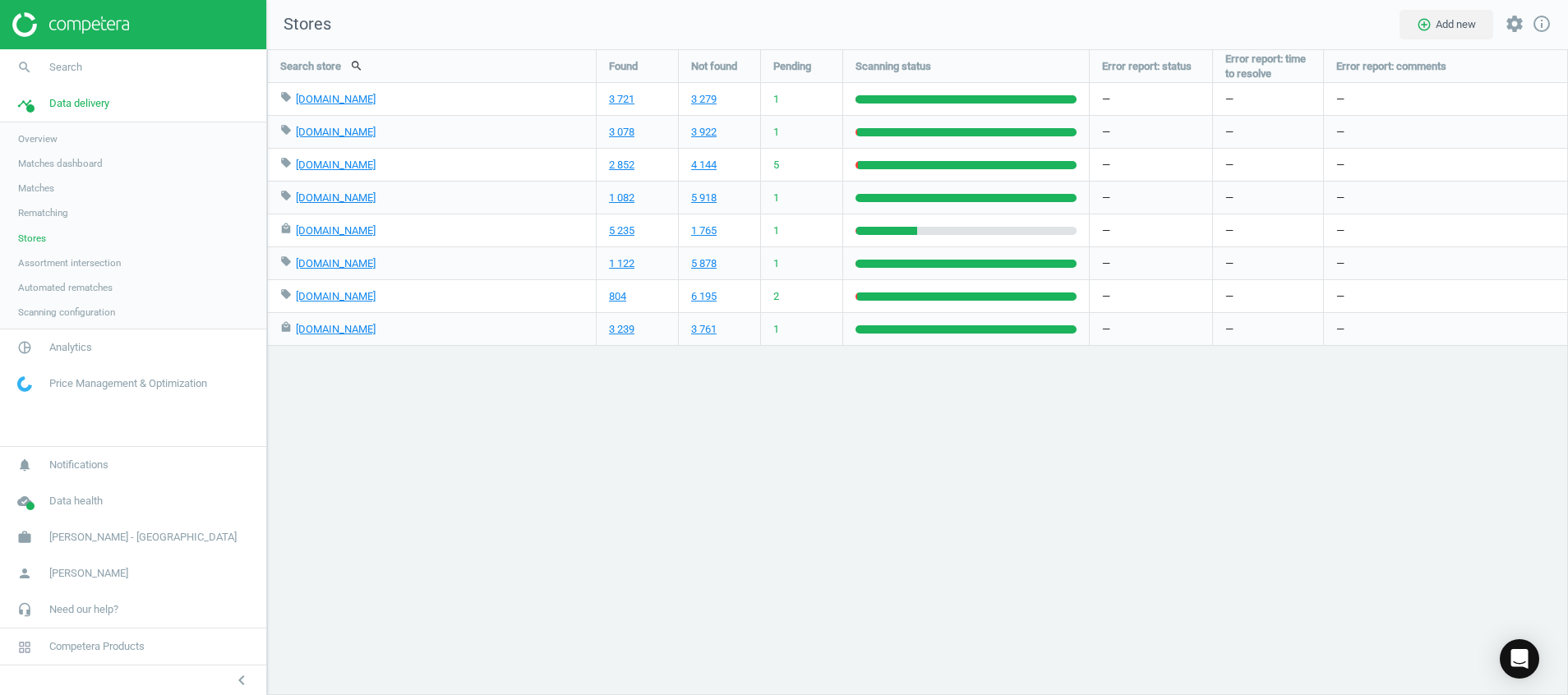
click at [110, 24] on img at bounding box center [71, 24] width 117 height 25
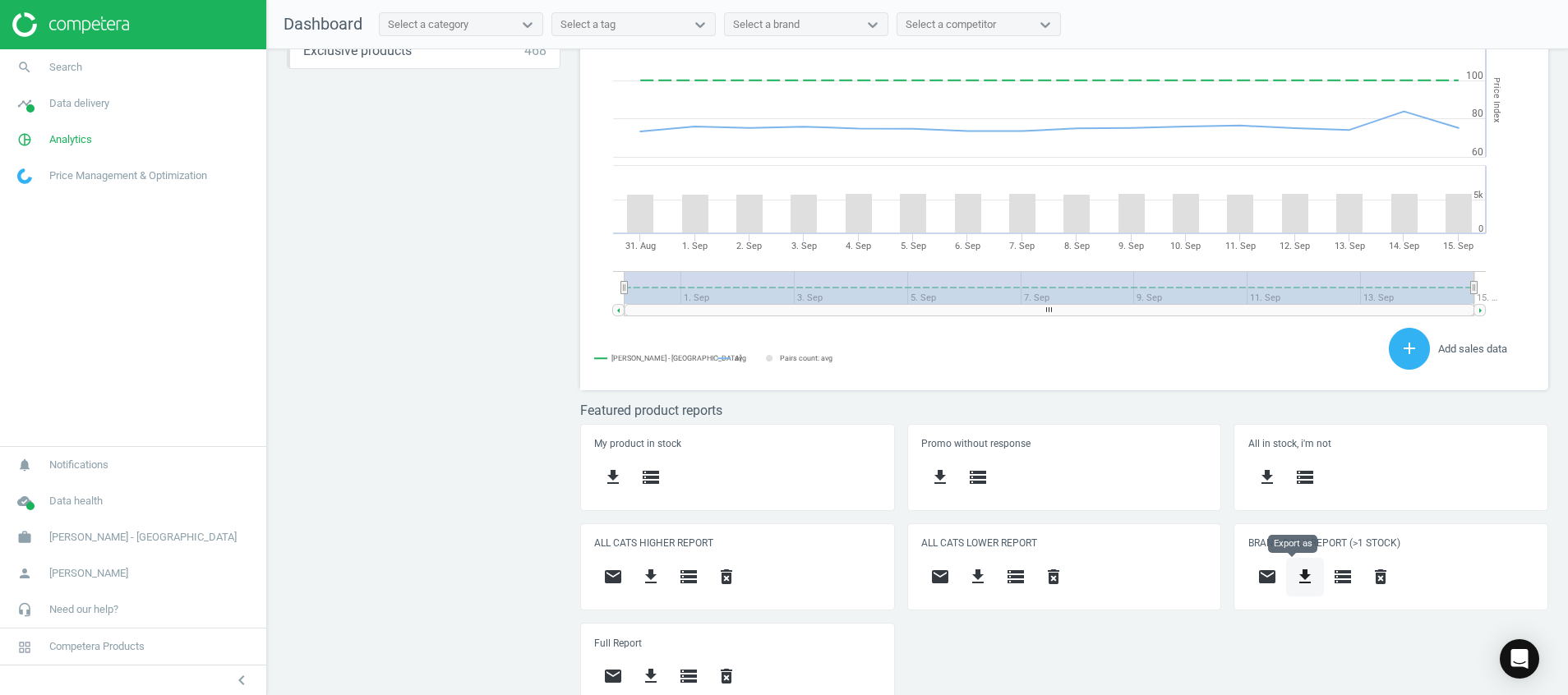
scroll to position [364, 988]
click at [1286, 569] on button "get_app" at bounding box center [1304, 577] width 38 height 39
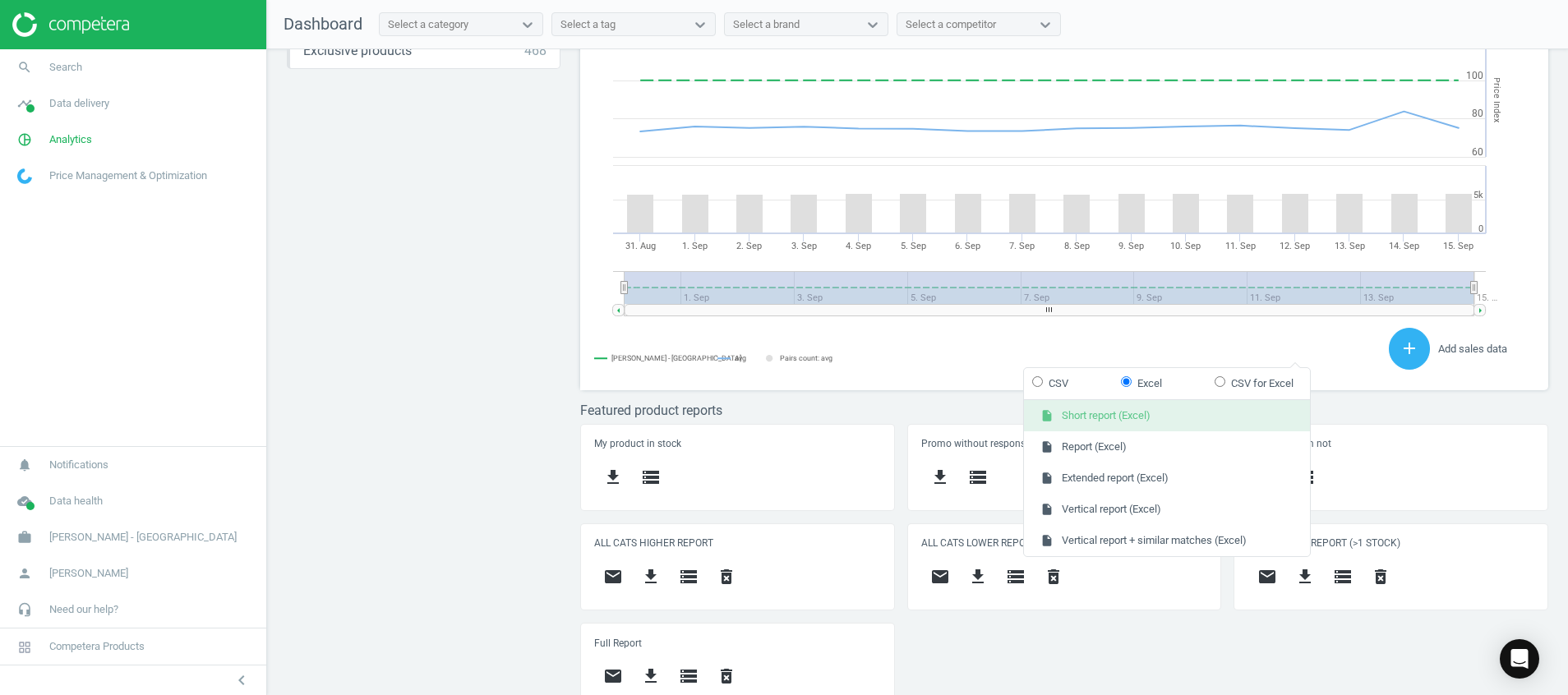
click at [1191, 418] on button "insert_drive_file Short report (Excel)" at bounding box center [1167, 416] width 286 height 32
